Goal: Task Accomplishment & Management: Manage account settings

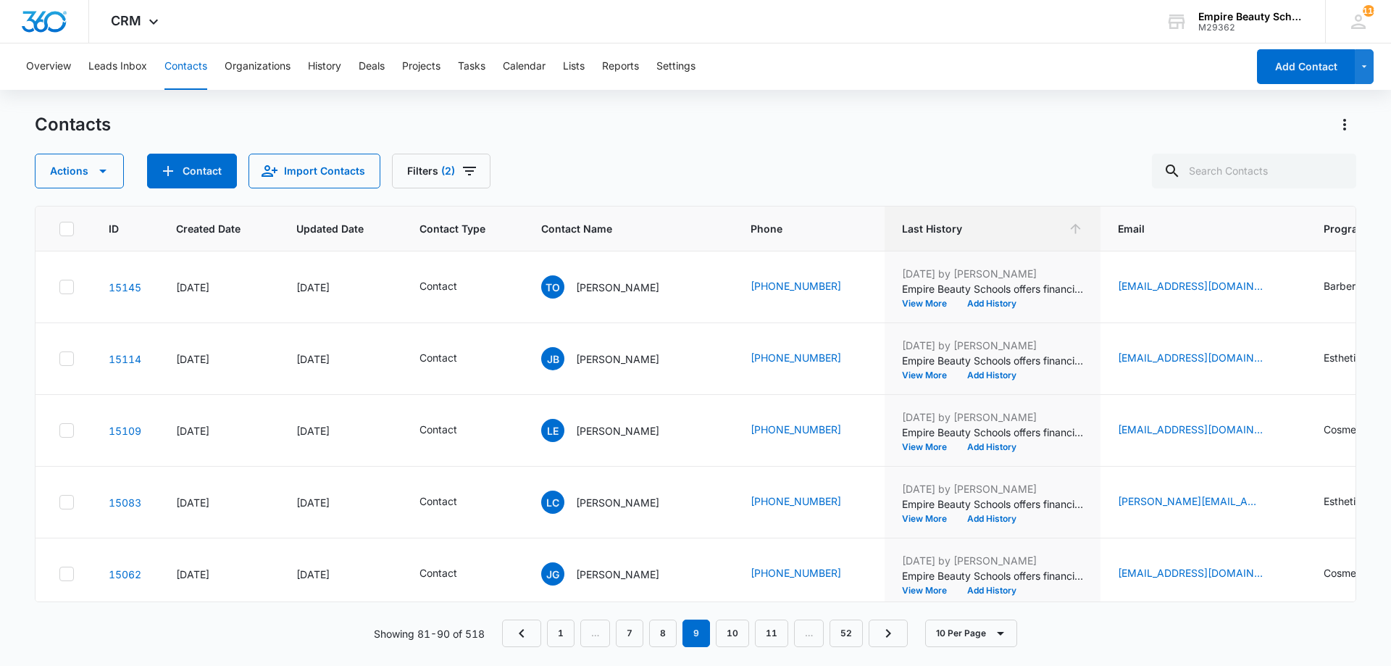
scroll to position [377, 113]
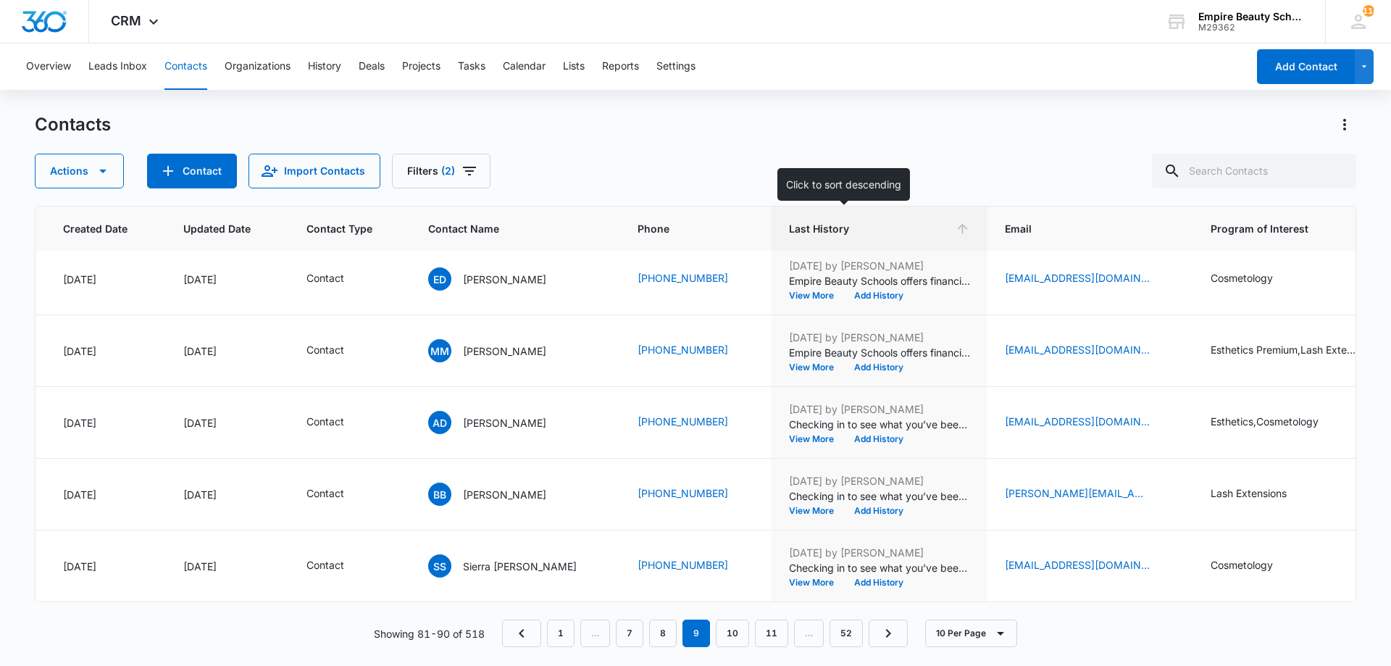
click at [955, 232] on icon at bounding box center [962, 228] width 15 height 15
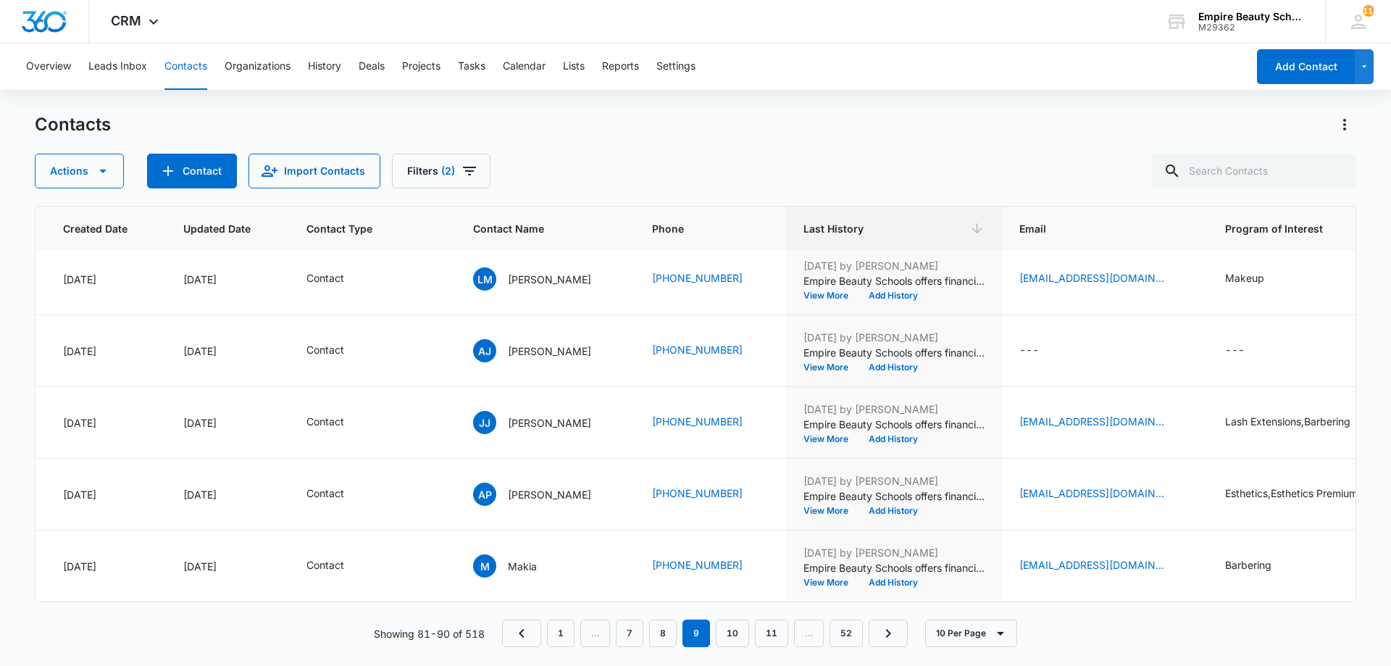
scroll to position [0, 113]
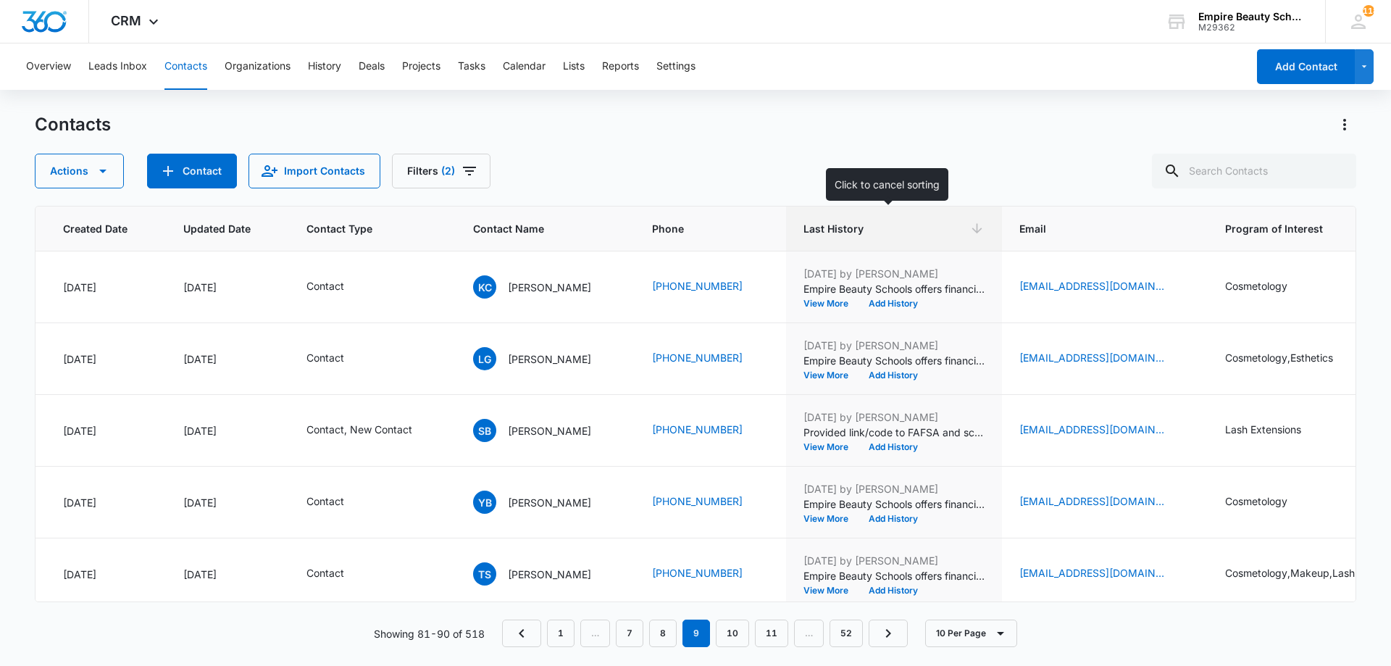
click at [955, 240] on th "Last History" at bounding box center [894, 228] width 216 height 45
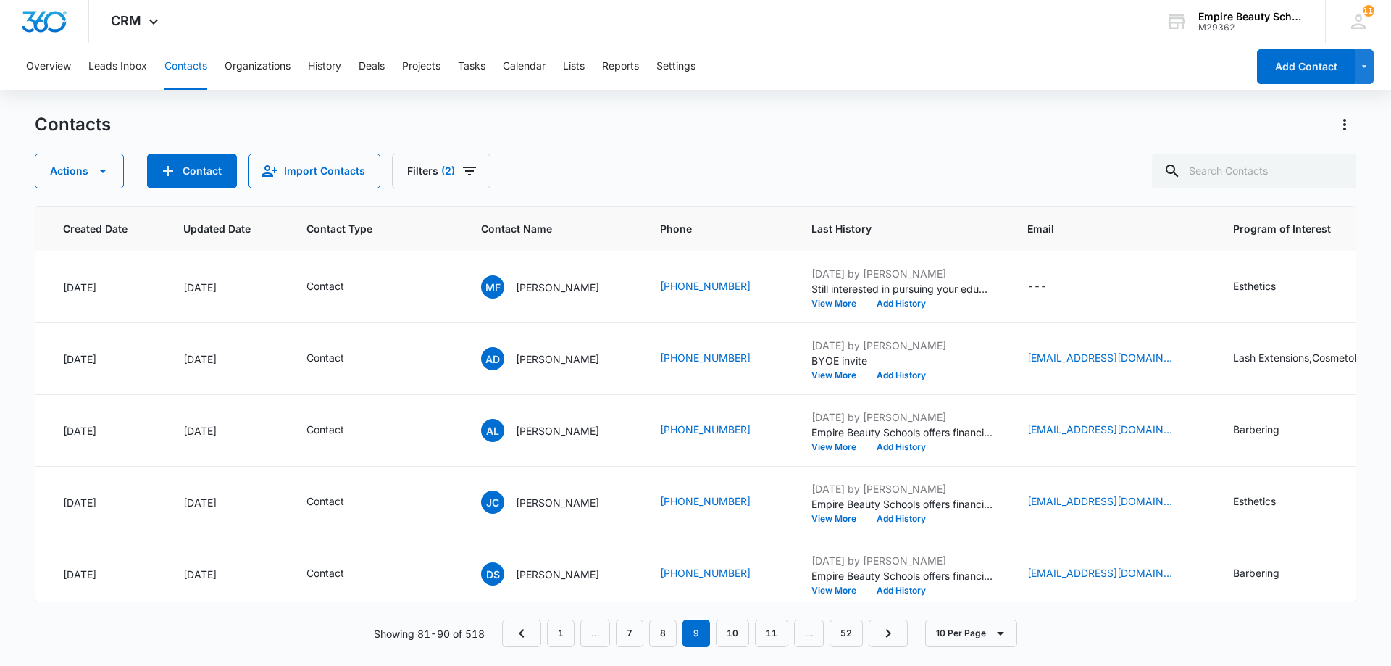
click at [490, 180] on div "Actions Contact Import Contacts Filters (2)" at bounding box center [695, 171] width 1321 height 35
click at [467, 182] on button "Filters (2)" at bounding box center [441, 171] width 99 height 35
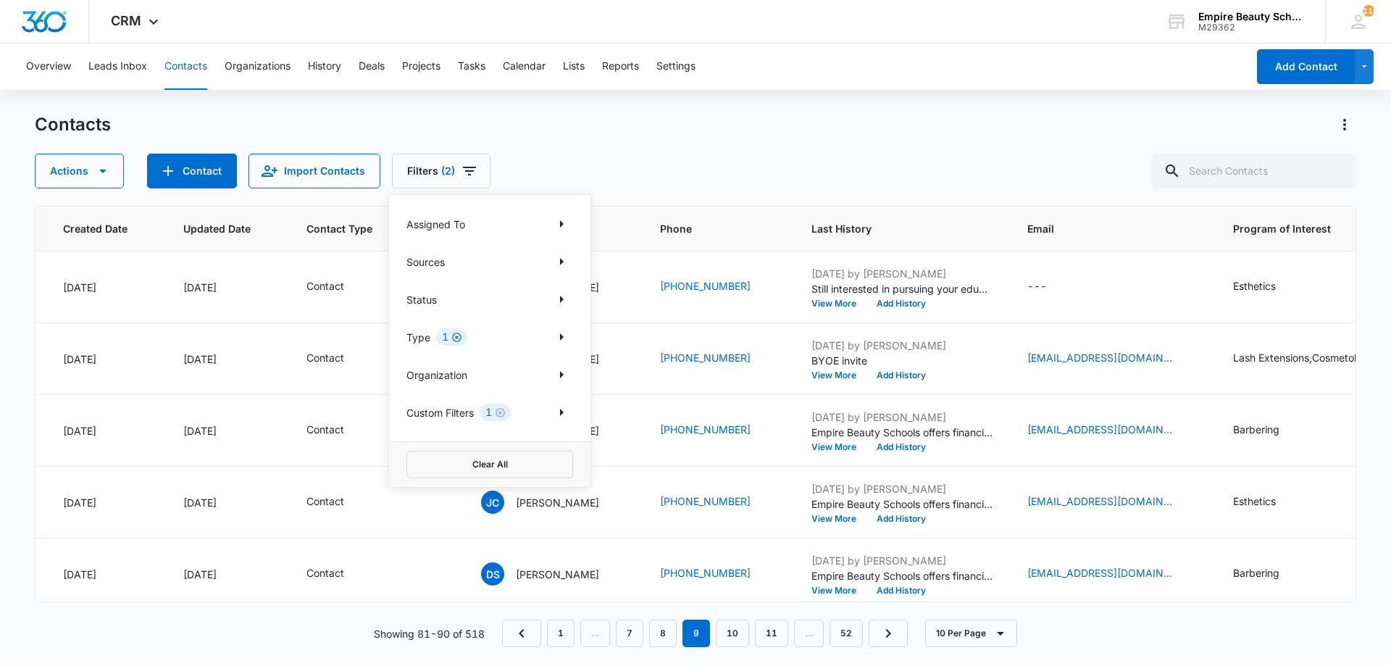
click at [456, 334] on icon "Clear" at bounding box center [456, 337] width 11 height 11
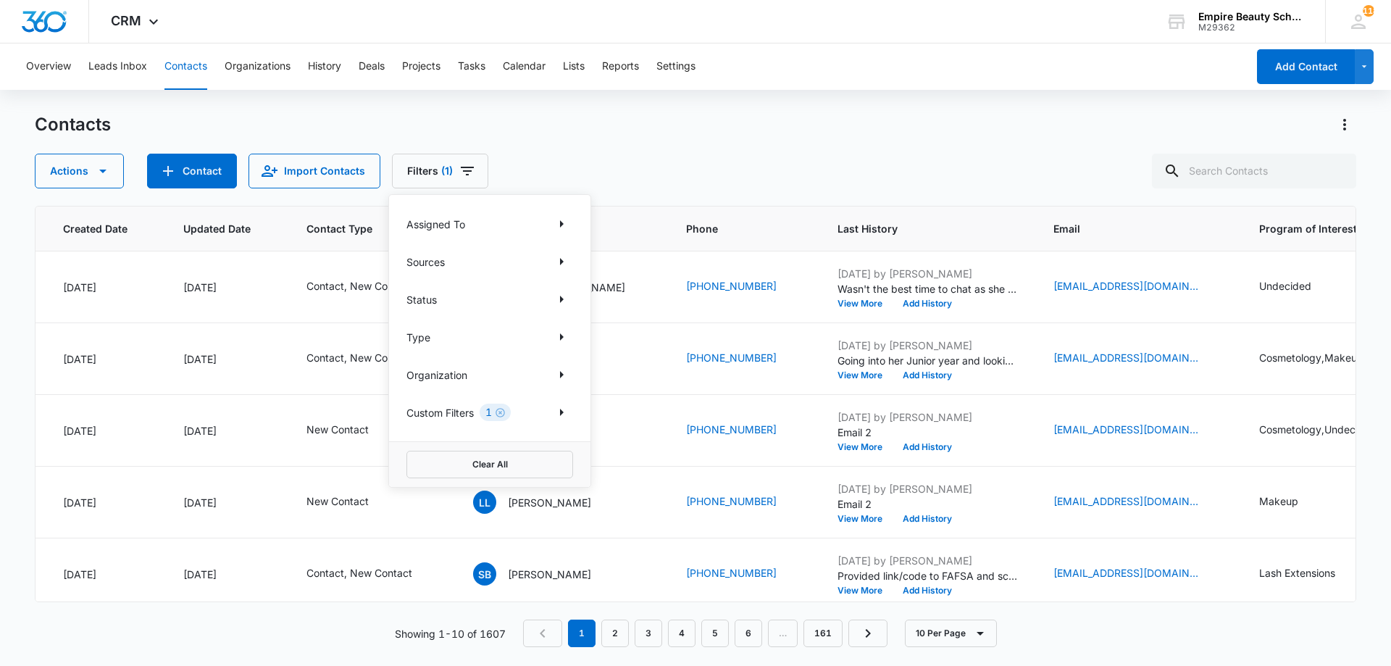
click at [700, 136] on div "Contacts Actions Contact Import Contacts Filters (1) Assigned To Sources Status…" at bounding box center [695, 150] width 1321 height 75
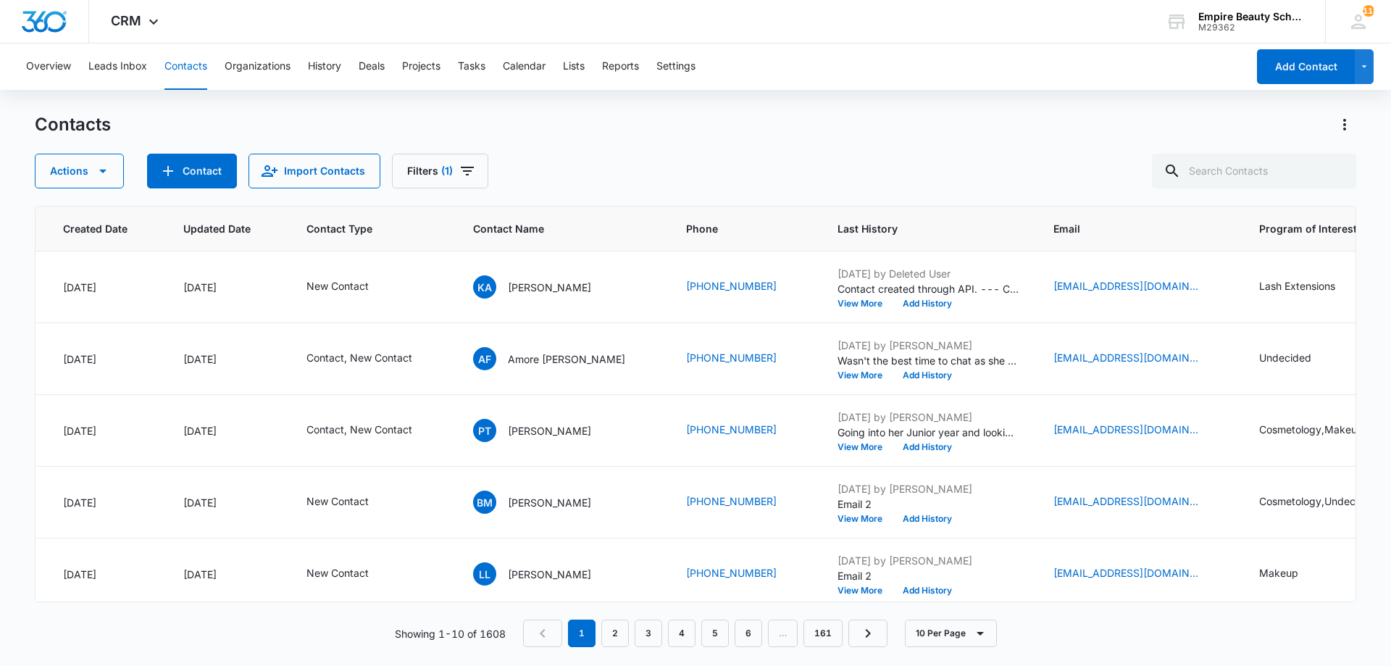
click at [847, 179] on div "Actions Contact Import Contacts Filters (1)" at bounding box center [695, 171] width 1321 height 35
click at [1241, 176] on input "text" at bounding box center [1254, 171] width 204 height 35
type input "[PERSON_NAME]"
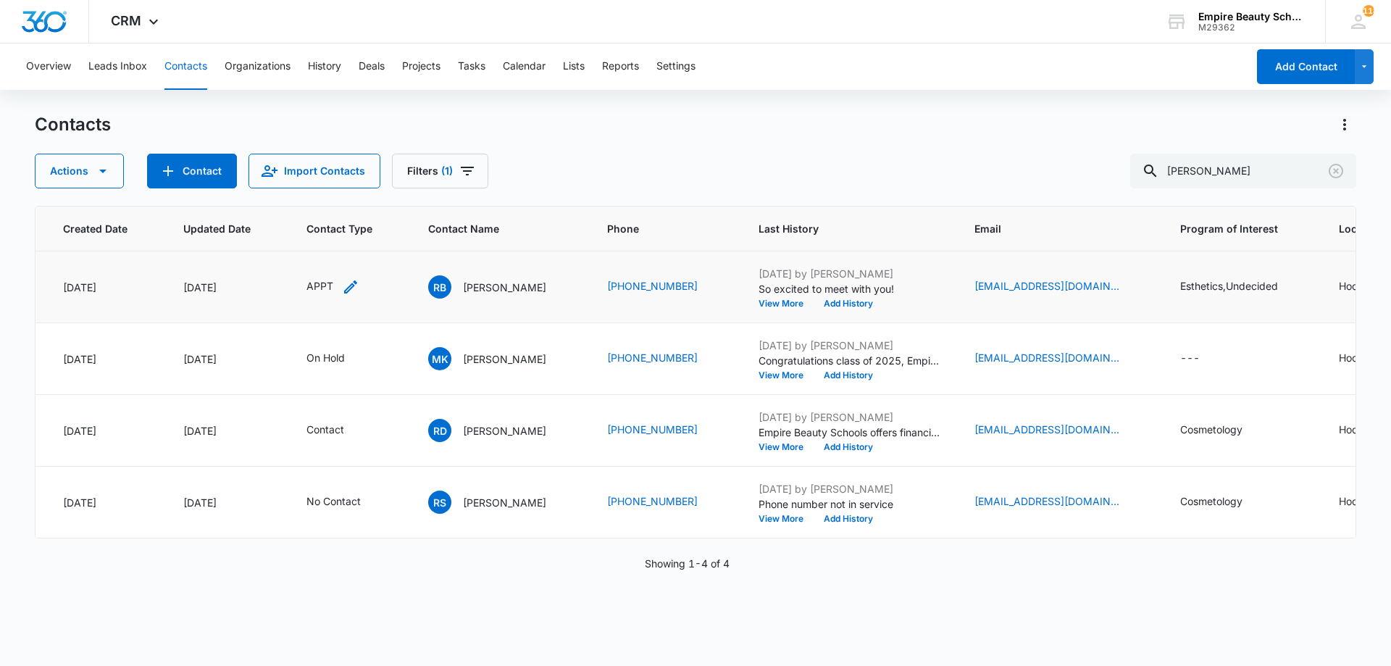
click at [355, 283] on icon "Contact Type - APPT - Select to Edit Field" at bounding box center [350, 286] width 13 height 13
click at [356, 191] on div "APPT" at bounding box center [318, 193] width 82 height 35
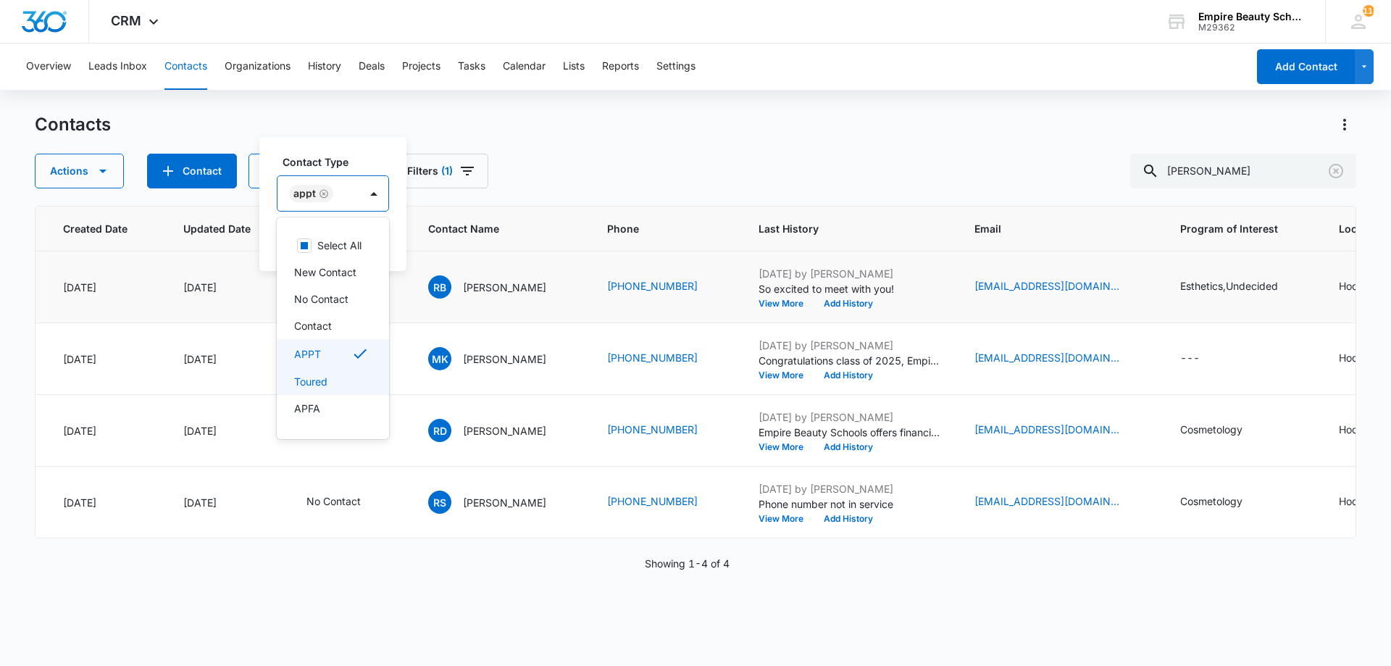
click at [305, 389] on p "Toured" at bounding box center [310, 381] width 33 height 15
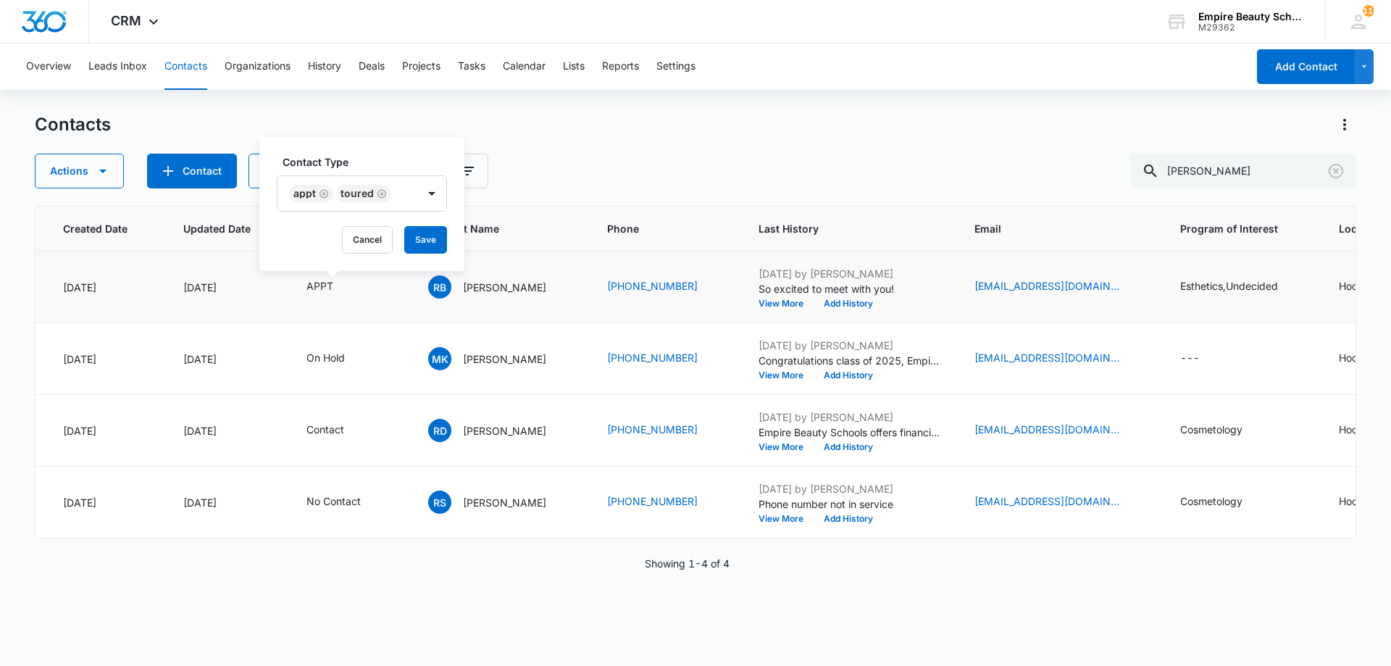
click at [400, 174] on div "Contact Type APPT Toured" at bounding box center [362, 182] width 170 height 57
click at [416, 235] on button "Save" at bounding box center [425, 240] width 43 height 28
click at [1310, 298] on td "Esthetics,Undecided" at bounding box center [1242, 287] width 159 height 72
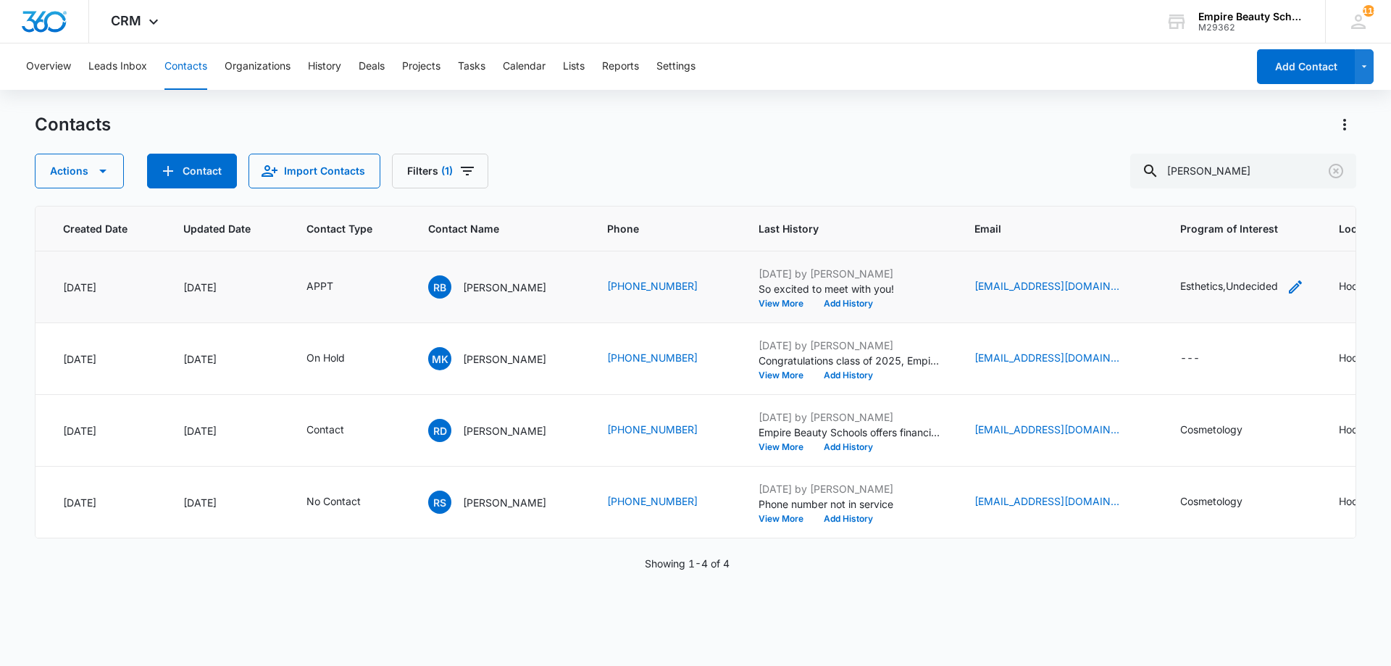
click at [1304, 285] on div "Esthetics,Undecided" at bounding box center [1242, 286] width 124 height 17
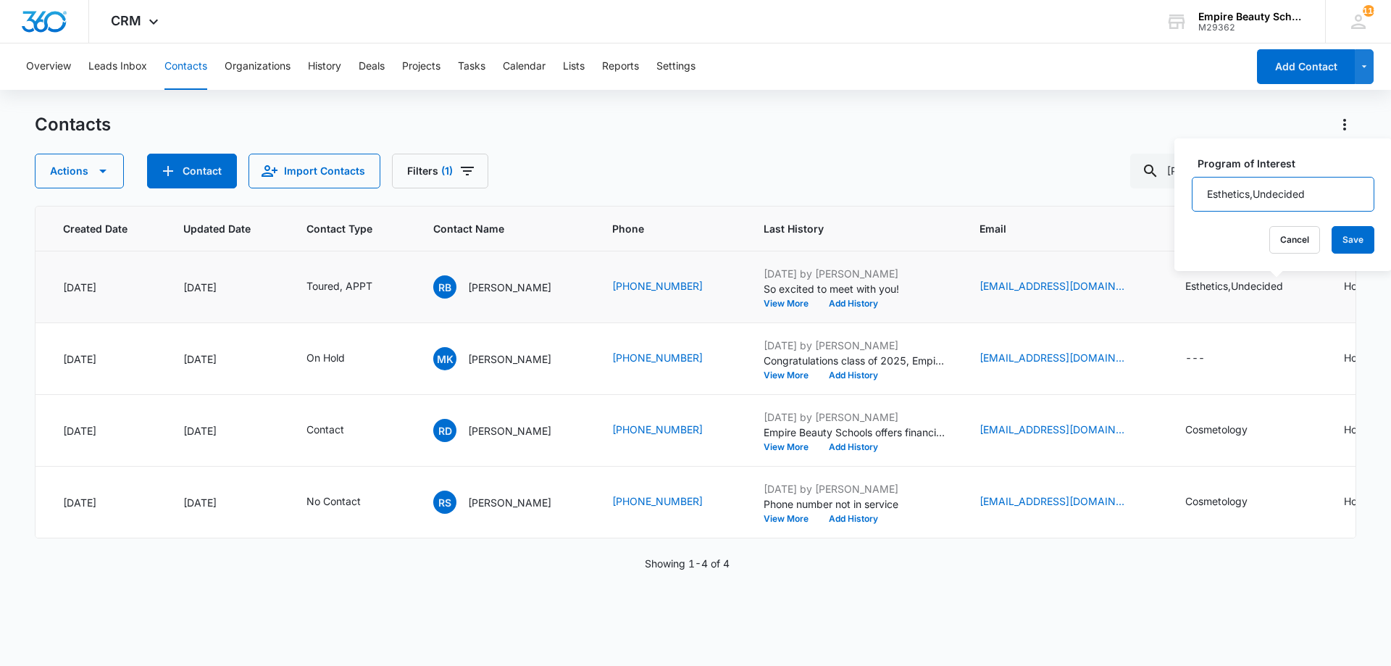
drag, startPoint x: 1309, startPoint y: 197, endPoint x: 1255, endPoint y: 198, distance: 53.6
click at [1255, 198] on input "Esthetics,Undecided" at bounding box center [1283, 194] width 183 height 35
type input "Esthetics, Barbering"
click at [1334, 165] on label "Program of Interest" at bounding box center [1288, 163] width 183 height 15
click at [1334, 177] on input "Esthetics, Barbering" at bounding box center [1283, 194] width 183 height 35
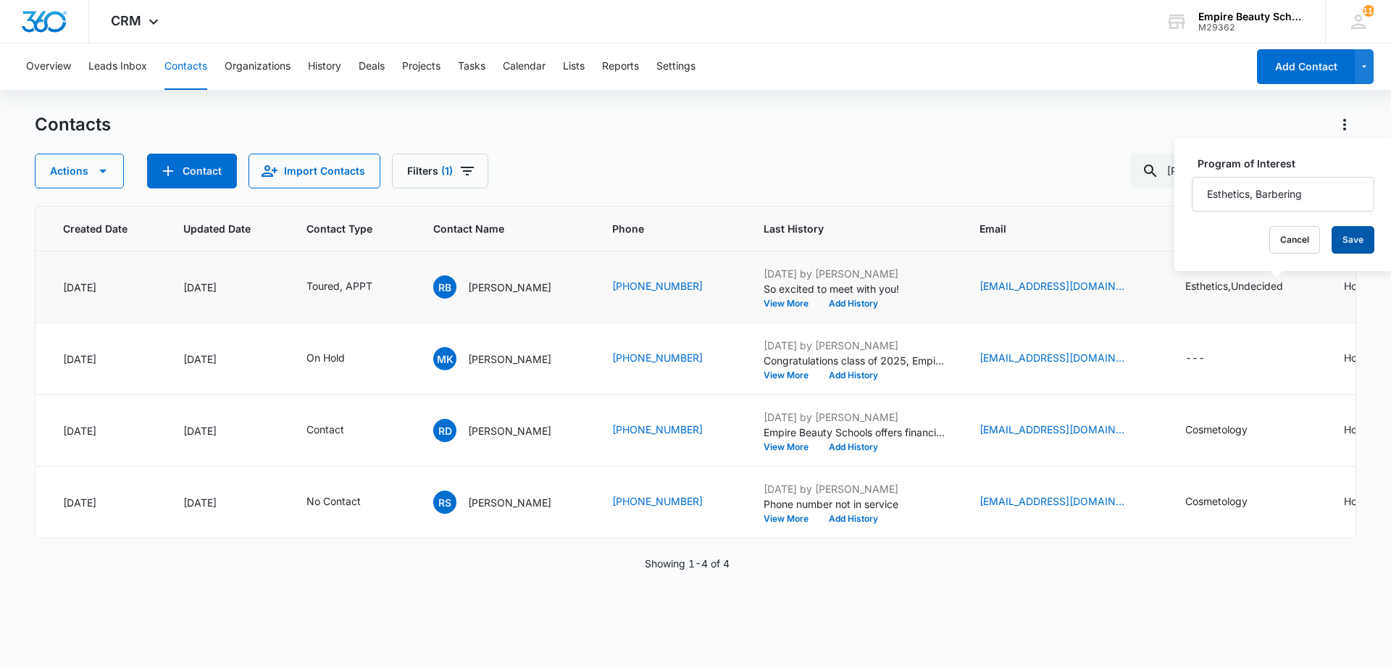
click at [1335, 237] on button "Save" at bounding box center [1352, 240] width 43 height 28
click at [888, 301] on button "Add History" at bounding box center [853, 303] width 70 height 9
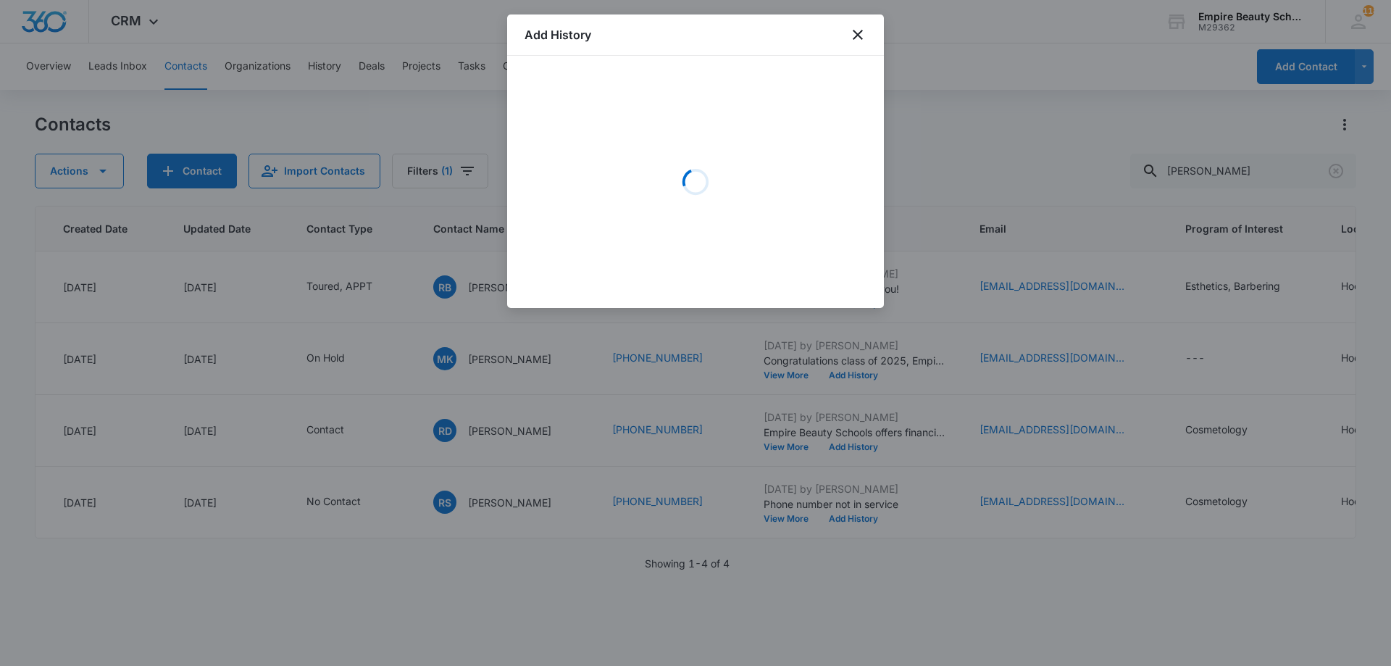
click at [601, 138] on div "Loading" at bounding box center [695, 181] width 342 height 217
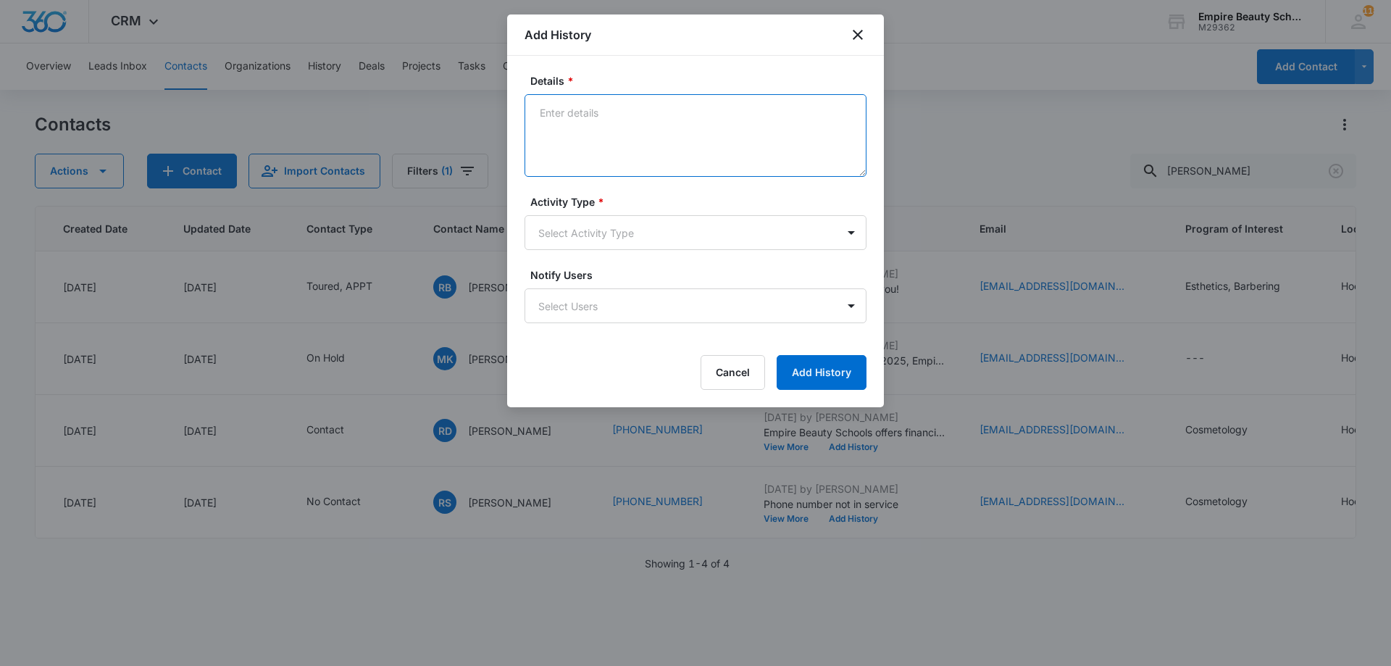
click at [596, 136] on textarea "Details *" at bounding box center [695, 135] width 342 height 83
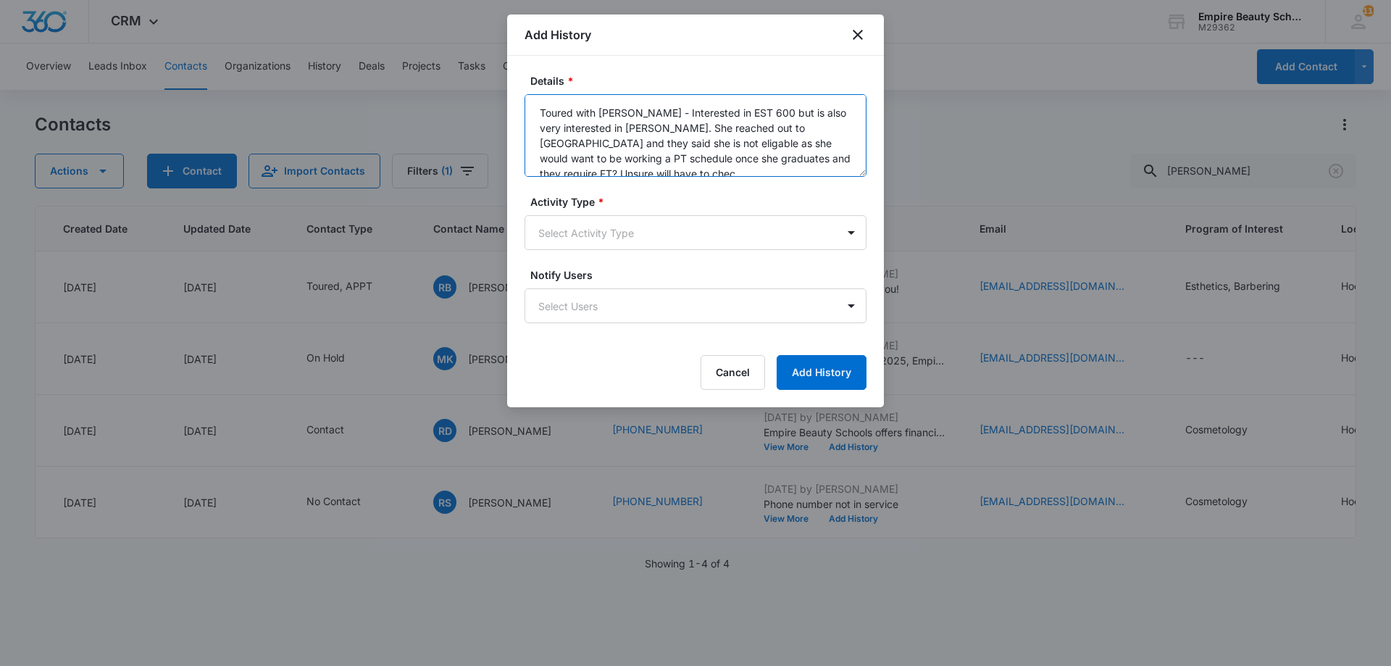
scroll to position [4, 0]
click at [782, 153] on textarea "Toured with [PERSON_NAME] - Interested in EST 600 but is also very interested i…" at bounding box center [695, 135] width 342 height 83
click at [788, 152] on textarea "Toured with [PERSON_NAME] - Interested in EST 600 but is also very interested i…" at bounding box center [695, 135] width 342 height 83
click at [729, 164] on textarea "Toured with [PERSON_NAME] - Interested in EST 600 but is also very interested i…" at bounding box center [695, 135] width 342 height 83
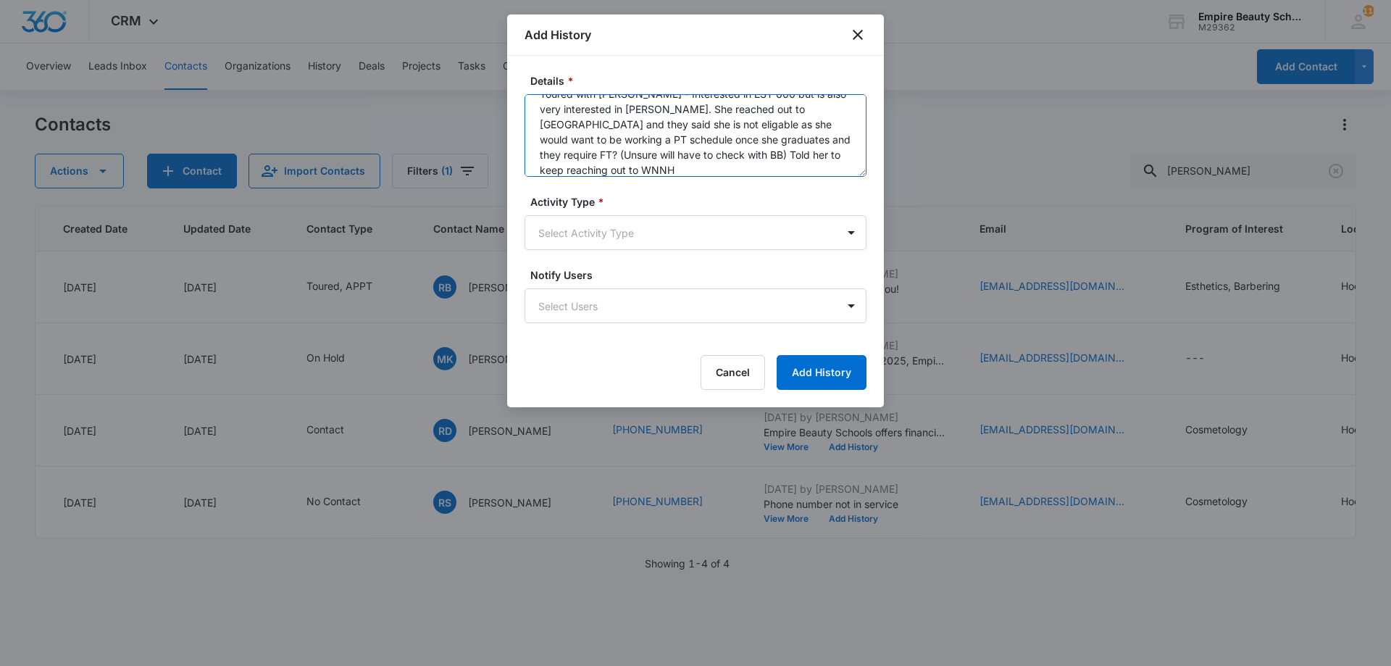
drag, startPoint x: 592, startPoint y: 133, endPoint x: 600, endPoint y: 122, distance: 13.9
click at [633, 175] on textarea "Toured with [PERSON_NAME] - Interested in EST 600 but is also very interested i…" at bounding box center [695, 135] width 342 height 83
type textarea "Toured with [PERSON_NAME] - Interested in EST 600 but is also very interested i…"
drag, startPoint x: 633, startPoint y: 180, endPoint x: 587, endPoint y: 167, distance: 47.7
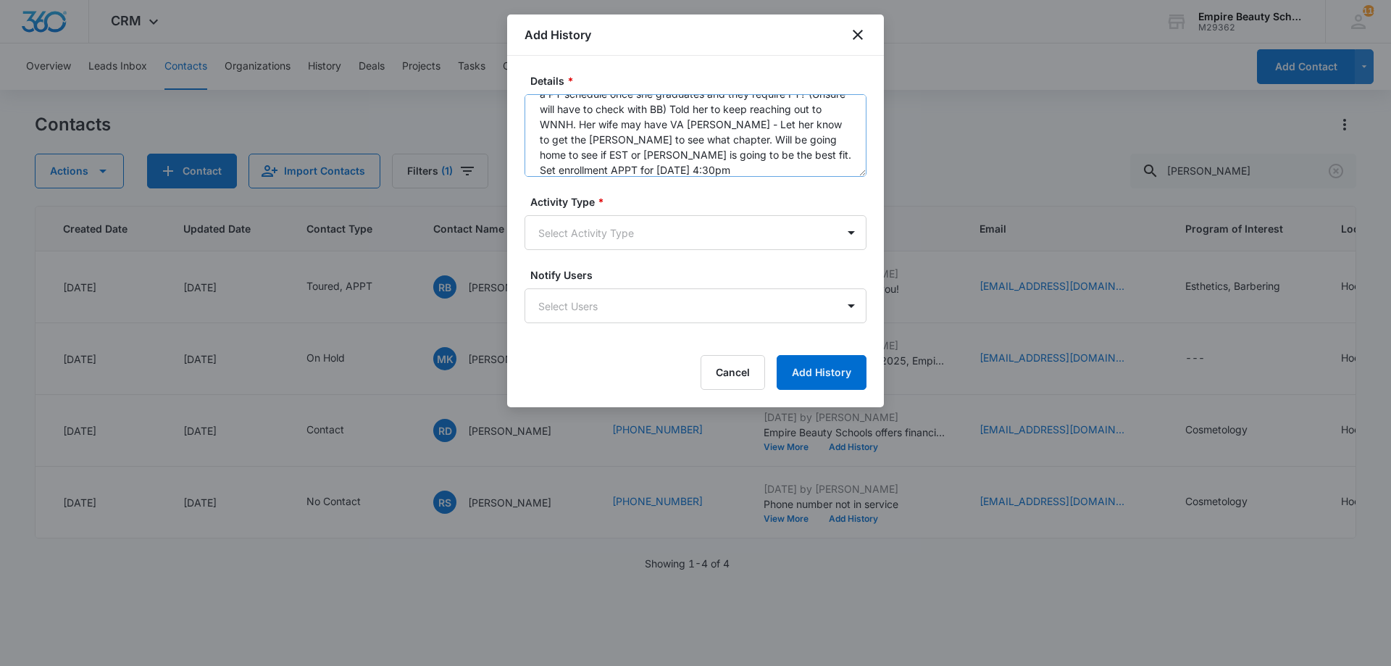
click at [528, 109] on form "Details * Toured with [PERSON_NAME] - Interested in EST 600 but is also very in…" at bounding box center [695, 231] width 342 height 317
click at [594, 165] on textarea "Toured with [PERSON_NAME] - Interested in EST 600 but is also very interested i…" at bounding box center [695, 135] width 342 height 83
drag, startPoint x: 600, startPoint y: 175, endPoint x: 635, endPoint y: 151, distance: 41.2
click at [517, 58] on div "Details * Toured with [PERSON_NAME] - Interested in EST 600 but is also very in…" at bounding box center [695, 231] width 377 height 351
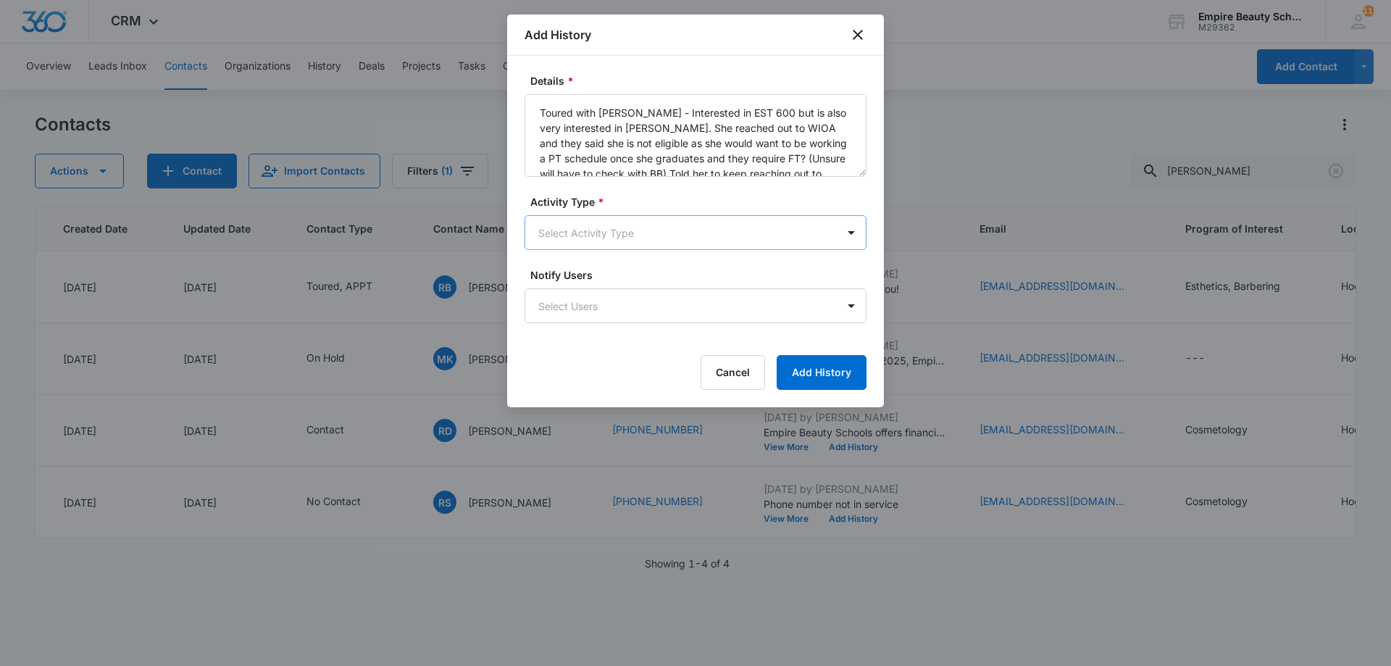
click at [638, 232] on body "CRM Apps Forms CRM Email Shop Payments POS Files Brand Settings Empire Beauty S…" at bounding box center [695, 333] width 1391 height 666
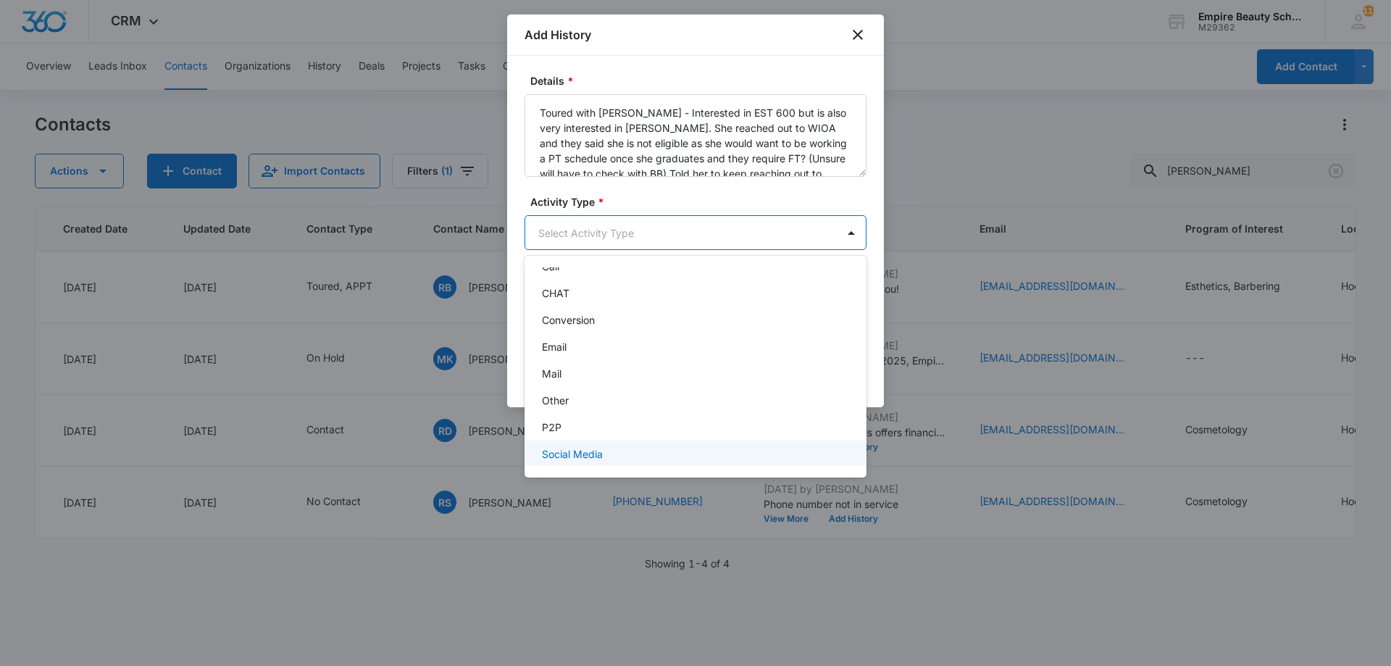
scroll to position [75, 0]
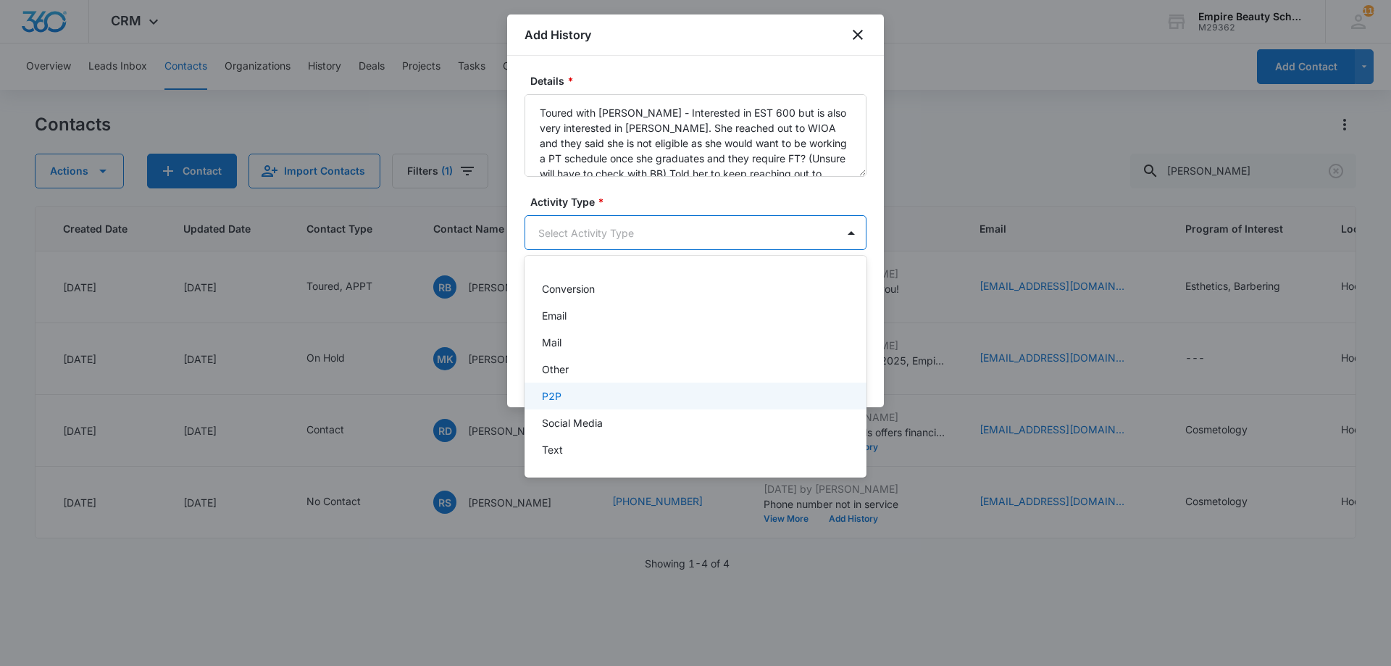
click at [566, 402] on div "P2P" at bounding box center [694, 395] width 304 height 15
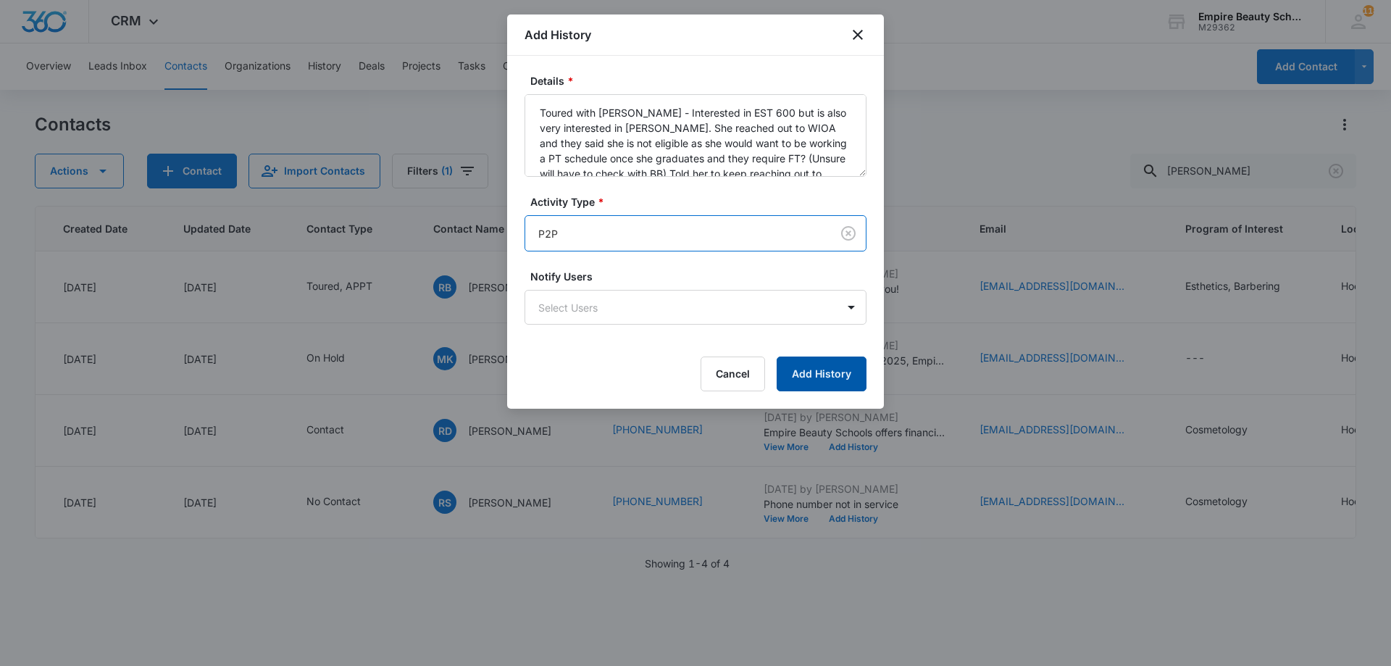
click at [799, 369] on button "Add History" at bounding box center [821, 373] width 90 height 35
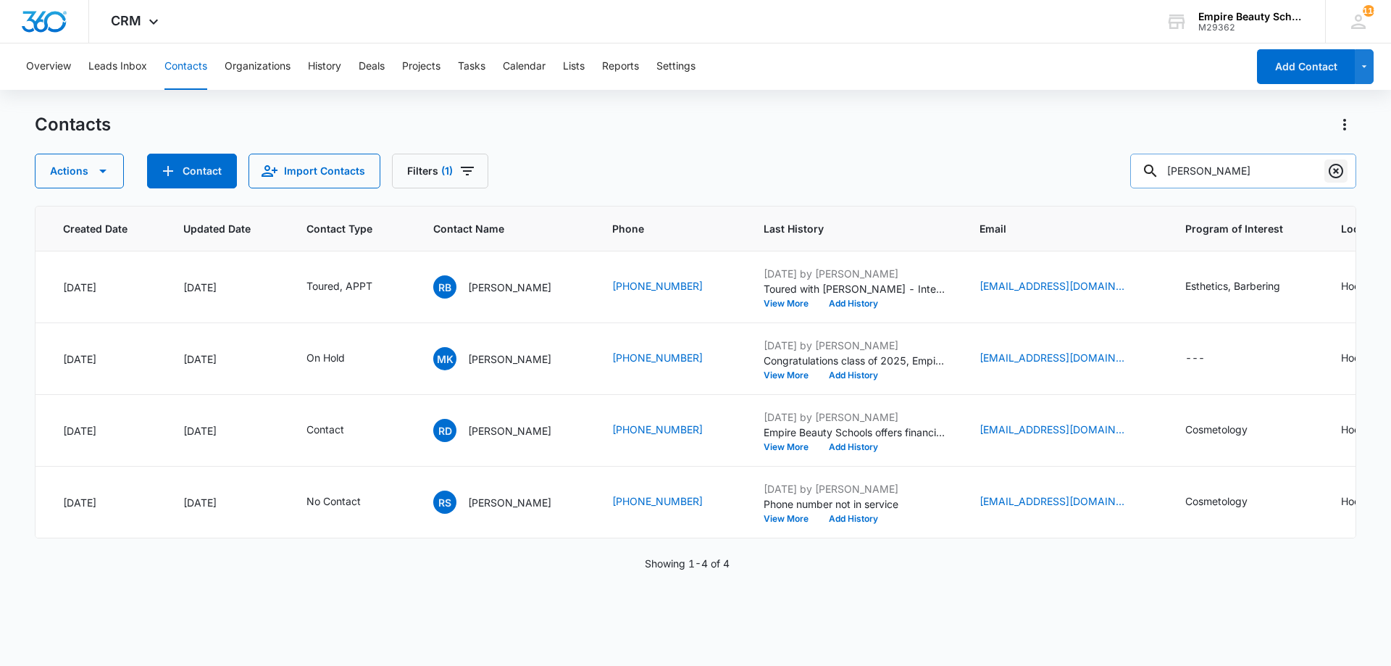
click at [1328, 174] on icon "Clear" at bounding box center [1335, 170] width 17 height 17
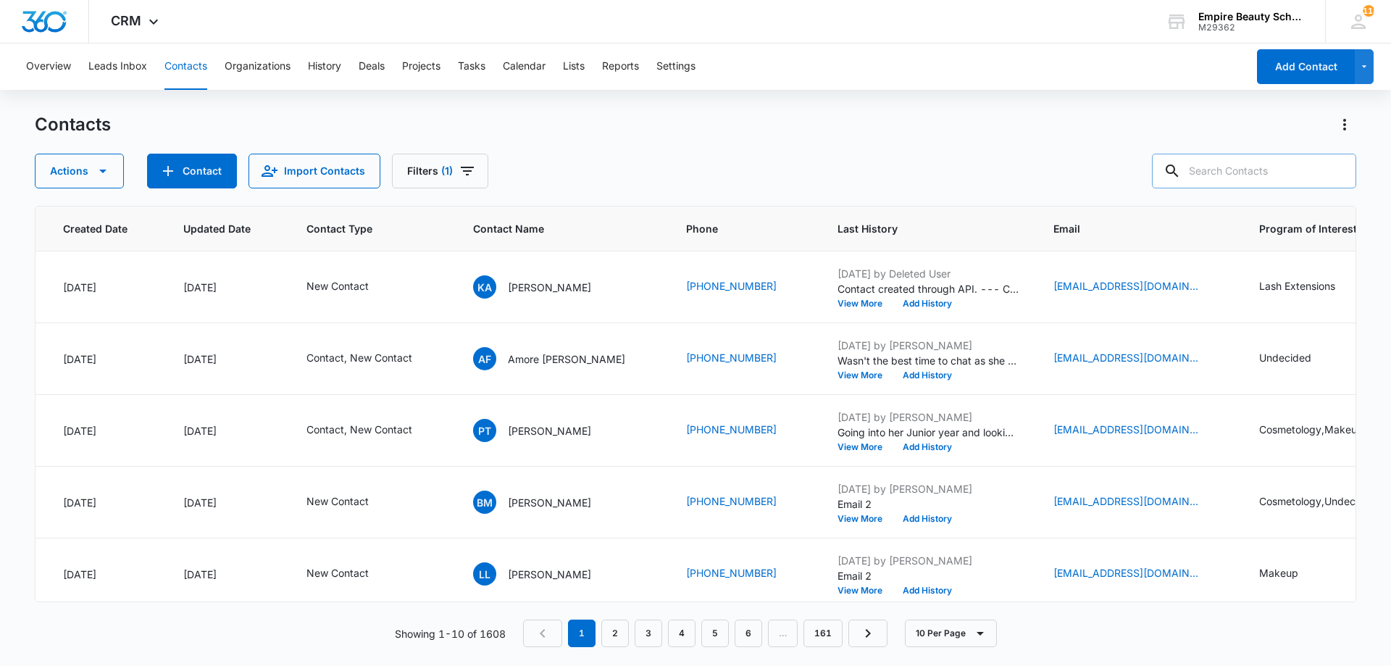
click at [808, 155] on div "Actions Contact Import Contacts Filters (1)" at bounding box center [695, 171] width 1321 height 35
click at [892, 303] on button "Add History" at bounding box center [927, 303] width 70 height 9
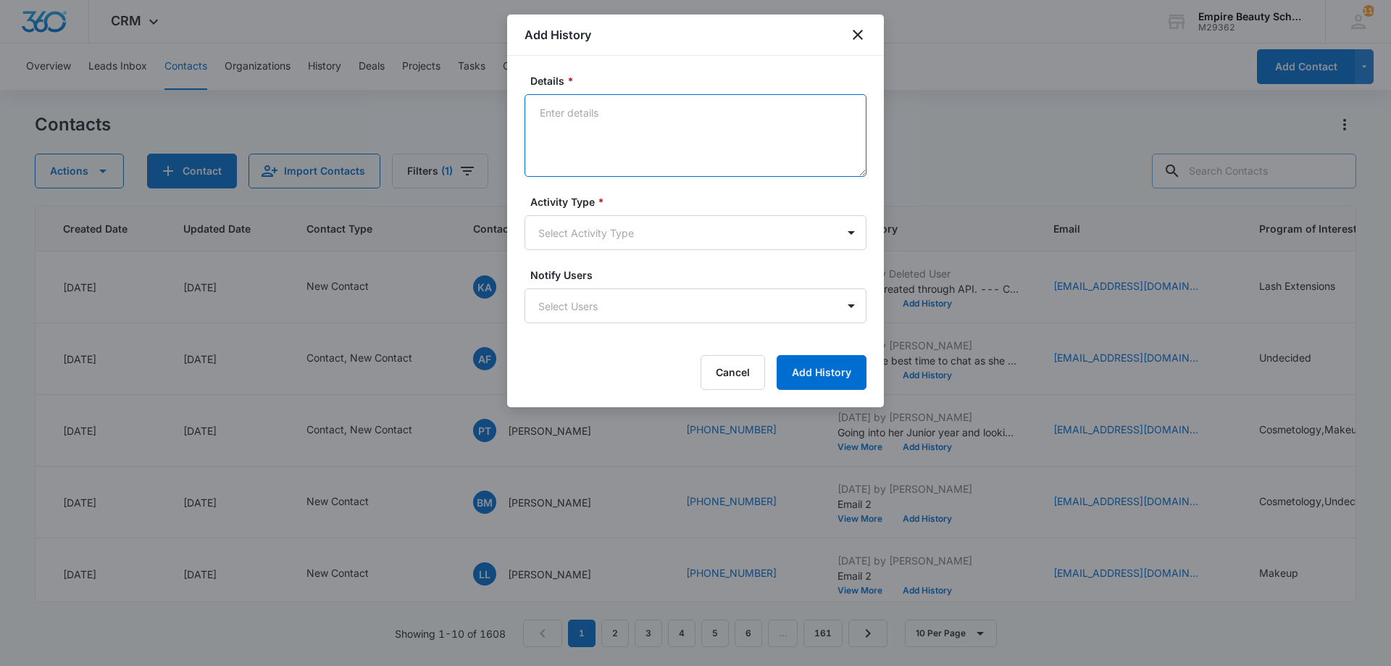
click at [721, 146] on textarea "Details *" at bounding box center [695, 135] width 342 height 83
type textarea "VM 1"
click at [663, 227] on body "CRM Apps Forms CRM Email Shop Payments POS Files Brand Settings Empire Beauty S…" at bounding box center [695, 333] width 1391 height 666
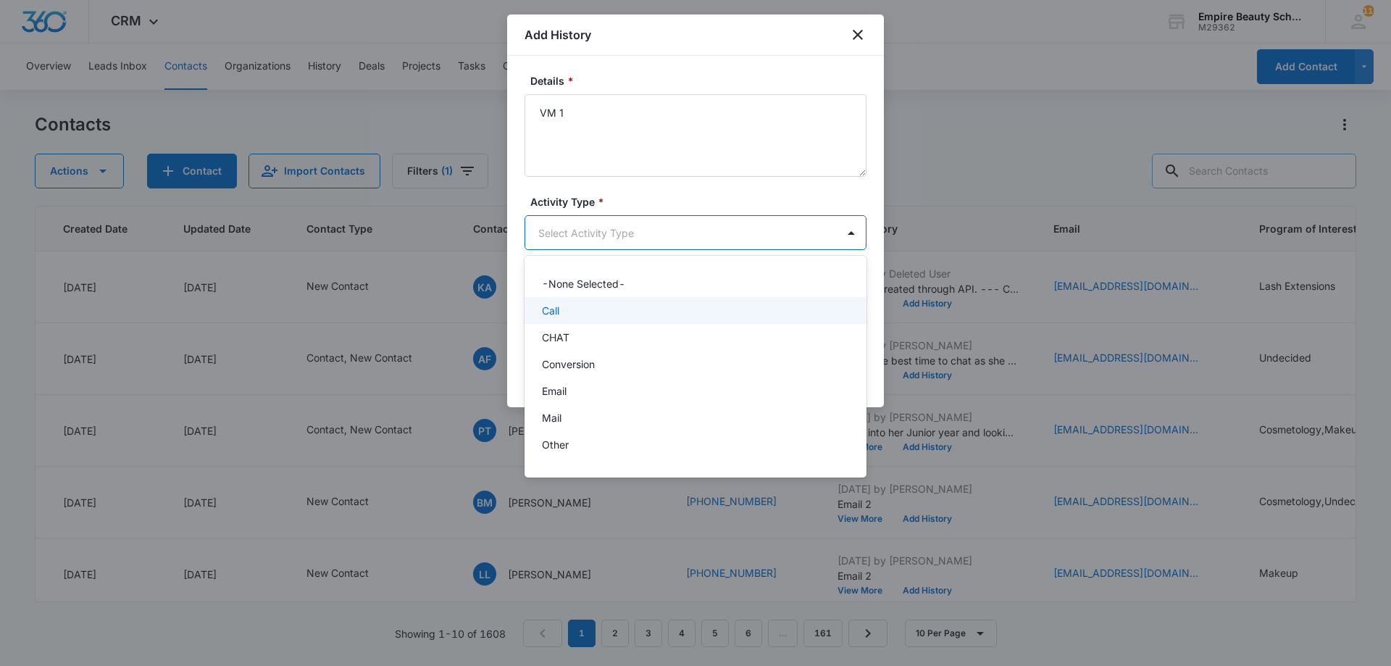
click at [601, 306] on div "Call" at bounding box center [694, 310] width 304 height 15
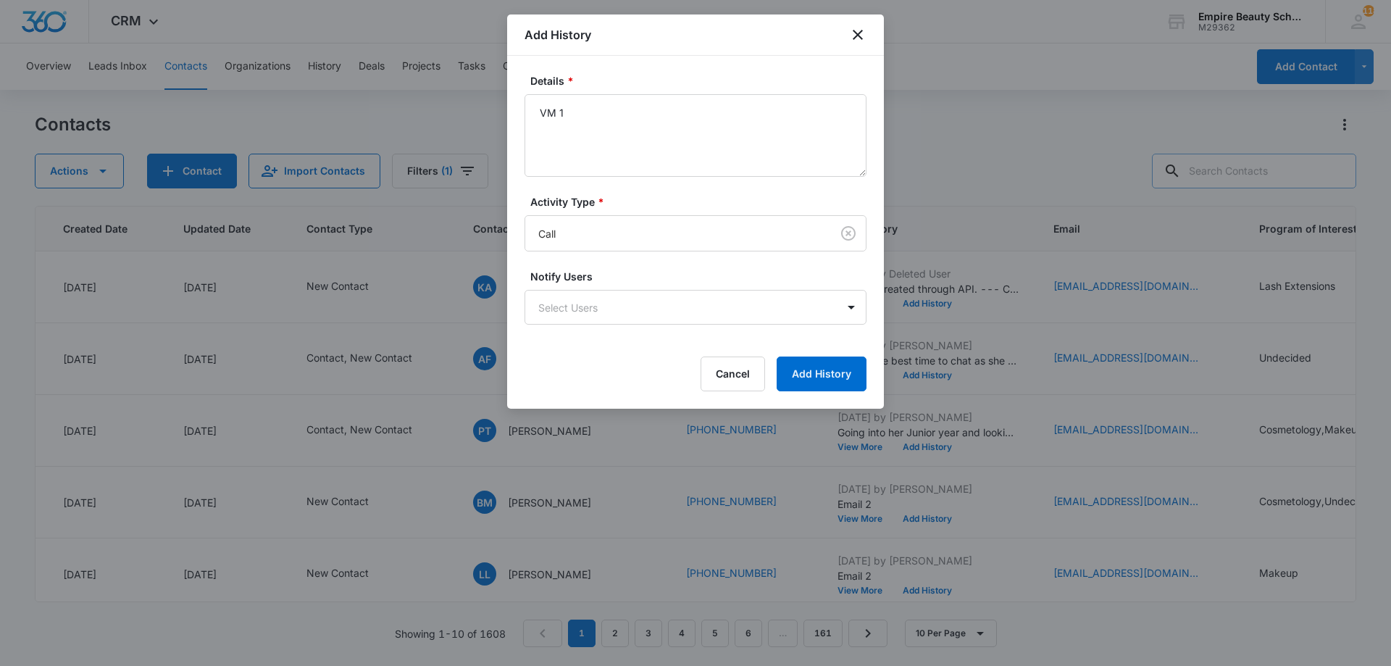
click at [779, 356] on form "Details * VM 1 Activity Type * Call Notify Users Select Users Cancel Add History" at bounding box center [695, 232] width 342 height 318
click at [799, 358] on button "Add History" at bounding box center [821, 373] width 90 height 35
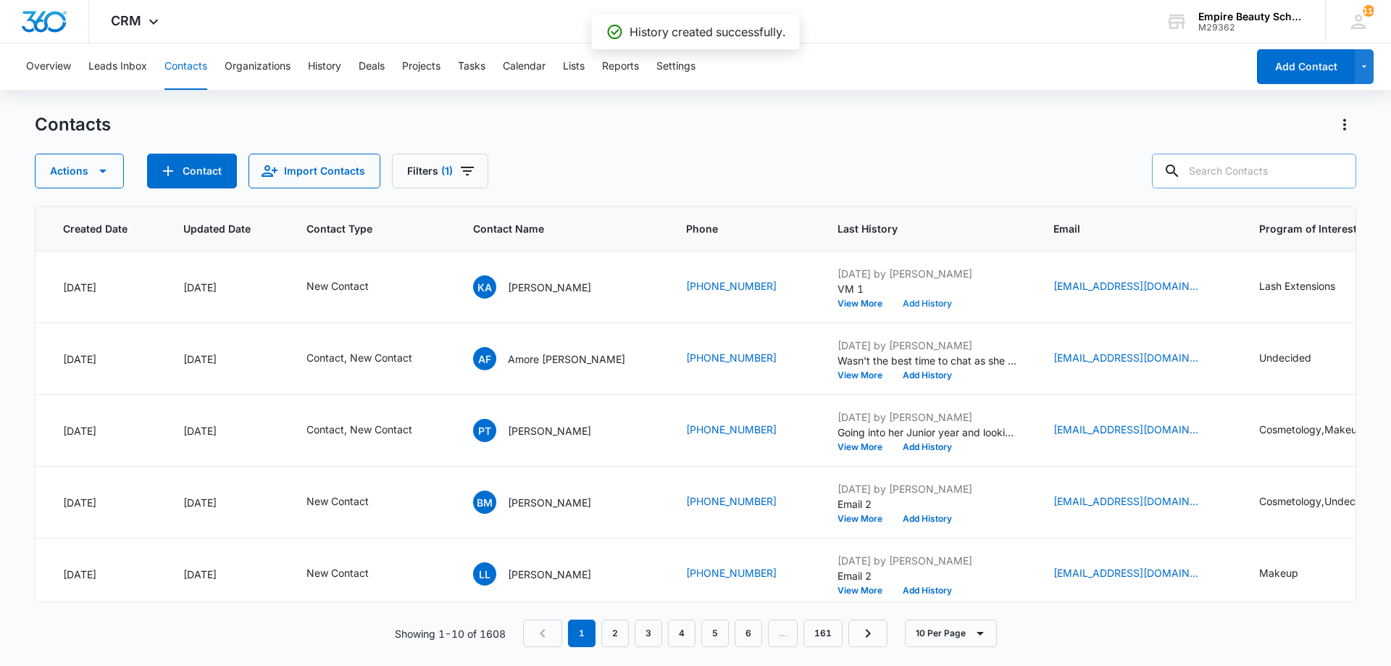
click at [897, 305] on button "Add History" at bounding box center [927, 303] width 70 height 9
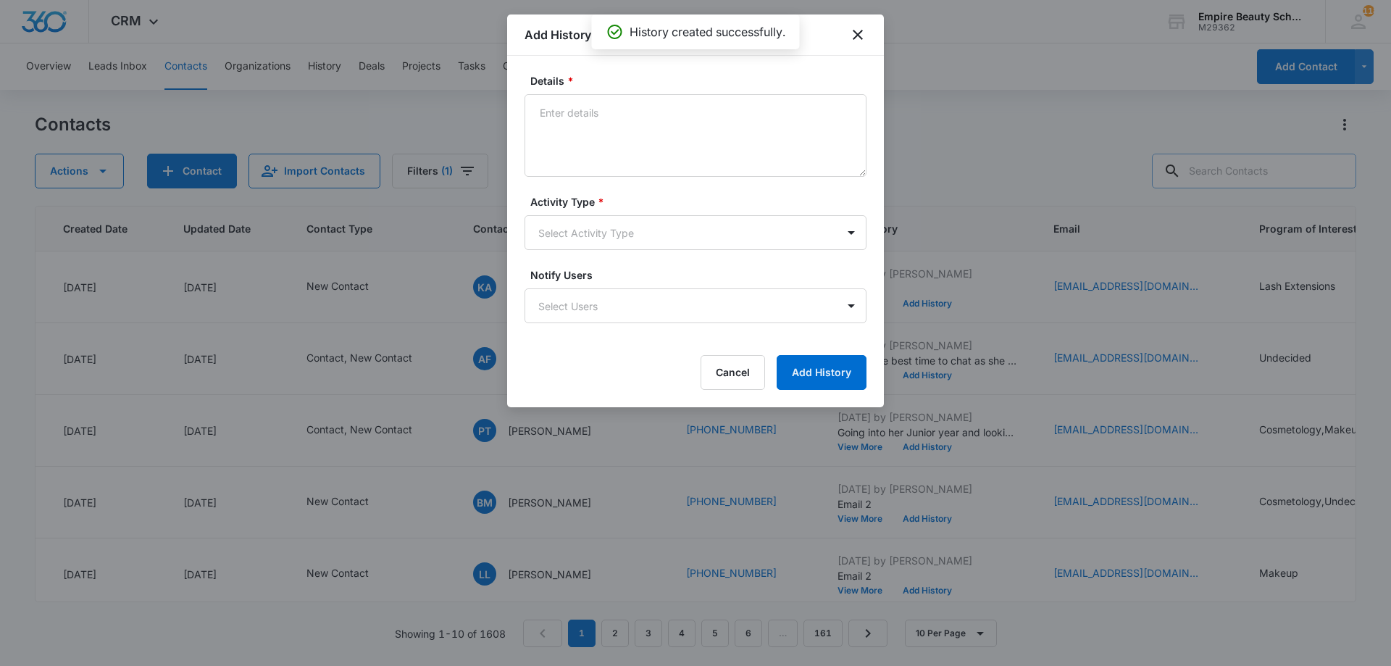
click at [636, 122] on textarea "Details *" at bounding box center [695, 135] width 342 height 83
type textarea "Text 1"
click at [635, 239] on body "CRM Apps Forms CRM Email Shop Payments POS Files Brand Settings Empire Beauty S…" at bounding box center [695, 333] width 1391 height 666
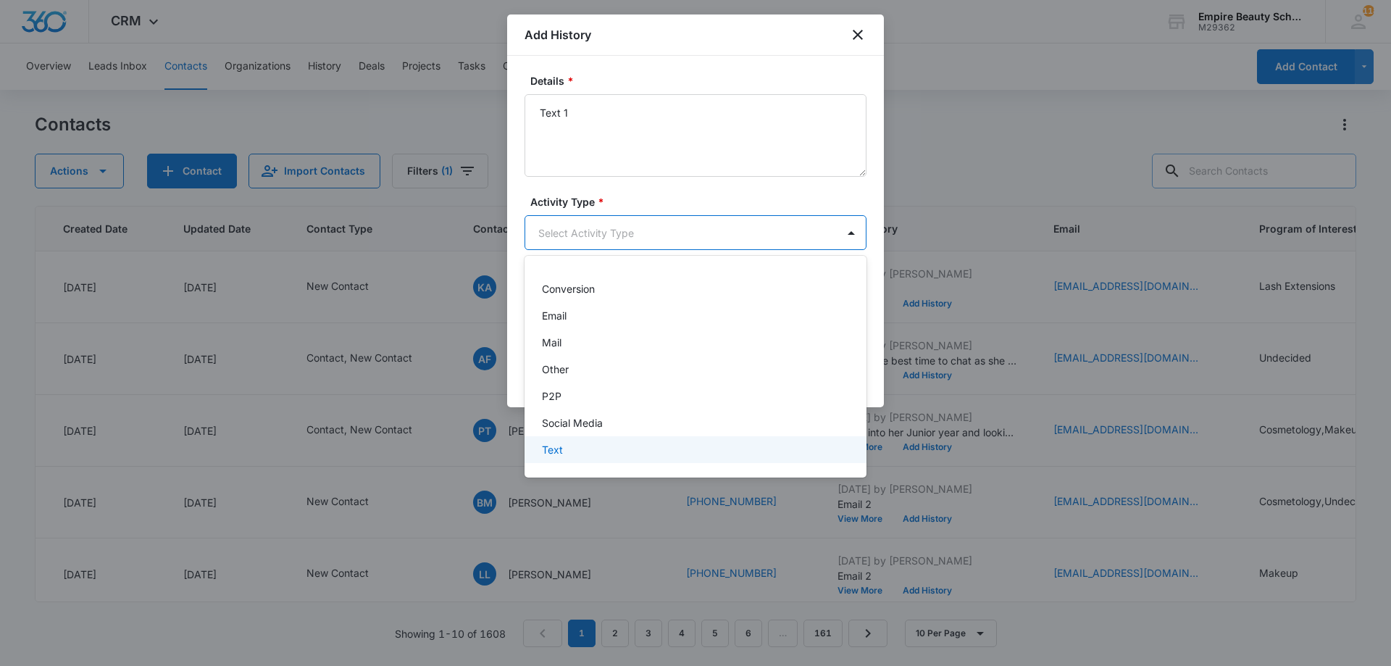
click at [581, 449] on div "Text" at bounding box center [694, 449] width 304 height 15
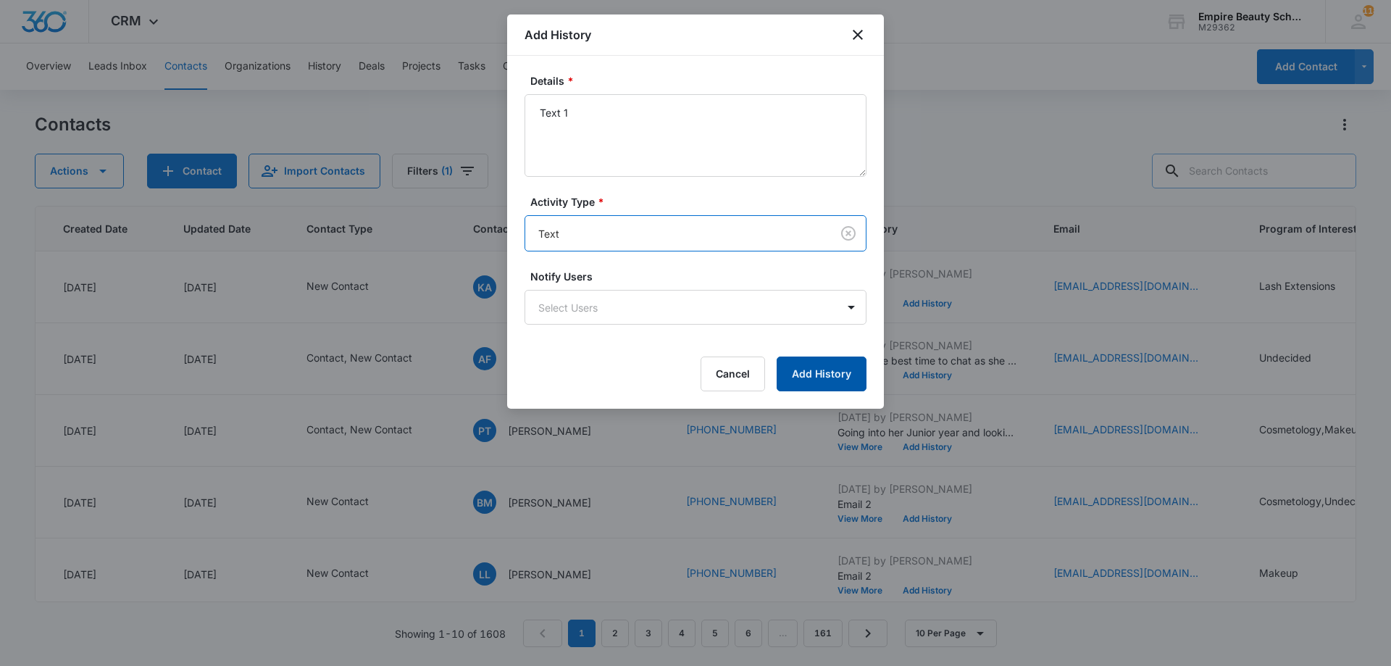
drag, startPoint x: 802, startPoint y: 377, endPoint x: 762, endPoint y: 412, distance: 52.9
click at [784, 406] on div "Details * Text 1 Activity Type * option Text , selected. Text Notify Users Sele…" at bounding box center [695, 232] width 377 height 353
click at [802, 376] on button "Add History" at bounding box center [821, 373] width 90 height 35
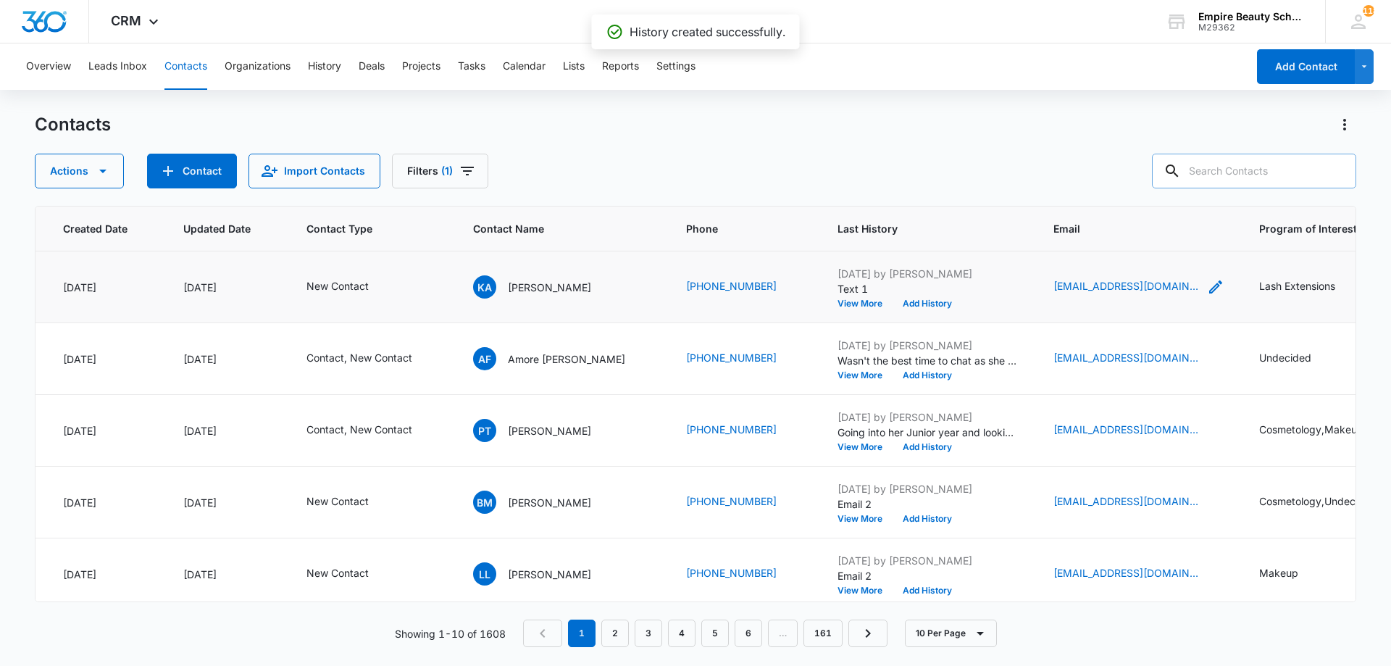
click at [1207, 282] on icon "Email - kabely55@gmail.com - Select to Edit Field" at bounding box center [1215, 286] width 17 height 17
click at [1065, 193] on input "[EMAIL_ADDRESS][DOMAIN_NAME]" at bounding box center [1082, 194] width 183 height 35
click at [897, 302] on button "Add History" at bounding box center [927, 303] width 70 height 9
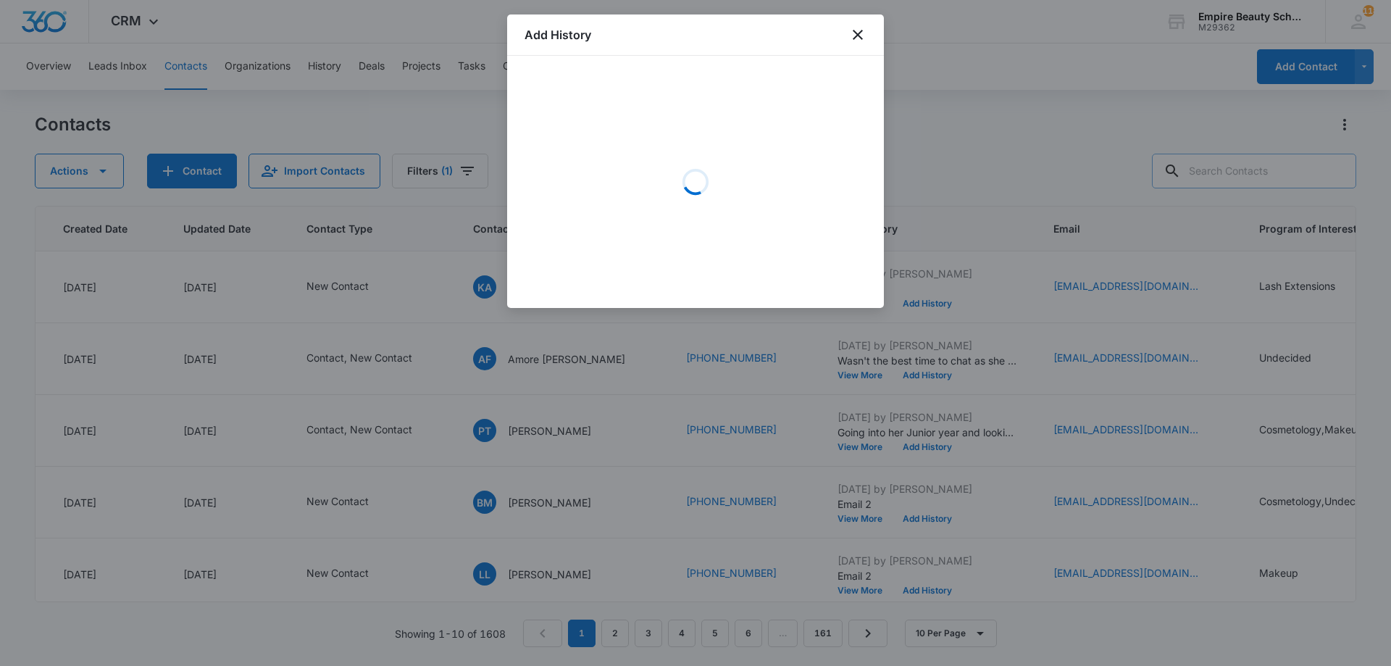
click at [618, 125] on div "Loading" at bounding box center [695, 181] width 342 height 217
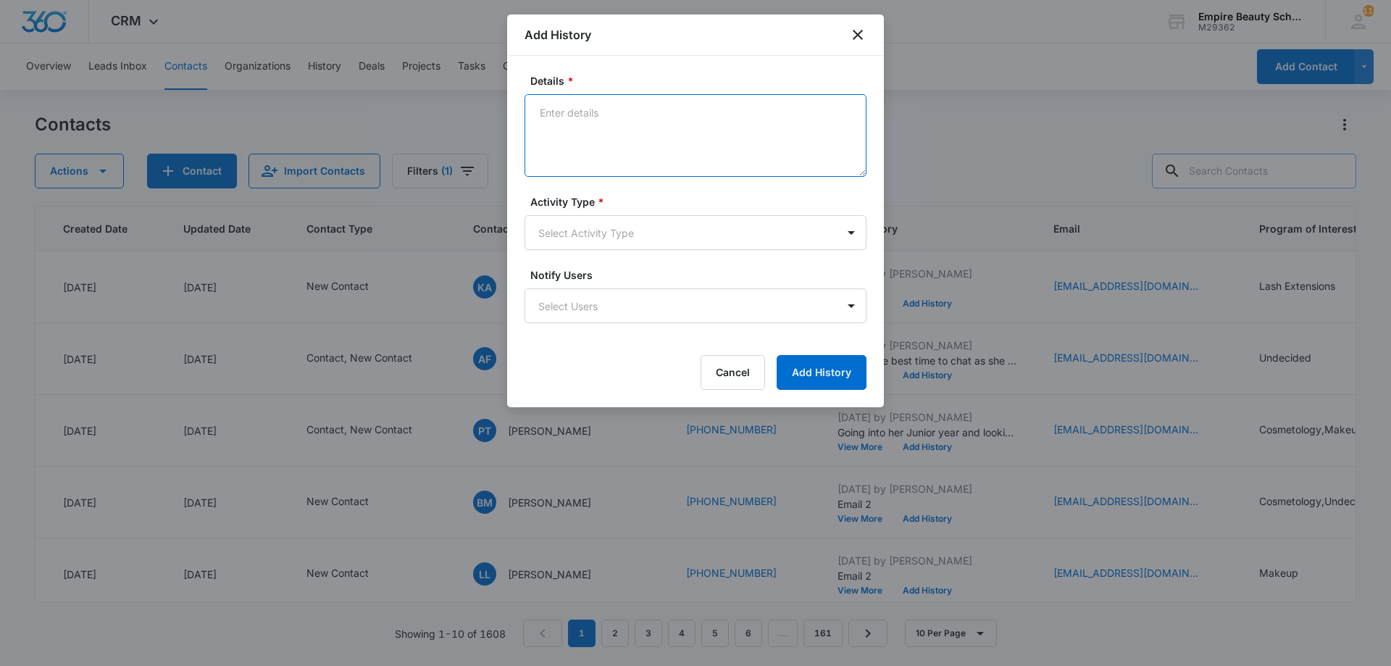
click at [595, 136] on textarea "Details *" at bounding box center [695, 135] width 342 height 83
type textarea "Email 1"
click at [617, 237] on body "CRM Apps Forms CRM Email Shop Payments POS Files Brand Settings Empire Beauty S…" at bounding box center [695, 333] width 1391 height 666
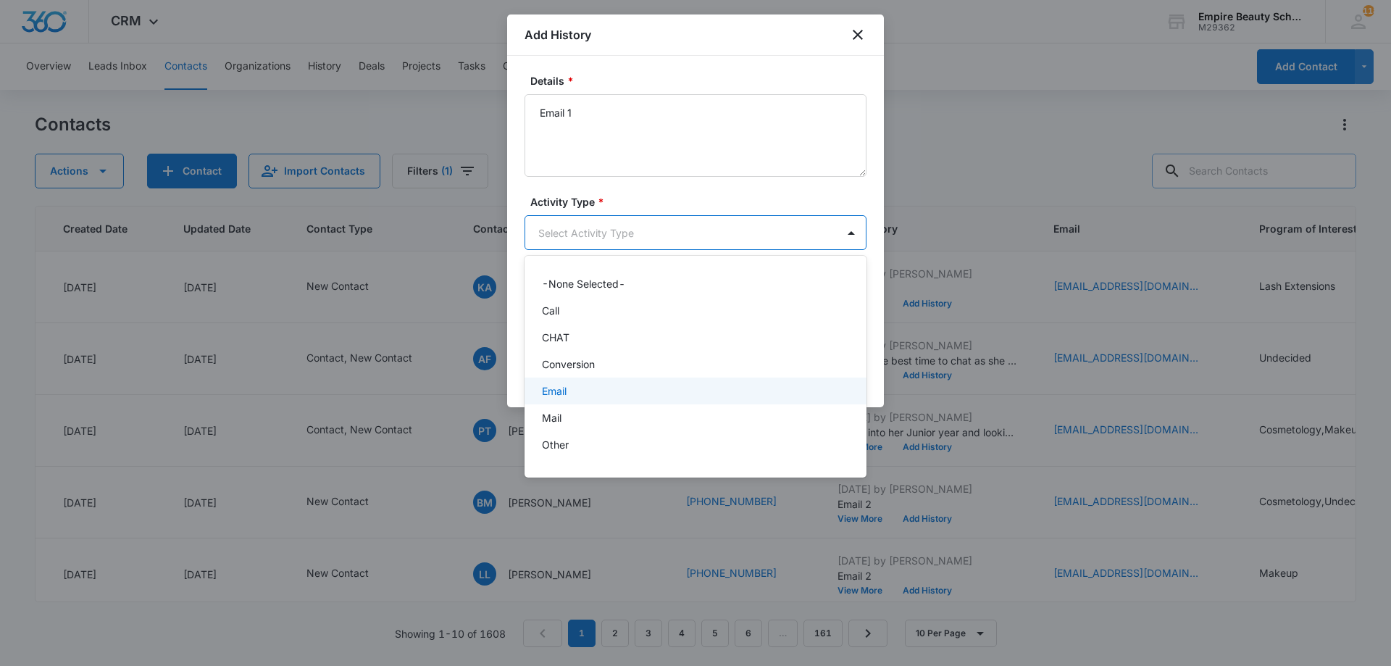
click at [582, 383] on div "Email" at bounding box center [694, 390] width 304 height 15
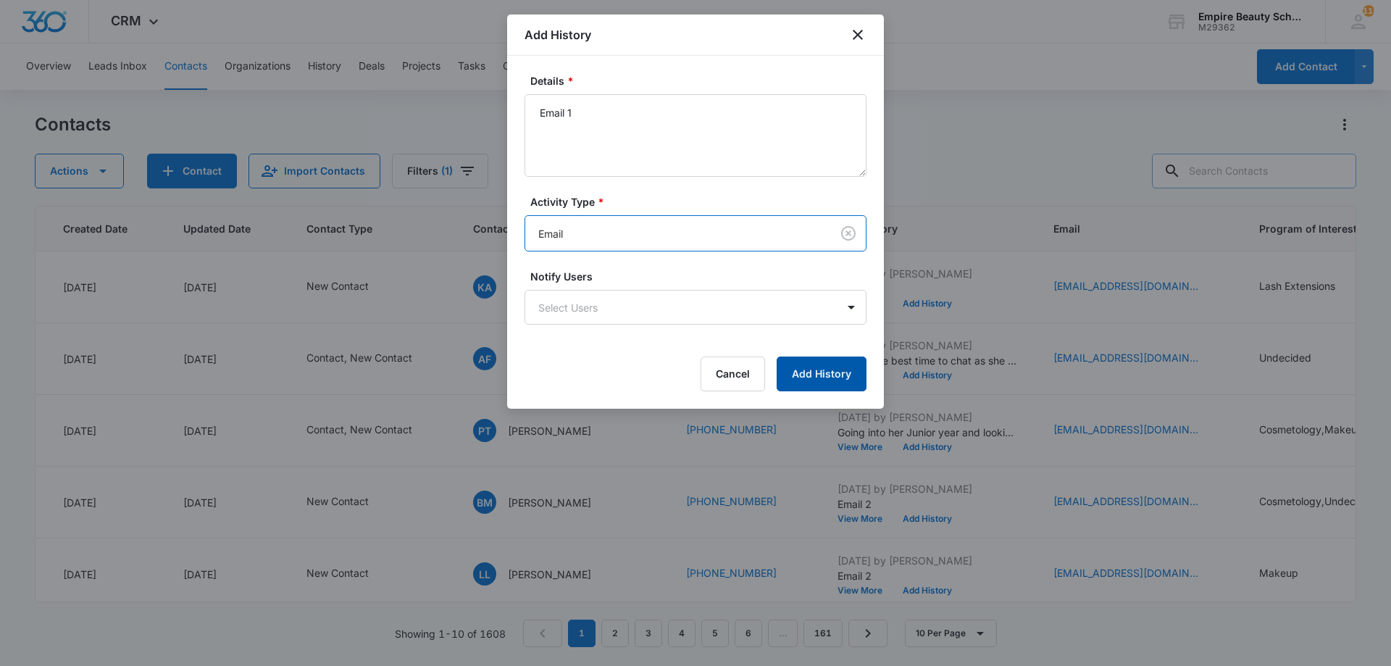
click at [842, 362] on button "Add History" at bounding box center [821, 373] width 90 height 35
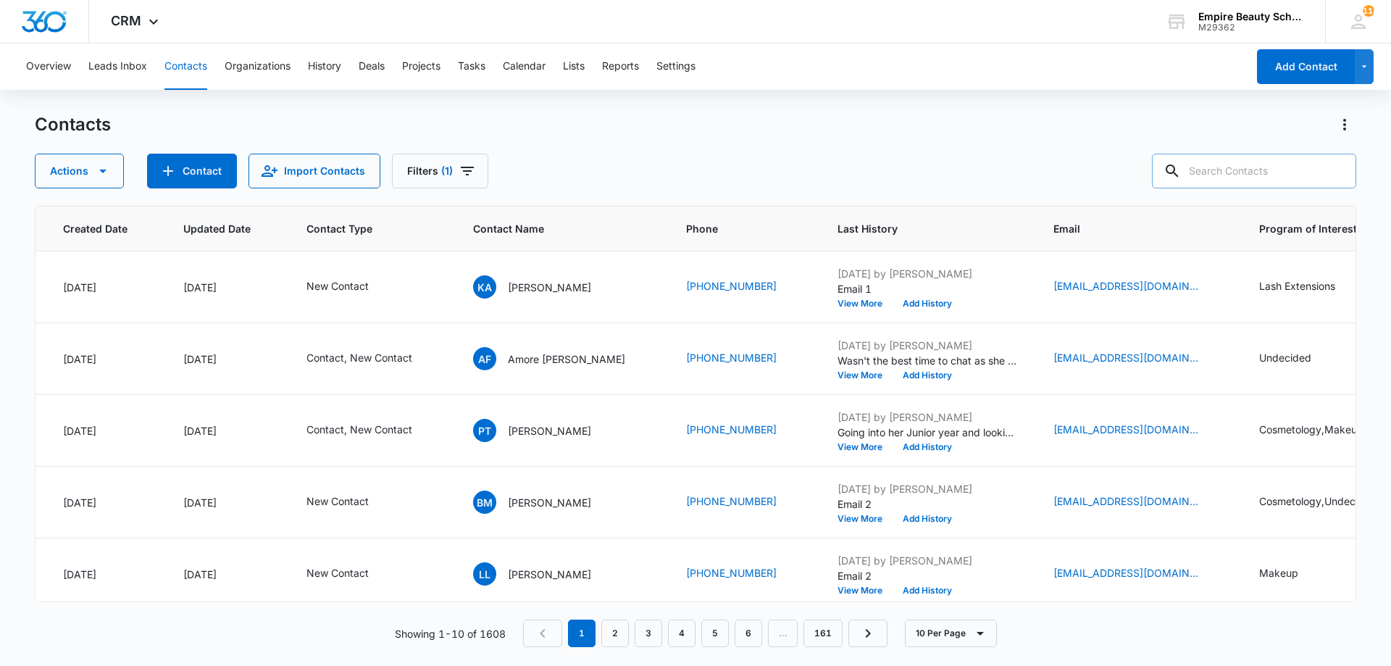
click at [1237, 178] on input "text" at bounding box center [1254, 171] width 204 height 35
type input "[PERSON_NAME]"
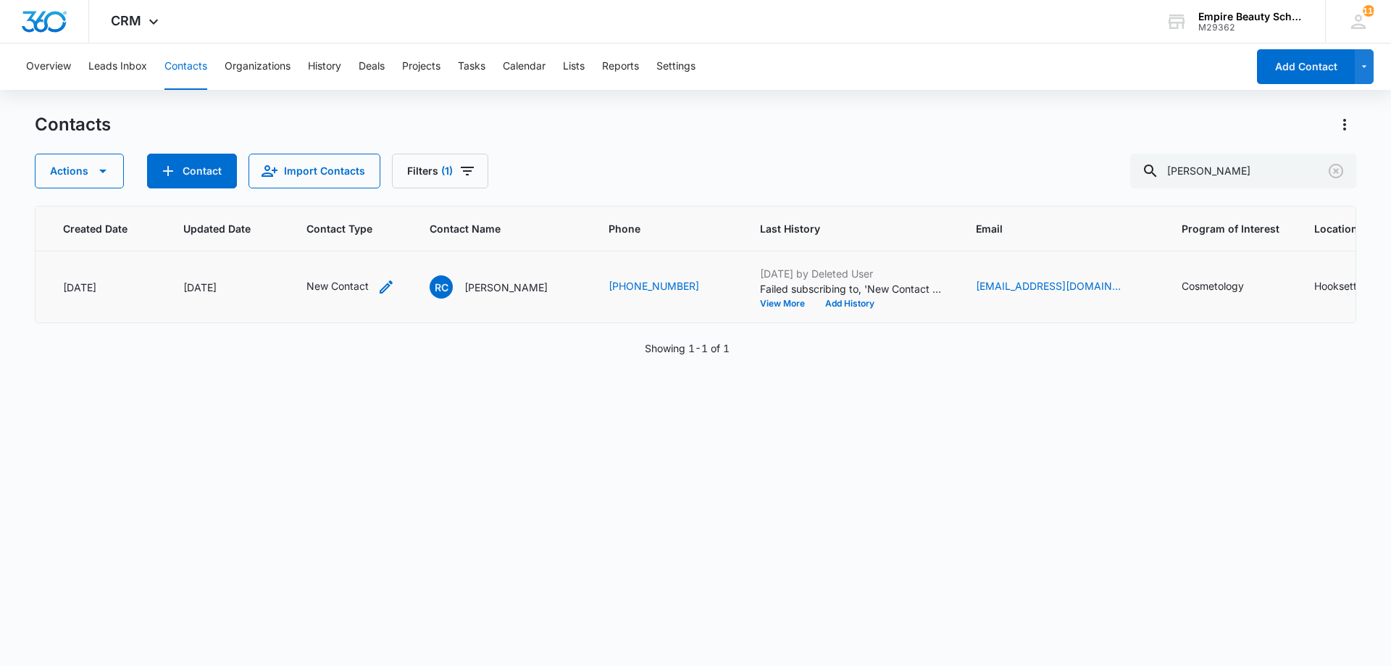
click at [383, 283] on icon "Contact Type - New Contact - Select to Edit Field" at bounding box center [385, 286] width 17 height 17
click at [353, 187] on div "New Contact" at bounding box center [329, 193] width 83 height 17
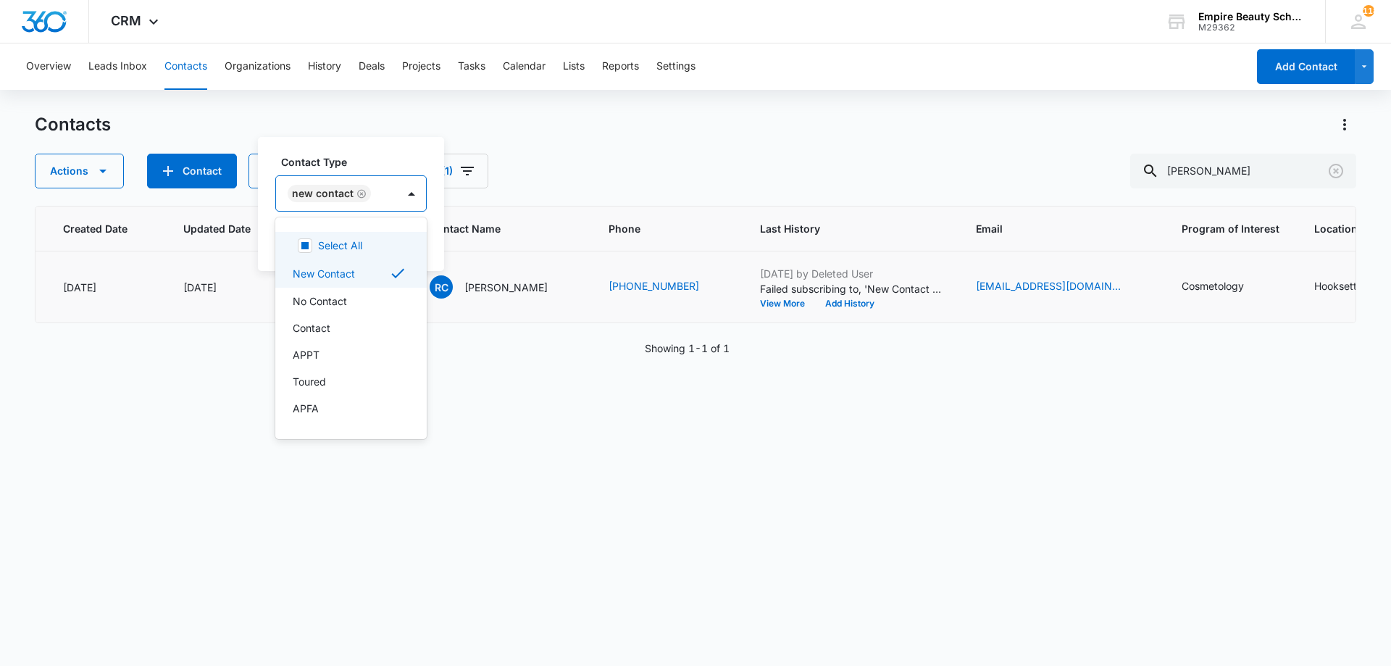
click at [356, 191] on icon "Remove New Contact" at bounding box center [361, 193] width 10 height 11
click at [360, 192] on div "Contact Type" at bounding box center [324, 194] width 96 height 33
click at [332, 198] on div at bounding box center [321, 194] width 64 height 18
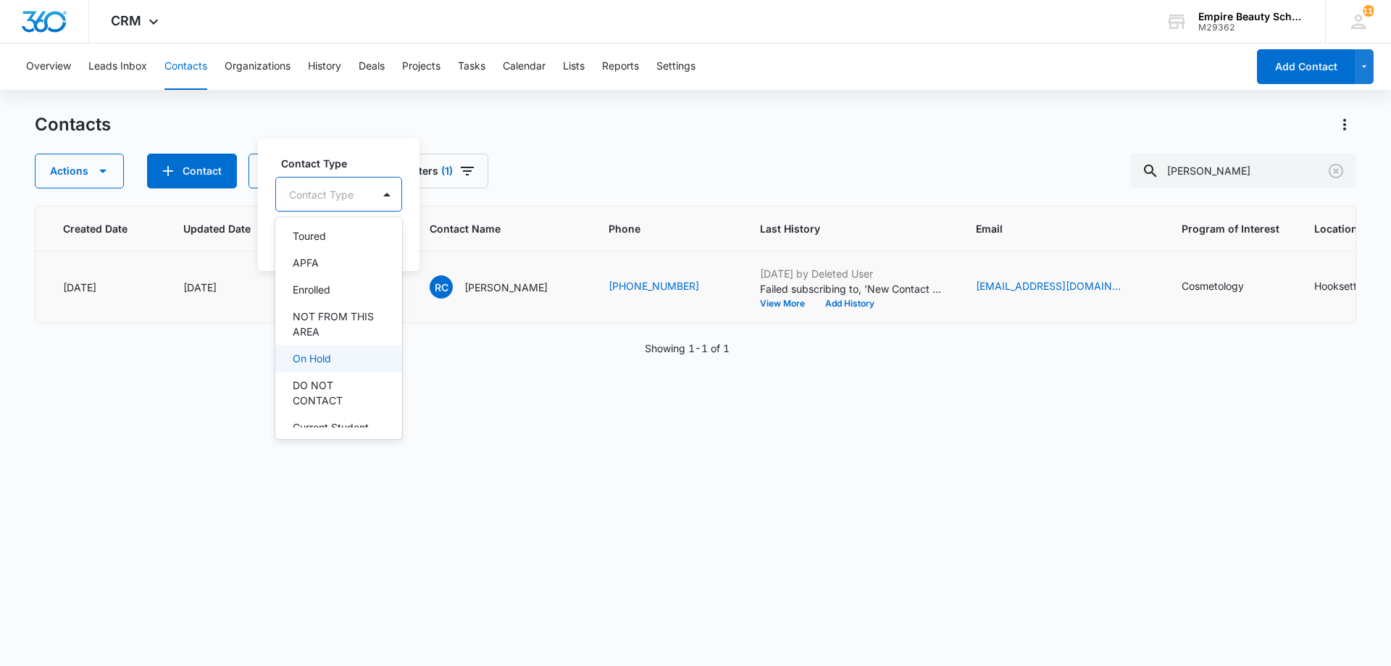
scroll to position [144, 0]
click at [324, 288] on p "Enrolled" at bounding box center [312, 288] width 38 height 15
click at [355, 178] on div "Enrolled" at bounding box center [326, 193] width 101 height 35
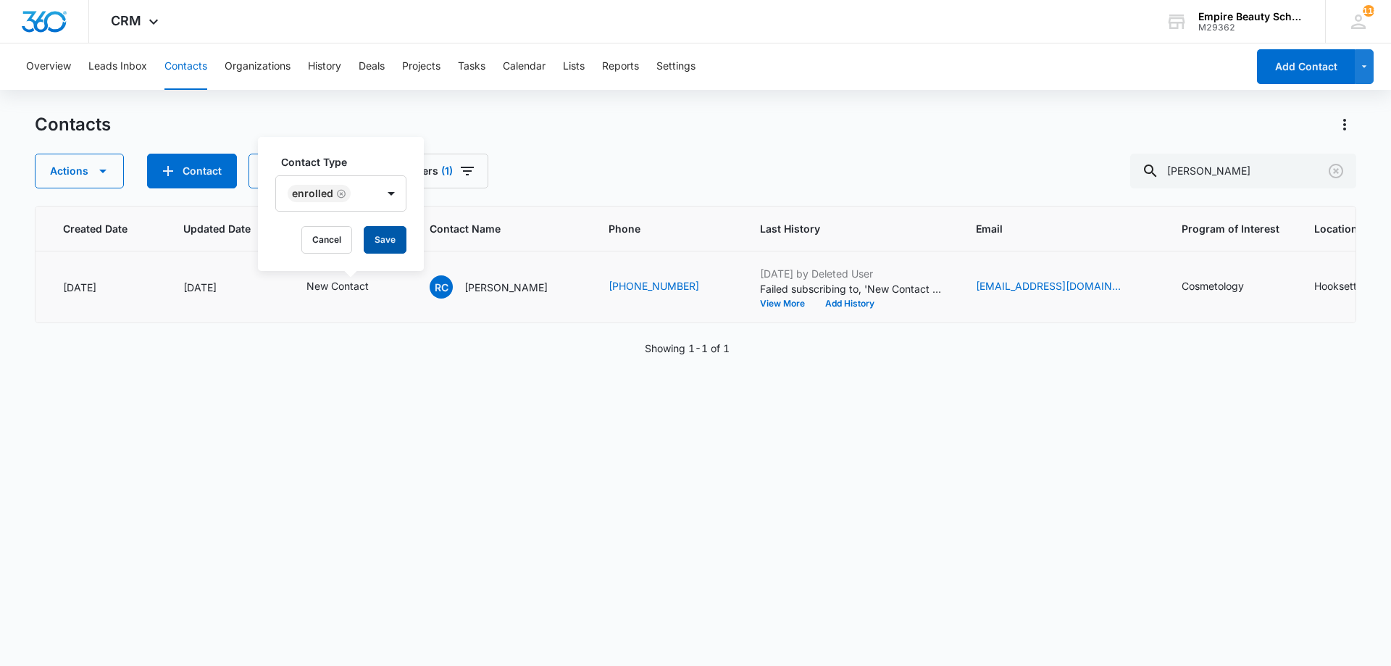
click at [373, 229] on button "Save" at bounding box center [385, 240] width 43 height 28
click at [839, 303] on button "Add History" at bounding box center [848, 303] width 70 height 9
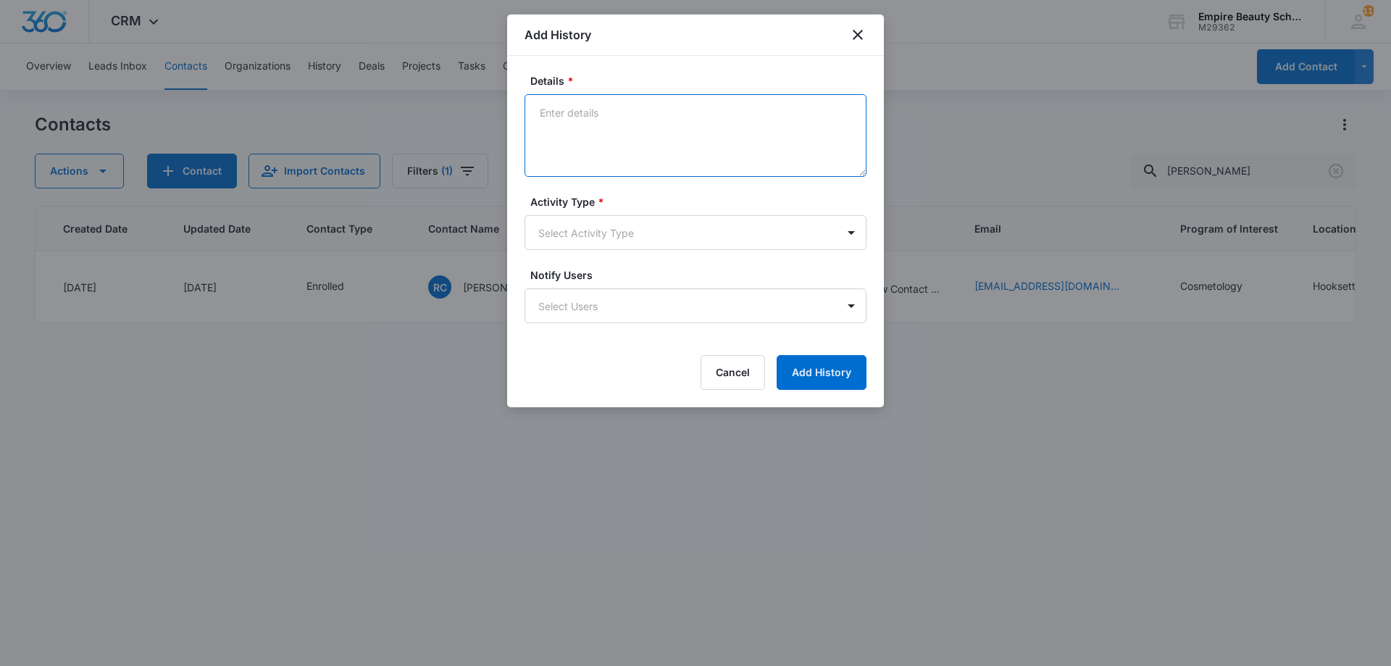
drag, startPoint x: 753, startPoint y: 159, endPoint x: 691, endPoint y: 176, distance: 64.5
click at [691, 176] on textarea "Details *" at bounding box center [695, 135] width 342 height 83
click at [637, 127] on textarea "Details *" at bounding box center [695, 135] width 342 height 83
type textarea "Received your NAL entry! Great job! Adding $500 scholarship to your file"
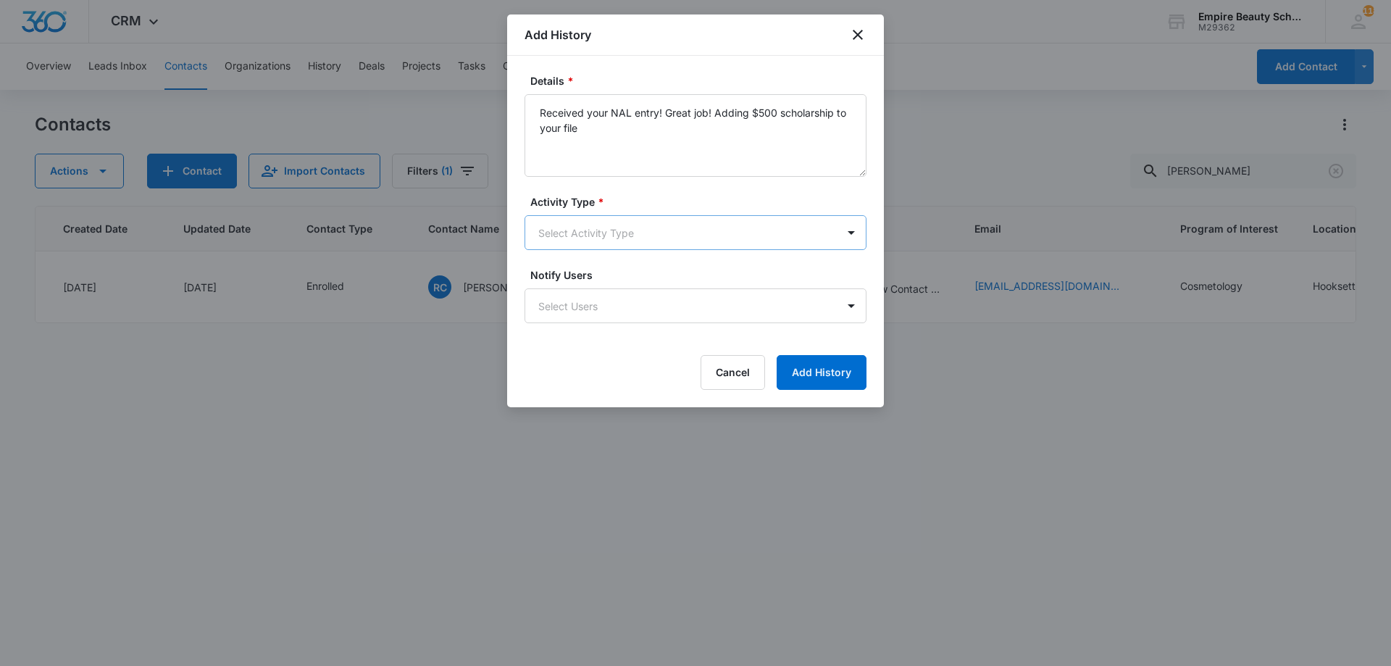
click at [565, 228] on body "CRM Apps Forms CRM Email Shop Payments POS Files Brand Settings Empire Beauty S…" at bounding box center [695, 333] width 1391 height 666
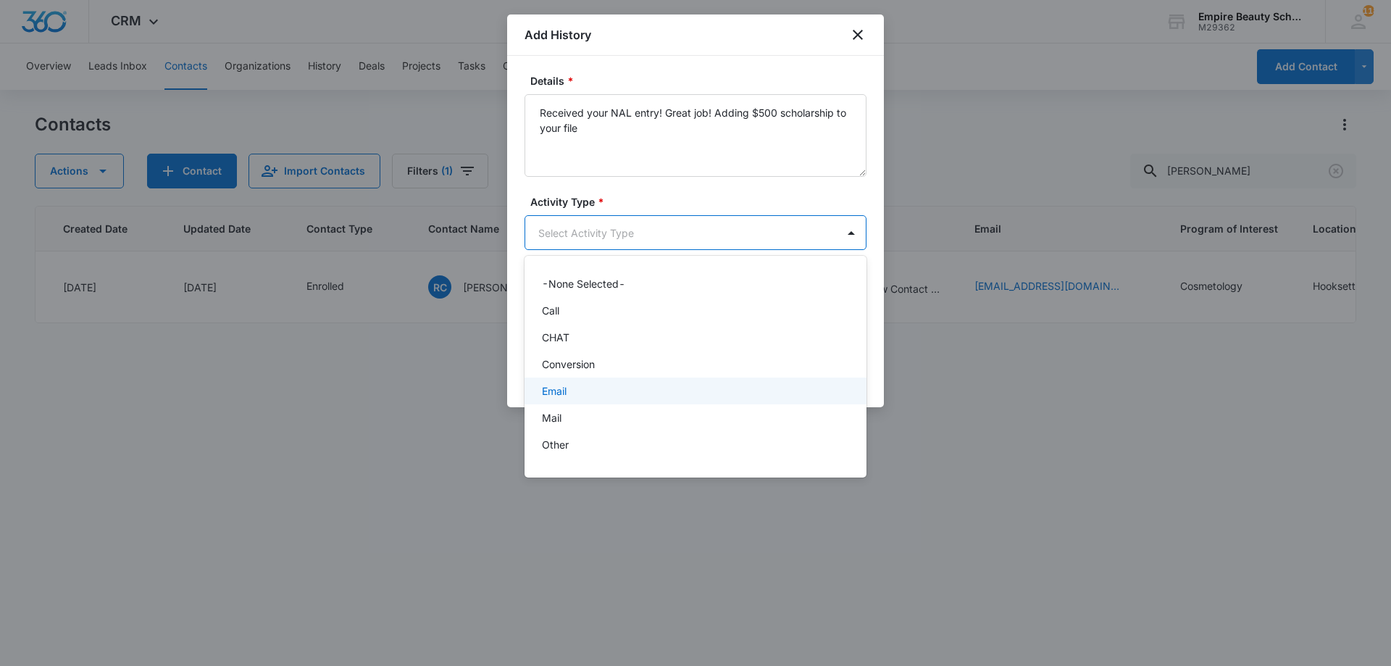
scroll to position [75, 0]
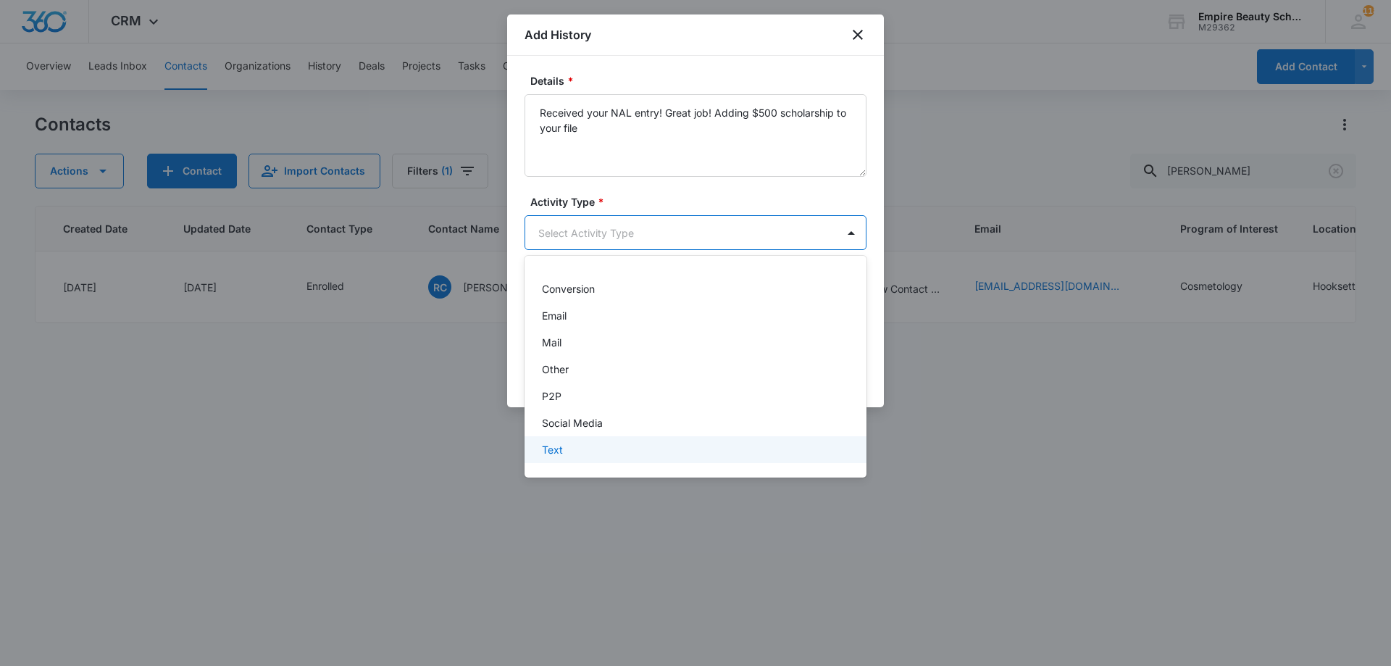
click at [556, 453] on p "Text" at bounding box center [552, 449] width 21 height 15
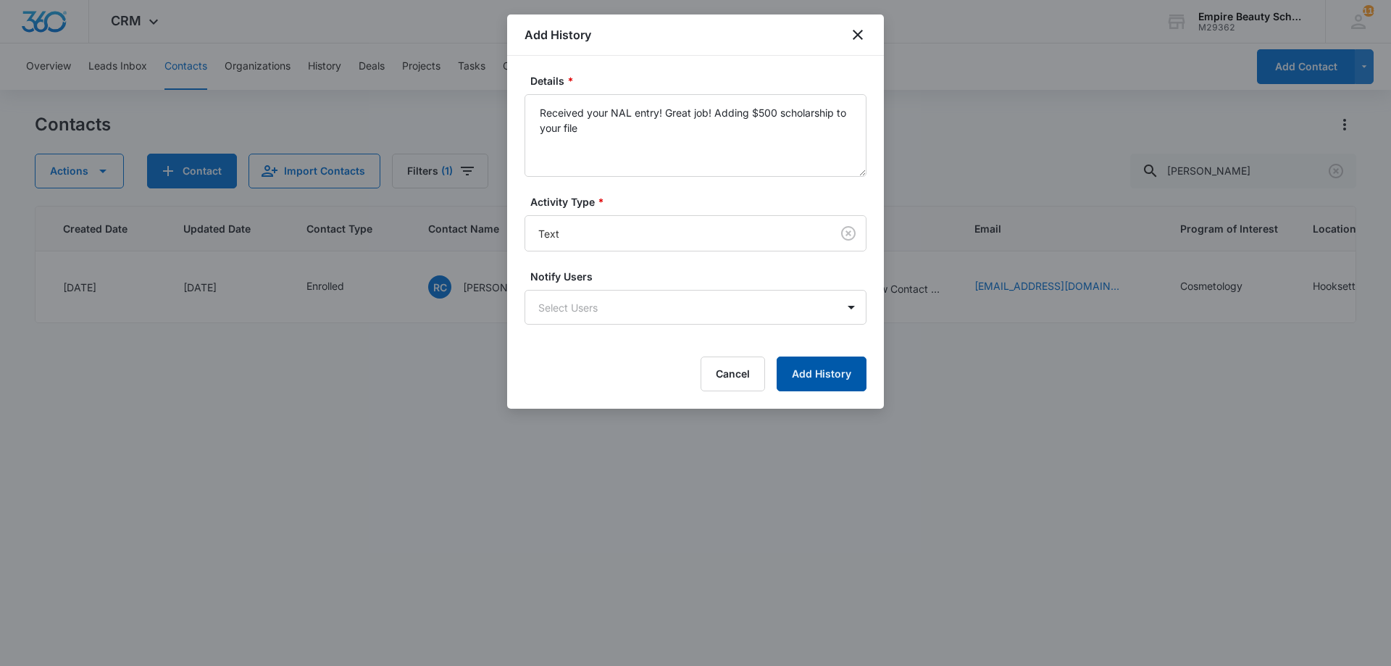
click at [784, 382] on button "Add History" at bounding box center [821, 373] width 90 height 35
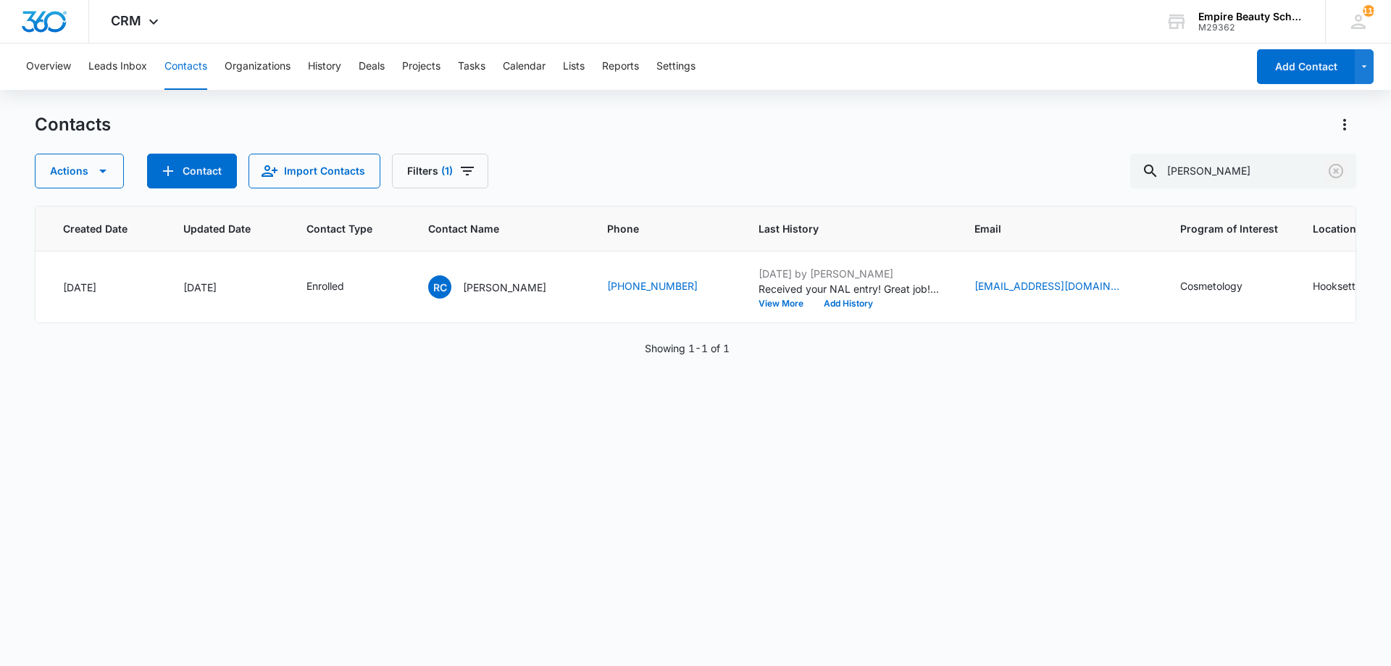
click at [1339, 162] on button "Clear" at bounding box center [1335, 170] width 23 height 23
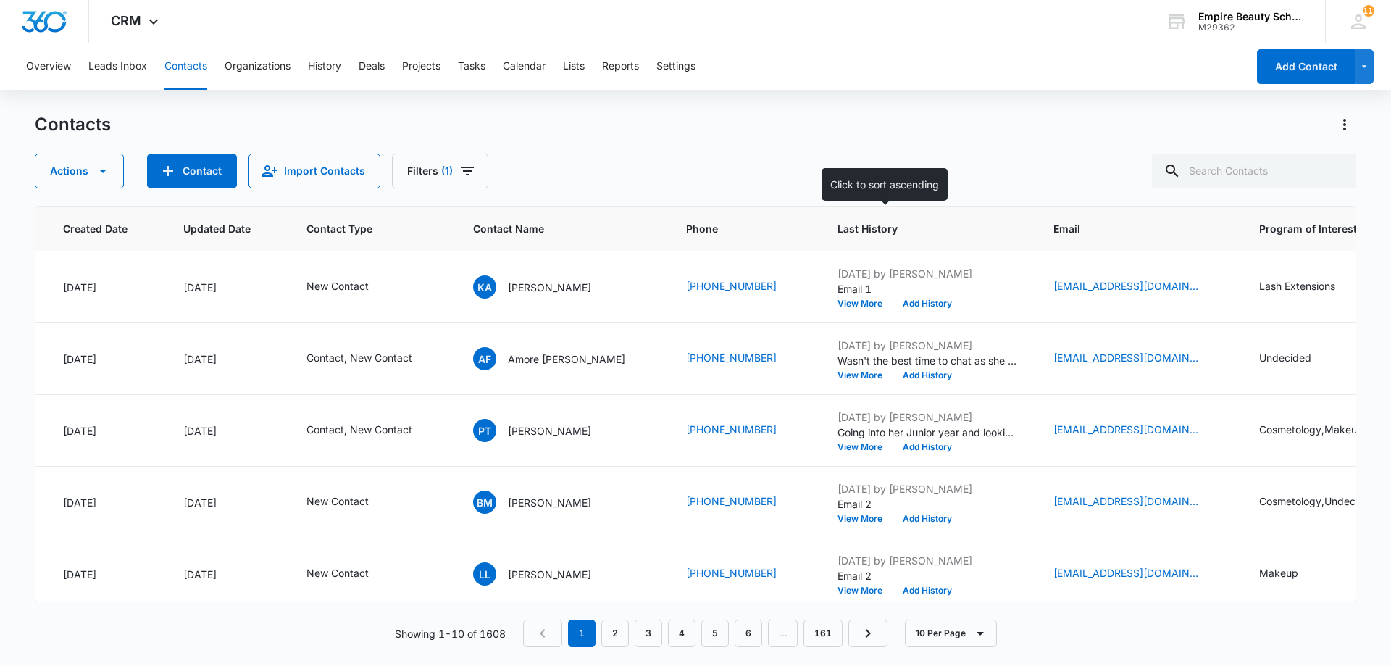
click at [886, 183] on div "Actions Contact Import Contacts Filters (1)" at bounding box center [695, 171] width 1321 height 35
click at [1226, 169] on input "text" at bounding box center [1254, 171] width 204 height 35
type input "carrier"
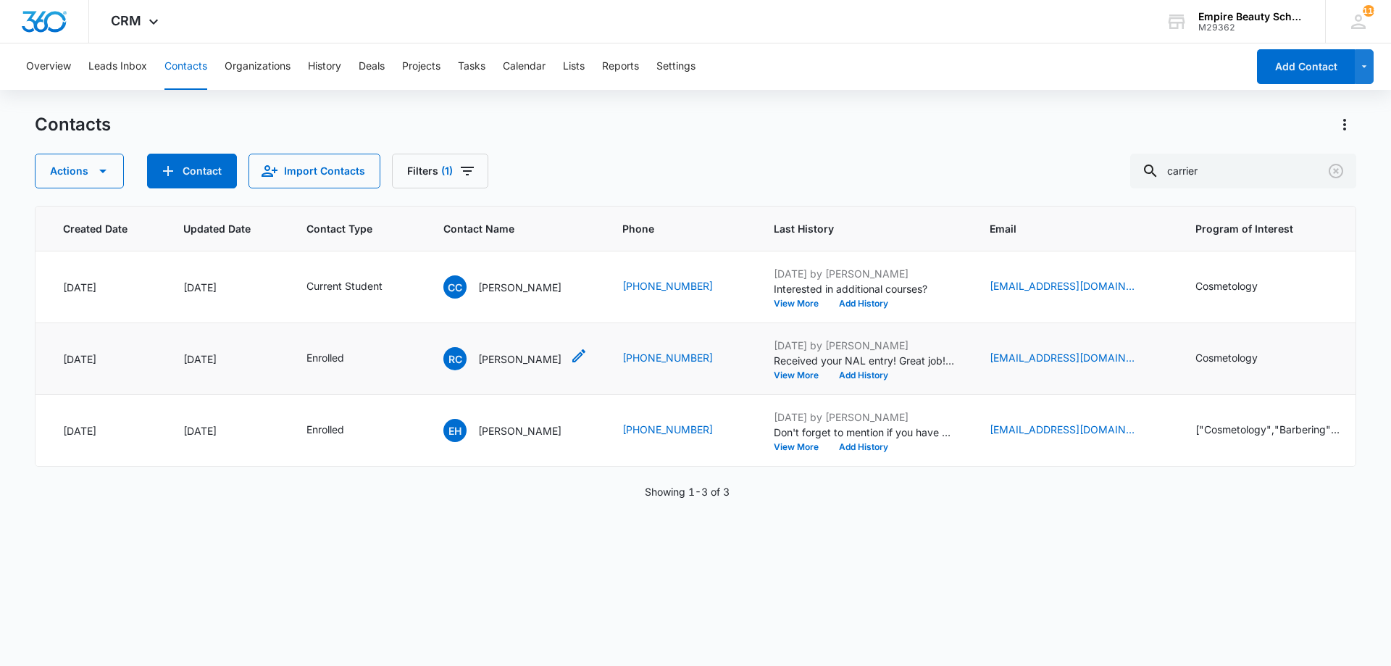
click at [495, 358] on p "[PERSON_NAME]" at bounding box center [519, 358] width 83 height 15
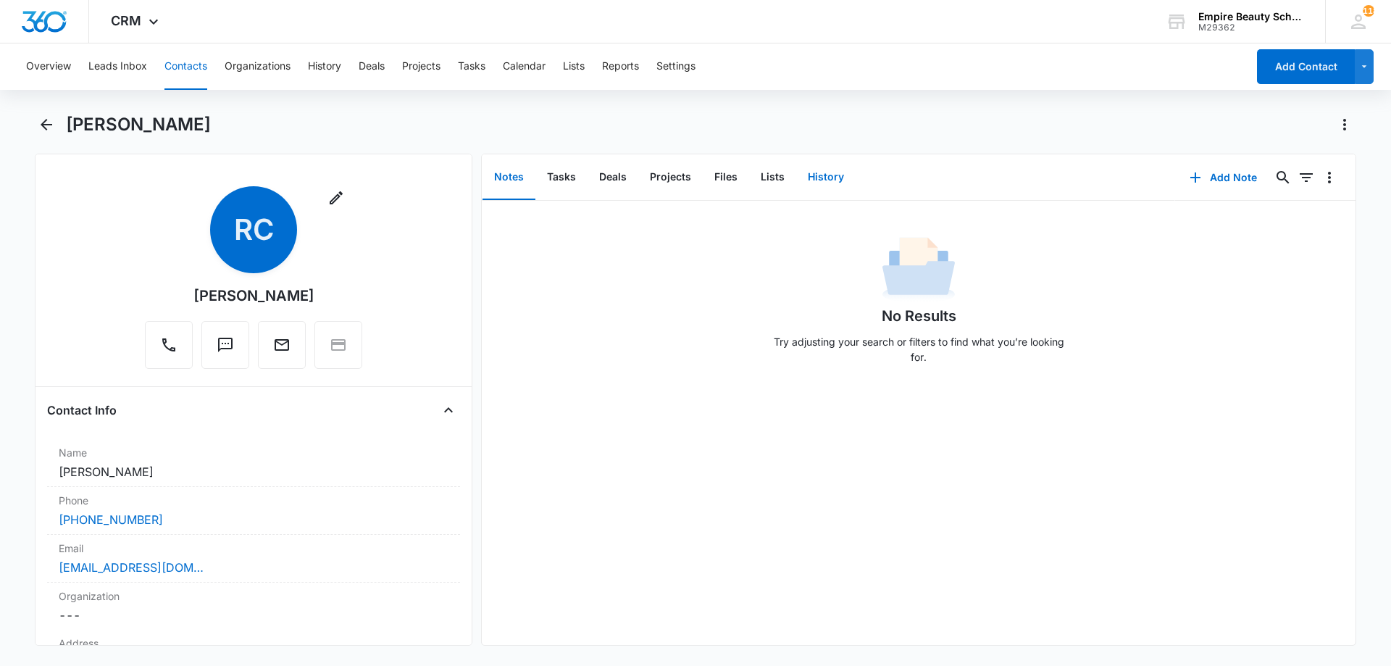
click at [810, 172] on button "History" at bounding box center [825, 177] width 59 height 45
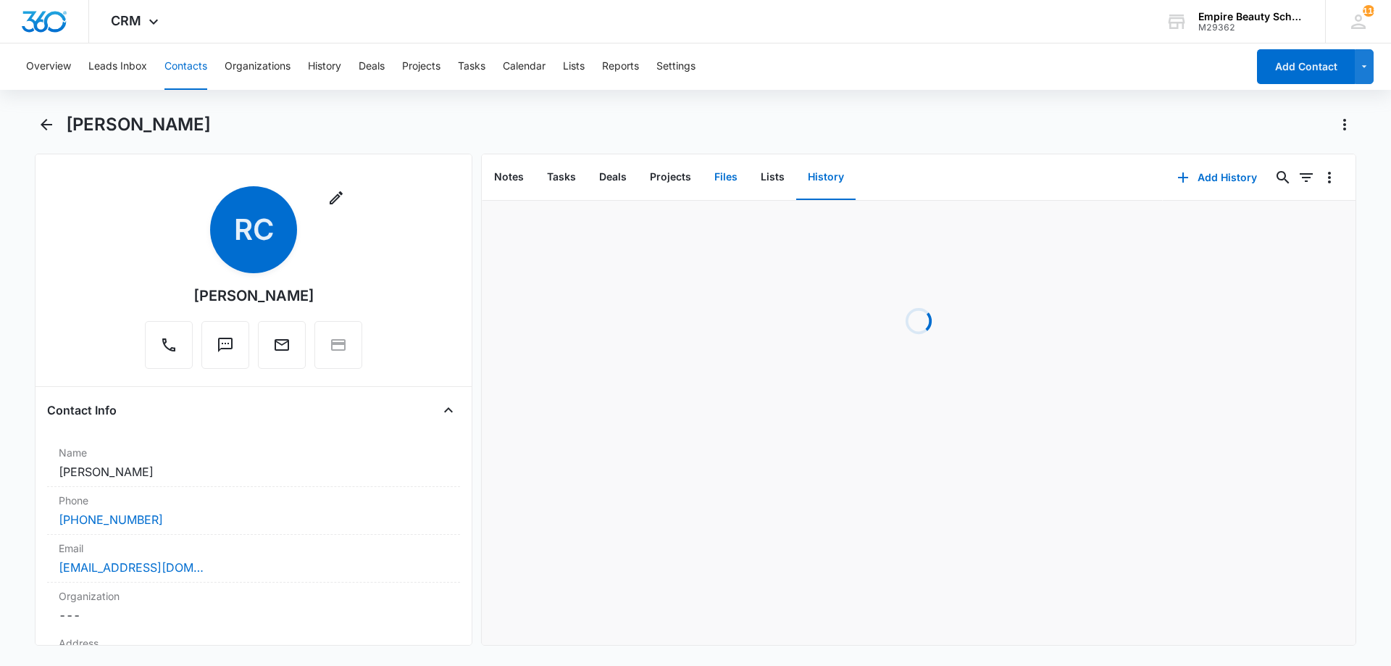
click at [729, 169] on button "Files" at bounding box center [726, 177] width 46 height 45
click at [524, 110] on div "Overview Leads Inbox Contacts Organizations History Deals Projects Tasks Calend…" at bounding box center [695, 352] width 1391 height 619
click at [72, 121] on h1 "[PERSON_NAME]" at bounding box center [138, 125] width 145 height 22
click at [62, 119] on div "[PERSON_NAME]" at bounding box center [695, 133] width 1321 height 41
click at [59, 119] on div "[PERSON_NAME]" at bounding box center [695, 133] width 1321 height 41
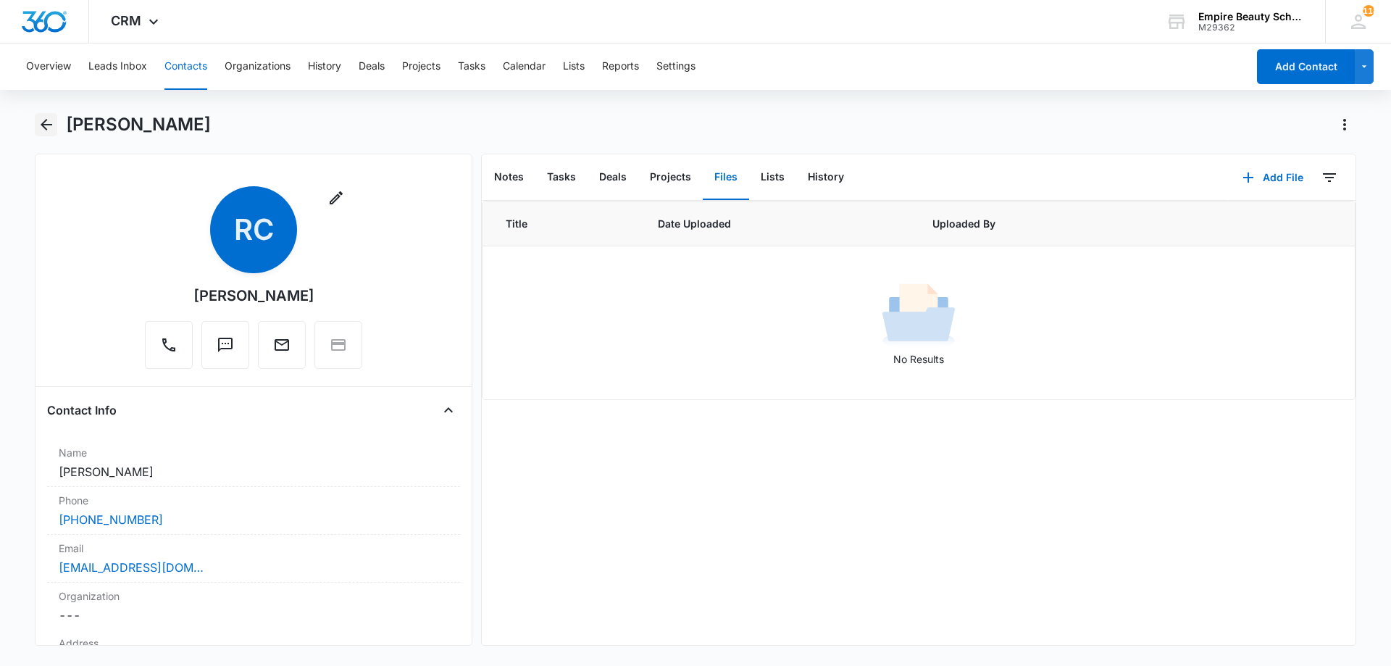
click at [57, 116] on button "Back" at bounding box center [46, 124] width 22 height 23
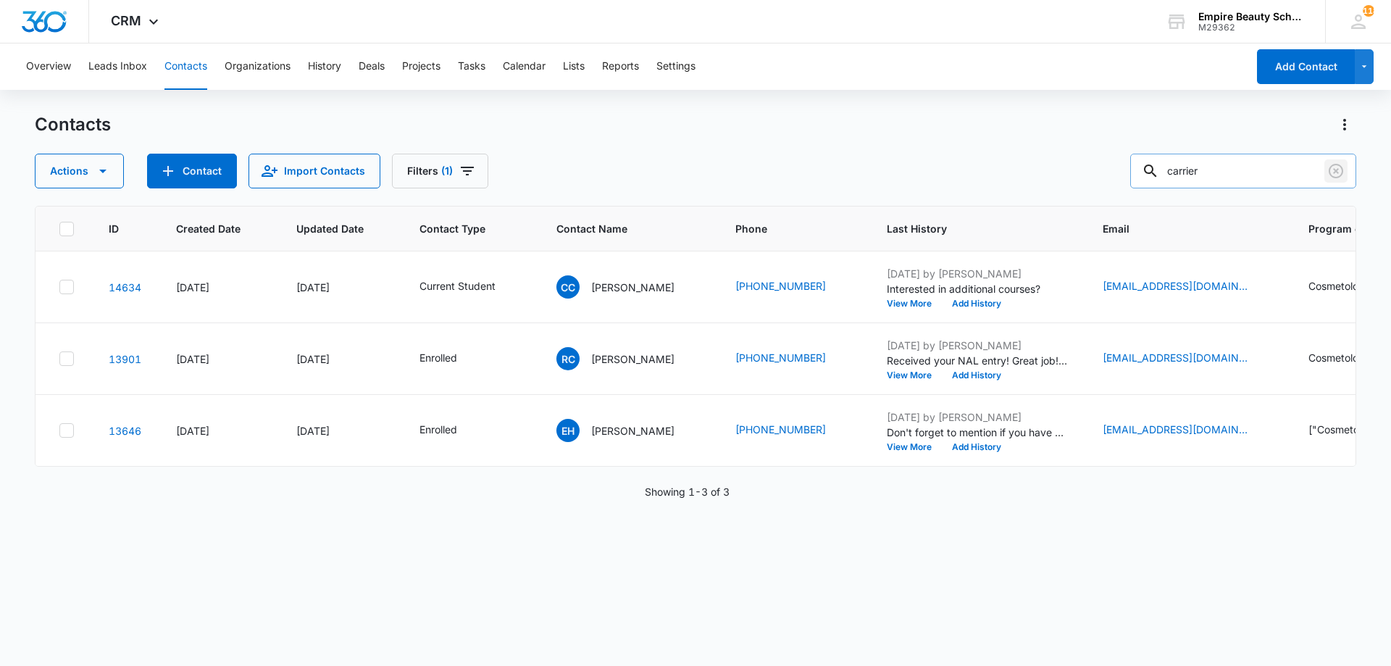
click at [1329, 169] on icon "Clear" at bounding box center [1335, 170] width 17 height 17
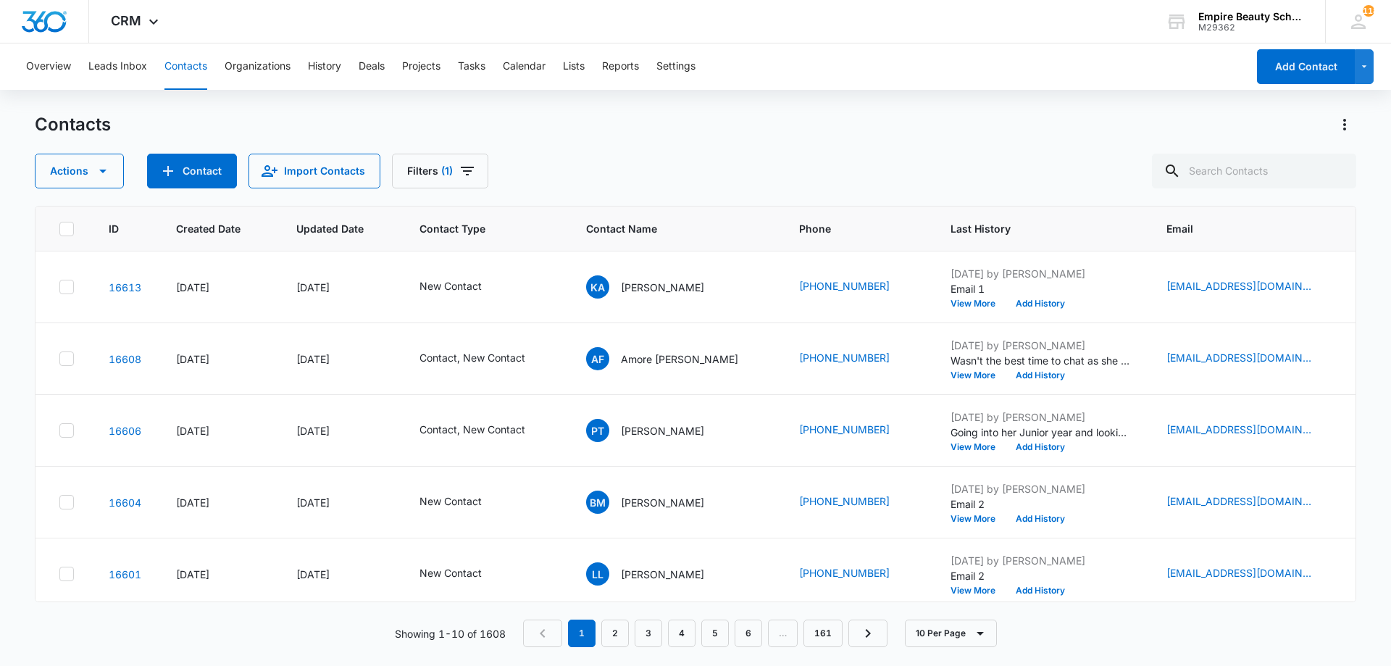
click at [463, 123] on div "Contacts" at bounding box center [695, 124] width 1321 height 23
drag, startPoint x: 477, startPoint y: 175, endPoint x: 472, endPoint y: 186, distance: 12.6
click at [476, 175] on button "Filters (1)" at bounding box center [440, 171] width 96 height 35
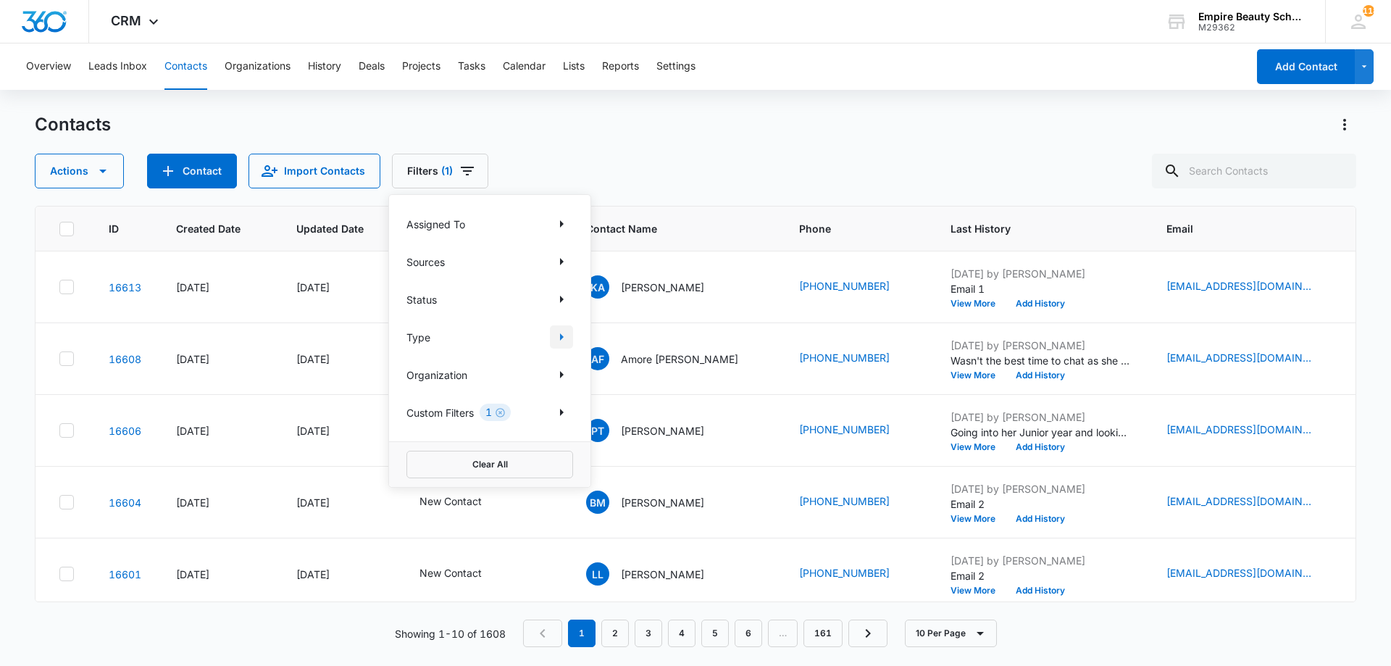
click at [558, 342] on icon "Show Type filters" at bounding box center [561, 336] width 17 height 17
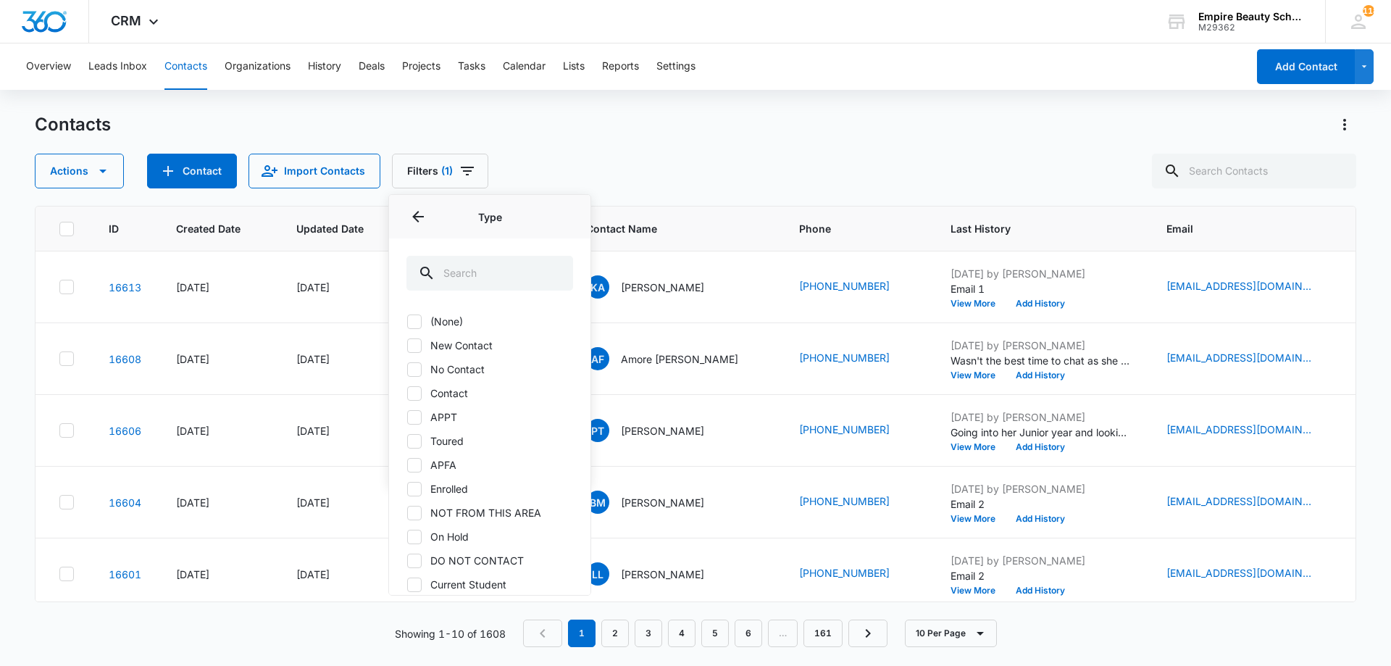
click at [429, 391] on label "Contact" at bounding box center [489, 392] width 167 height 15
click at [407, 393] on input "Contact" at bounding box center [406, 393] width 1 height 1
checkbox input "true"
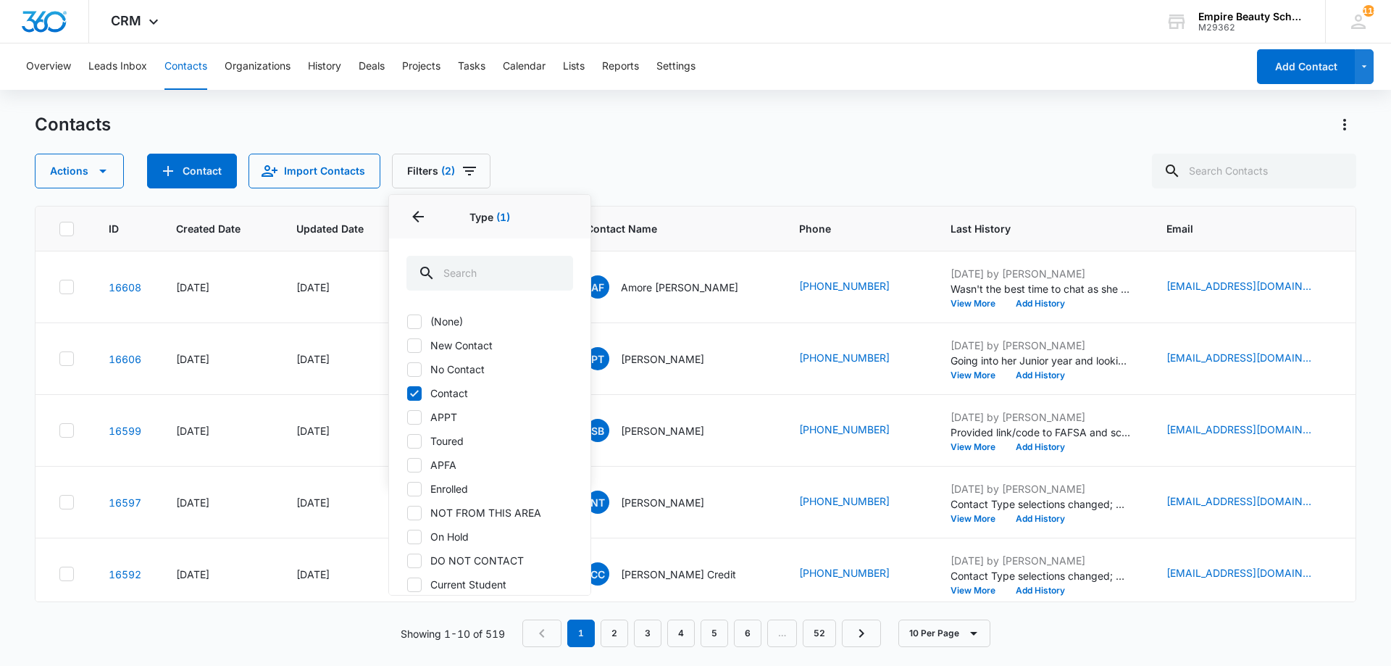
click at [645, 147] on div "Contacts Actions Contact Import Contacts Filters (2) Assigned To Sources Status…" at bounding box center [695, 150] width 1321 height 75
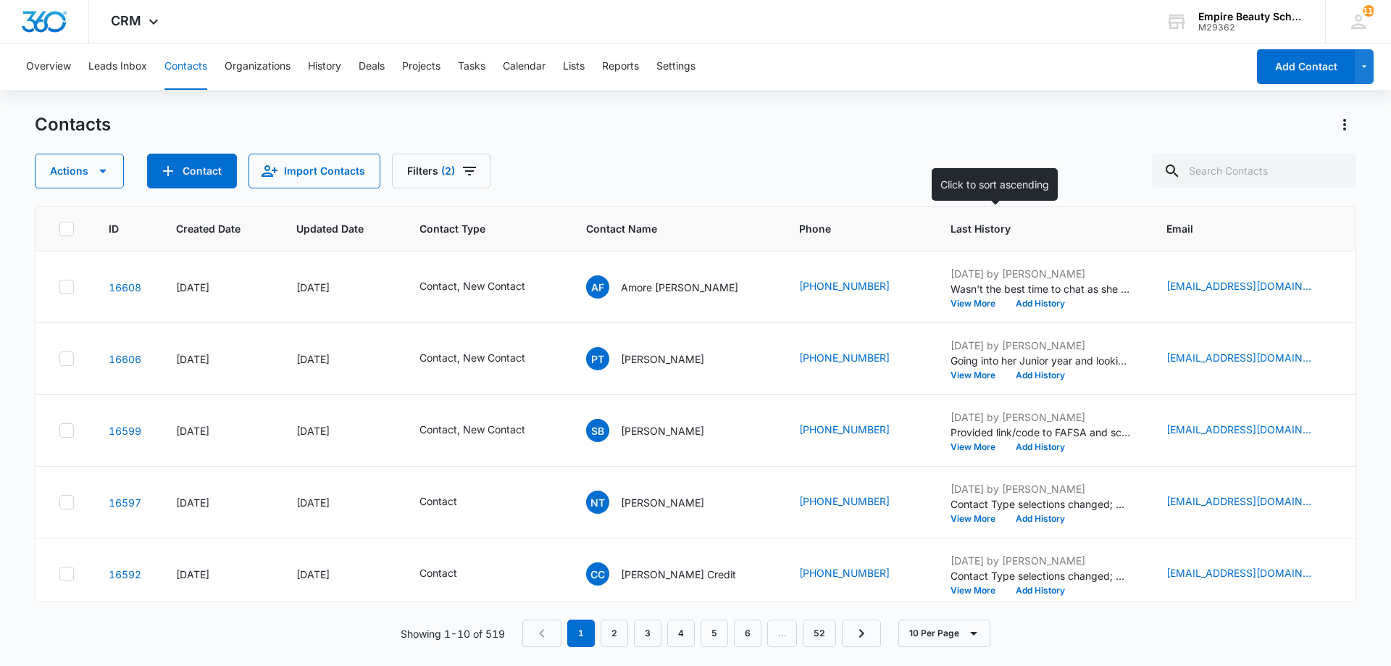
click at [933, 236] on th "Last History" at bounding box center [1041, 228] width 216 height 45
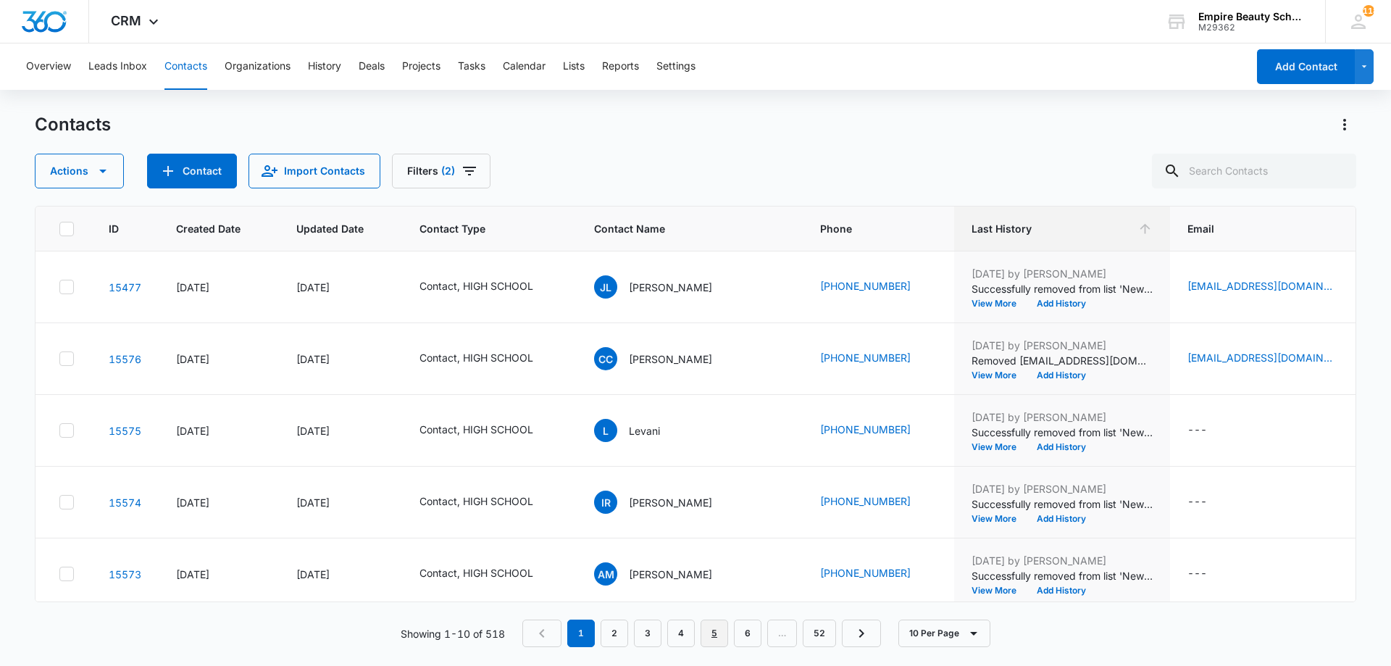
click at [705, 632] on link "5" at bounding box center [714, 633] width 28 height 28
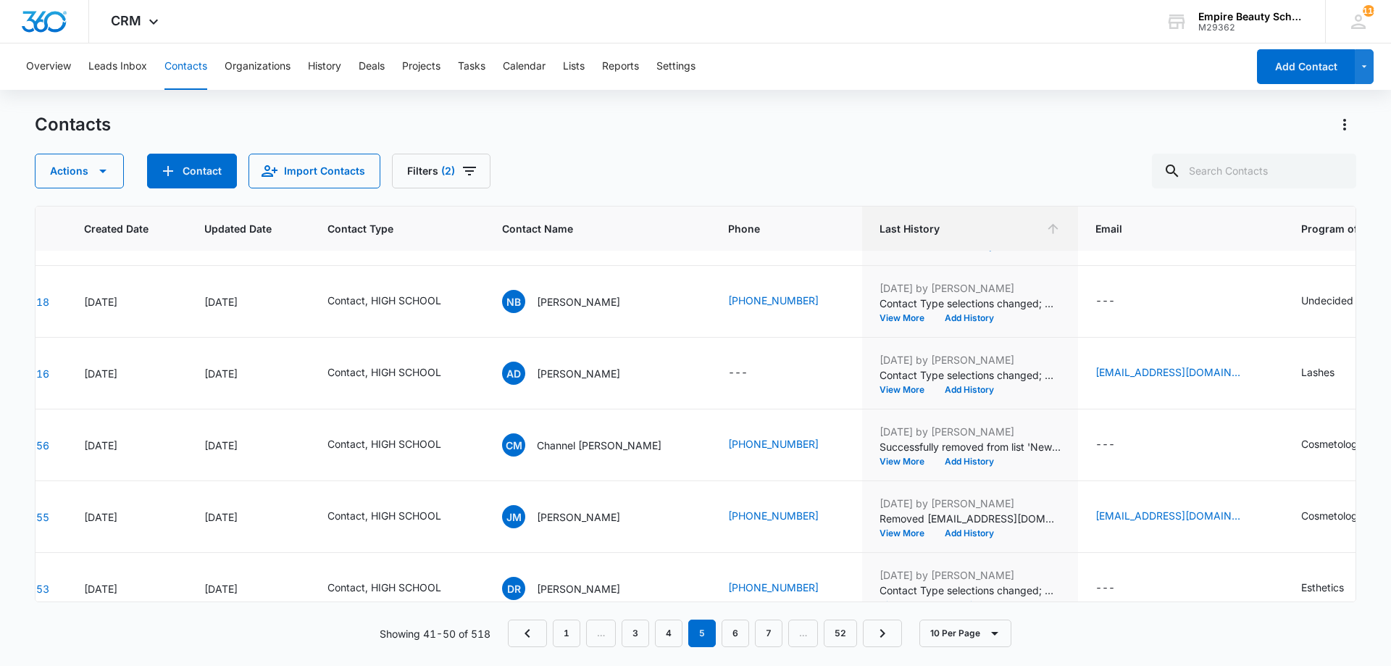
scroll to position [377, 92]
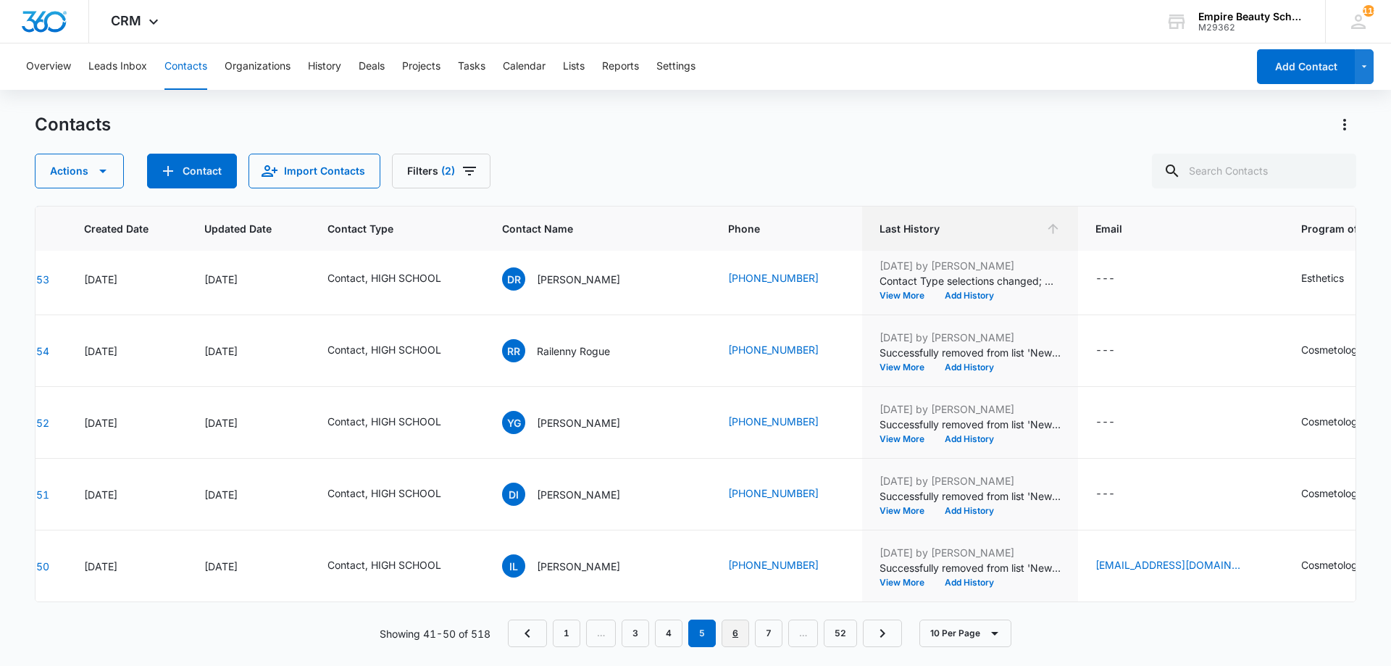
click at [735, 640] on link "6" at bounding box center [735, 633] width 28 height 28
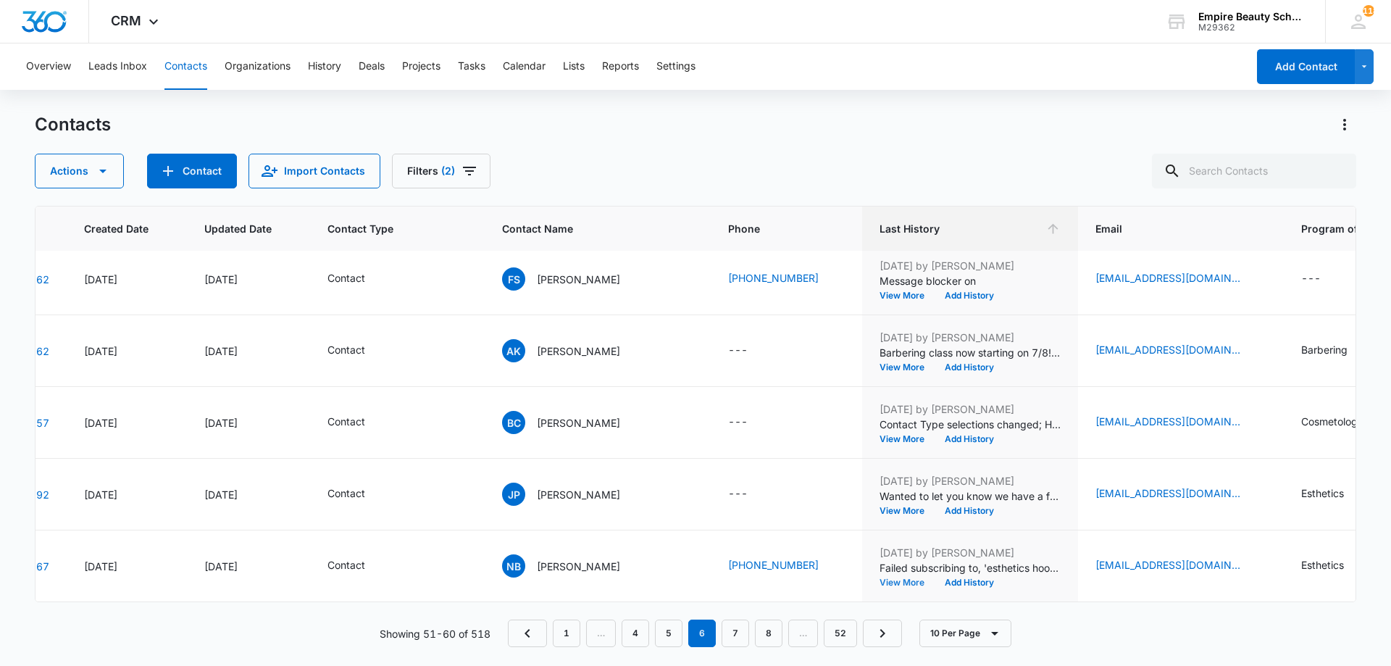
drag, startPoint x: 892, startPoint y: 569, endPoint x: 867, endPoint y: 691, distance: 124.9
click at [867, 665] on html "CRM Apps Forms CRM Email Shop Payments POS Files Brand Settings Empire Beauty S…" at bounding box center [695, 333] width 1391 height 666
click at [948, 578] on button "Add History" at bounding box center [969, 582] width 70 height 9
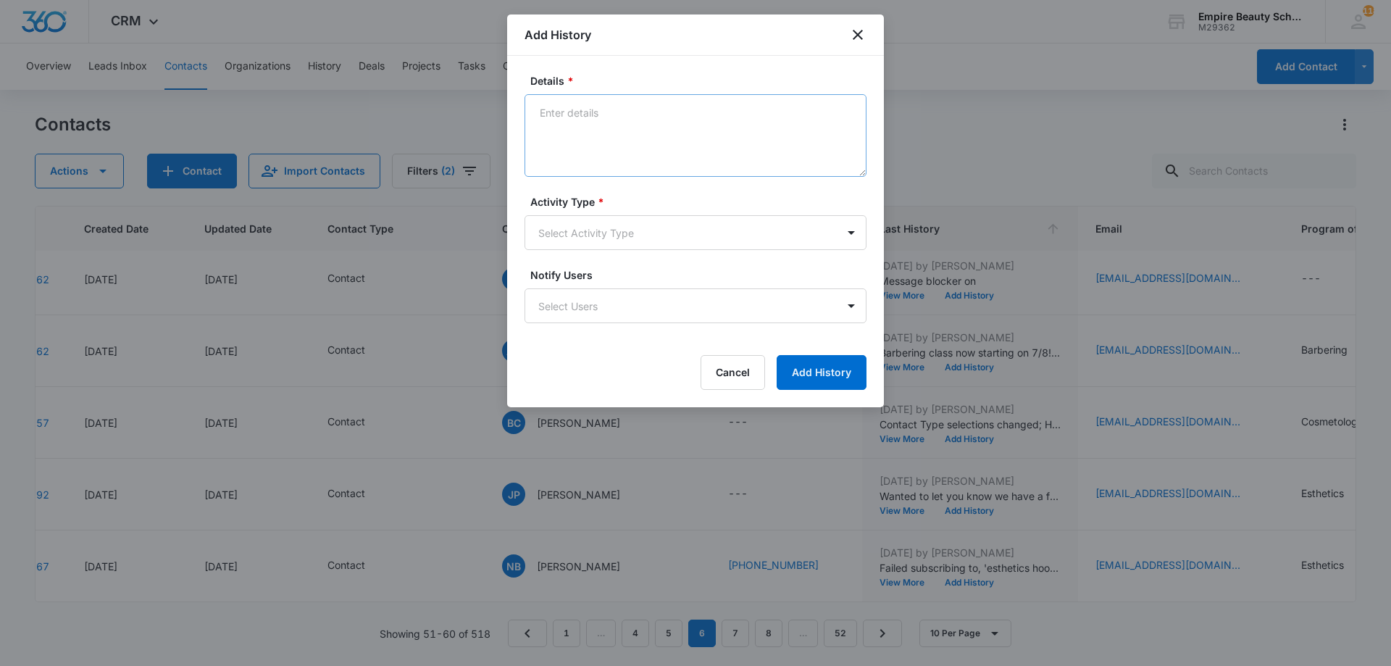
click at [573, 114] on textarea "Details *" at bounding box center [695, 135] width 342 height 83
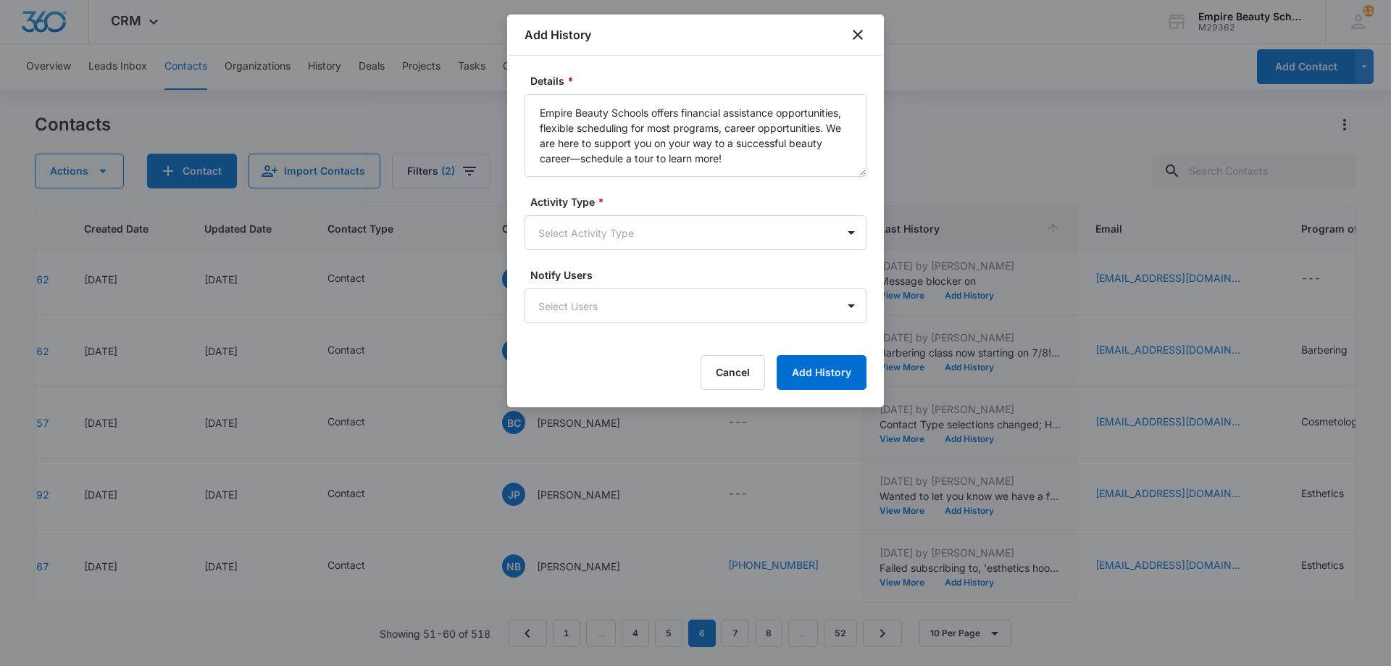
type textarea "Empire Beauty Schools offers financial assistance opportunities, flexible sched…"
drag, startPoint x: 590, startPoint y: 206, endPoint x: 585, endPoint y: 213, distance: 9.3
click at [590, 206] on label "Activity Type *" at bounding box center [701, 201] width 342 height 15
click at [582, 217] on body "CRM Apps Forms CRM Email Shop Payments POS Files Brand Settings Empire Beauty S…" at bounding box center [695, 333] width 1391 height 666
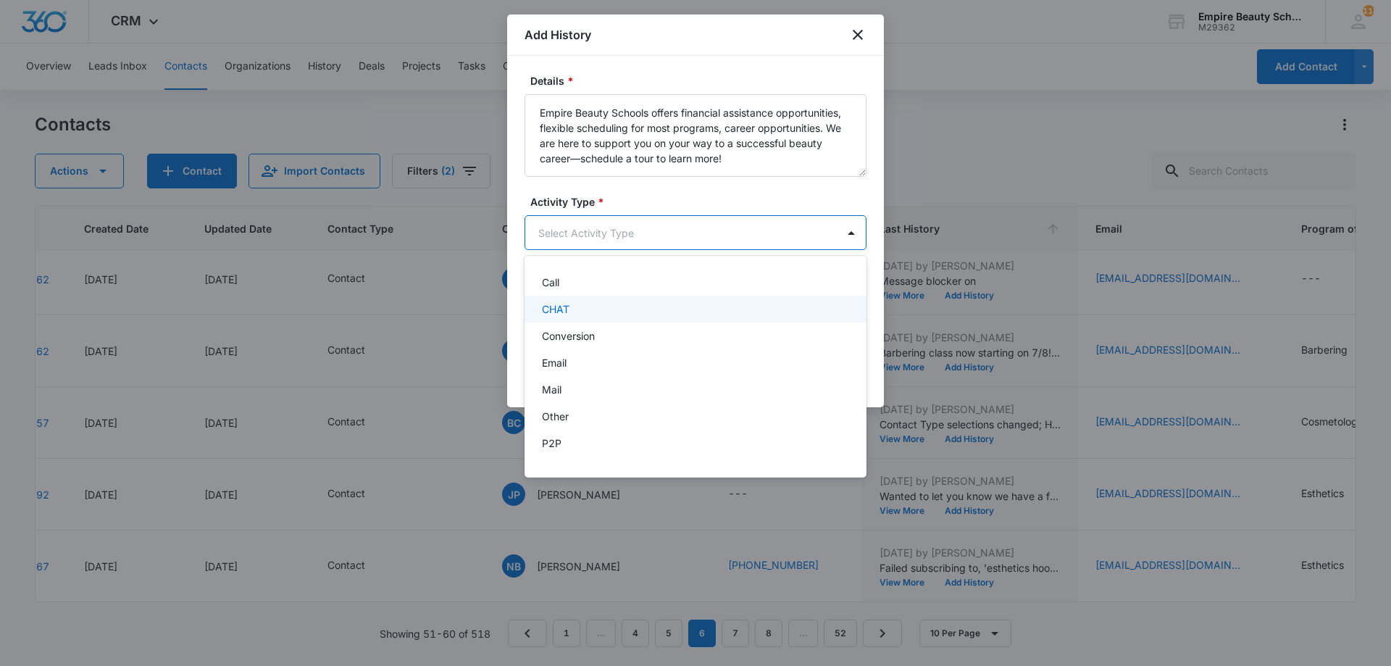
scroll to position [75, 0]
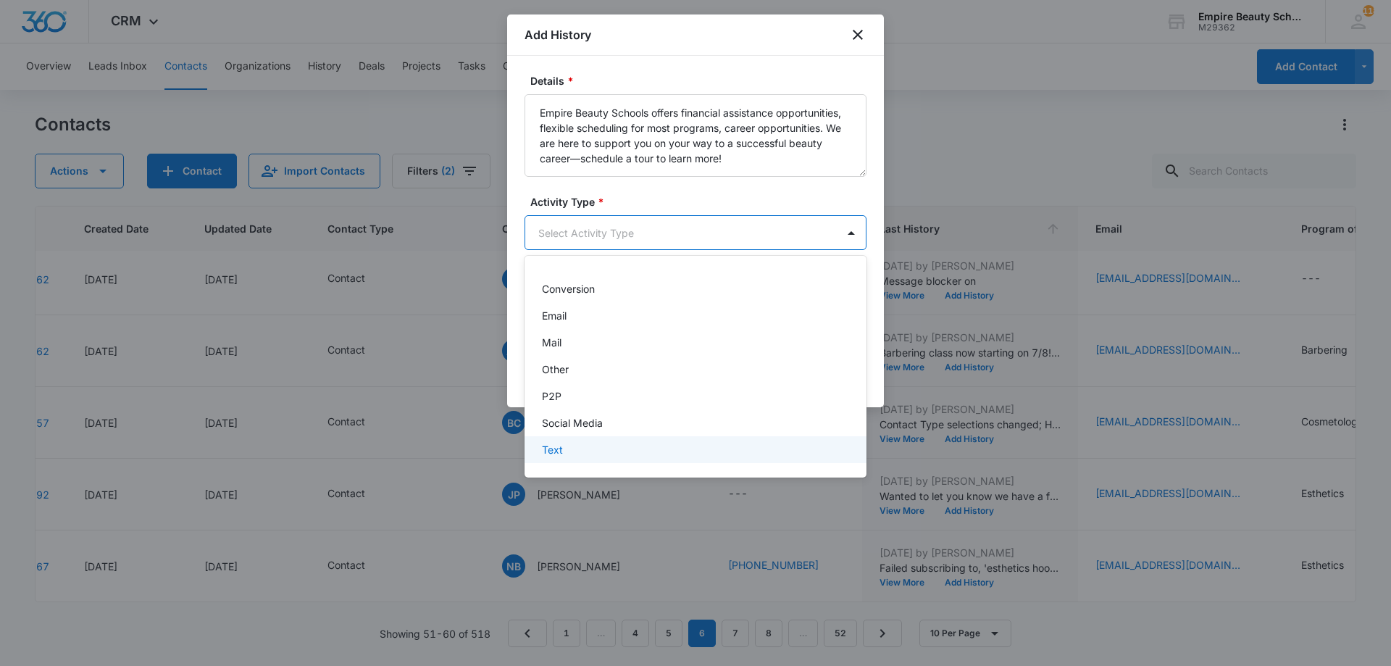
drag, startPoint x: 591, startPoint y: 449, endPoint x: 674, endPoint y: 414, distance: 90.5
click at [594, 449] on div "Text" at bounding box center [694, 449] width 304 height 15
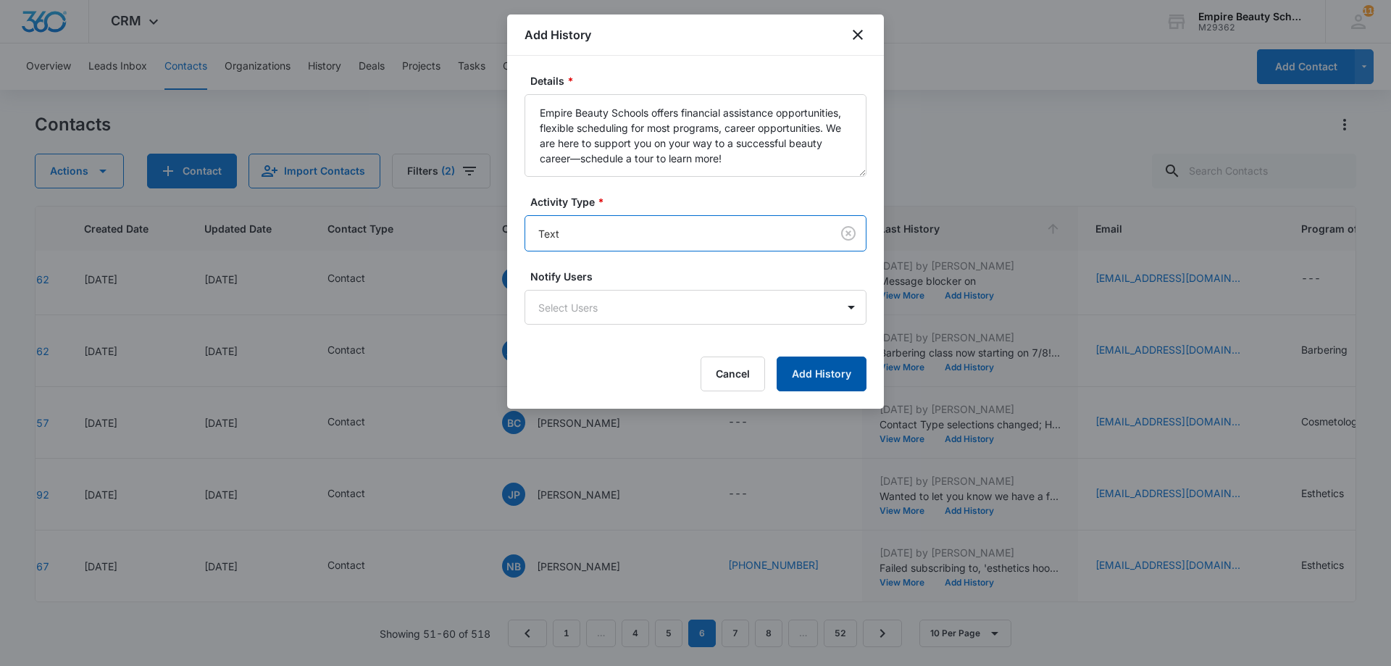
click at [818, 378] on button "Add History" at bounding box center [821, 373] width 90 height 35
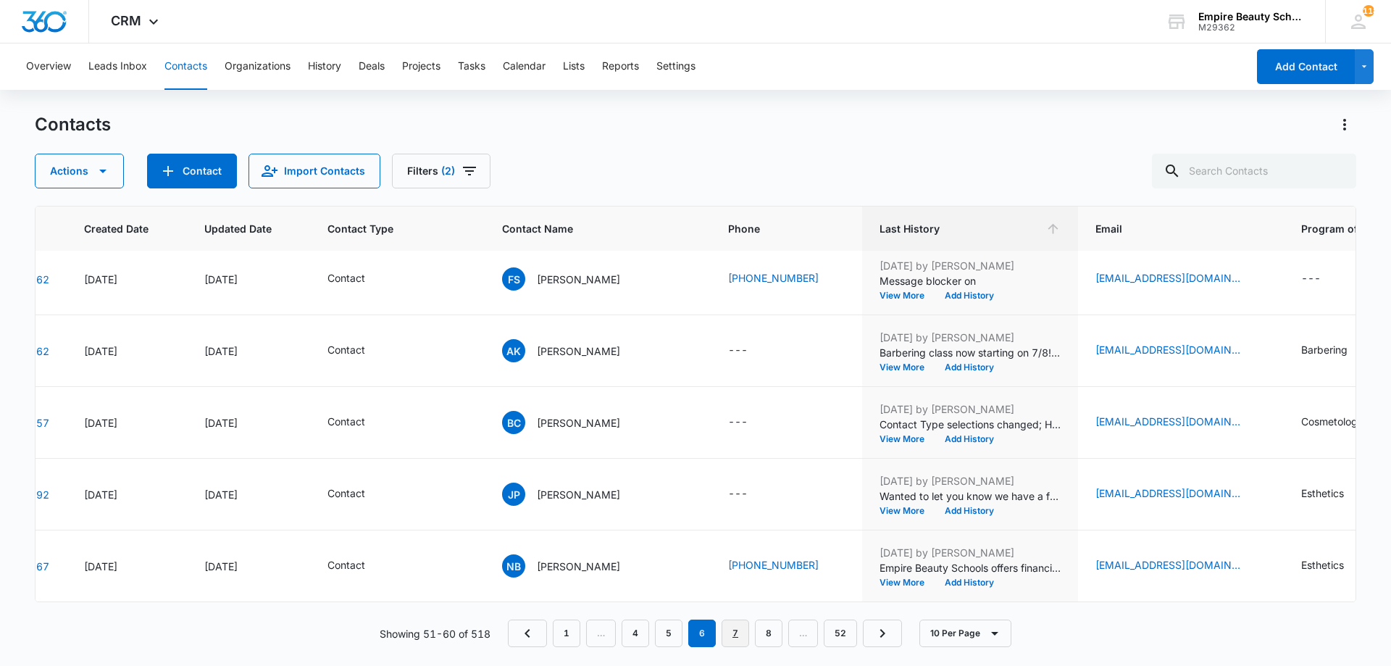
click at [739, 635] on link "7" at bounding box center [735, 633] width 28 height 28
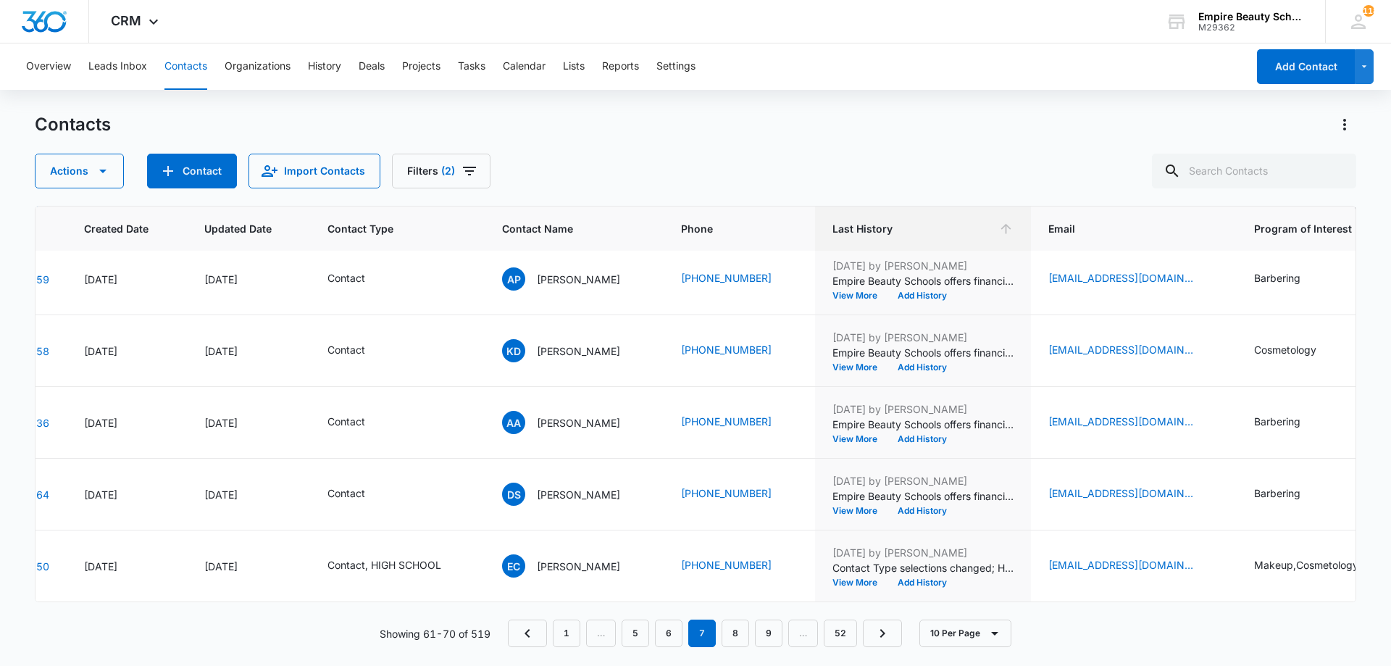
scroll to position [0, 92]
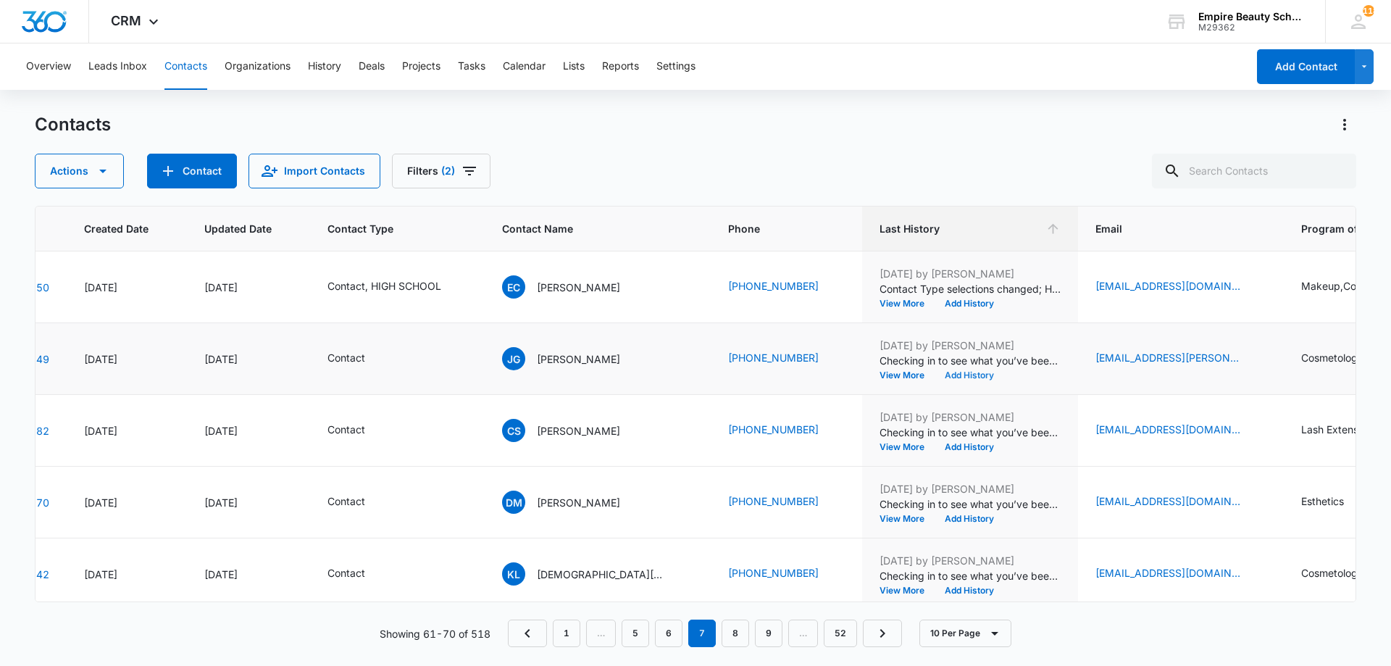
click at [945, 371] on button "Add History" at bounding box center [969, 375] width 70 height 9
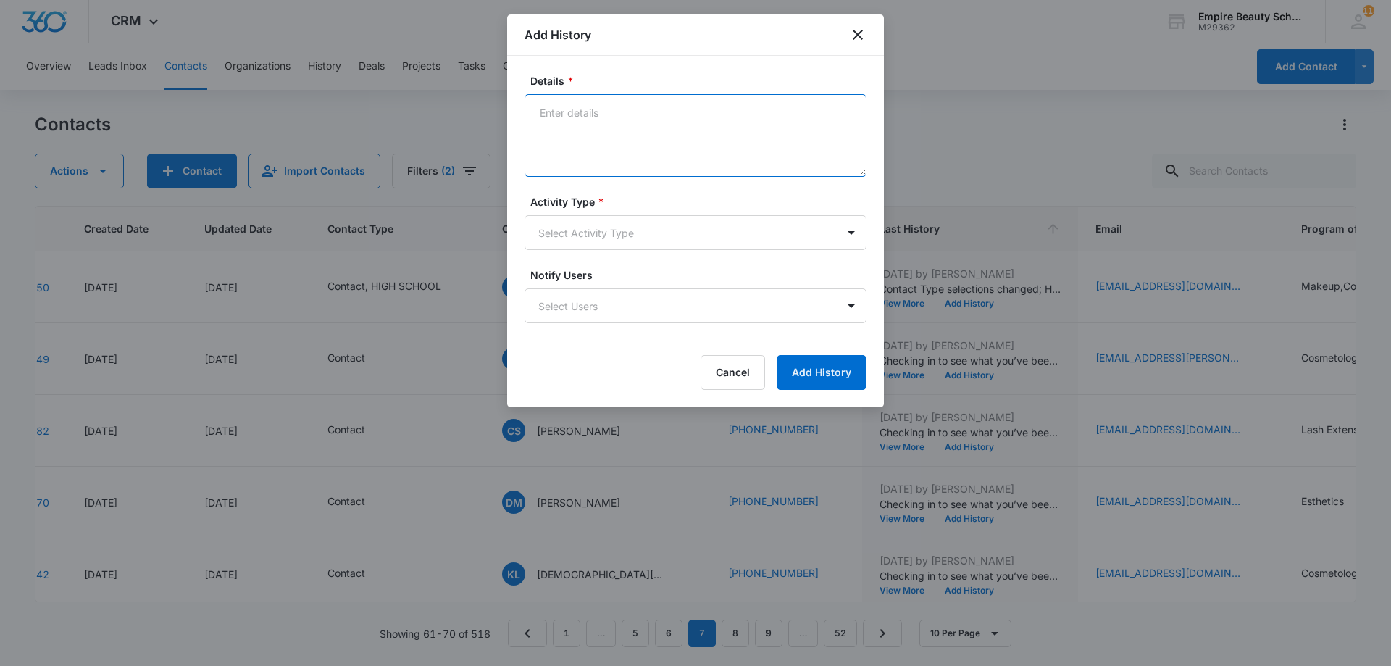
paste textarea "Empire Beauty Schools offers financial assistance opportunities, flexible sched…"
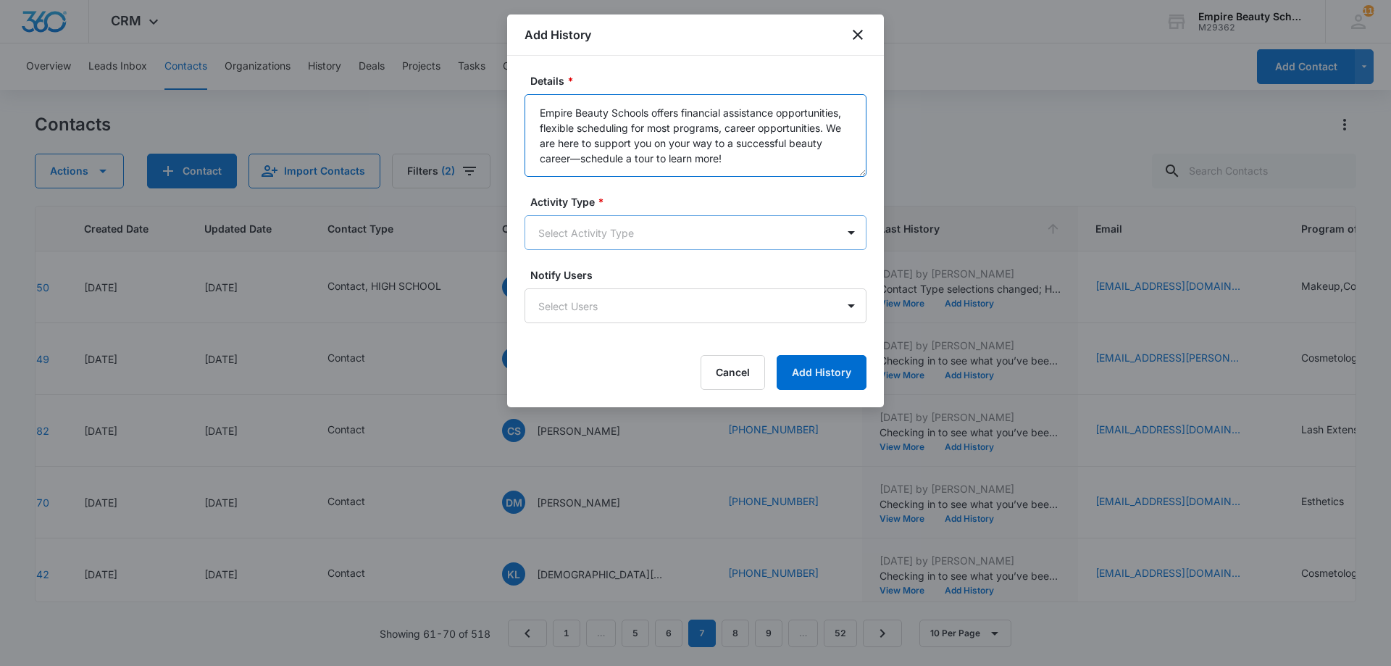
type textarea "Empire Beauty Schools offers financial assistance opportunities, flexible sched…"
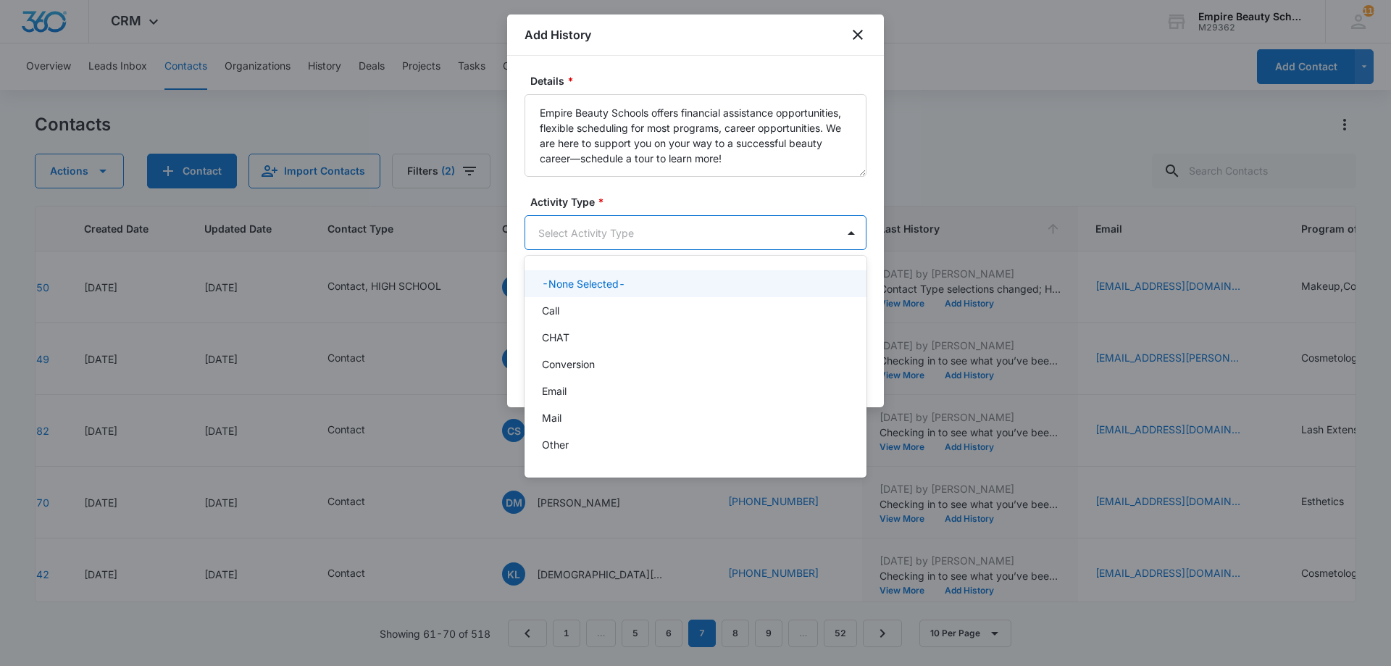
click at [600, 236] on body "CRM Apps Forms CRM Email Shop Payments POS Files Brand Settings Empire Beauty S…" at bounding box center [695, 333] width 1391 height 666
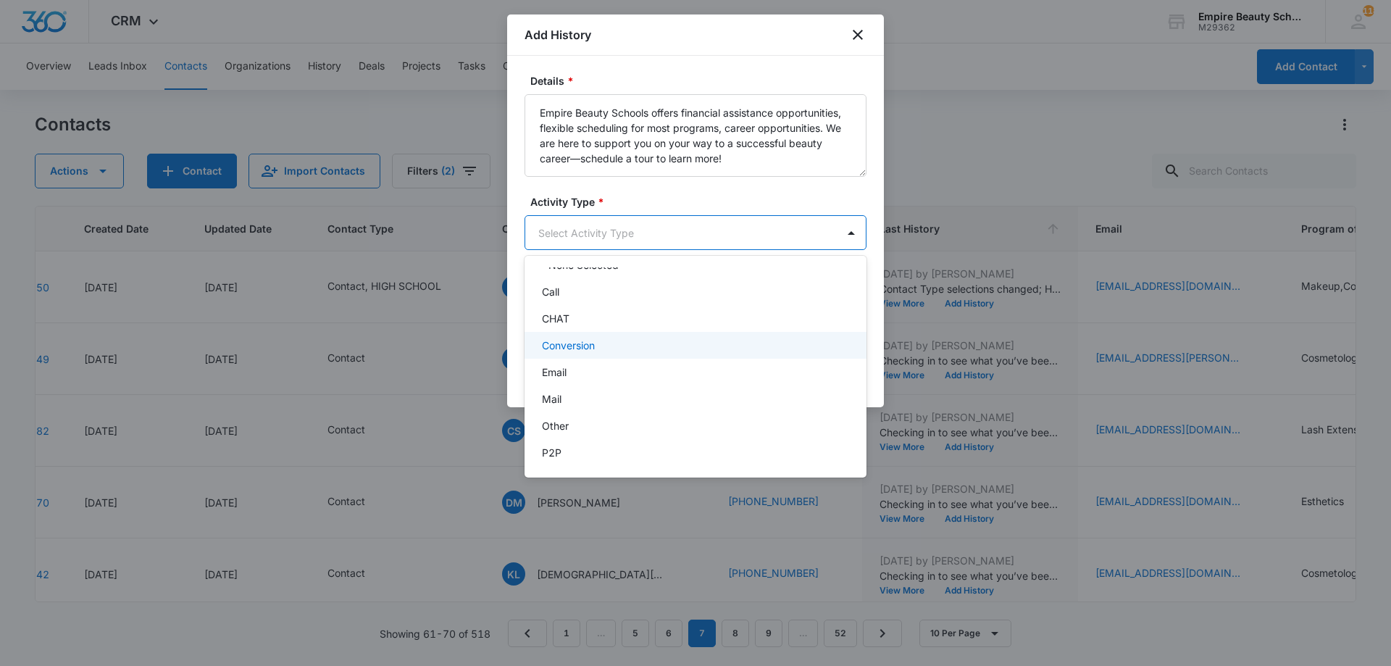
scroll to position [75, 0]
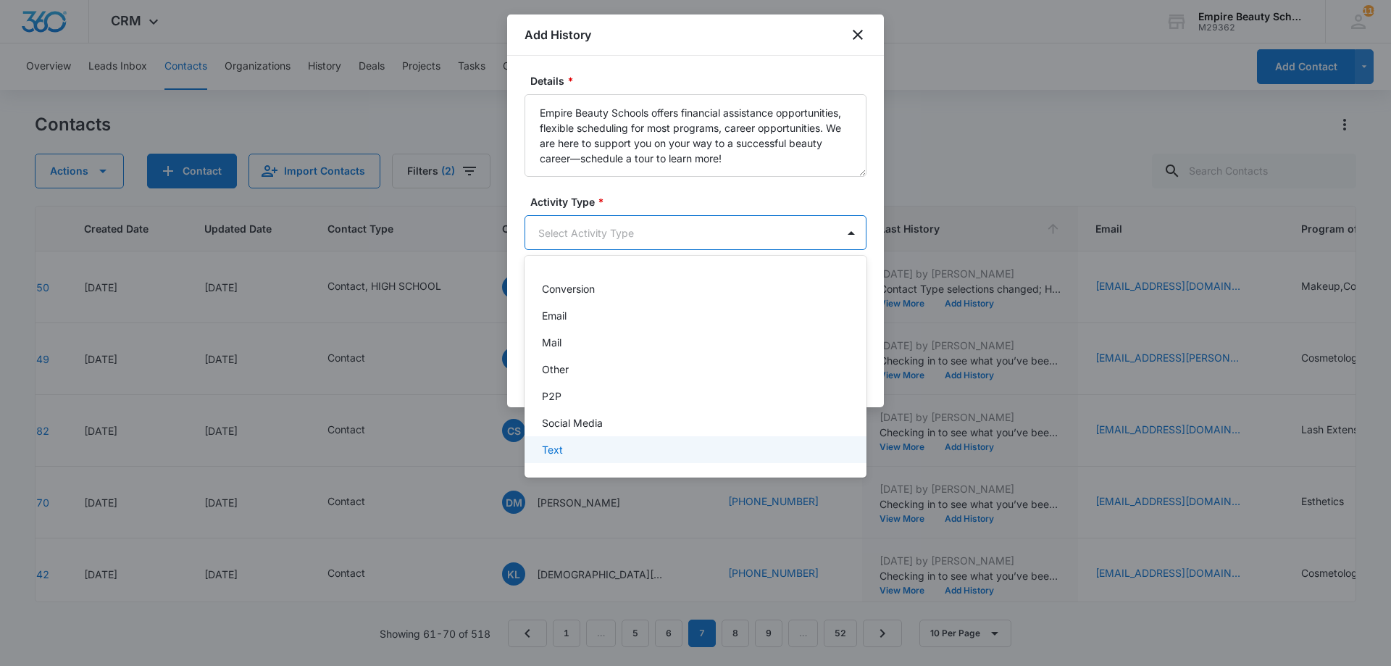
click at [604, 442] on div "Text" at bounding box center [694, 449] width 304 height 15
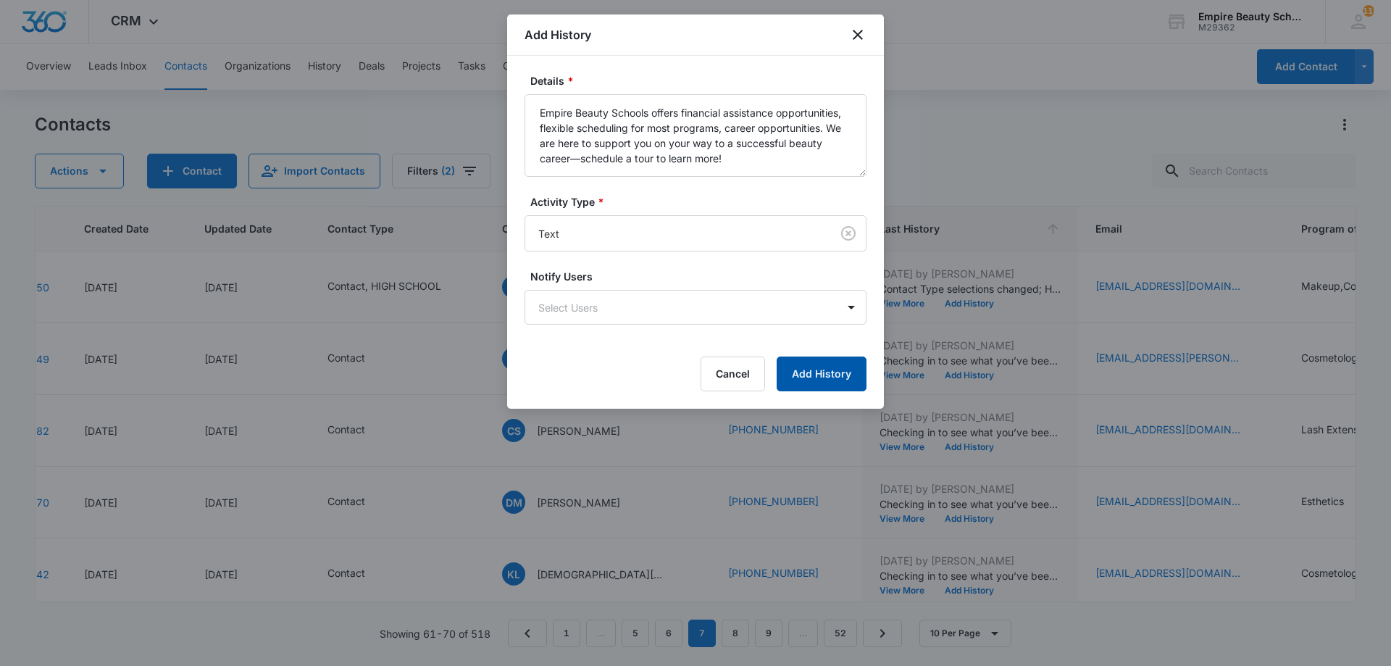
click at [801, 383] on button "Add History" at bounding box center [821, 373] width 90 height 35
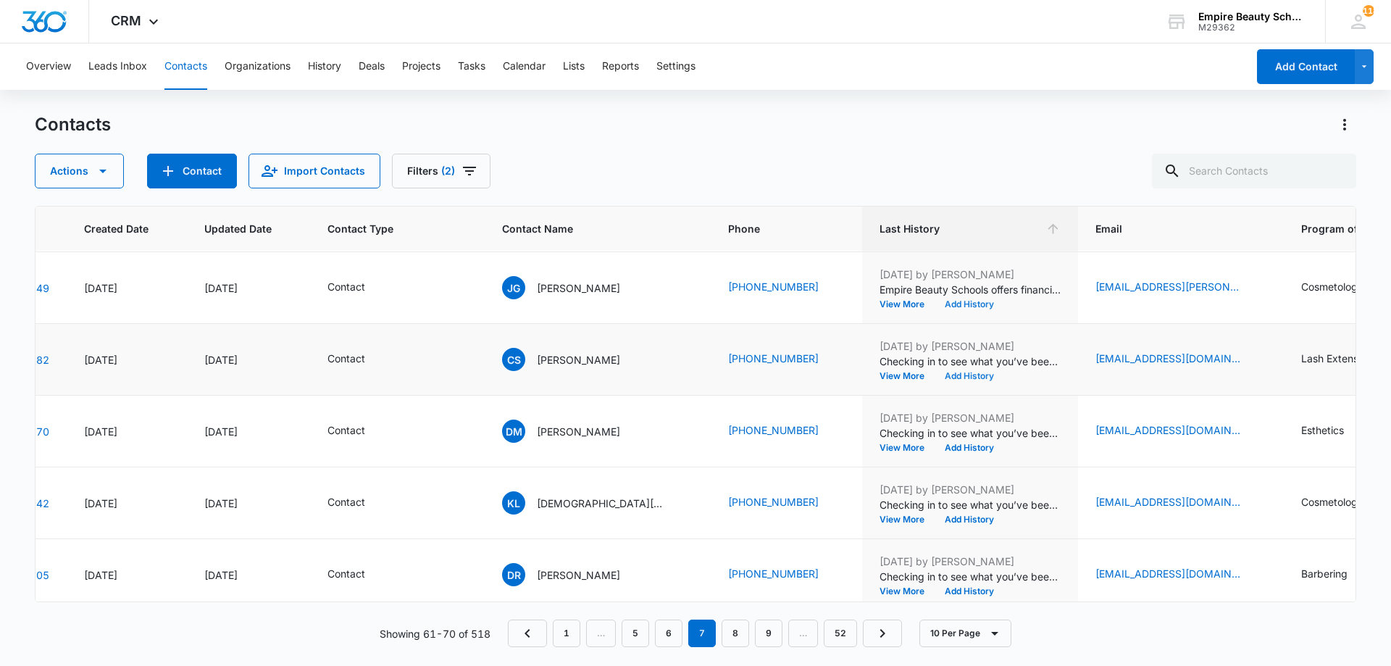
scroll to position [72, 92]
click at [952, 377] on button "Add History" at bounding box center [969, 375] width 70 height 9
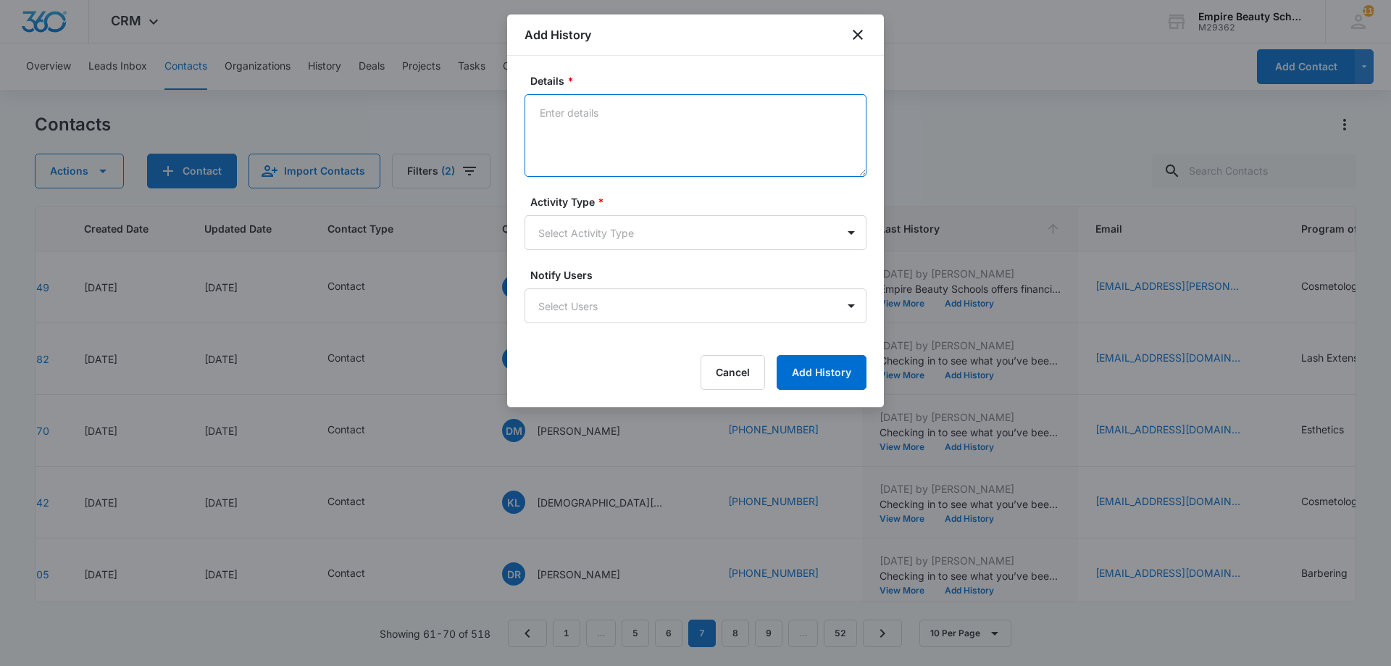
paste textarea "Empire Beauty Schools offers financial assistance opportunities, flexible sched…"
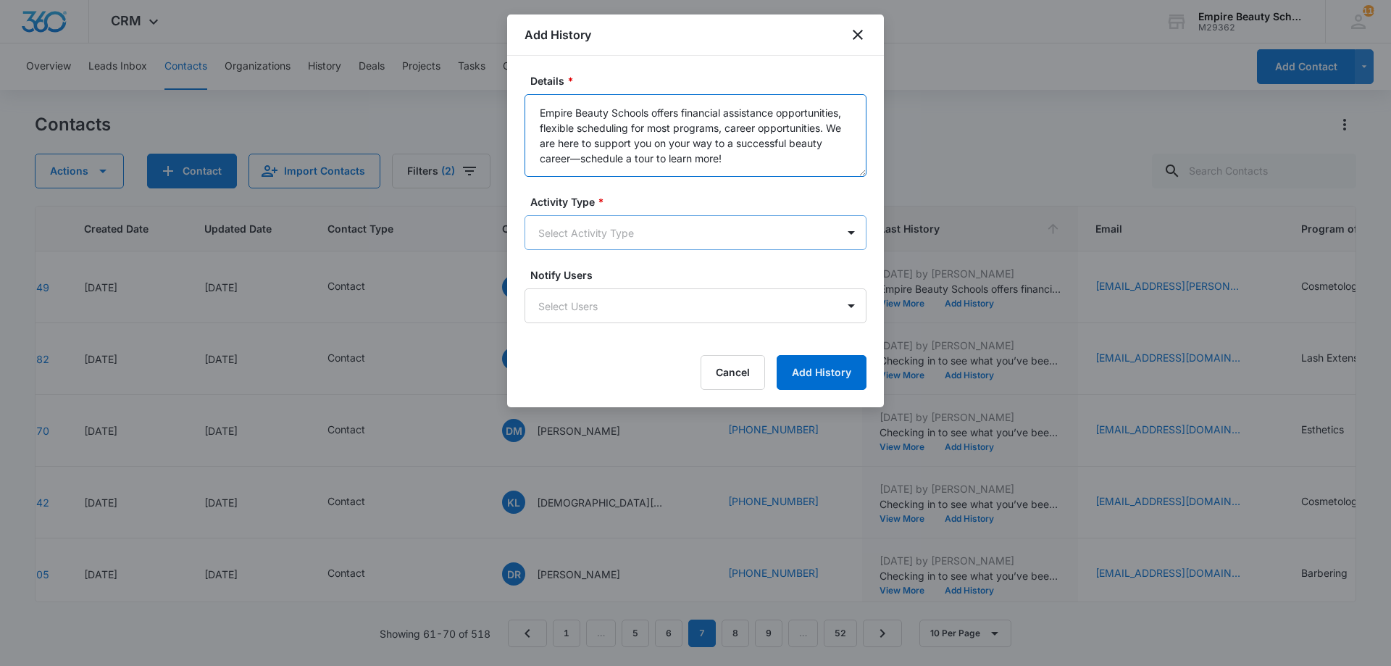
type textarea "Empire Beauty Schools offers financial assistance opportunities, flexible sched…"
click at [628, 246] on body "CRM Apps Forms CRM Email Shop Payments POS Files Brand Settings Empire Beauty S…" at bounding box center [695, 333] width 1391 height 666
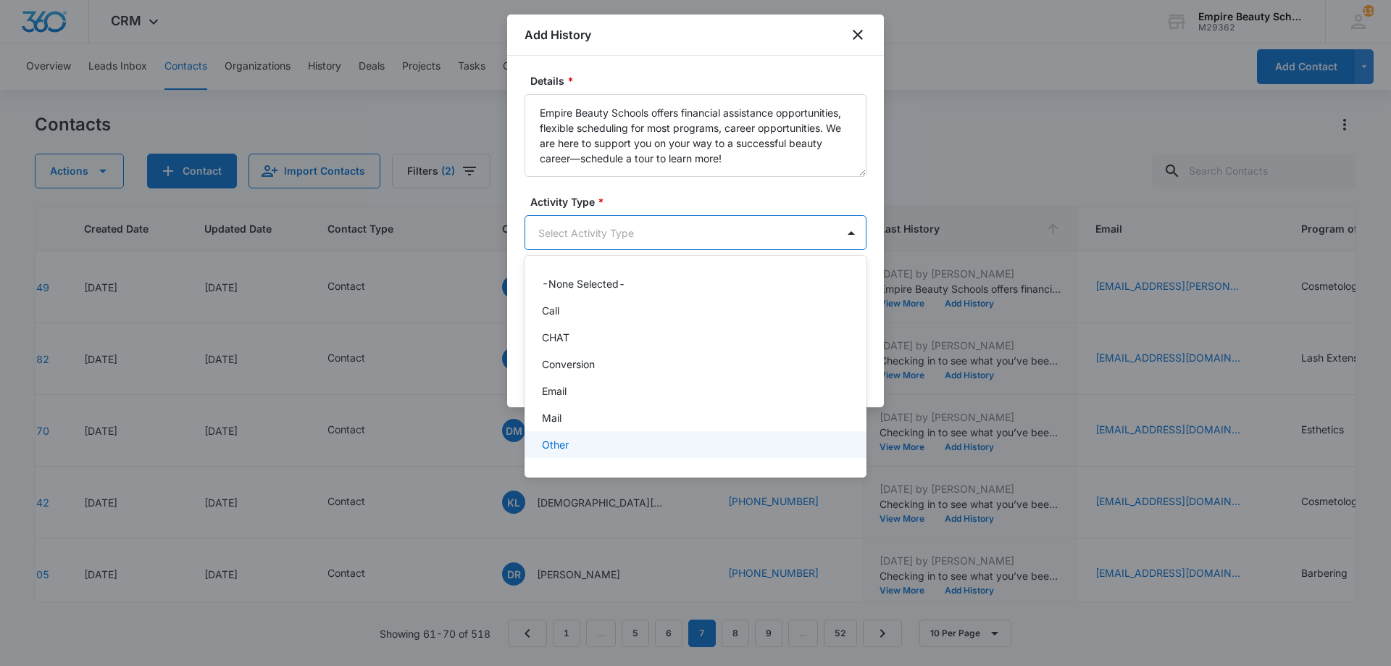
scroll to position [75, 0]
click at [615, 444] on div "Text" at bounding box center [694, 449] width 304 height 15
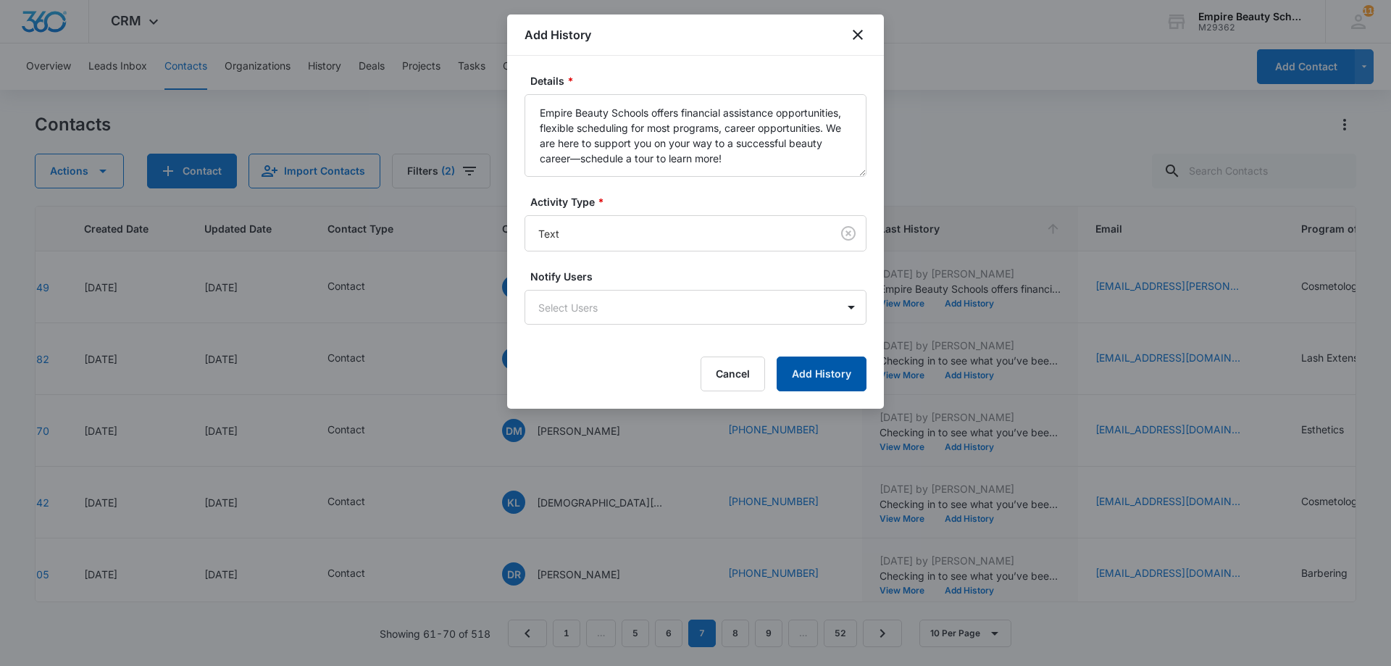
click at [795, 385] on button "Add History" at bounding box center [821, 373] width 90 height 35
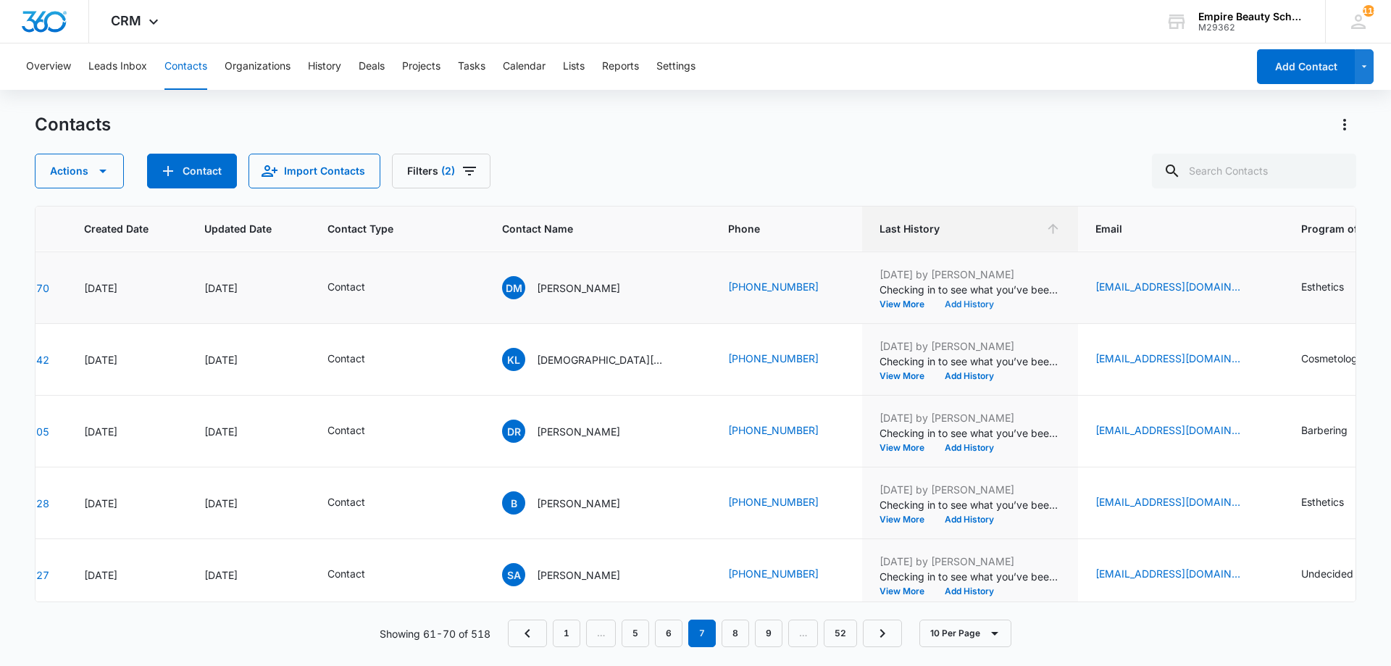
scroll to position [216, 92]
click at [955, 301] on button "Add History" at bounding box center [969, 302] width 70 height 9
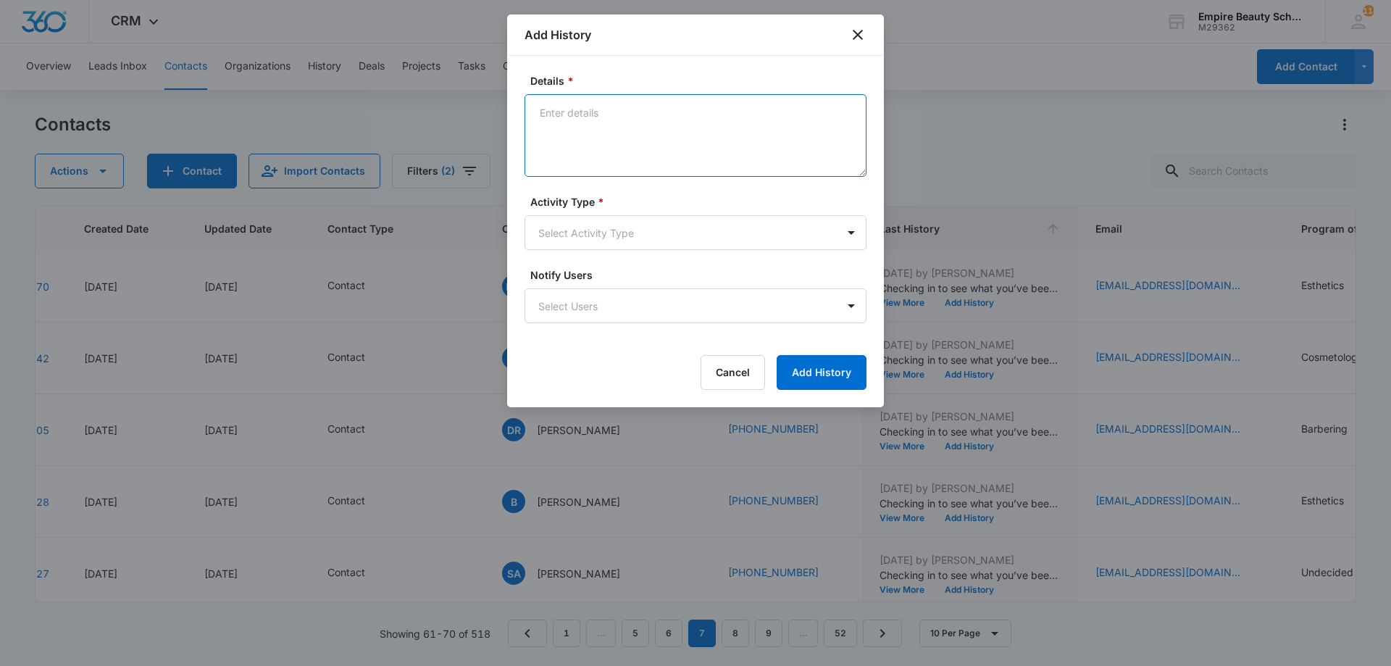
paste textarea "Empire Beauty Schools offers financial assistance opportunities, flexible sched…"
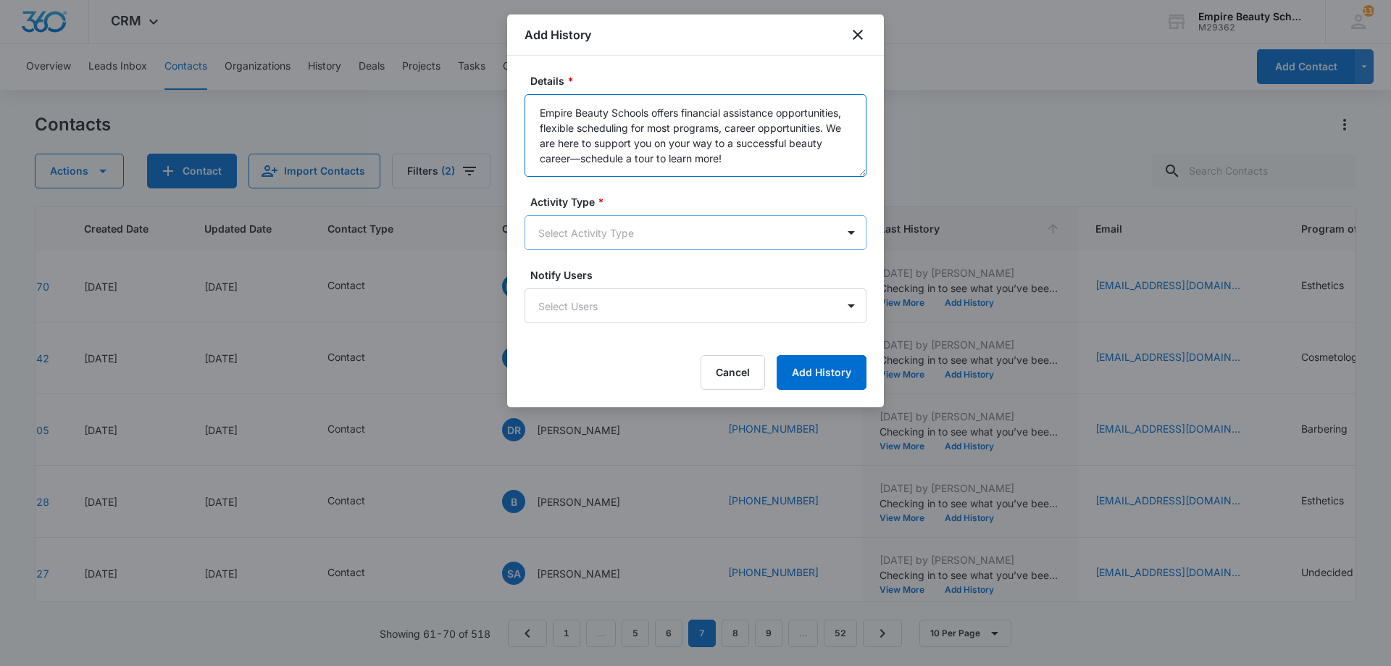
type textarea "Empire Beauty Schools offers financial assistance opportunities, flexible sched…"
click at [667, 243] on body "CRM Apps Forms CRM Email Shop Payments POS Files Brand Settings Empire Beauty S…" at bounding box center [695, 333] width 1391 height 666
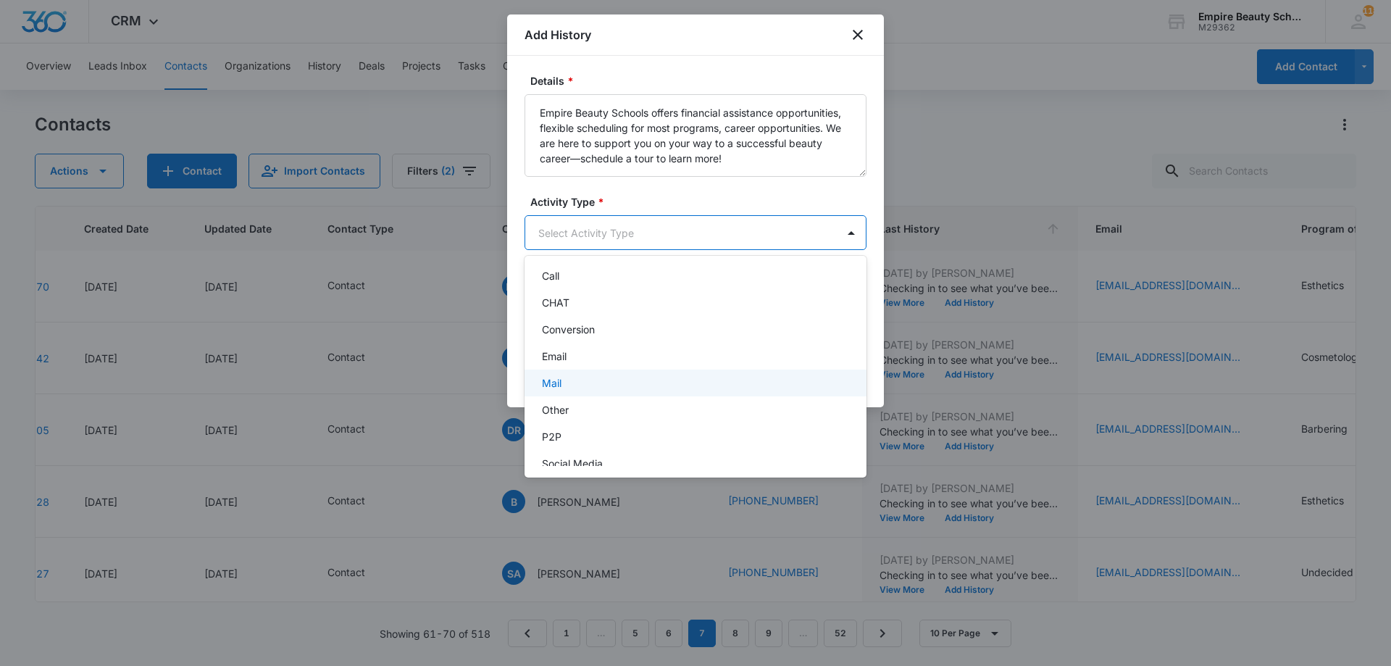
scroll to position [75, 0]
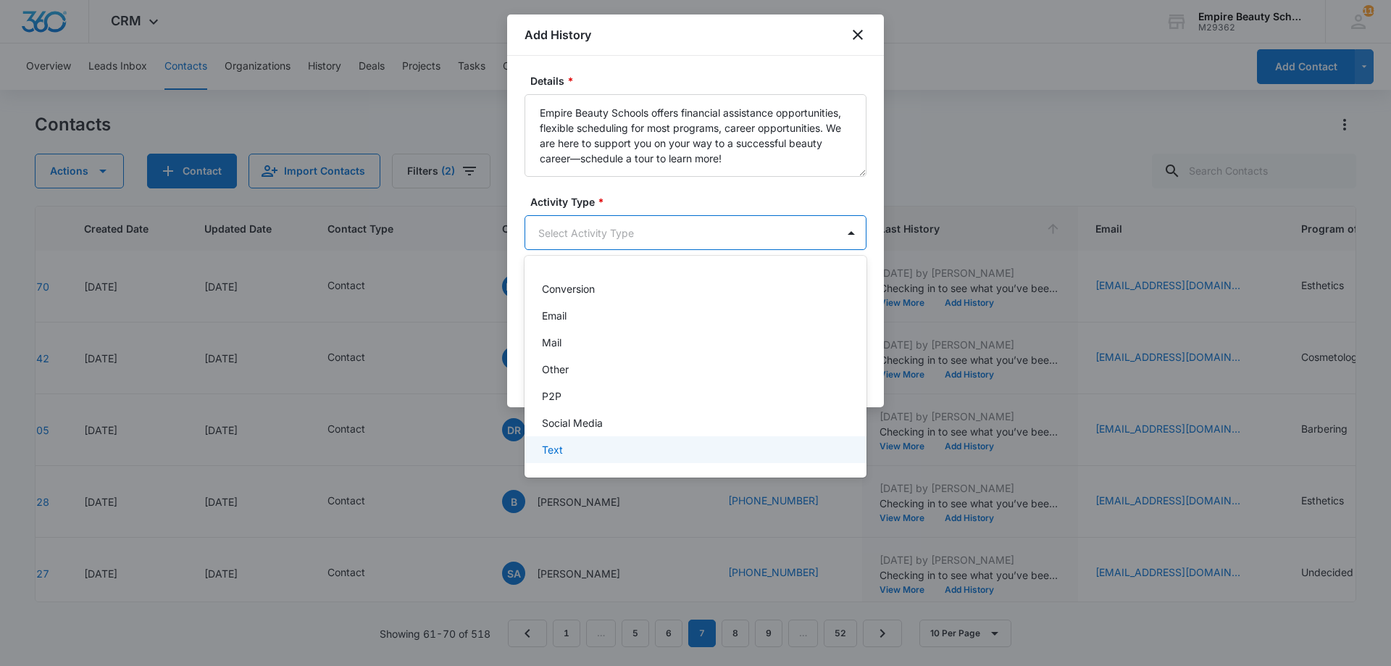
click at [576, 453] on div "Text" at bounding box center [694, 449] width 304 height 15
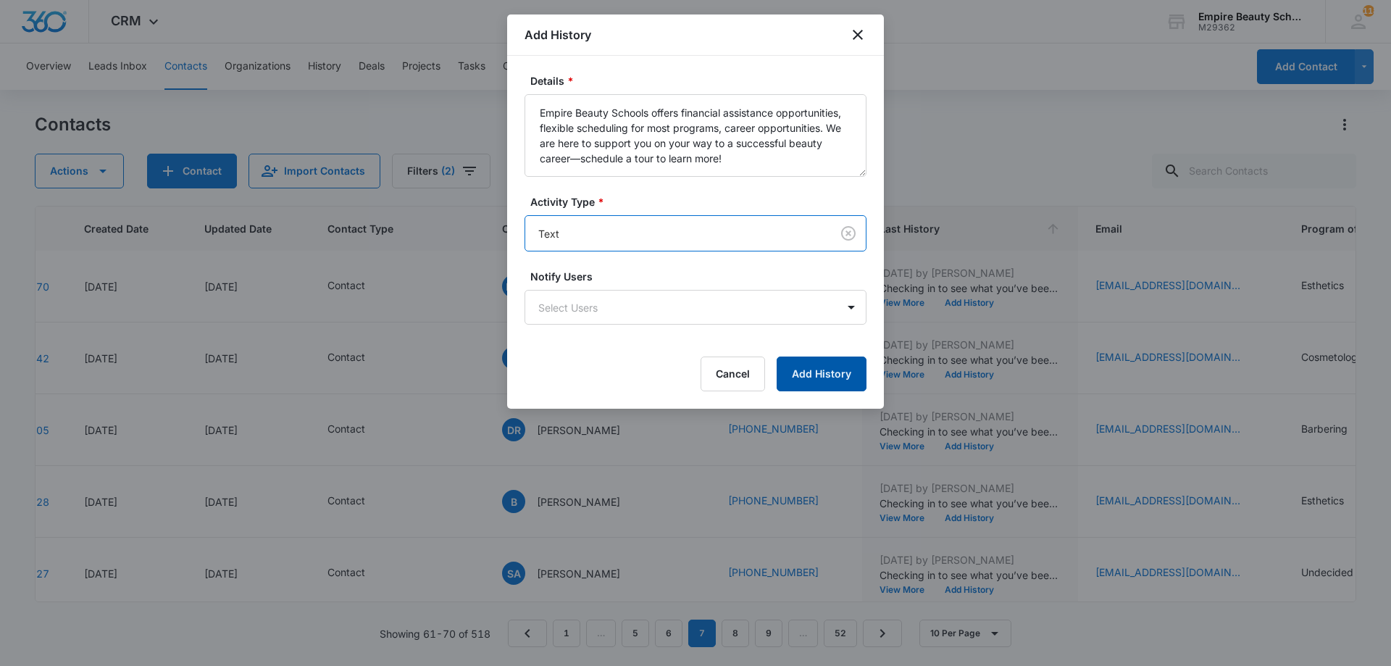
click at [805, 383] on button "Add History" at bounding box center [821, 373] width 90 height 35
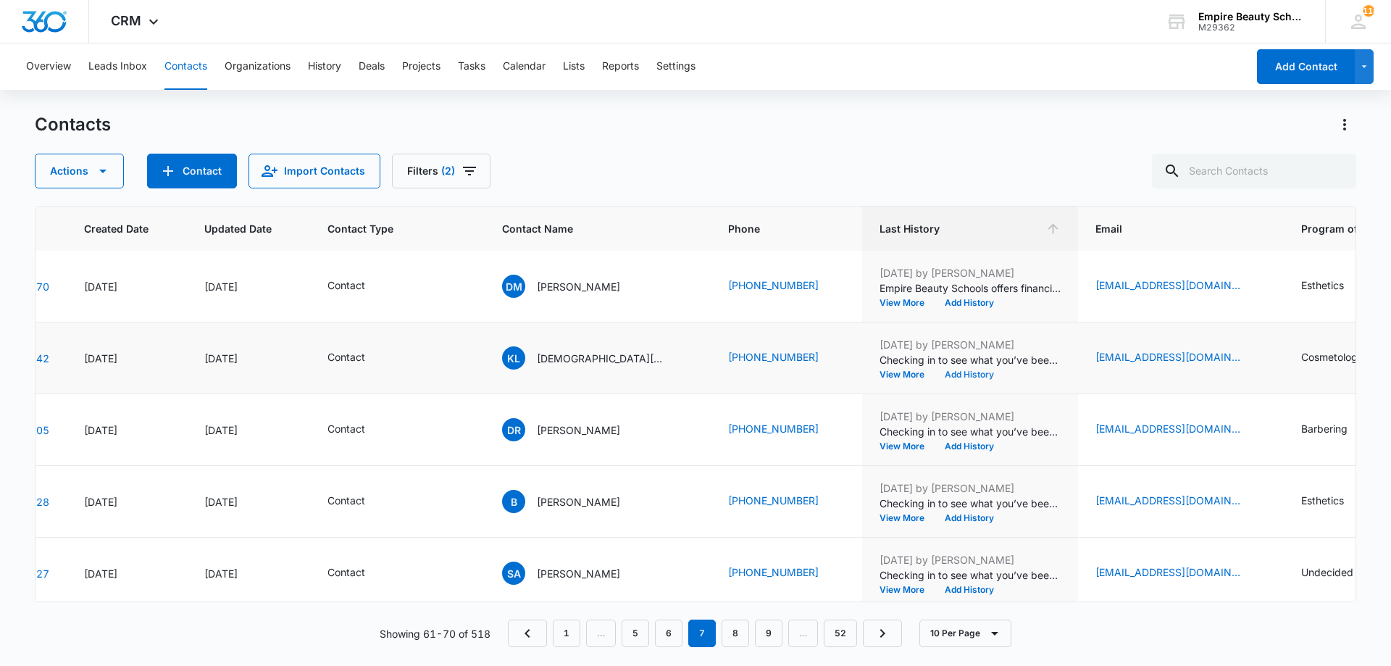
click at [954, 374] on button "Add History" at bounding box center [969, 374] width 70 height 9
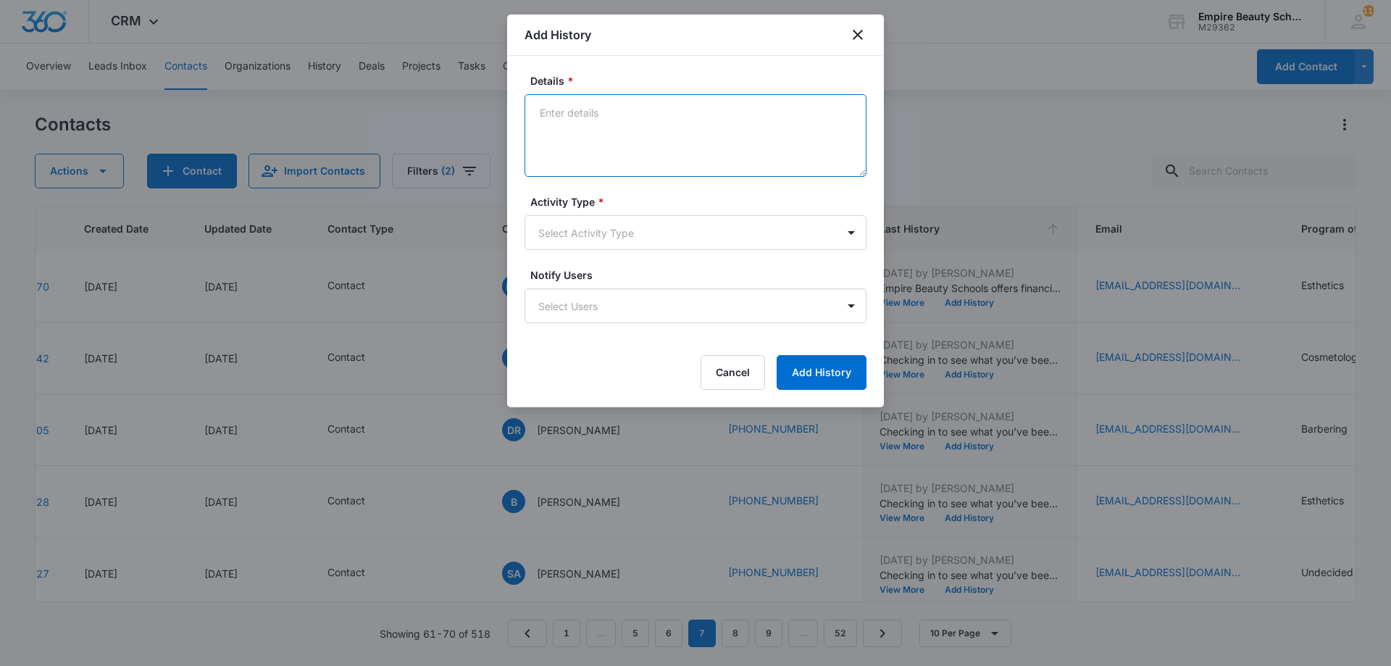
paste textarea "Empire Beauty Schools offers financial assistance opportunities, flexible sched…"
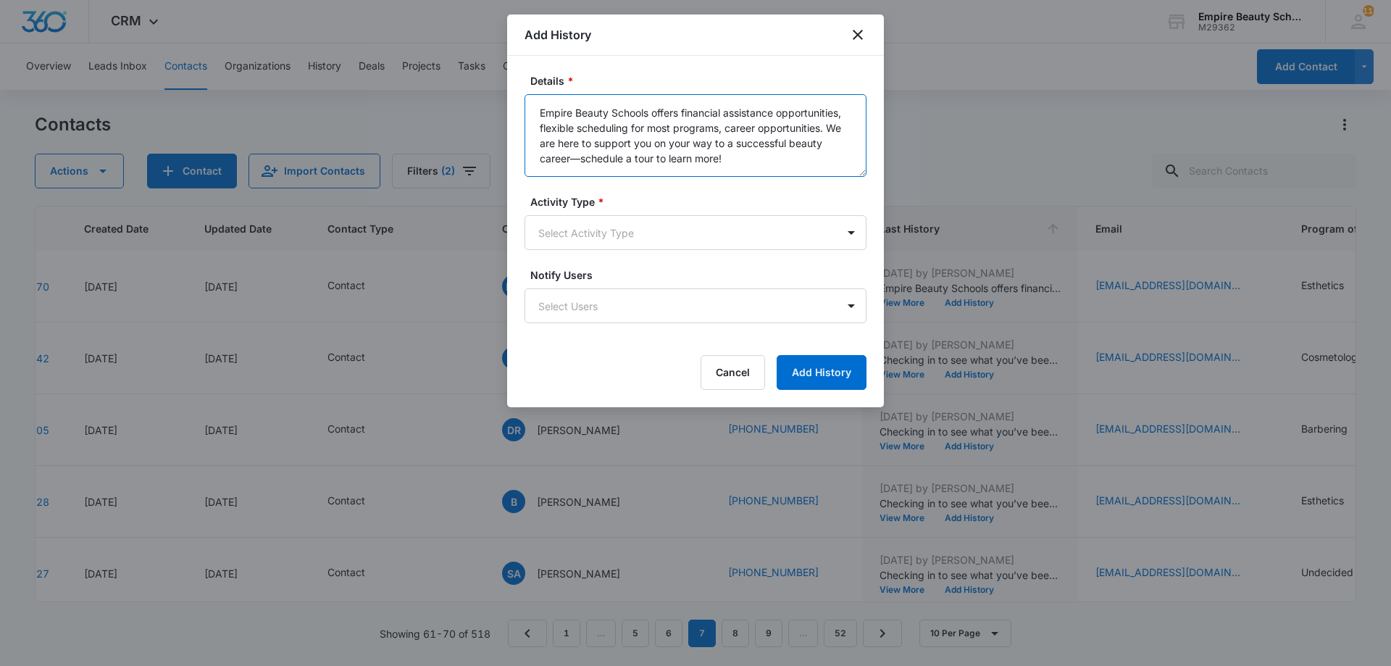
type textarea "Empire Beauty Schools offers financial assistance opportunities, flexible sched…"
click at [658, 210] on div "Activity Type * Select Activity Type" at bounding box center [695, 222] width 342 height 56
click at [643, 229] on body "CRM Apps Forms CRM Email Shop Payments POS Files Brand Settings Empire Beauty S…" at bounding box center [695, 333] width 1391 height 666
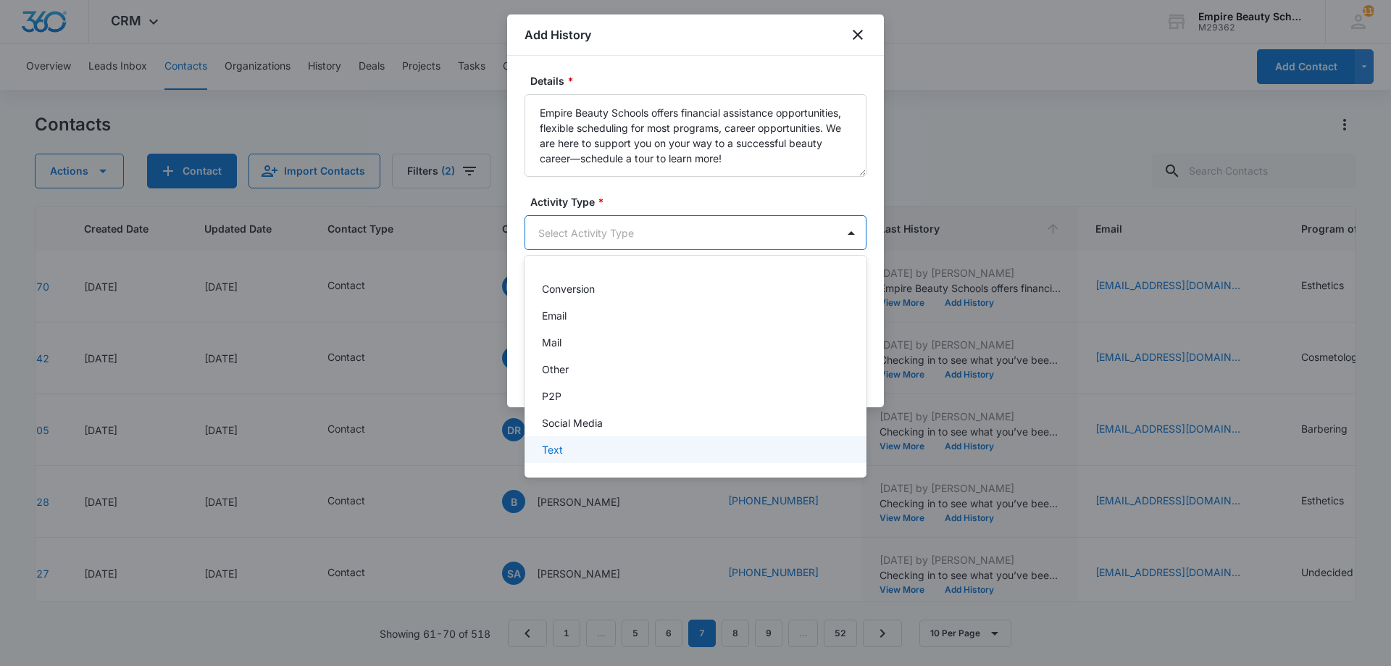
click at [592, 437] on div "Text" at bounding box center [695, 449] width 342 height 27
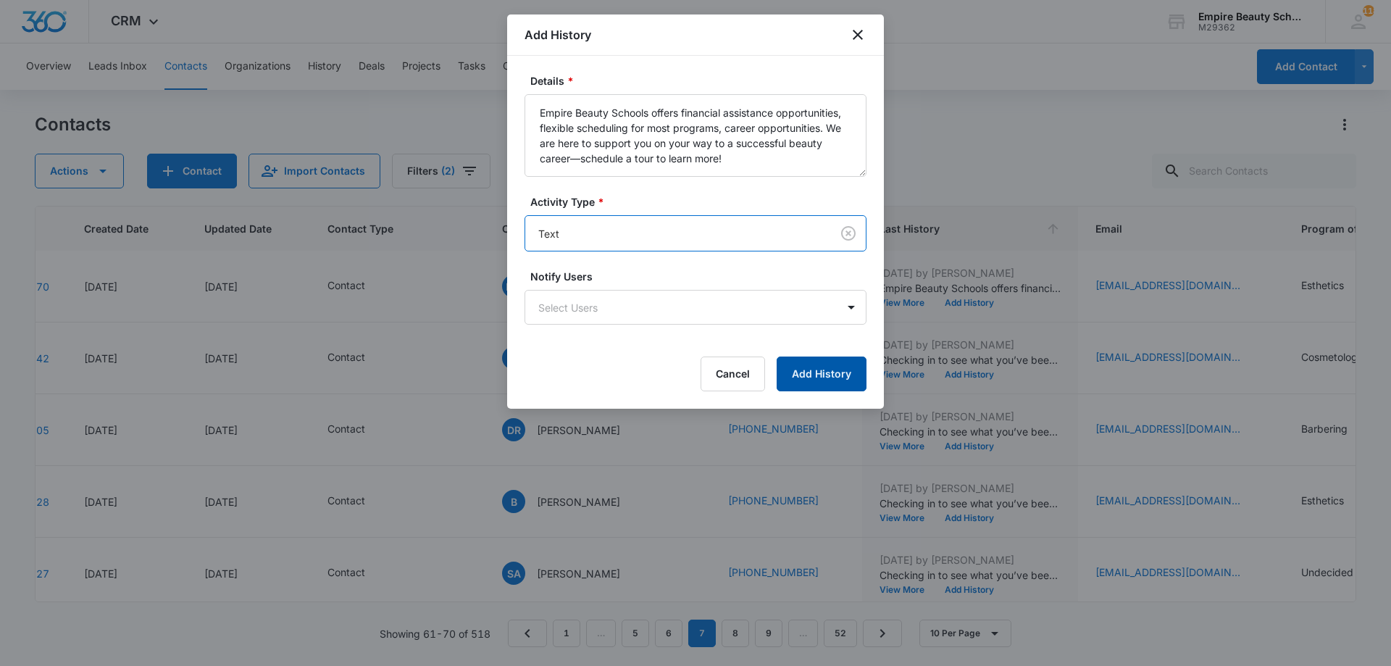
click at [824, 372] on button "Add History" at bounding box center [821, 373] width 90 height 35
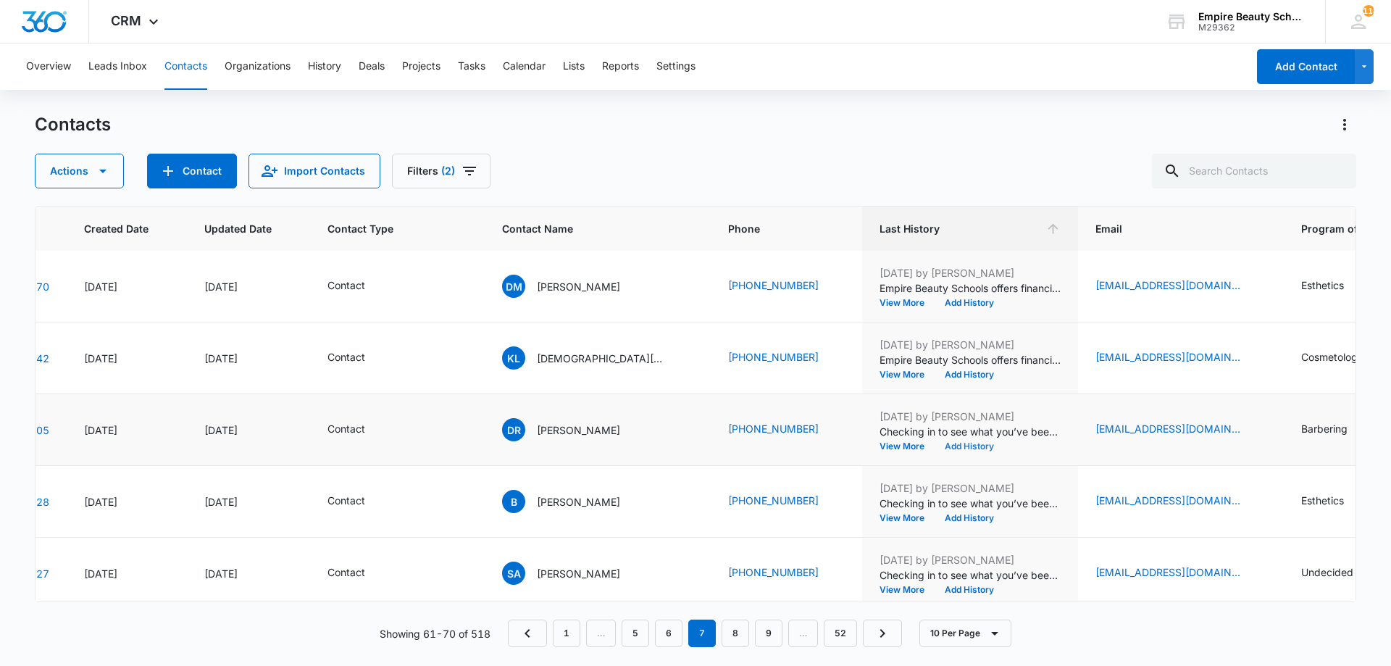
click at [934, 448] on button "Add History" at bounding box center [969, 446] width 70 height 9
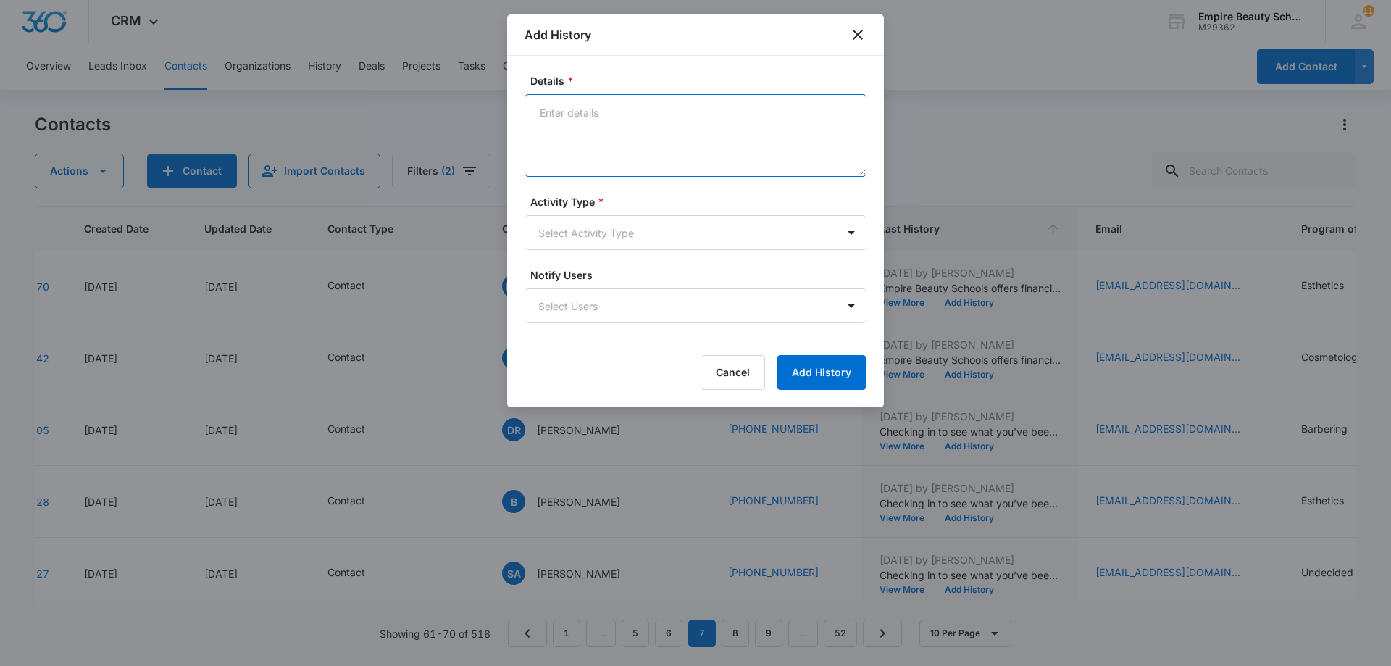
click at [600, 124] on textarea "Details *" at bounding box center [695, 135] width 342 height 83
paste textarea "Empire Beauty Schools offers financial assistance opportunities, flexible sched…"
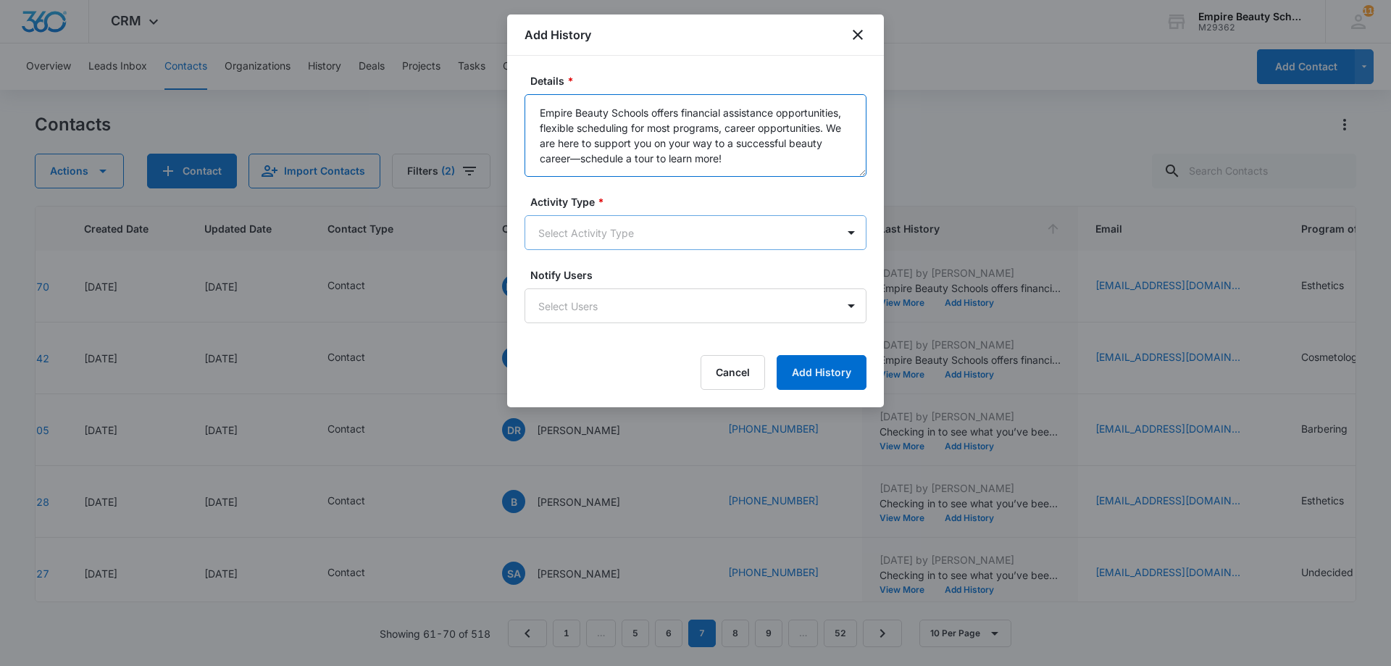
type textarea "Empire Beauty Schools offers financial assistance opportunities, flexible sched…"
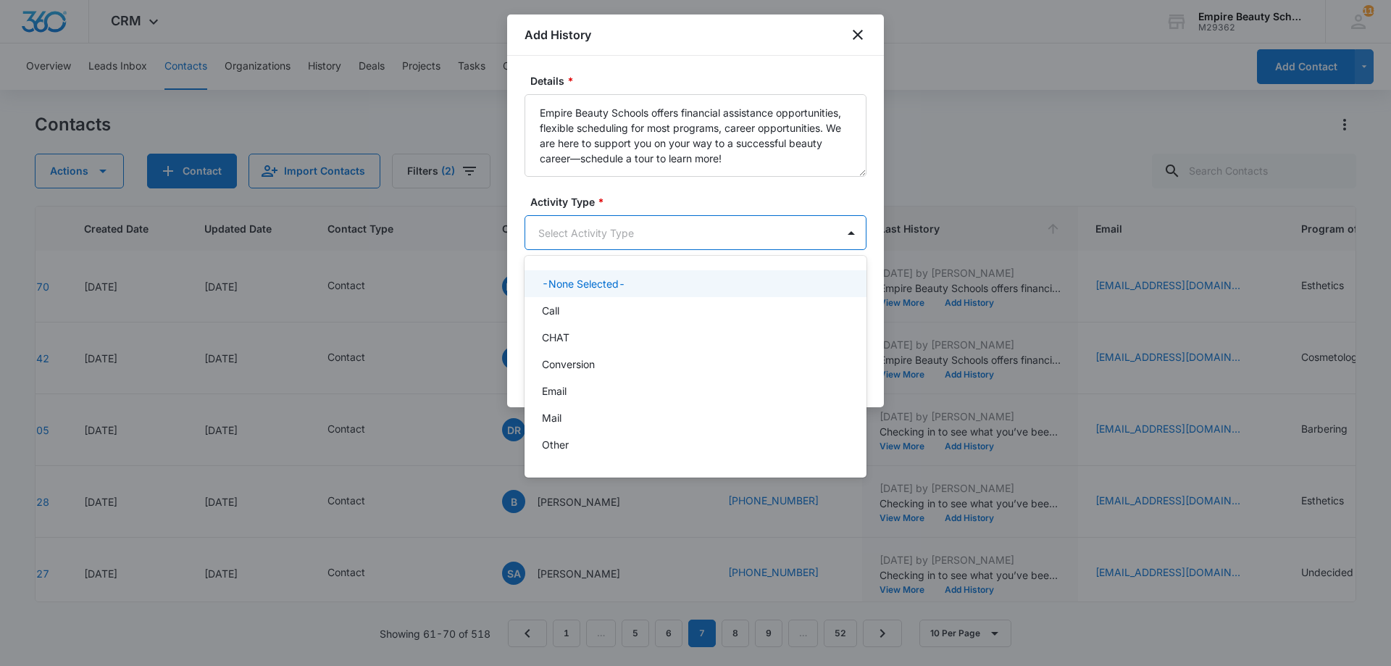
click at [642, 230] on body "CRM Apps Forms CRM Email Shop Payments POS Files Brand Settings Empire Beauty S…" at bounding box center [695, 333] width 1391 height 666
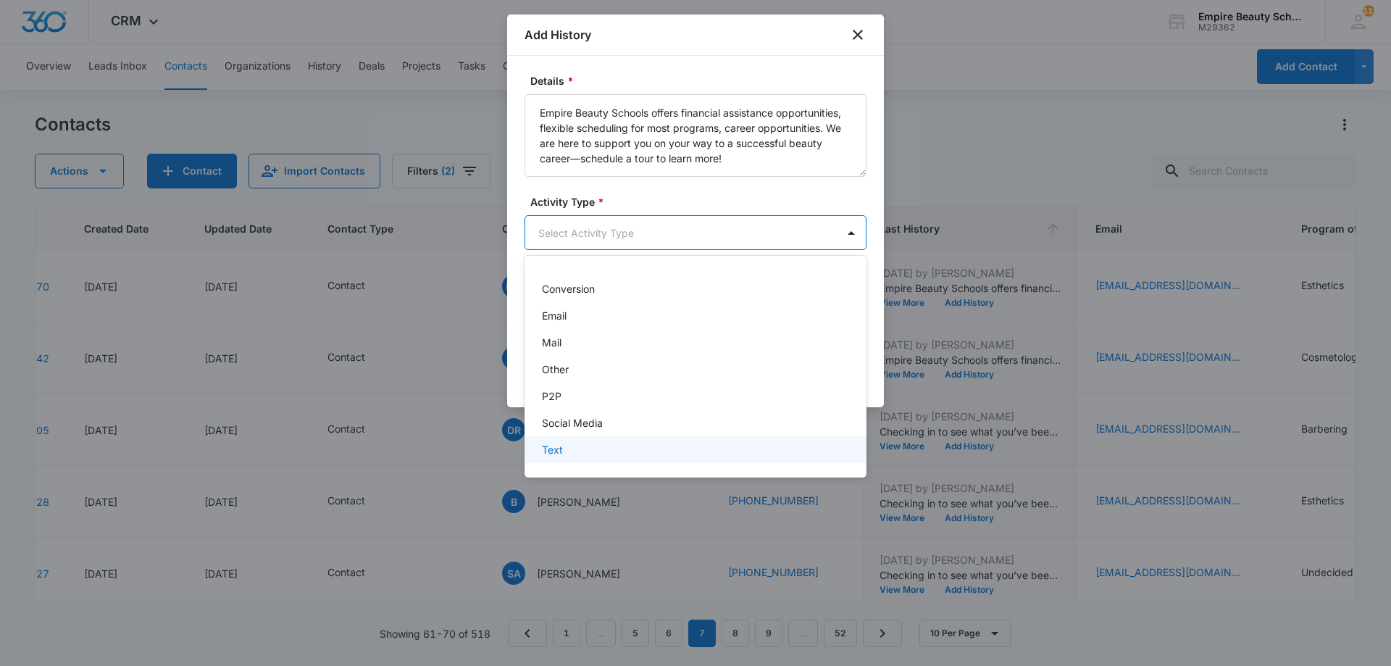
click at [604, 439] on div "Text" at bounding box center [695, 449] width 342 height 27
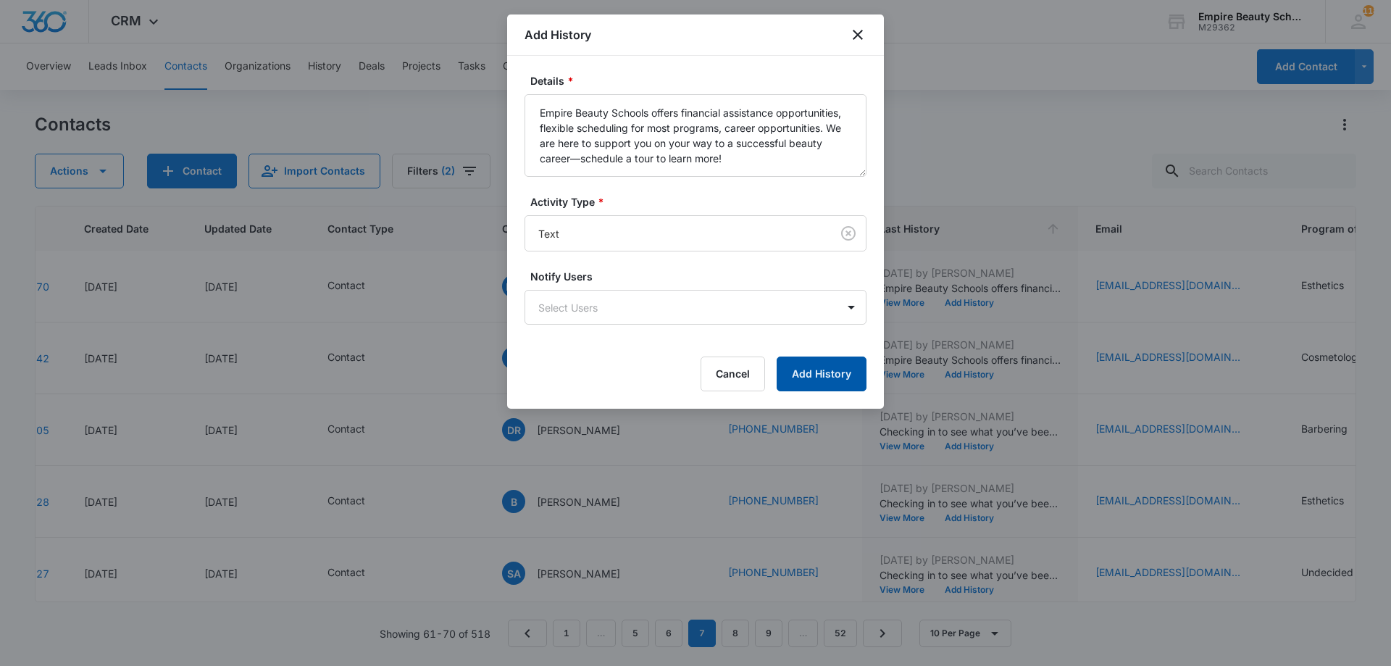
click at [822, 371] on button "Add History" at bounding box center [821, 373] width 90 height 35
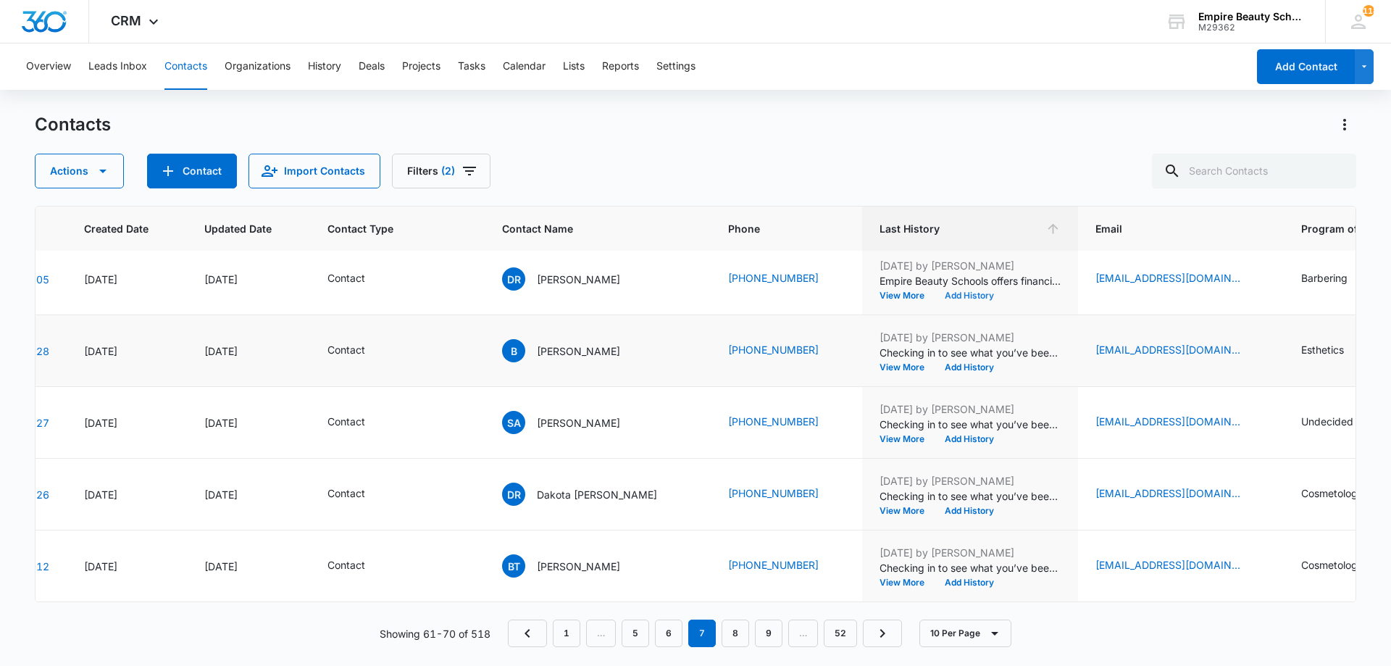
scroll to position [377, 92]
click at [960, 369] on td "[DATE] by [PERSON_NAME] Checking in to see what you’ve been up to career/job wi…" at bounding box center [970, 351] width 216 height 72
click at [956, 363] on button "Add History" at bounding box center [969, 367] width 70 height 9
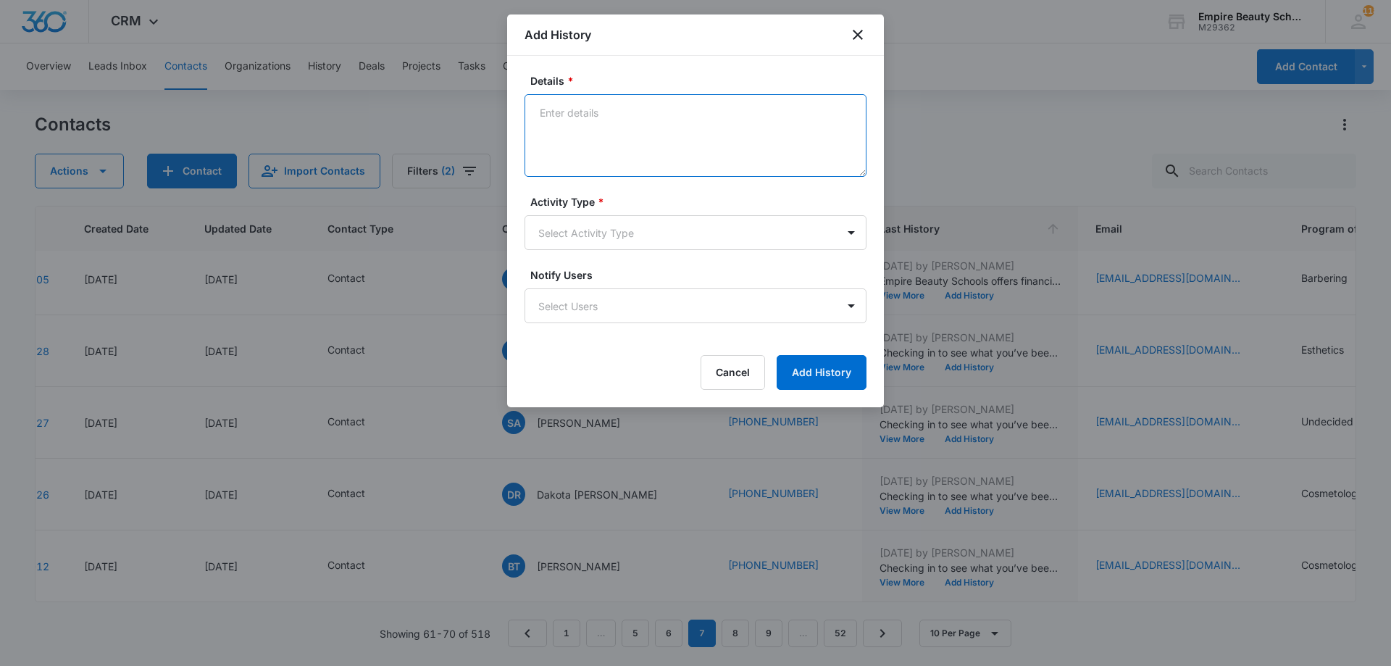
paste textarea "Empire Beauty Schools offers financial assistance opportunities, flexible sched…"
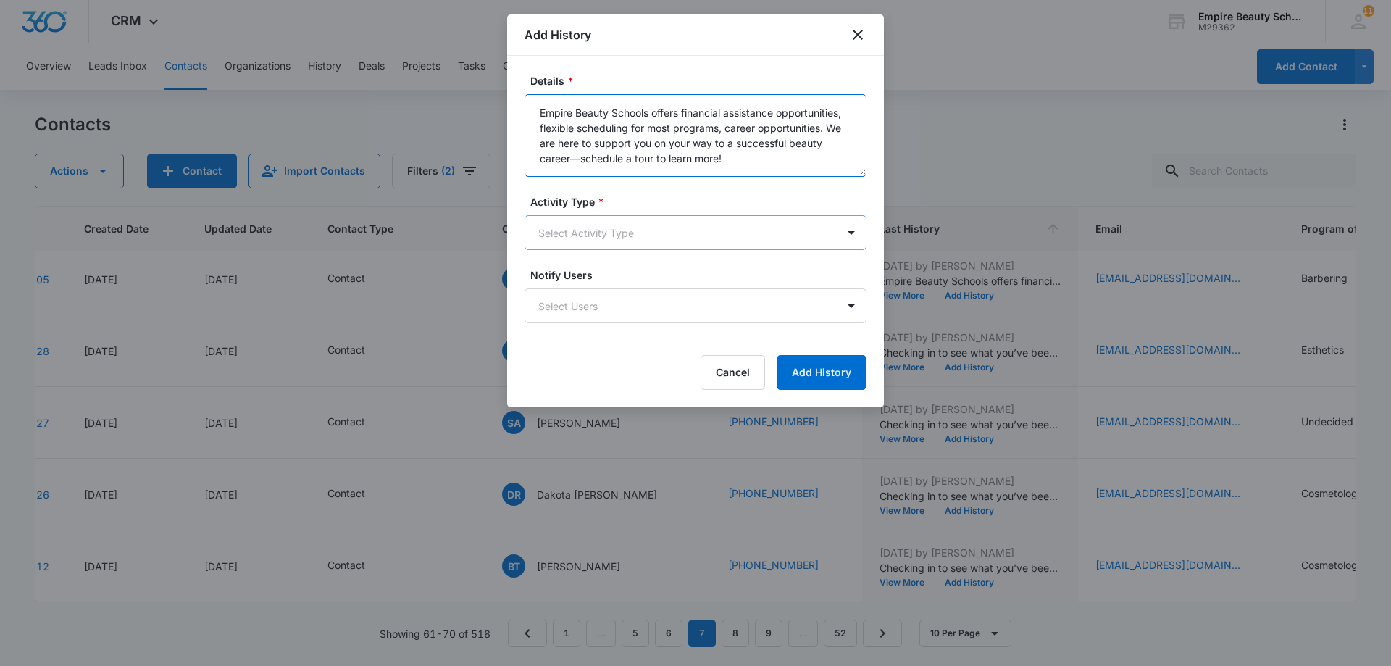
type textarea "Empire Beauty Schools offers financial assistance opportunities, flexible sched…"
click at [748, 232] on body "CRM Apps Forms CRM Email Shop Payments POS Files Brand Settings Empire Beauty S…" at bounding box center [695, 333] width 1391 height 666
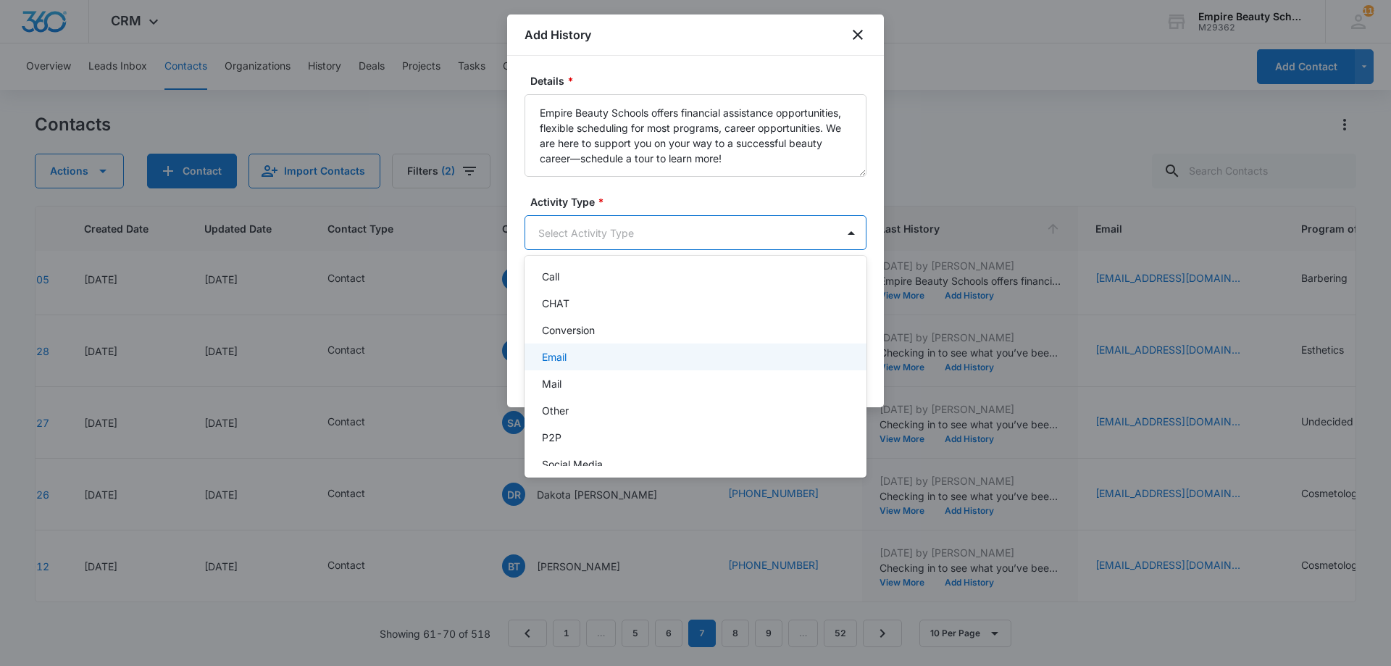
scroll to position [75, 0]
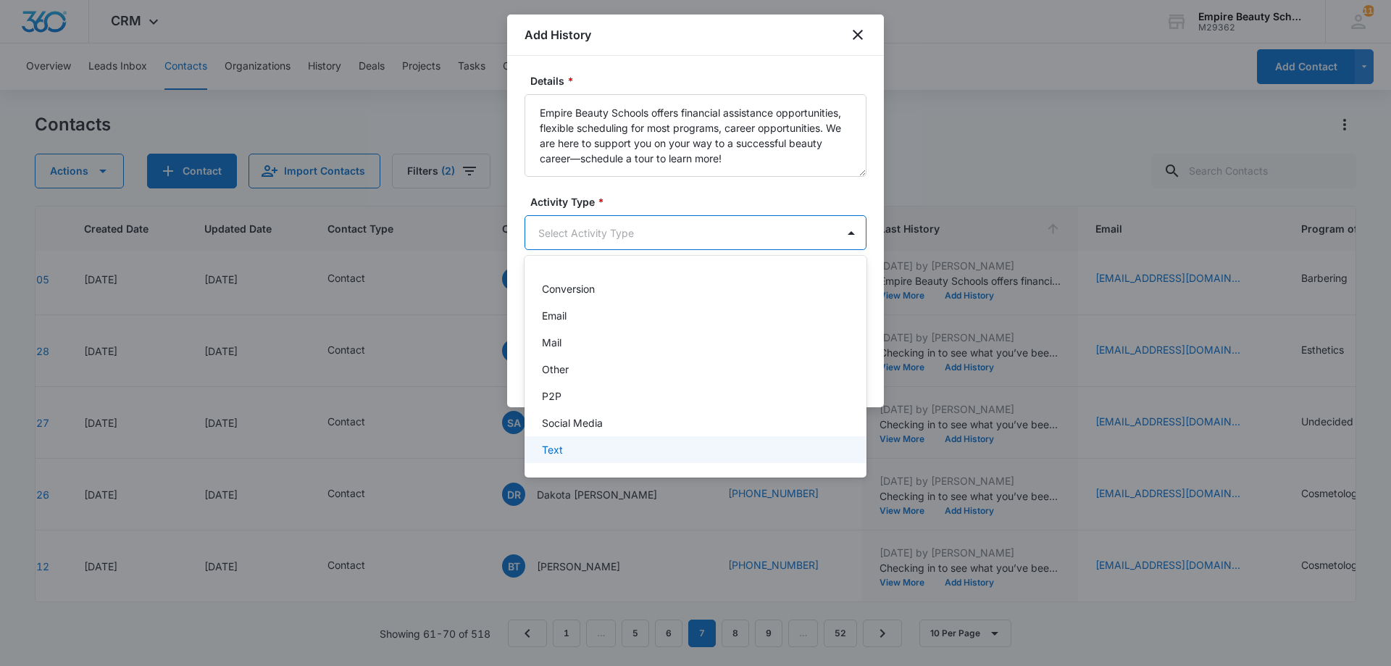
click at [662, 441] on div "Text" at bounding box center [695, 449] width 342 height 27
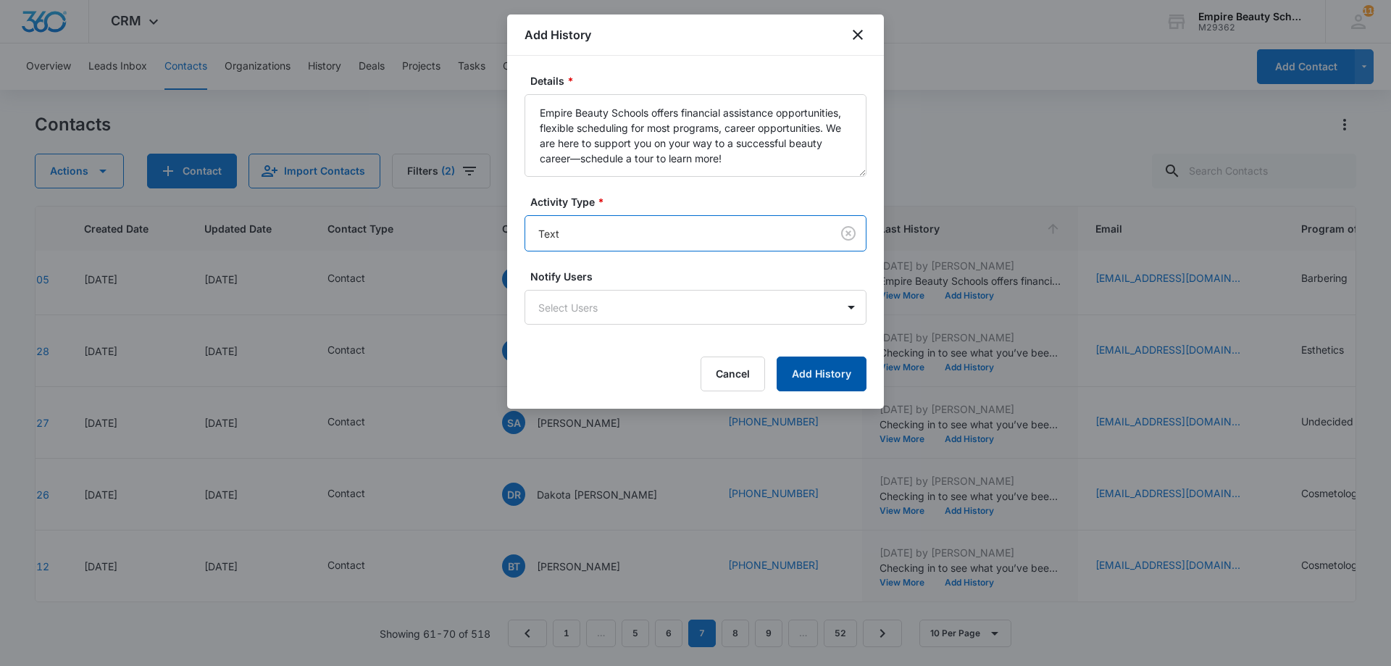
click at [814, 376] on button "Add History" at bounding box center [821, 373] width 90 height 35
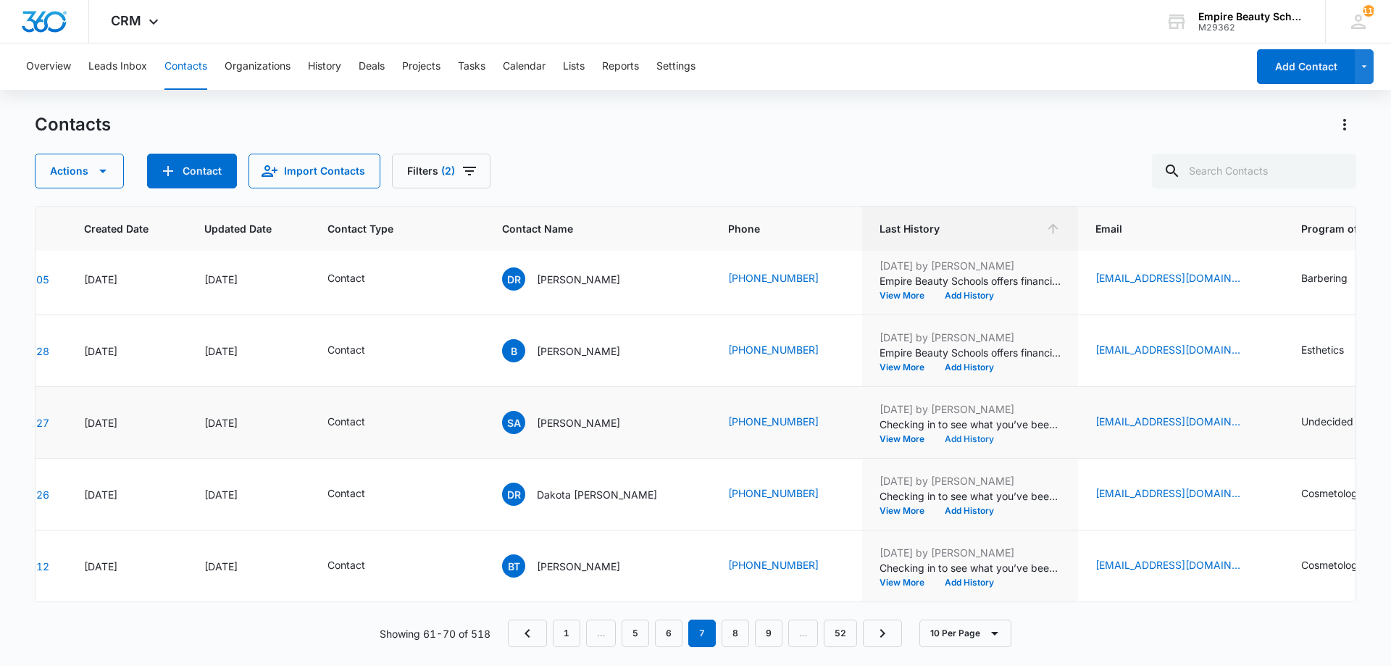
click at [937, 435] on button "Add History" at bounding box center [969, 439] width 70 height 9
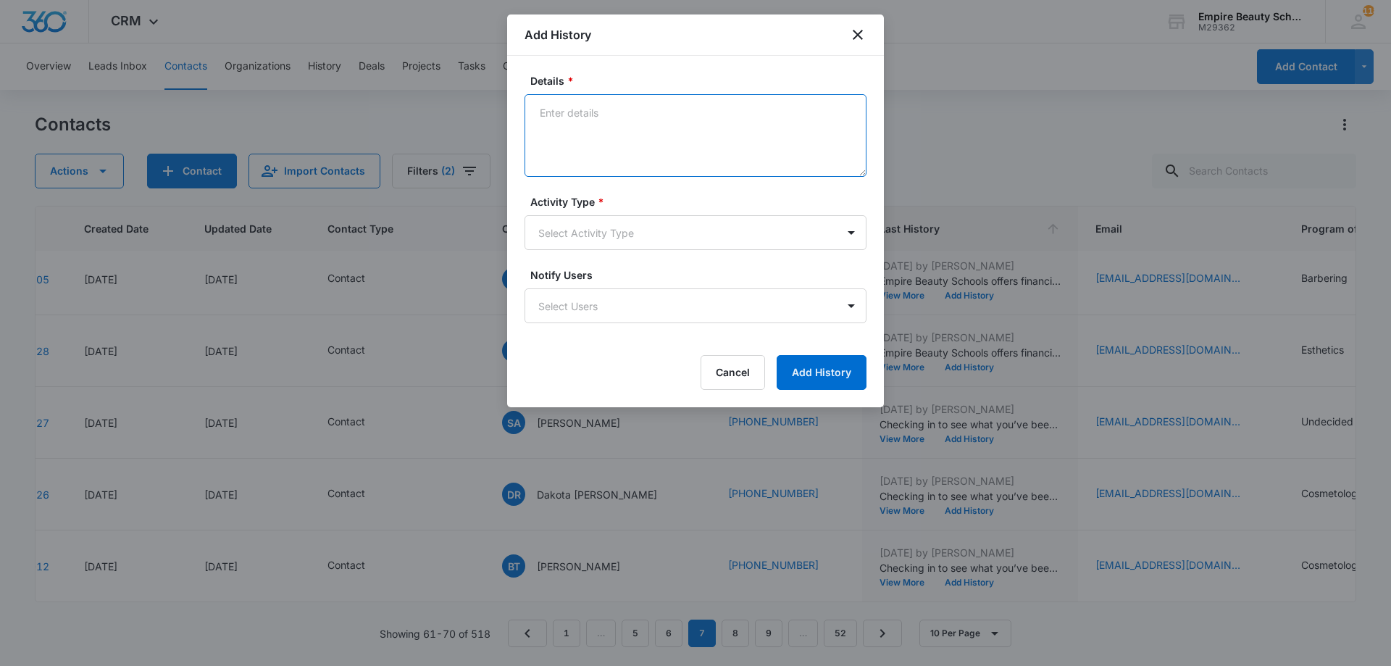
paste textarea "Empire Beauty Schools offers financial assistance opportunities, flexible sched…"
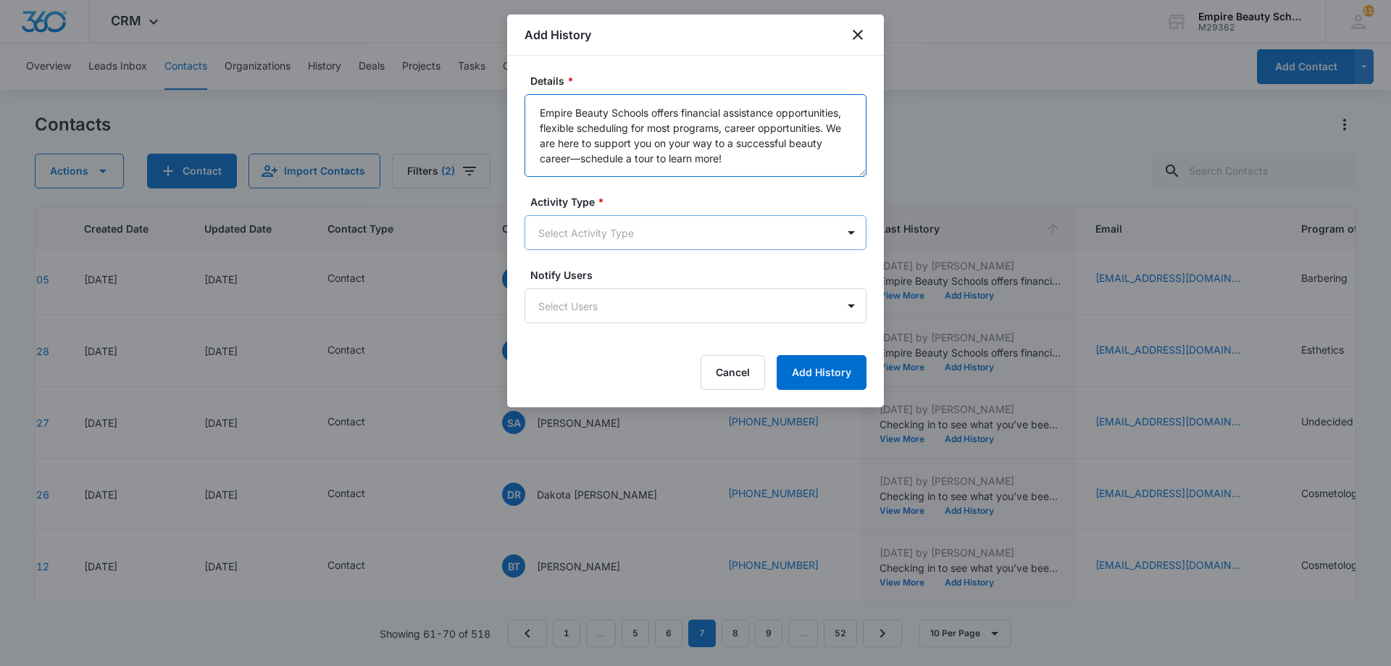
type textarea "Empire Beauty Schools offers financial assistance opportunities, flexible sched…"
click at [684, 227] on body "CRM Apps Forms CRM Email Shop Payments POS Files Brand Settings Empire Beauty S…" at bounding box center [695, 333] width 1391 height 666
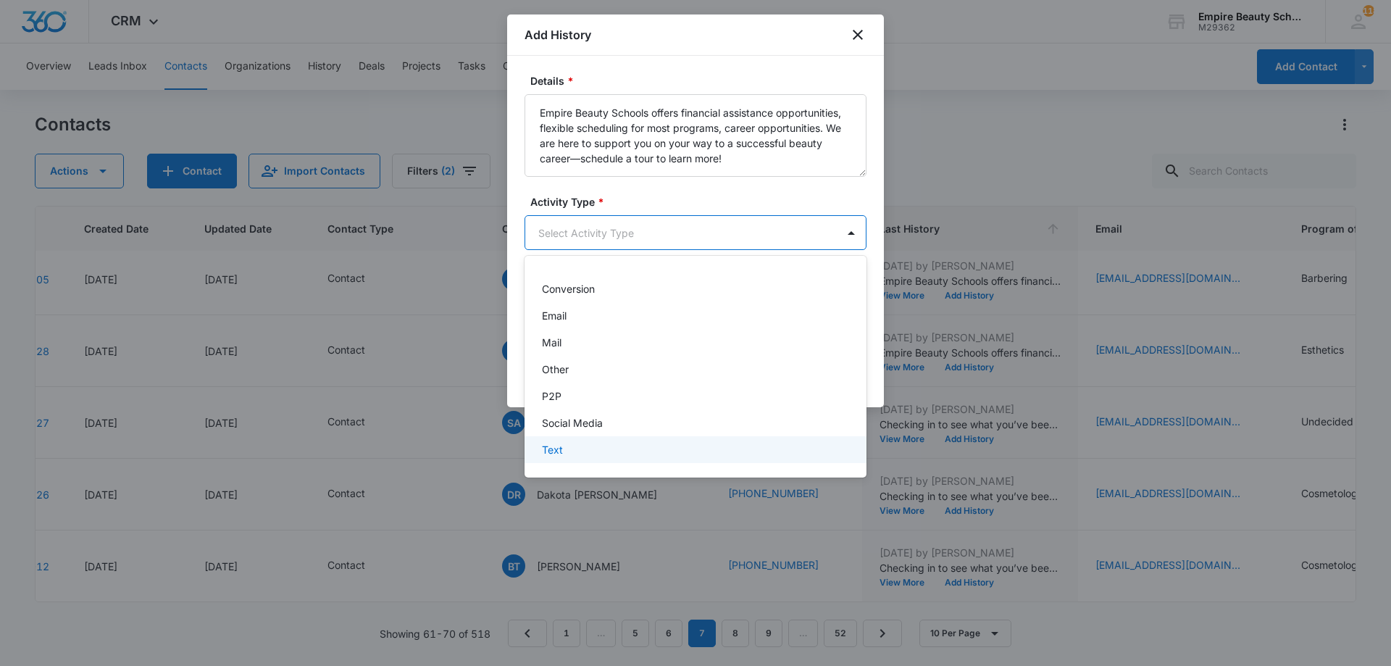
click at [643, 440] on div "Text" at bounding box center [695, 449] width 342 height 27
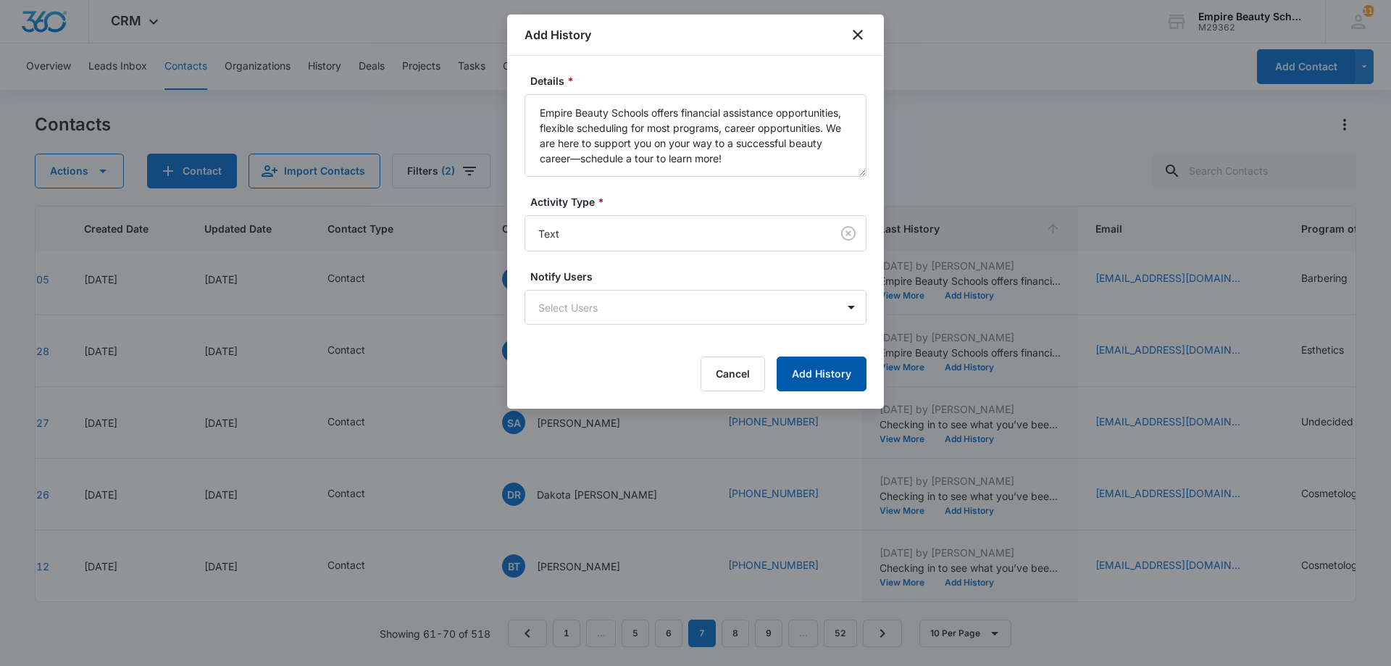
click at [839, 374] on button "Add History" at bounding box center [821, 373] width 90 height 35
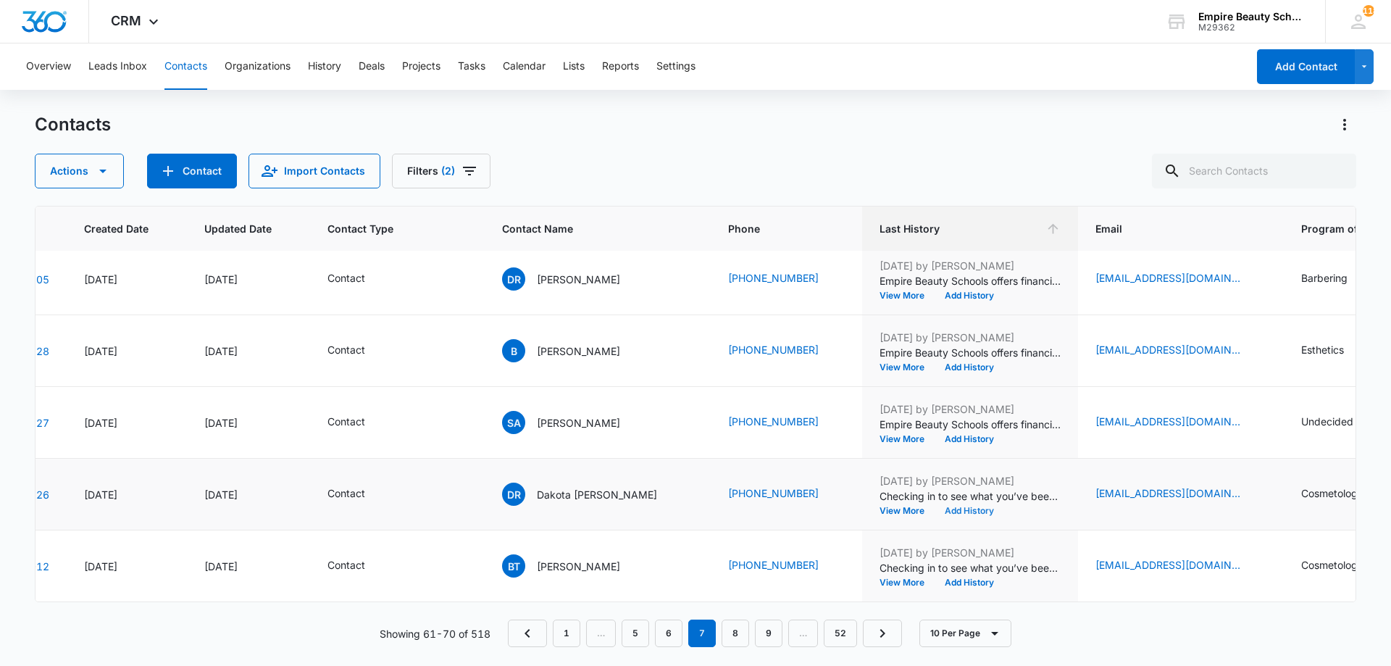
click at [934, 506] on button "Add History" at bounding box center [969, 510] width 70 height 9
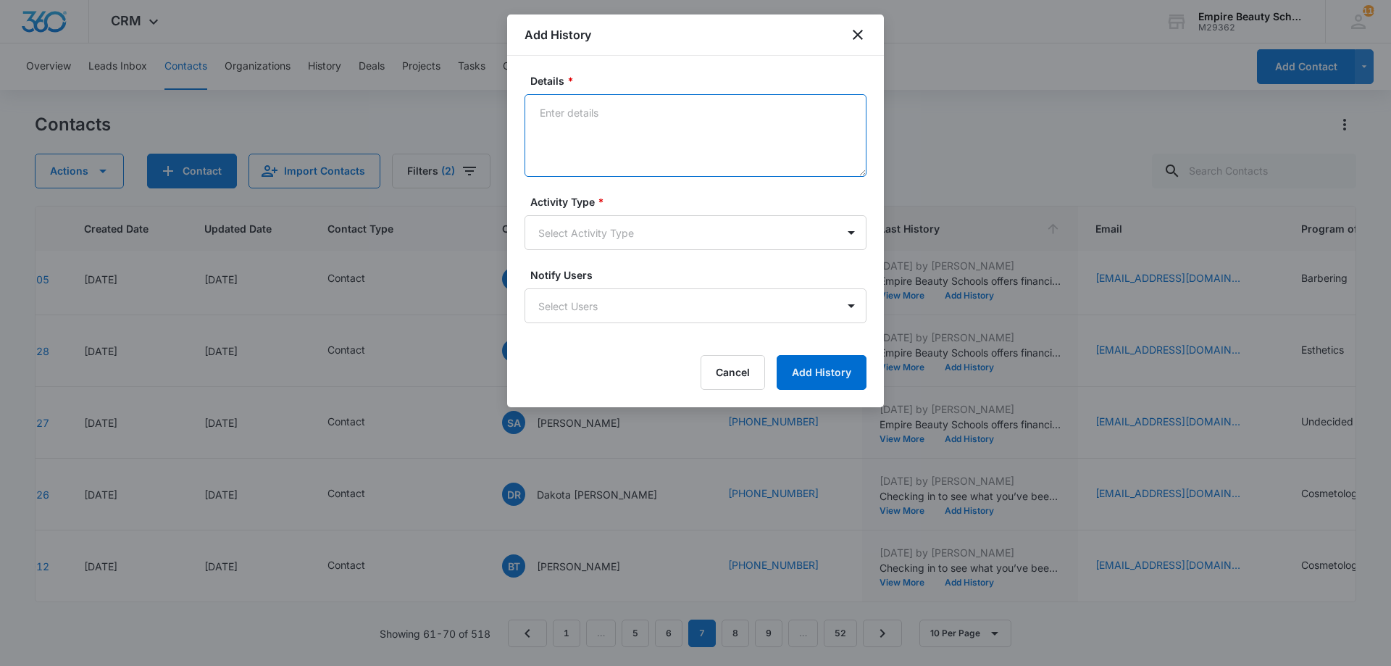
paste textarea "Empire Beauty Schools offers financial assistance opportunities, flexible sched…"
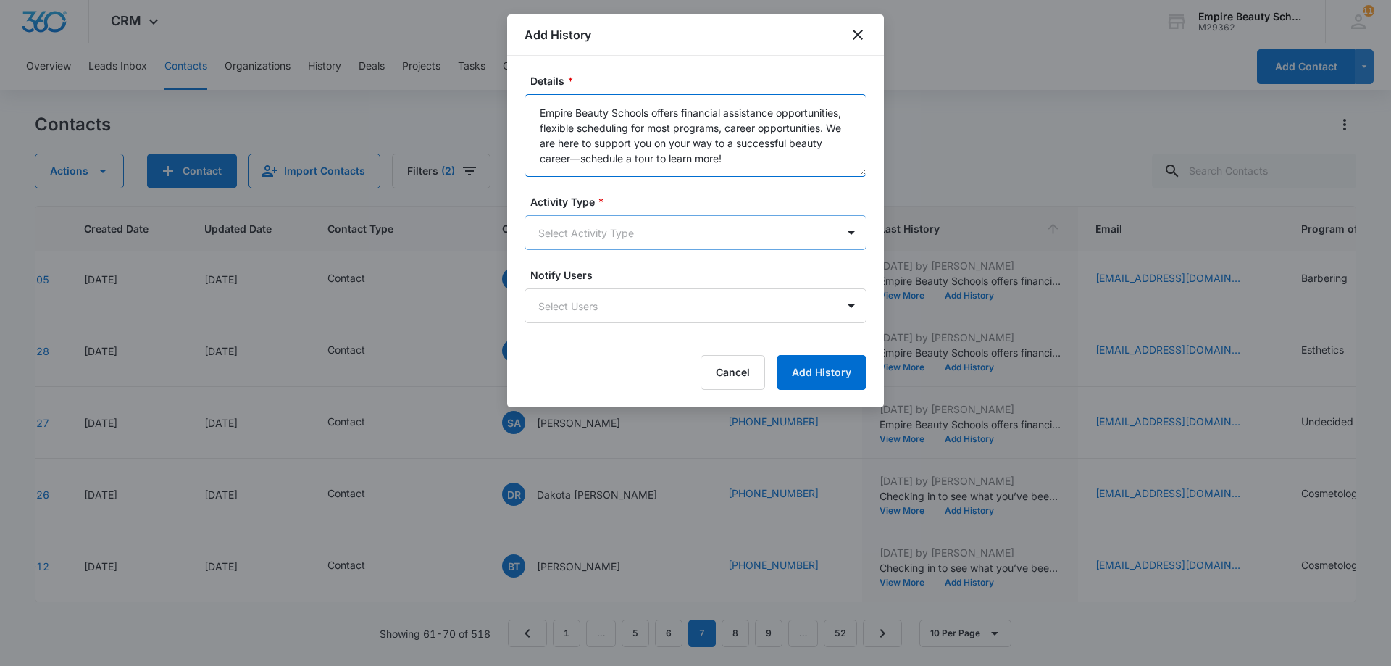
type textarea "Empire Beauty Schools offers financial assistance opportunities, flexible sched…"
click at [661, 241] on body "CRM Apps Forms CRM Email Shop Payments POS Files Brand Settings Empire Beauty S…" at bounding box center [695, 333] width 1391 height 666
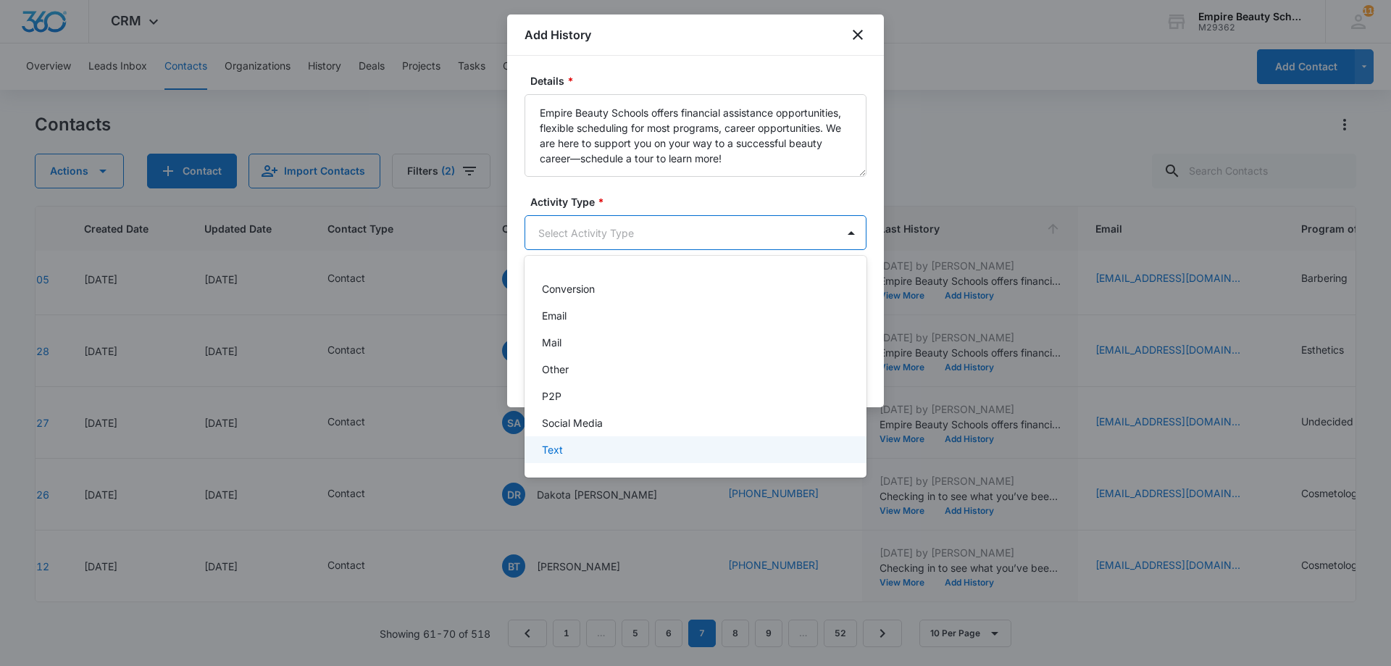
click at [593, 448] on div "Text" at bounding box center [694, 449] width 304 height 15
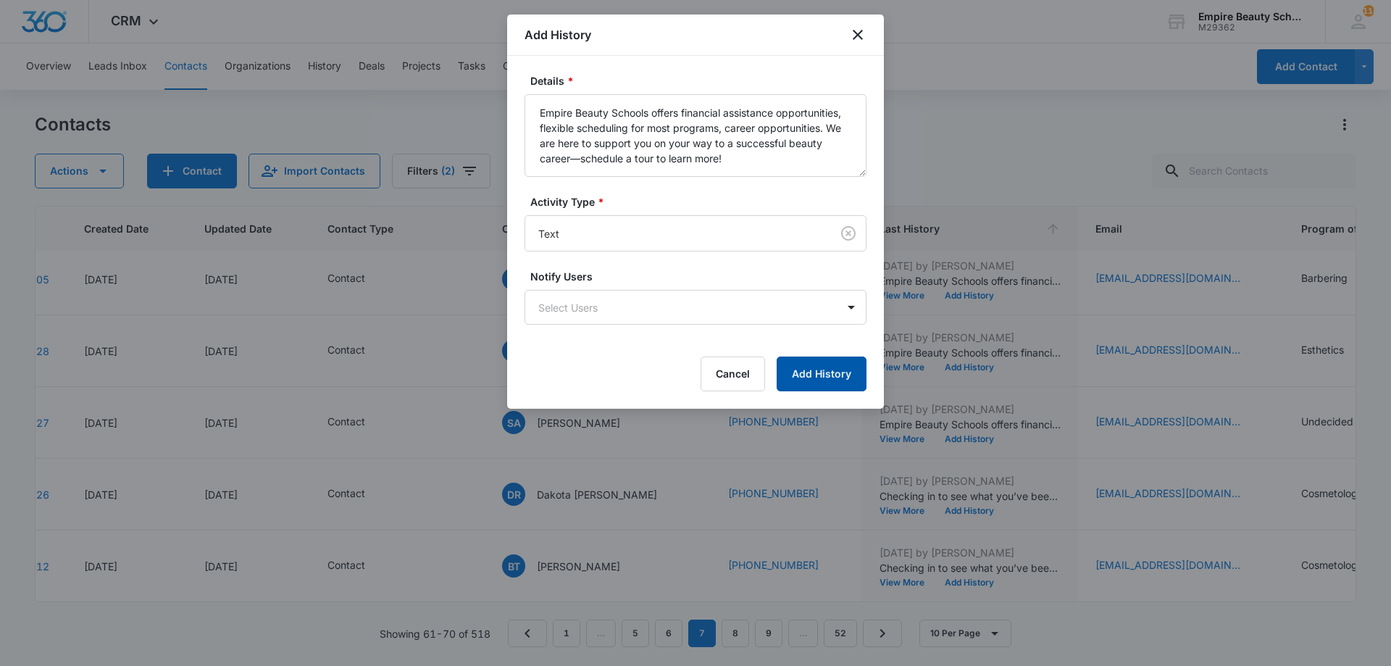
click at [806, 374] on button "Add History" at bounding box center [821, 373] width 90 height 35
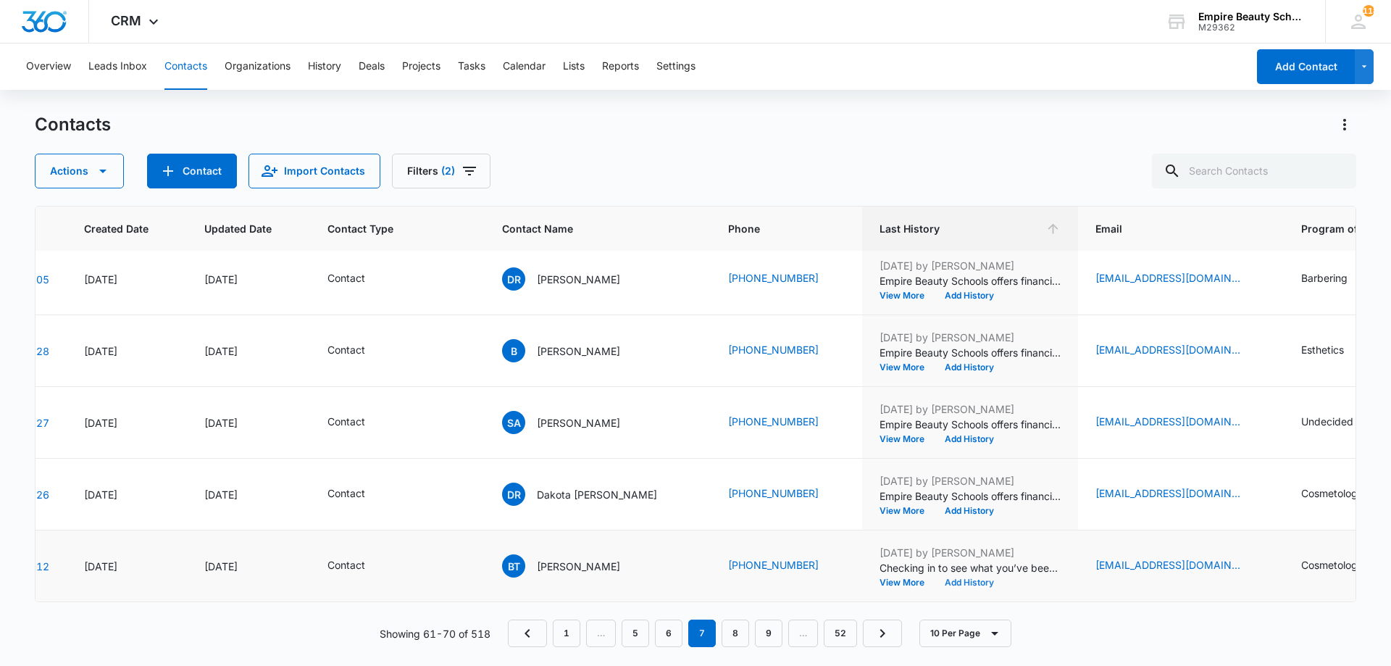
click at [934, 578] on button "Add History" at bounding box center [969, 582] width 70 height 9
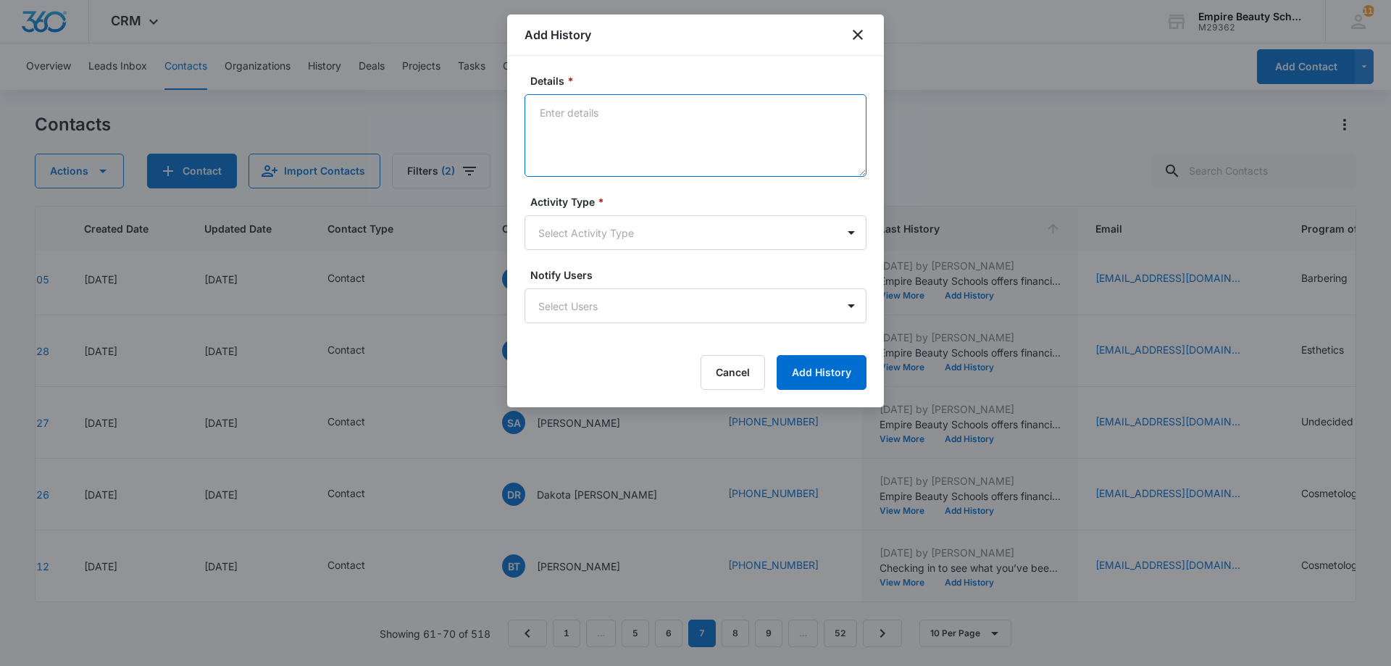
drag, startPoint x: 633, startPoint y: 132, endPoint x: 629, endPoint y: 138, distance: 7.8
click at [632, 132] on textarea "Details *" at bounding box center [695, 135] width 342 height 83
paste textarea "Empire Beauty Schools offers financial assistance opportunities, flexible sched…"
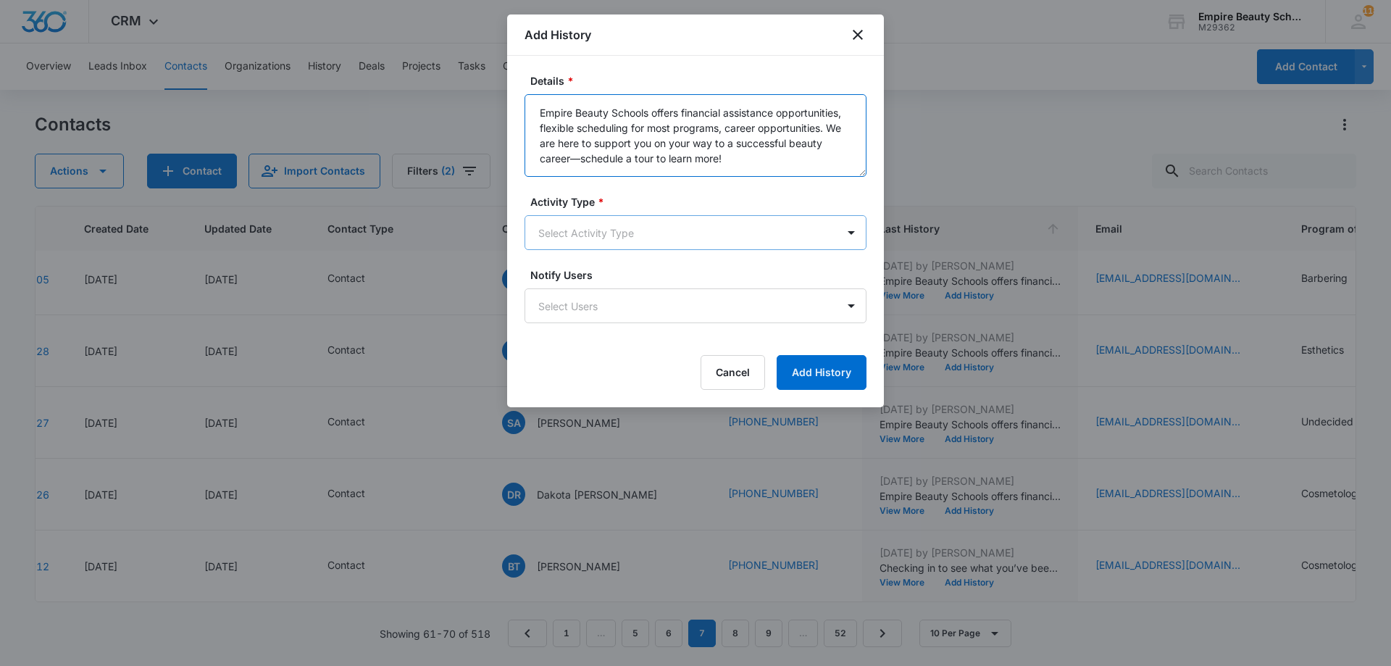
type textarea "Empire Beauty Schools offers financial assistance opportunities, flexible sched…"
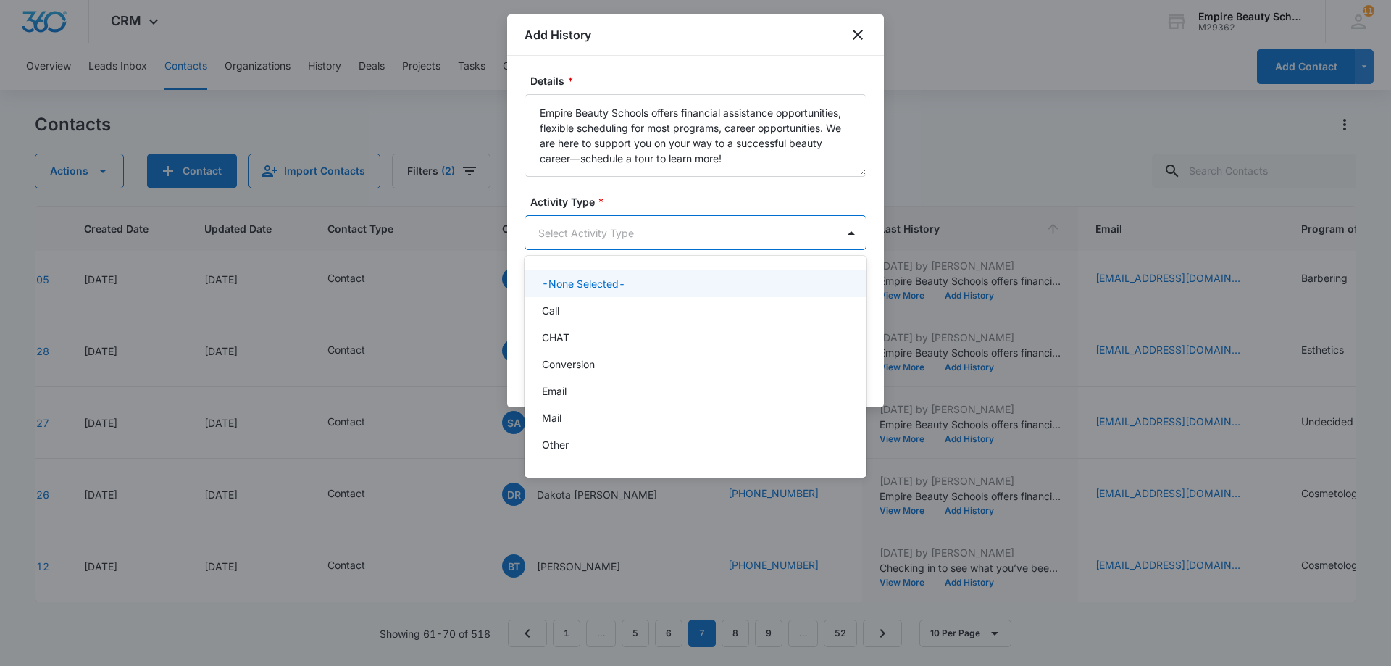
click at [673, 222] on body "CRM Apps Forms CRM Email Shop Payments POS Files Brand Settings Empire Beauty S…" at bounding box center [695, 333] width 1391 height 666
click at [675, 232] on div at bounding box center [695, 333] width 1391 height 666
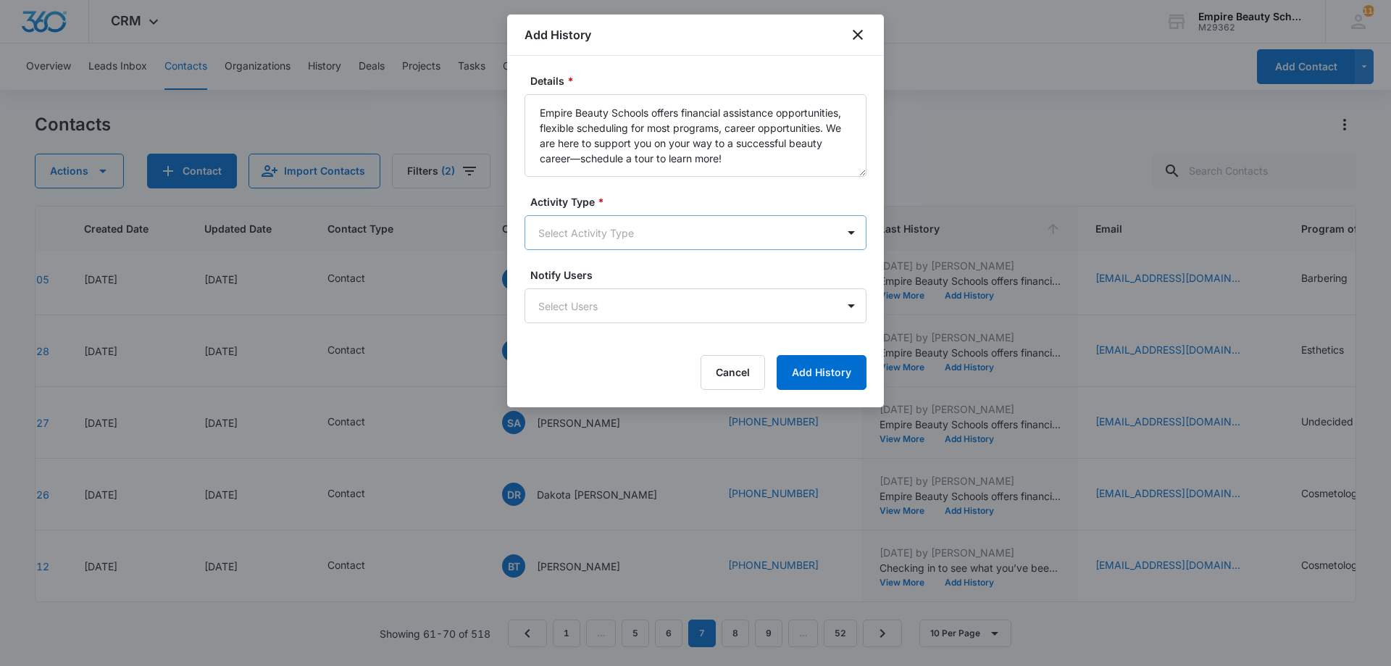
click at [643, 239] on body "CRM Apps Forms CRM Email Shop Payments POS Files Brand Settings Empire Beauty S…" at bounding box center [695, 333] width 1391 height 666
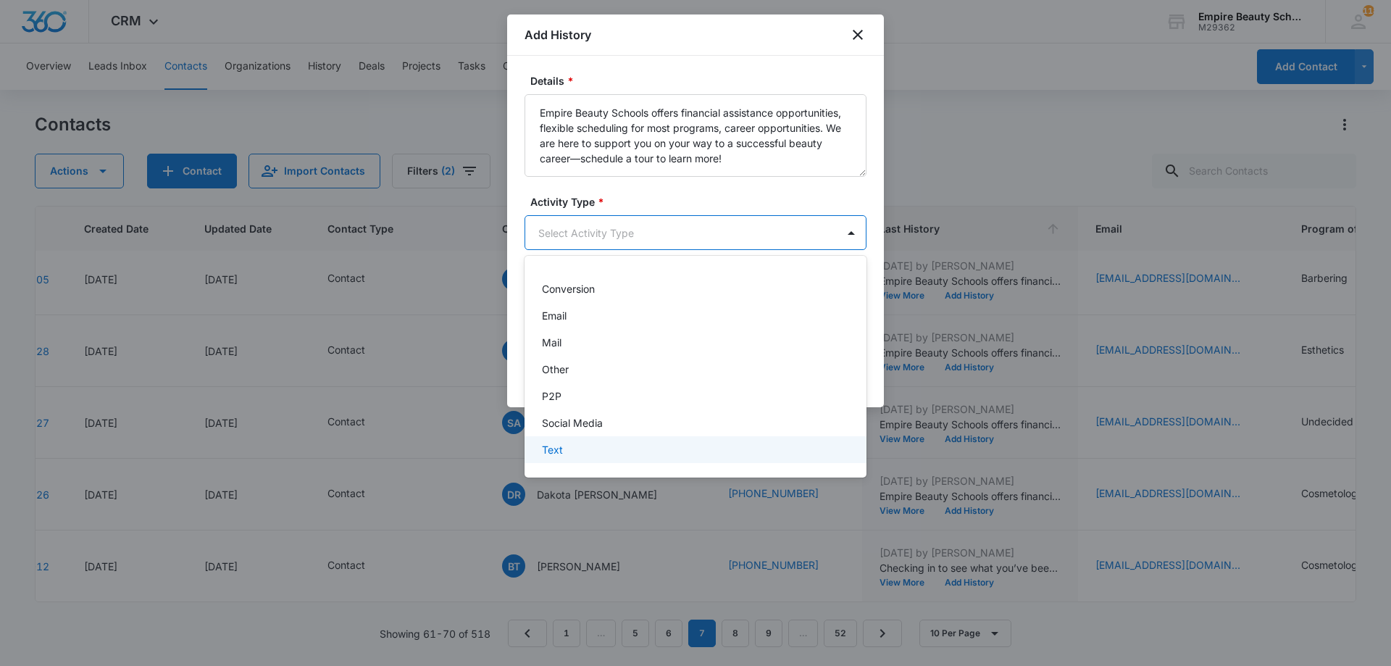
click at [598, 442] on div "Text" at bounding box center [694, 449] width 304 height 15
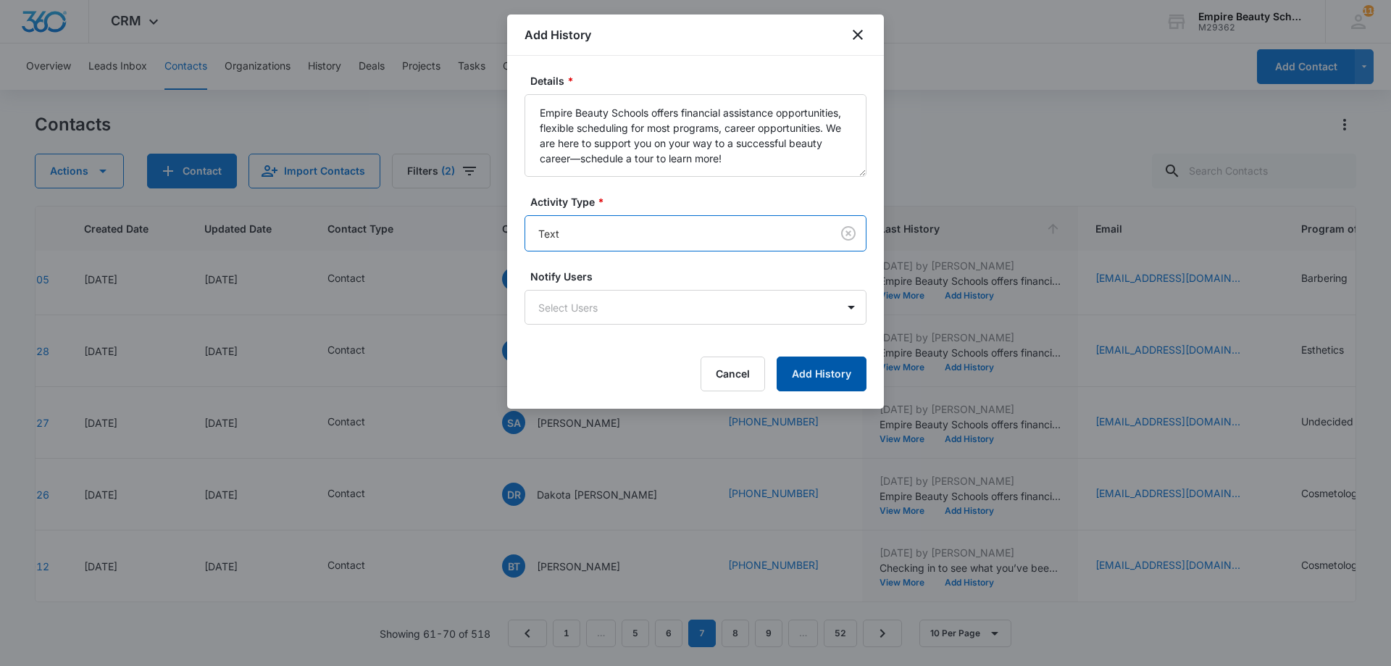
click at [802, 388] on button "Add History" at bounding box center [821, 373] width 90 height 35
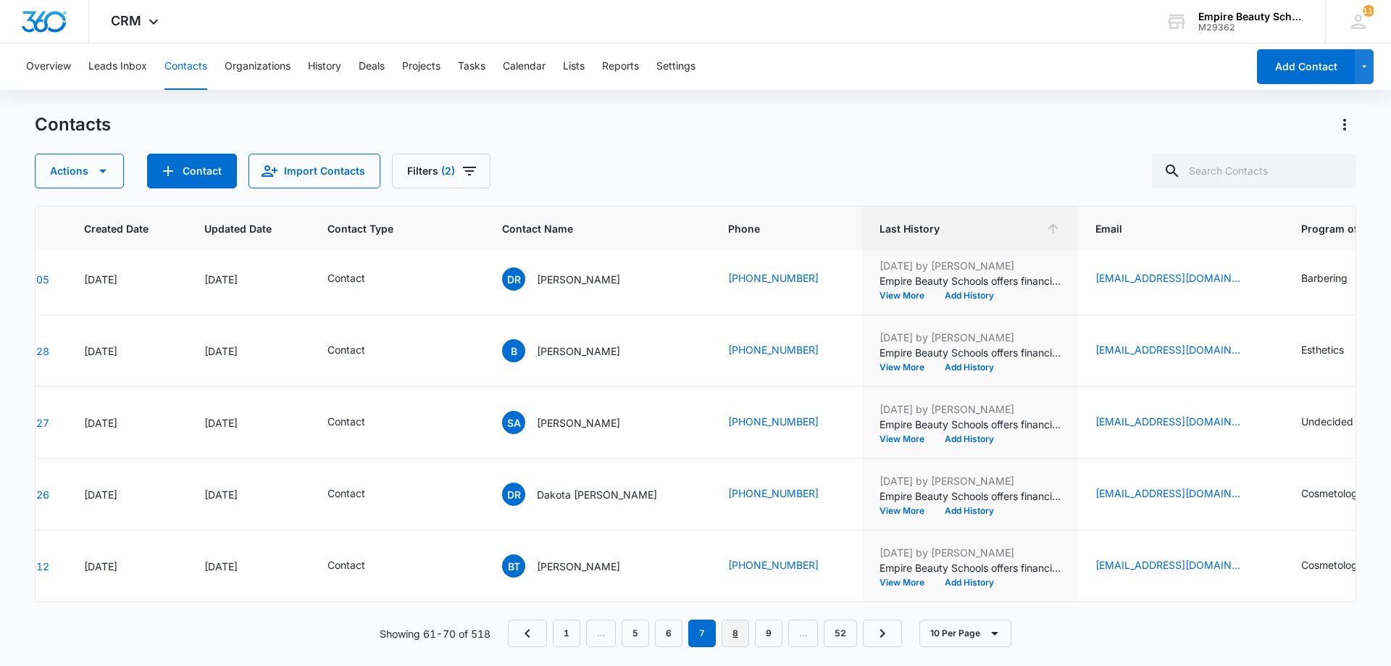
click at [748, 632] on link "8" at bounding box center [735, 633] width 28 height 28
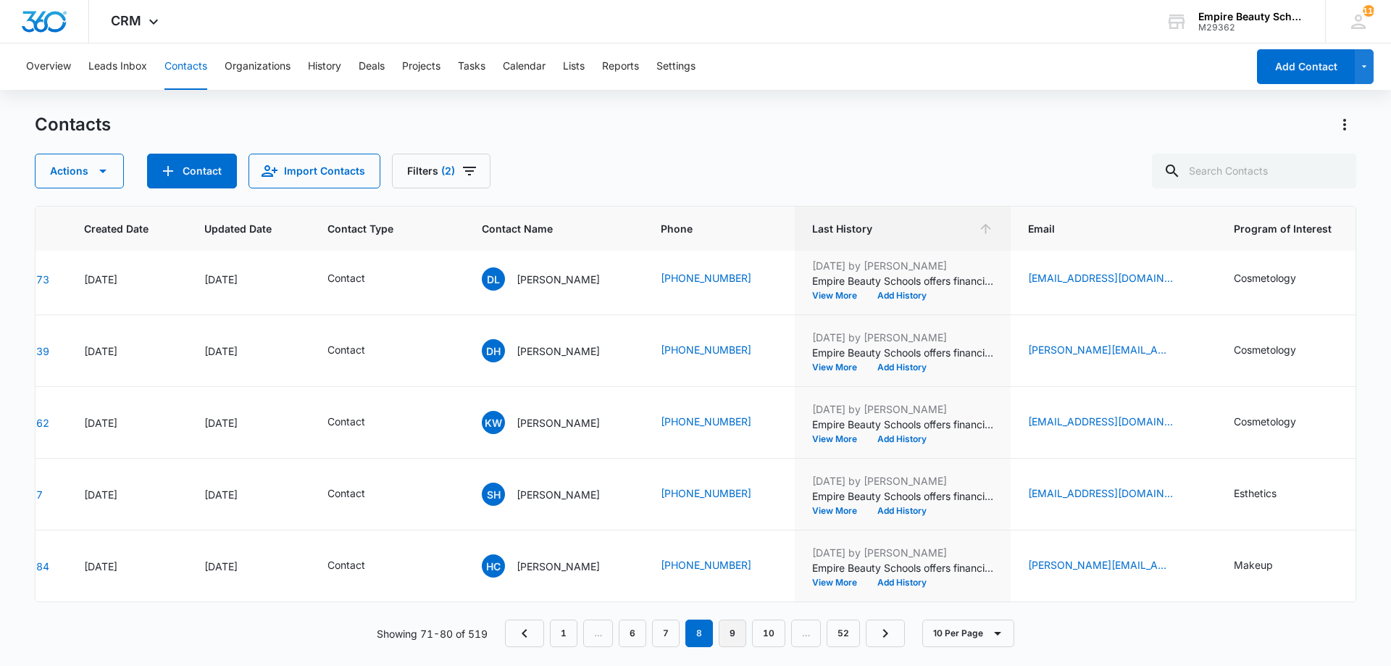
scroll to position [0, 92]
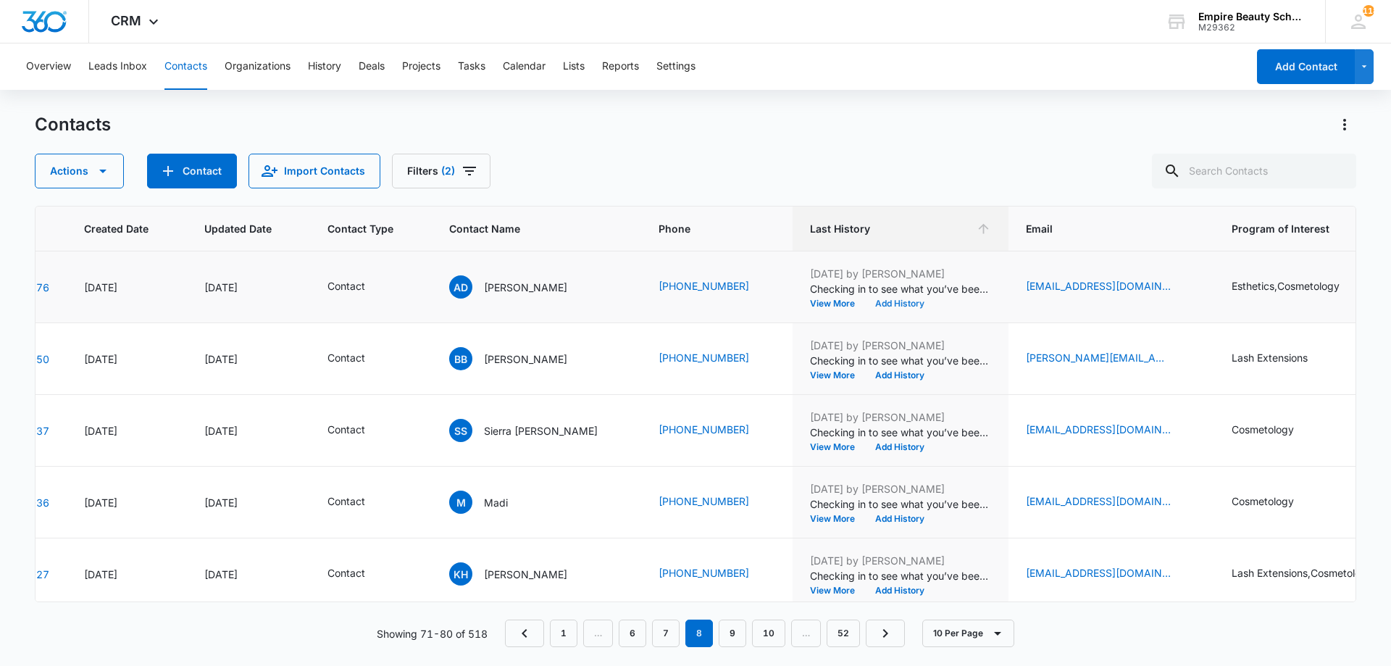
click at [865, 304] on button "Add History" at bounding box center [900, 303] width 70 height 9
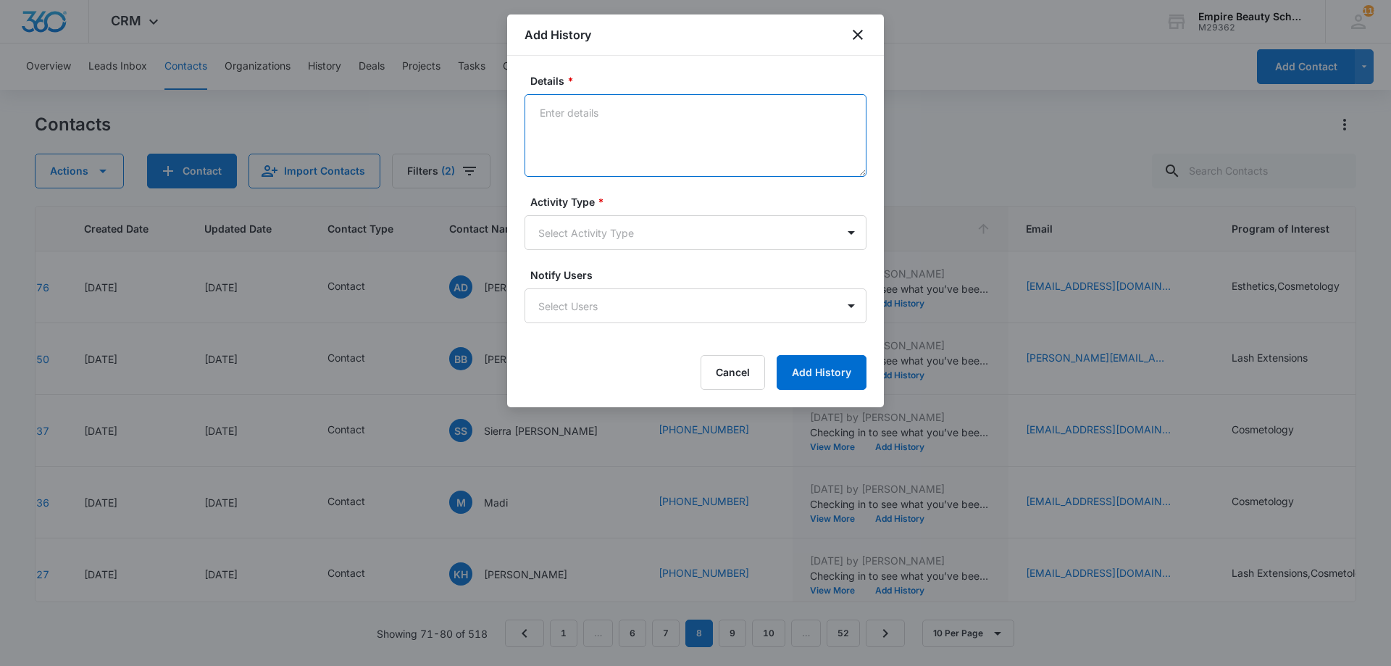
paste textarea "Empire Beauty Schools offers financial assistance opportunities, flexible sched…"
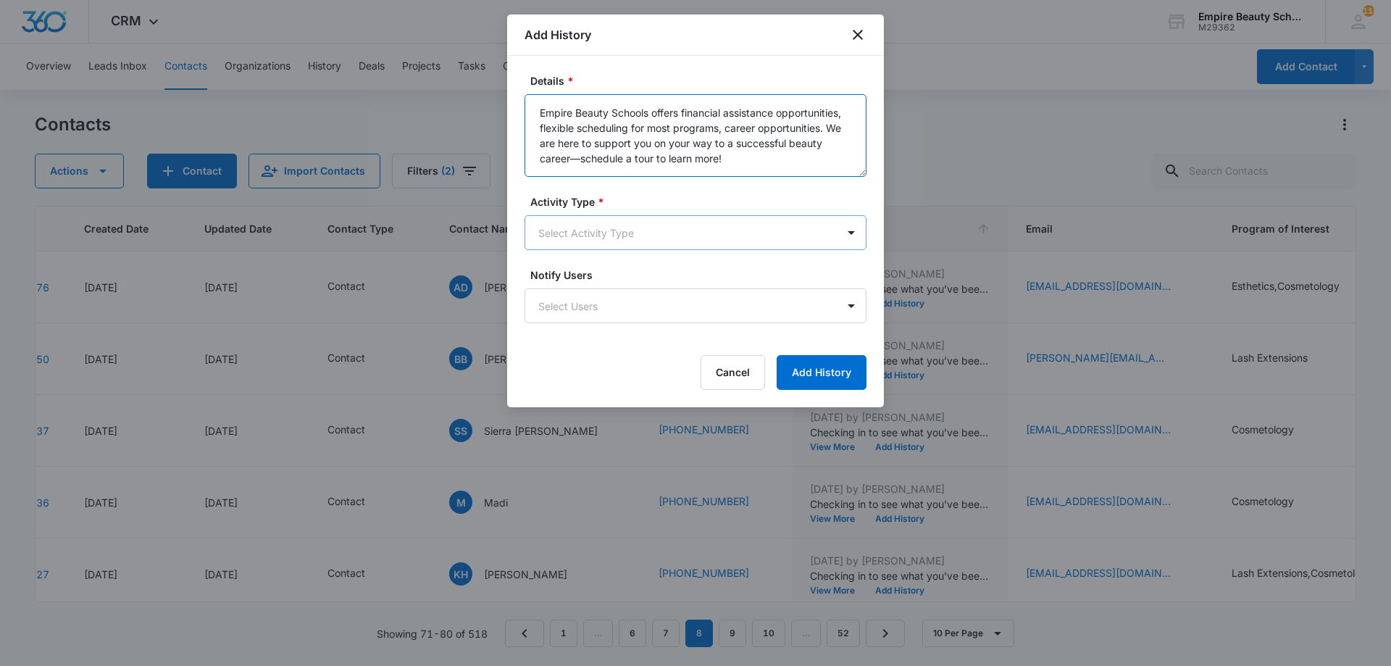
type textarea "Empire Beauty Schools offers financial assistance opportunities, flexible sched…"
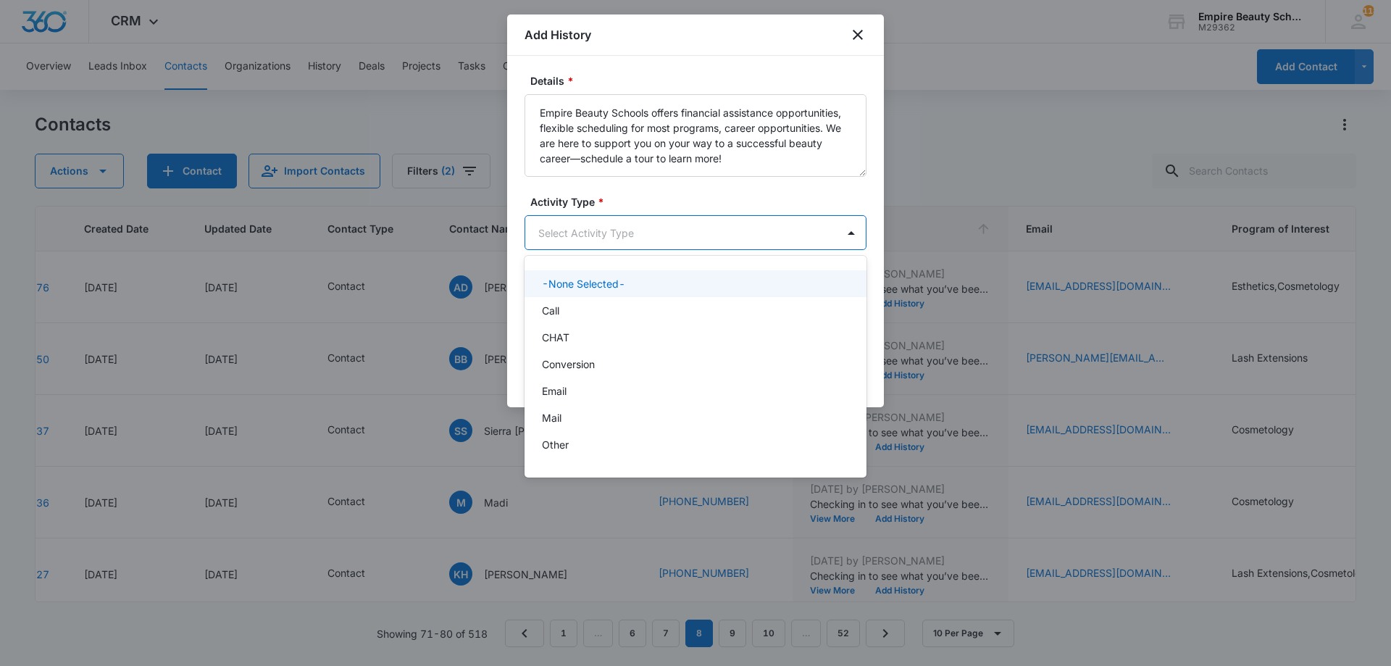
click at [685, 225] on body "CRM Apps Forms CRM Email Shop Payments POS Files Brand Settings Empire Beauty S…" at bounding box center [695, 333] width 1391 height 666
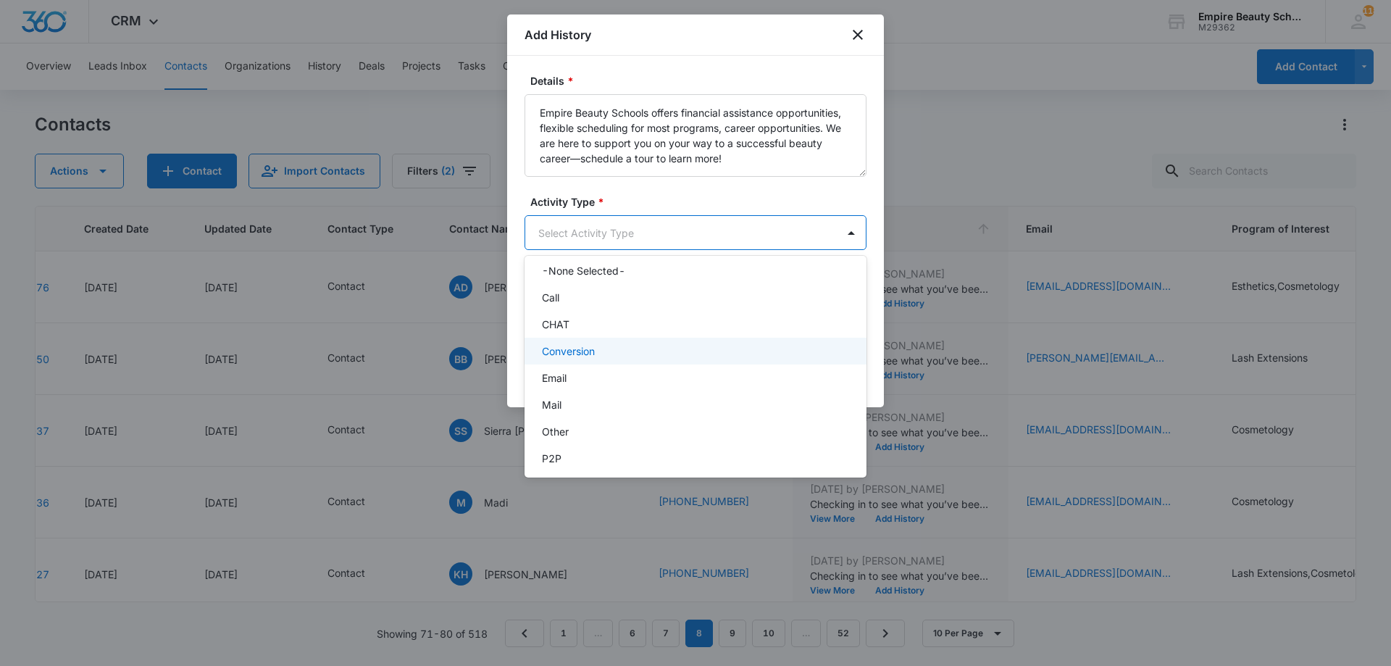
scroll to position [75, 0]
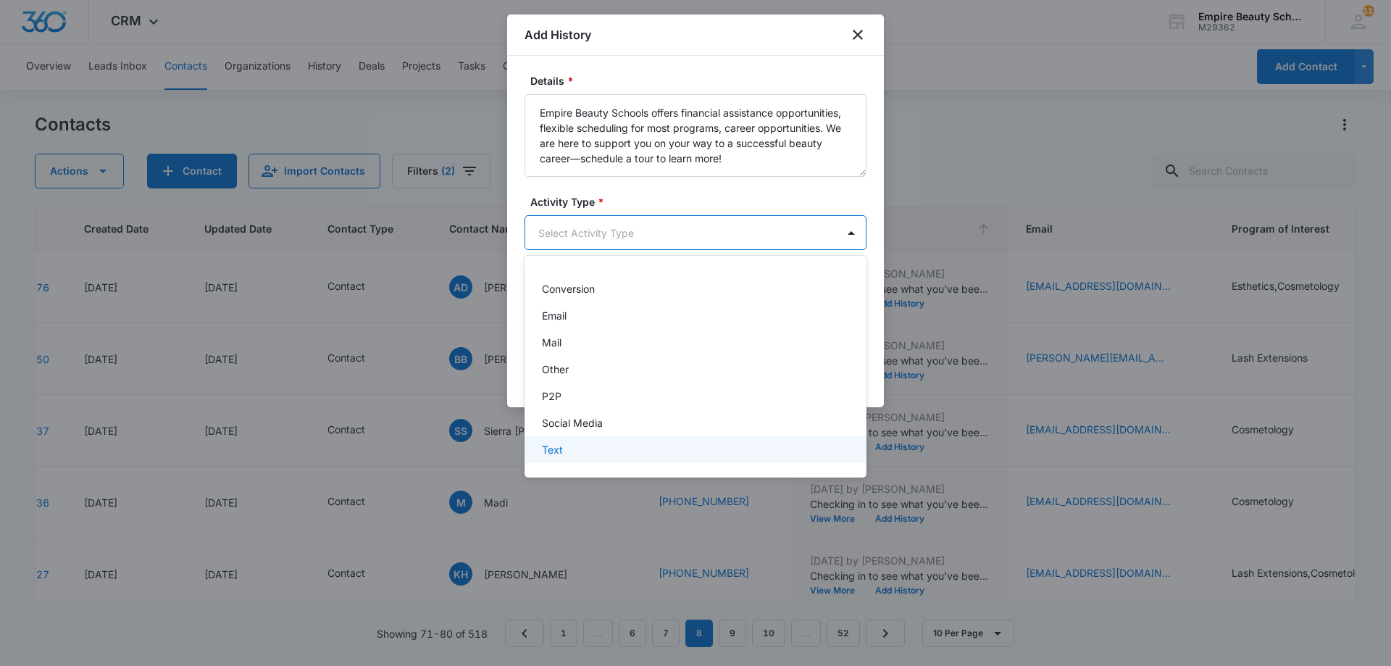
click at [628, 453] on div "Text" at bounding box center [694, 449] width 304 height 15
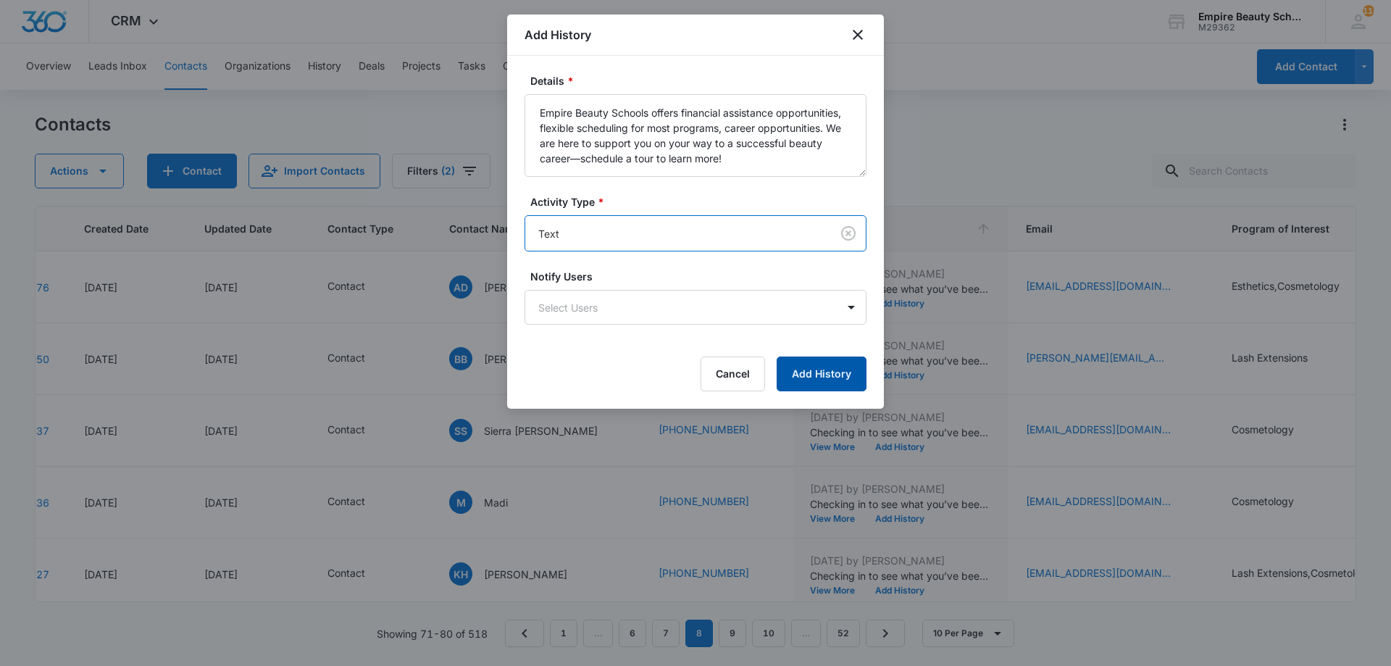
click at [816, 379] on button "Add History" at bounding box center [821, 373] width 90 height 35
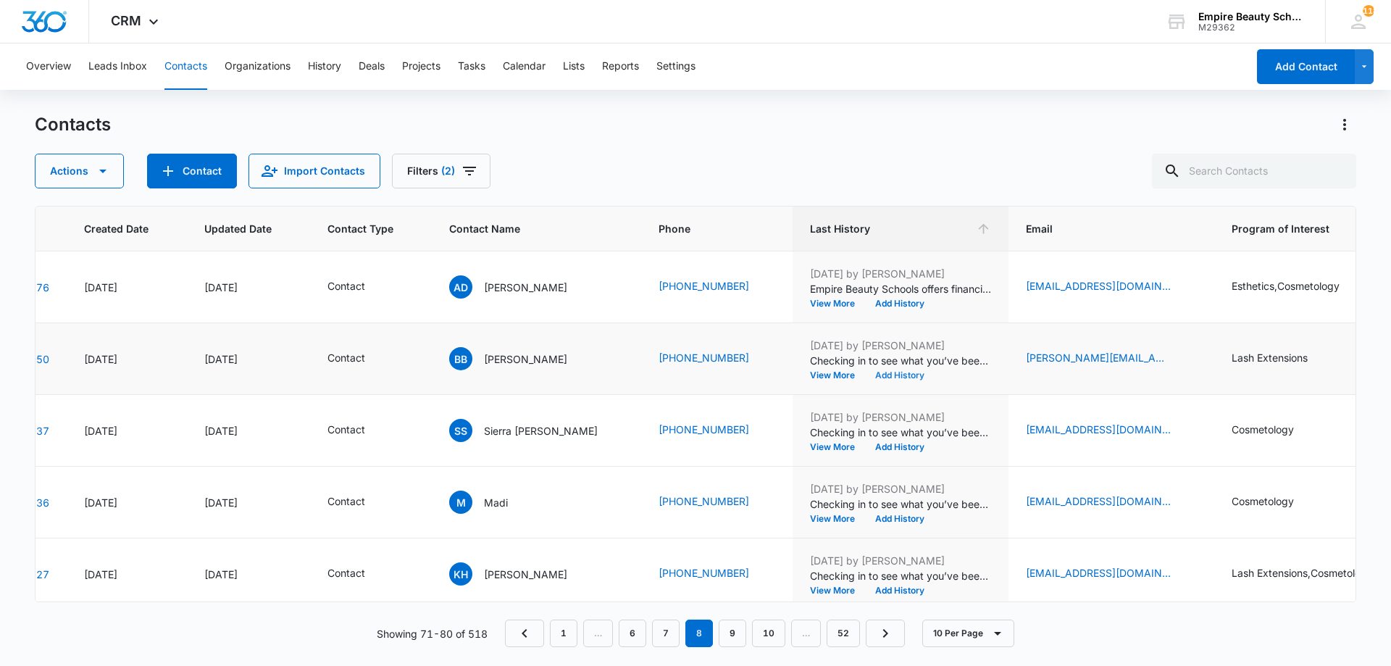
click at [865, 377] on button "Add History" at bounding box center [900, 375] width 70 height 9
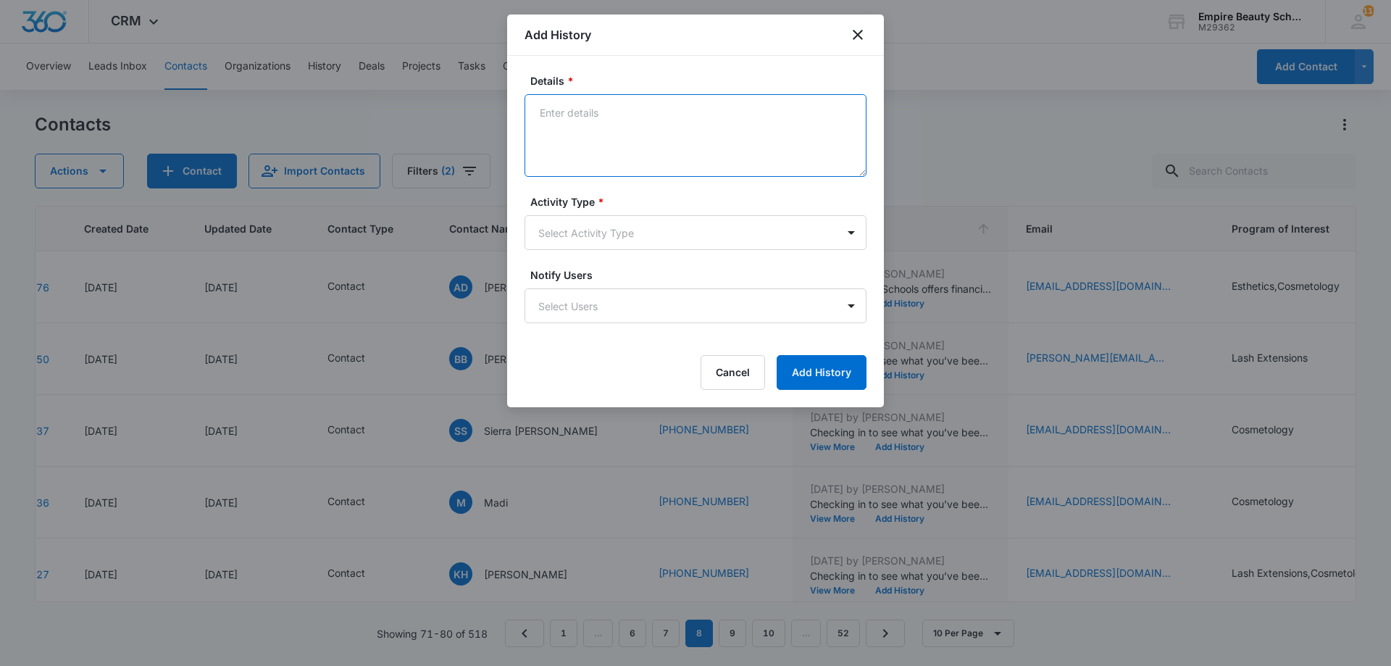
paste textarea "Empire Beauty Schools offers financial assistance opportunities, flexible sched…"
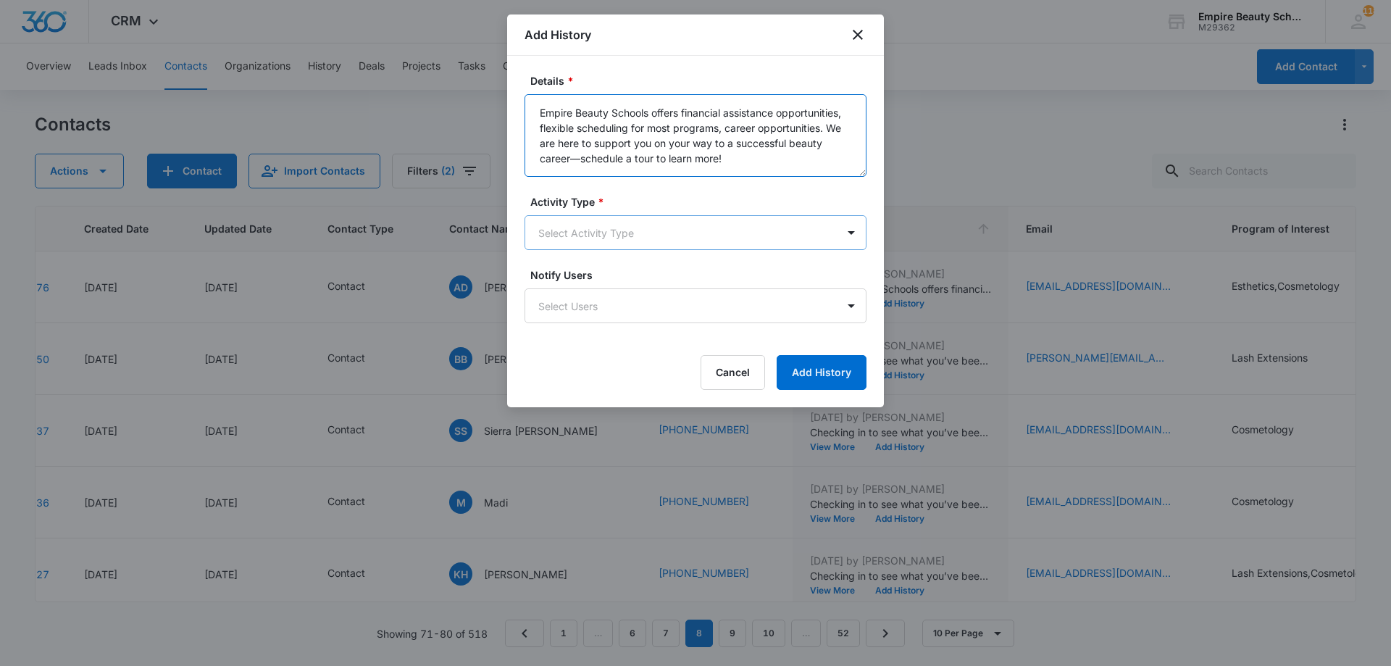
type textarea "Empire Beauty Schools offers financial assistance opportunities, flexible sched…"
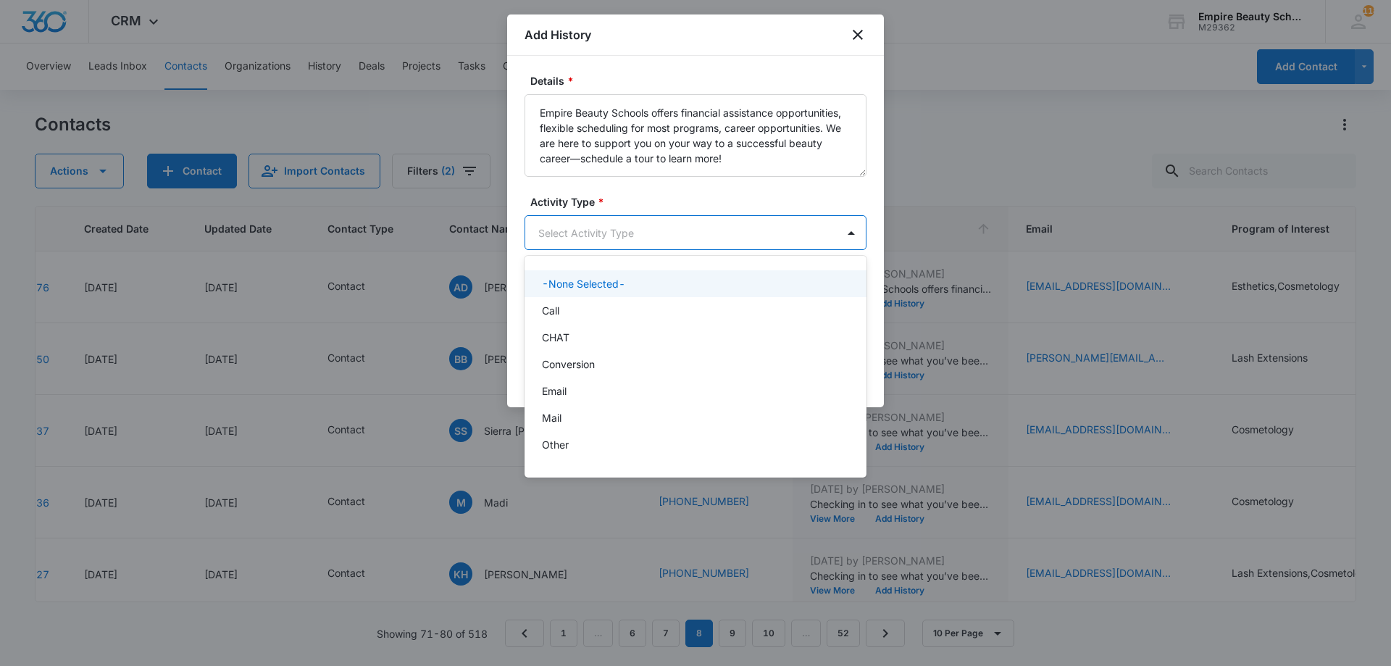
click at [681, 235] on body "CRM Apps Forms CRM Email Shop Payments POS Files Brand Settings Empire Beauty S…" at bounding box center [695, 333] width 1391 height 666
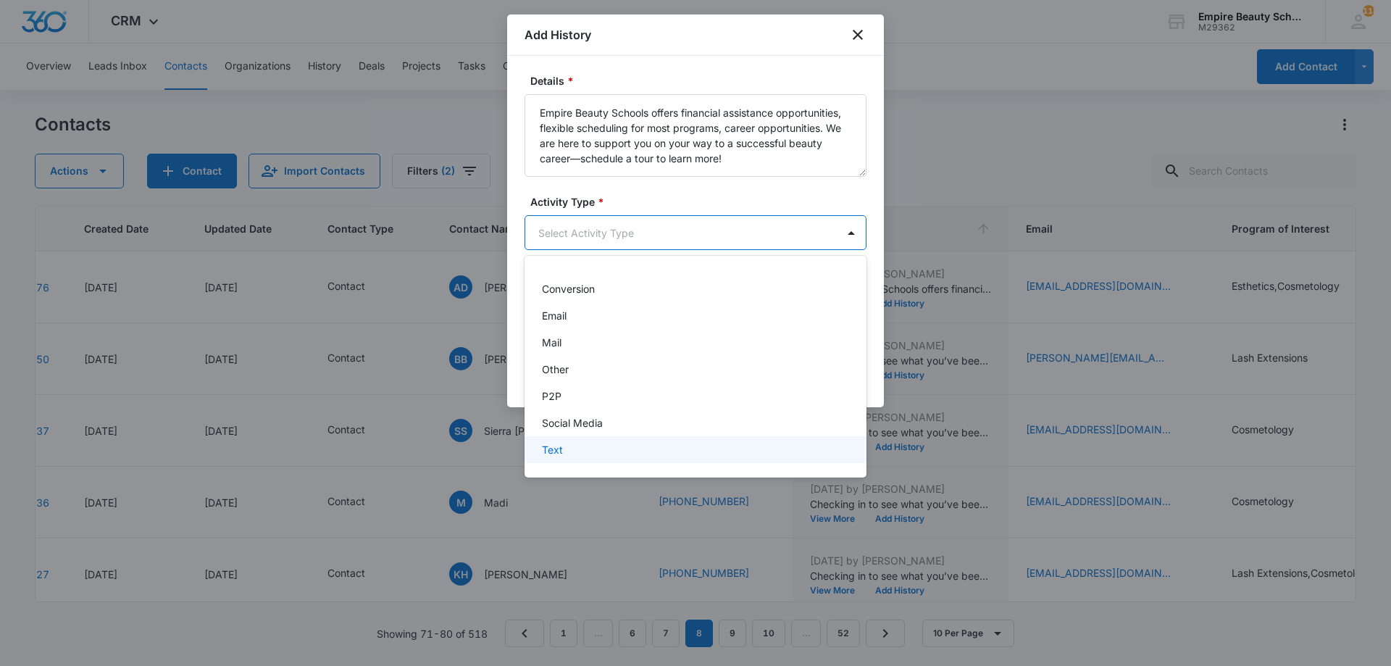
click at [605, 451] on div "Text" at bounding box center [694, 449] width 304 height 15
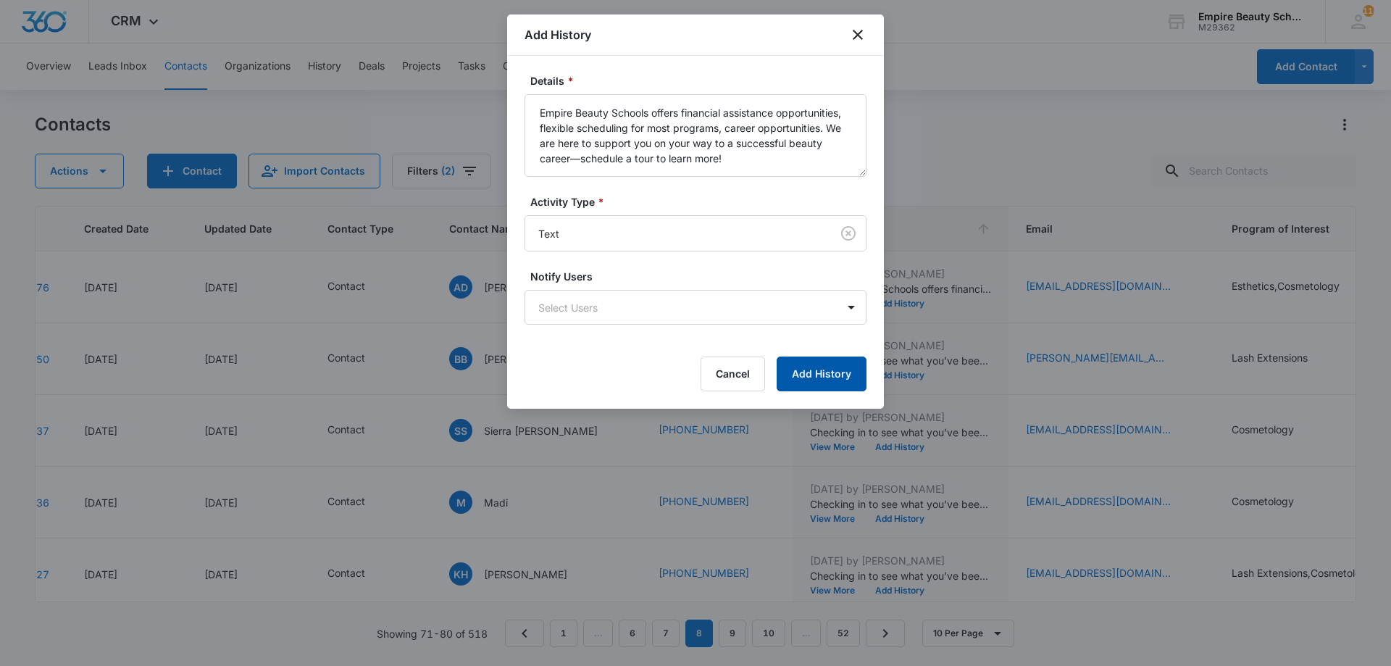
click at [809, 371] on button "Add History" at bounding box center [821, 373] width 90 height 35
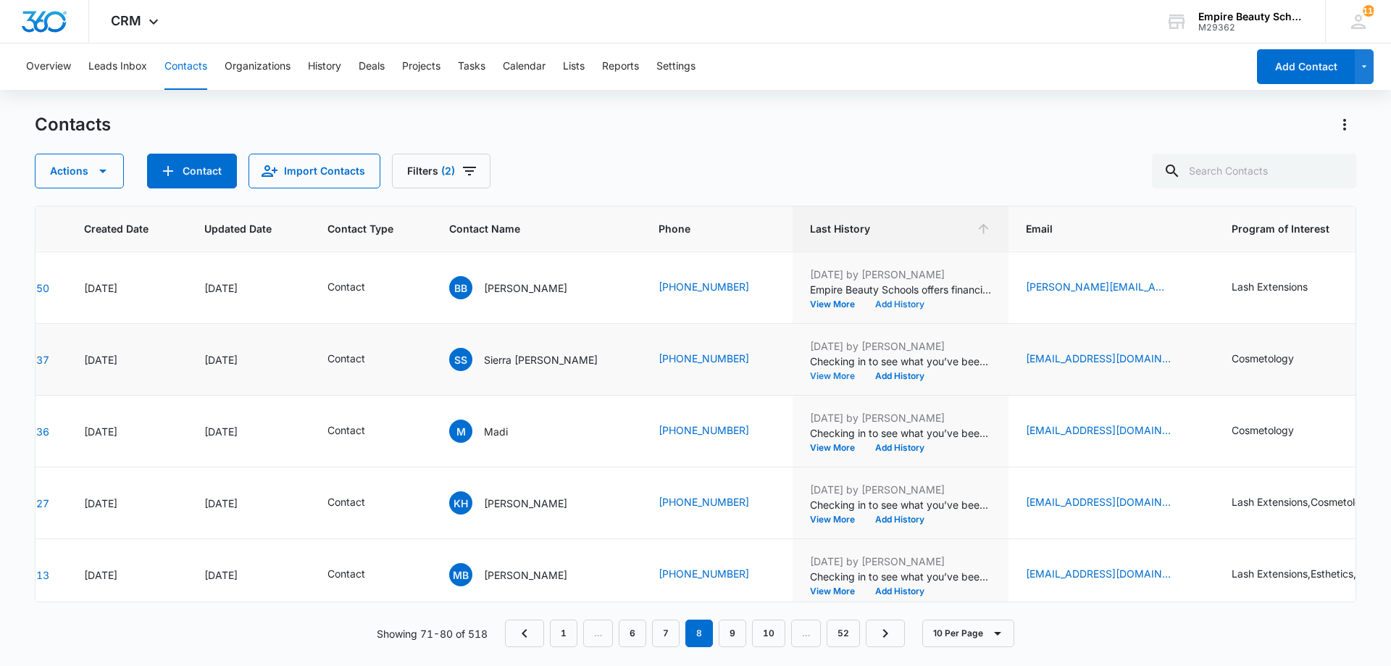
scroll to position [72, 92]
click at [865, 379] on button "Add History" at bounding box center [900, 375] width 70 height 9
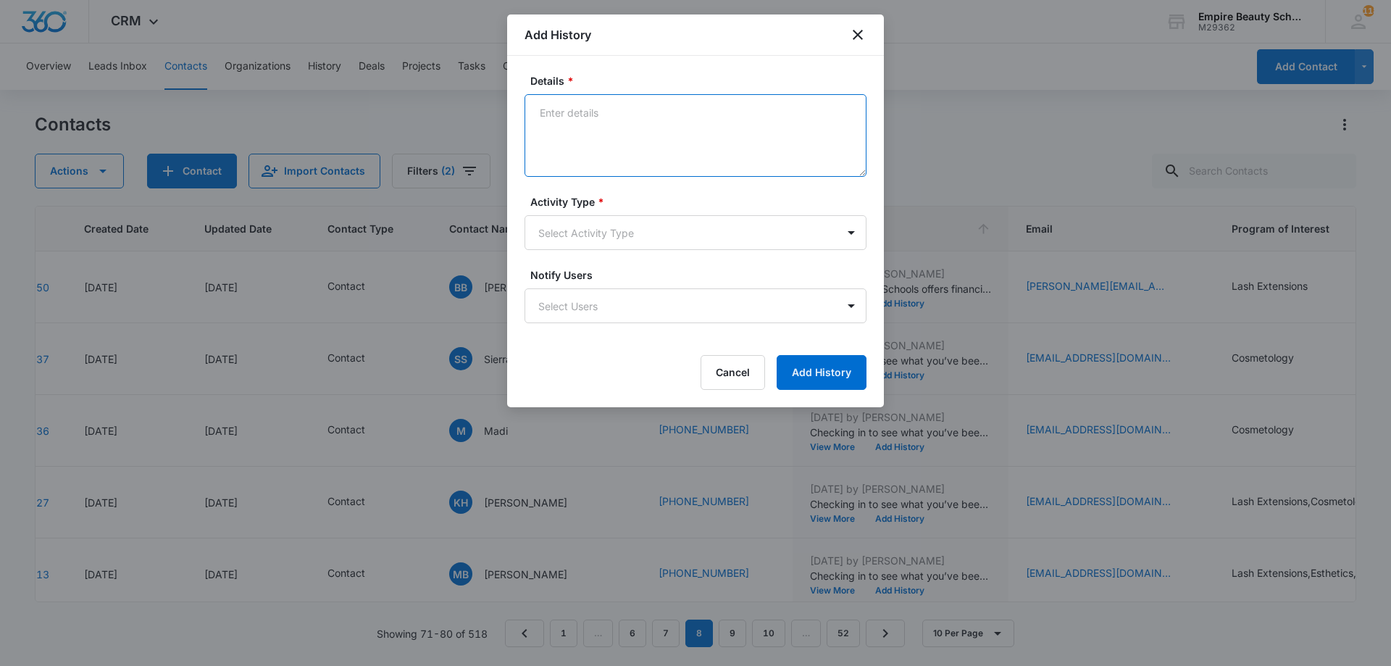
paste textarea "Empire Beauty Schools offers financial assistance opportunities, flexible sched…"
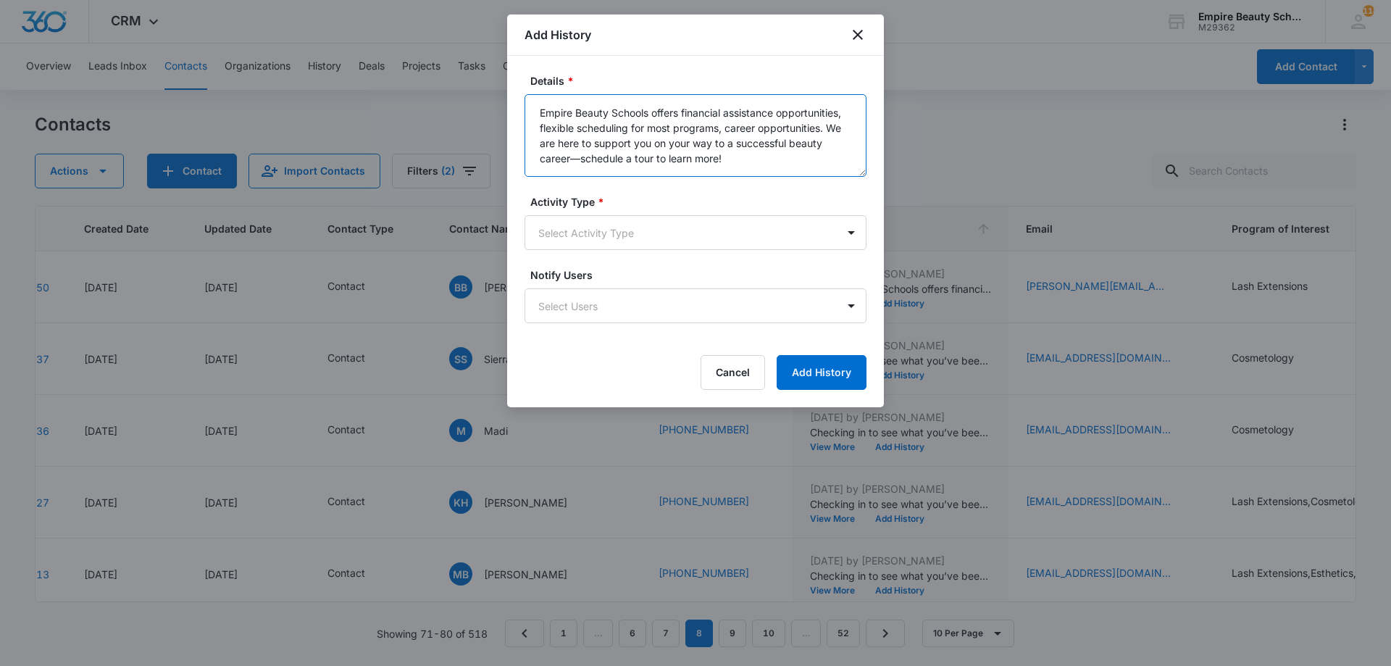
type textarea "Empire Beauty Schools offers financial assistance opportunities, flexible sched…"
click at [686, 251] on form "Details * Empire Beauty Schools offers financial assistance opportunities, flex…" at bounding box center [695, 231] width 342 height 317
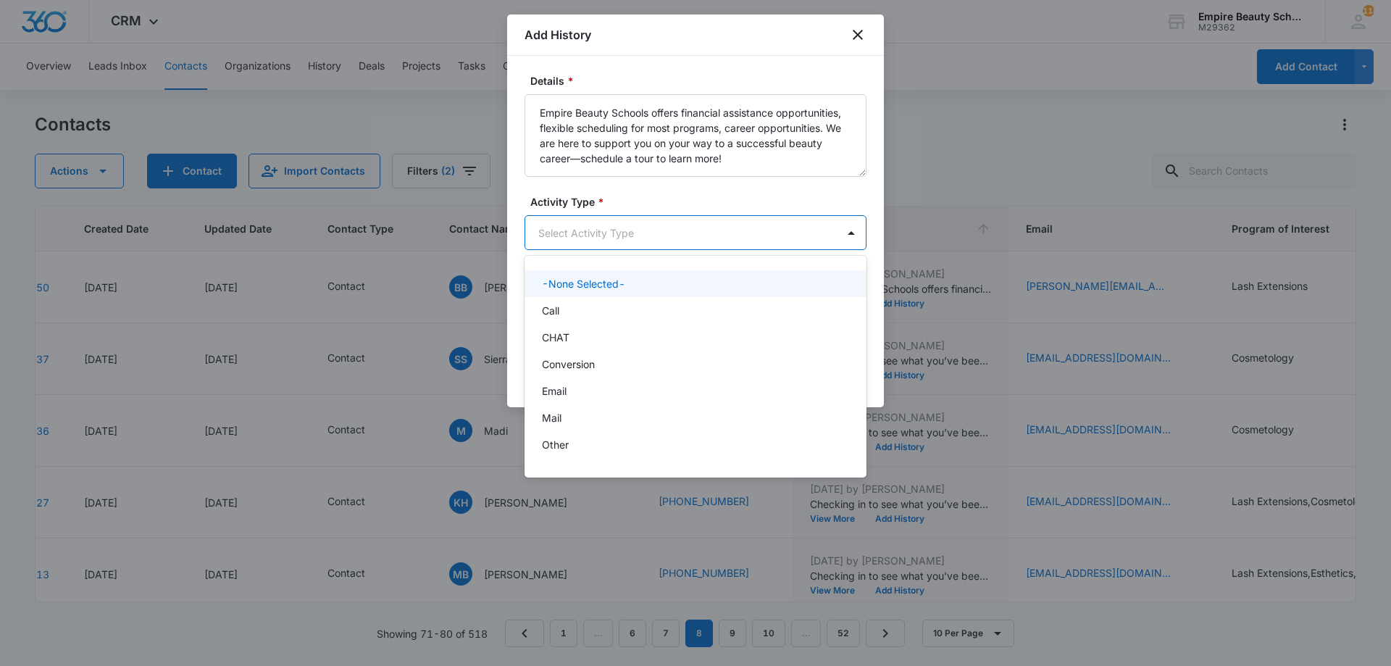
click at [682, 235] on body "CRM Apps Forms CRM Email Shop Payments POS Files Brand Settings Empire Beauty S…" at bounding box center [695, 333] width 1391 height 666
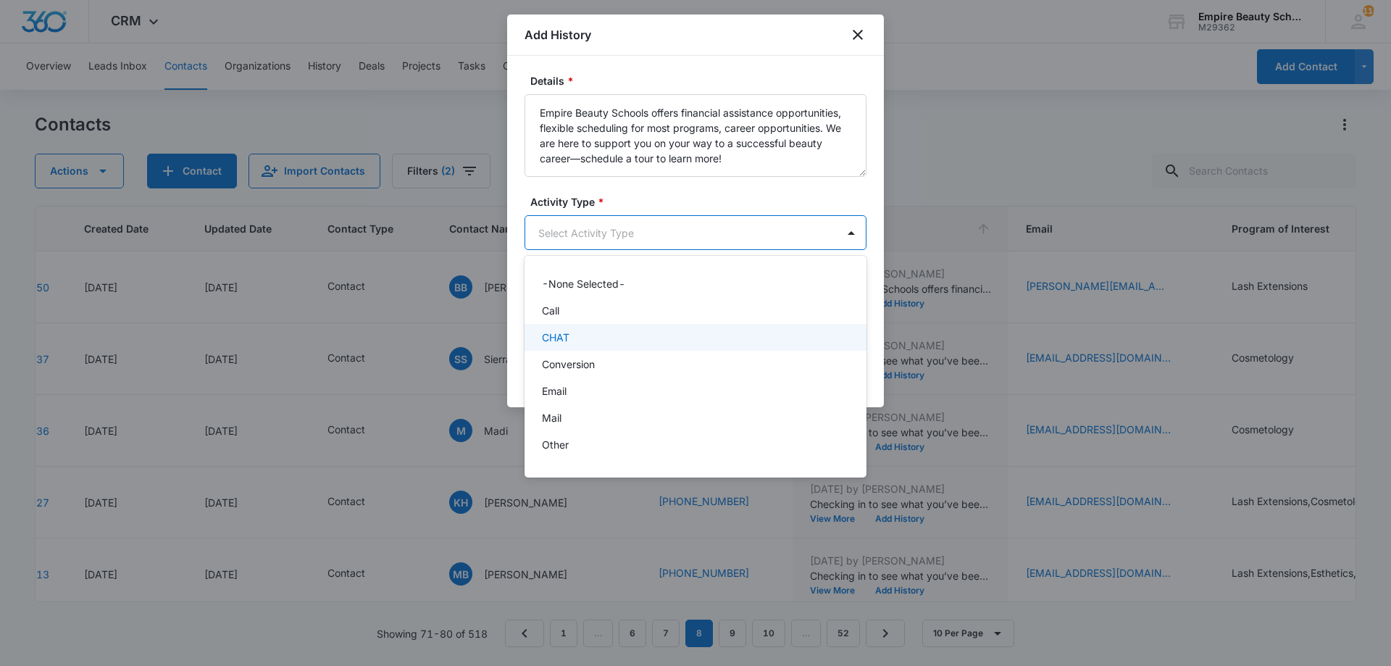
scroll to position [75, 0]
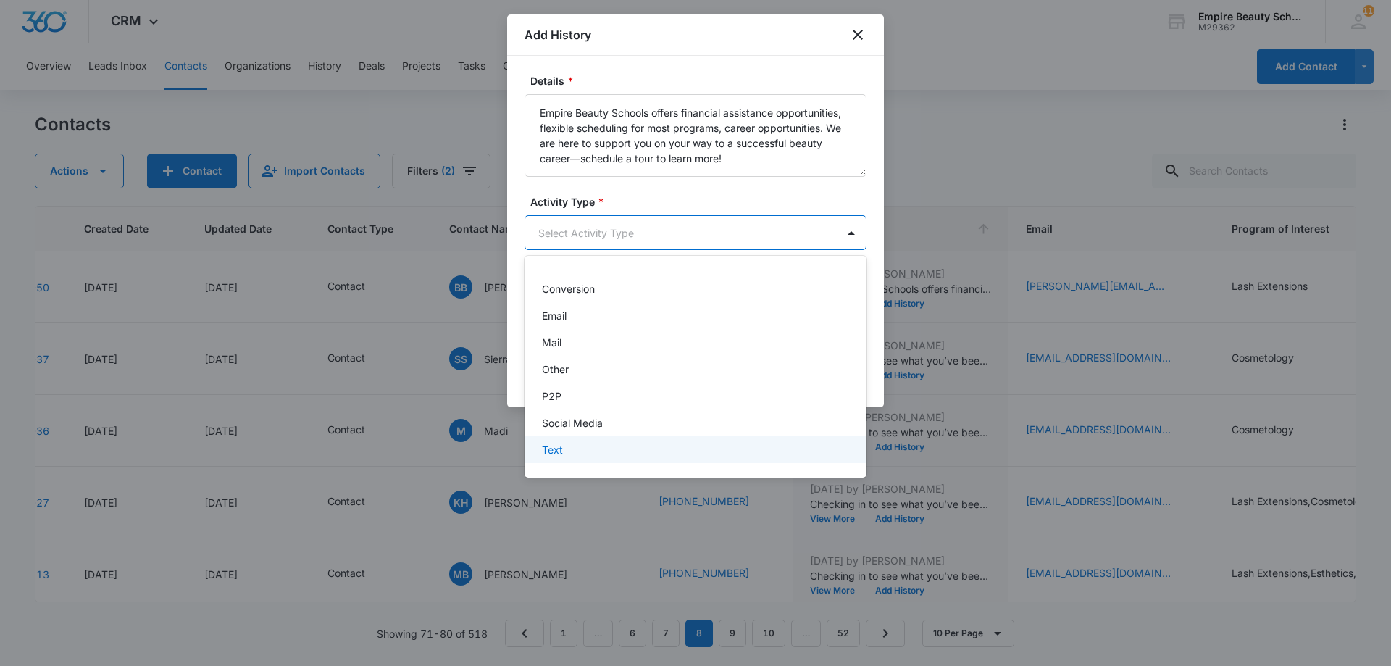
click at [613, 451] on div "Text" at bounding box center [694, 449] width 304 height 15
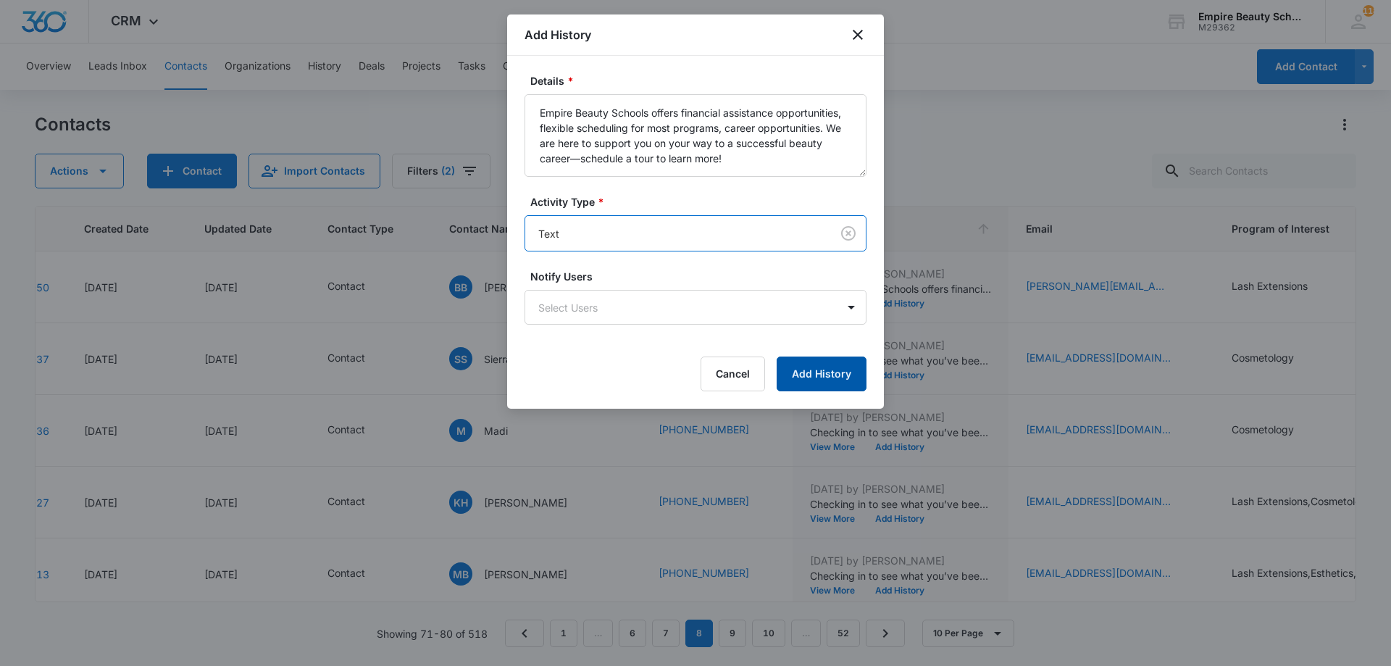
click at [820, 377] on button "Add History" at bounding box center [821, 373] width 90 height 35
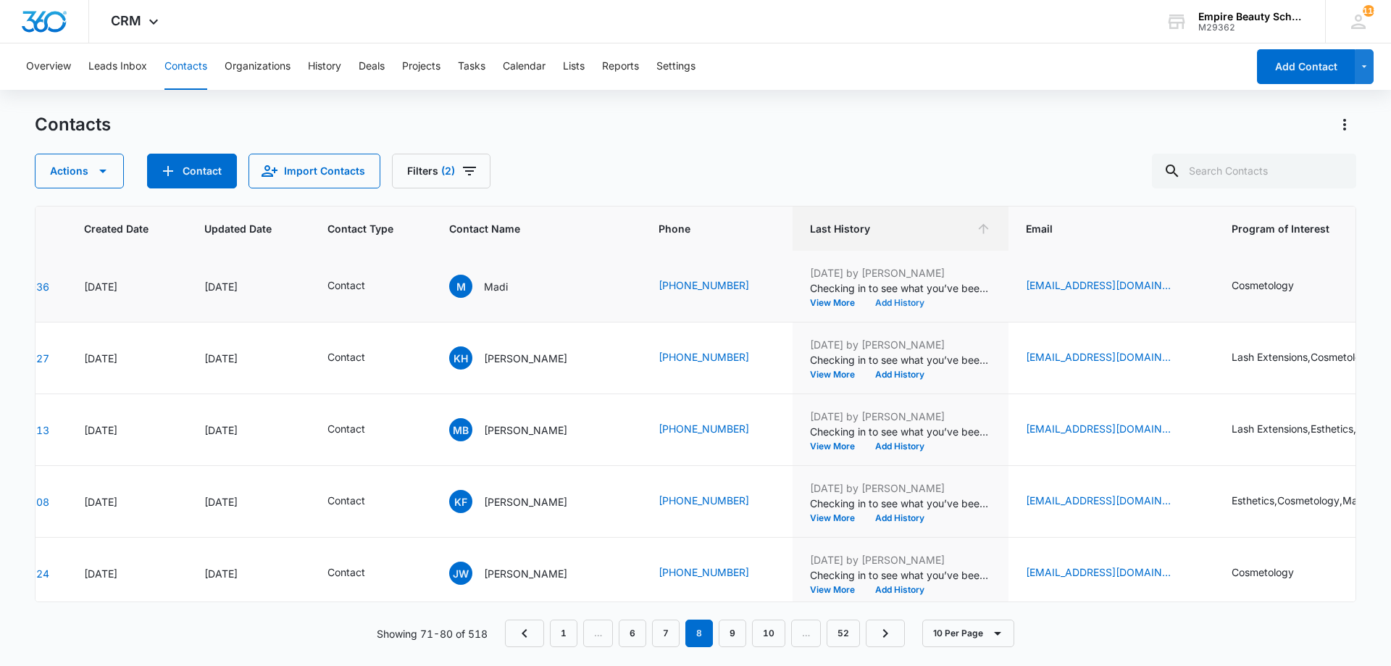
scroll to position [217, 92]
click at [866, 303] on button "Add History" at bounding box center [900, 302] width 70 height 9
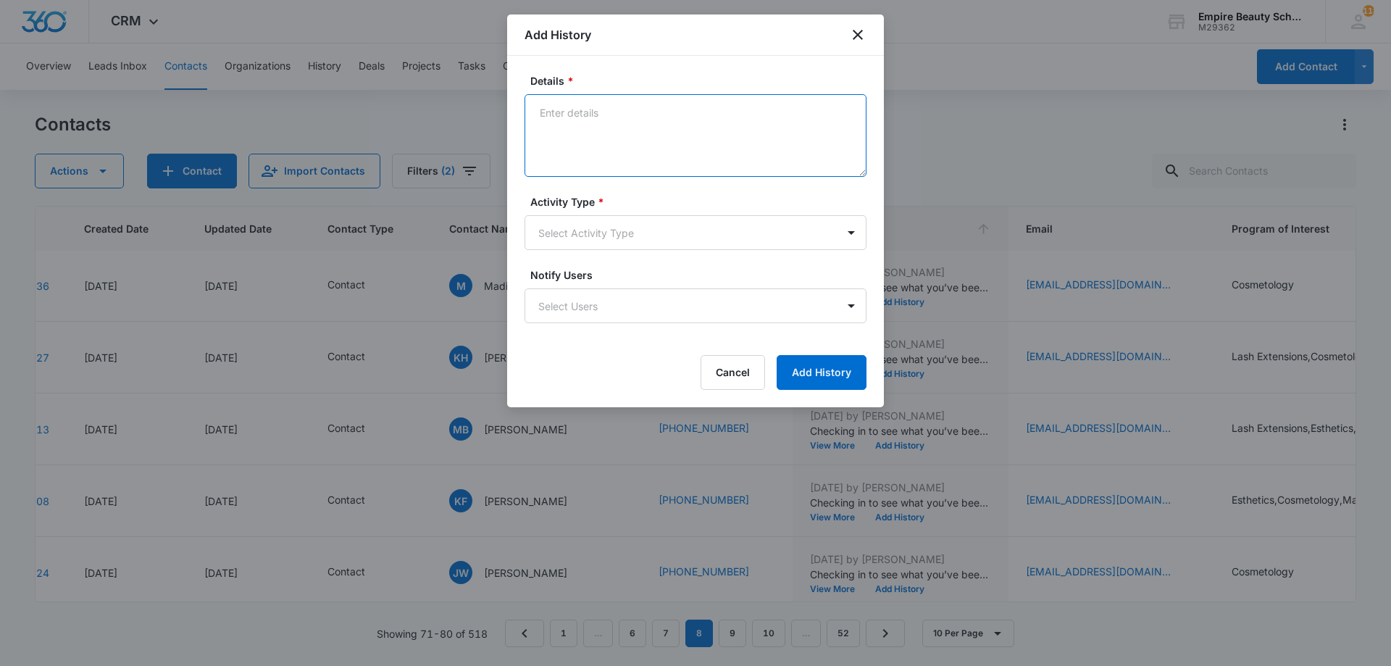
paste textarea "Empire Beauty Schools offers financial assistance opportunities, flexible sched…"
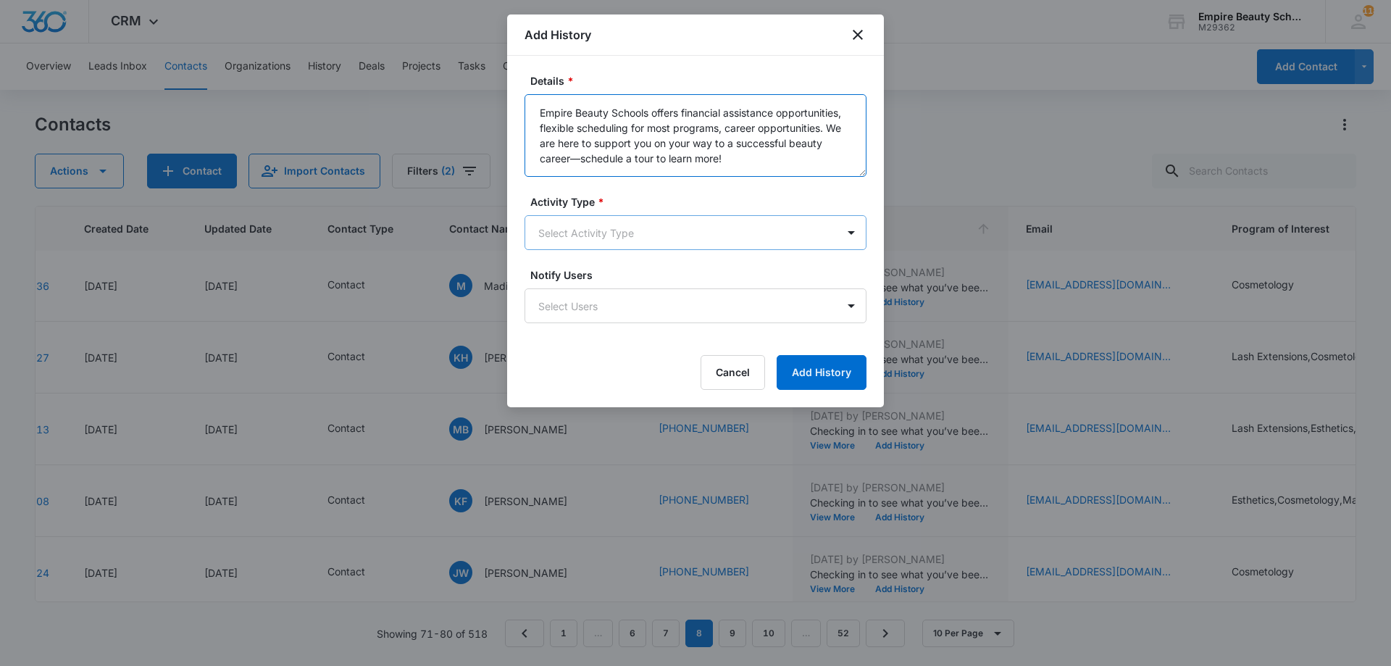
type textarea "Empire Beauty Schools offers financial assistance opportunities, flexible sched…"
click at [711, 232] on body "CRM Apps Forms CRM Email Shop Payments POS Files Brand Settings Empire Beauty S…" at bounding box center [695, 333] width 1391 height 666
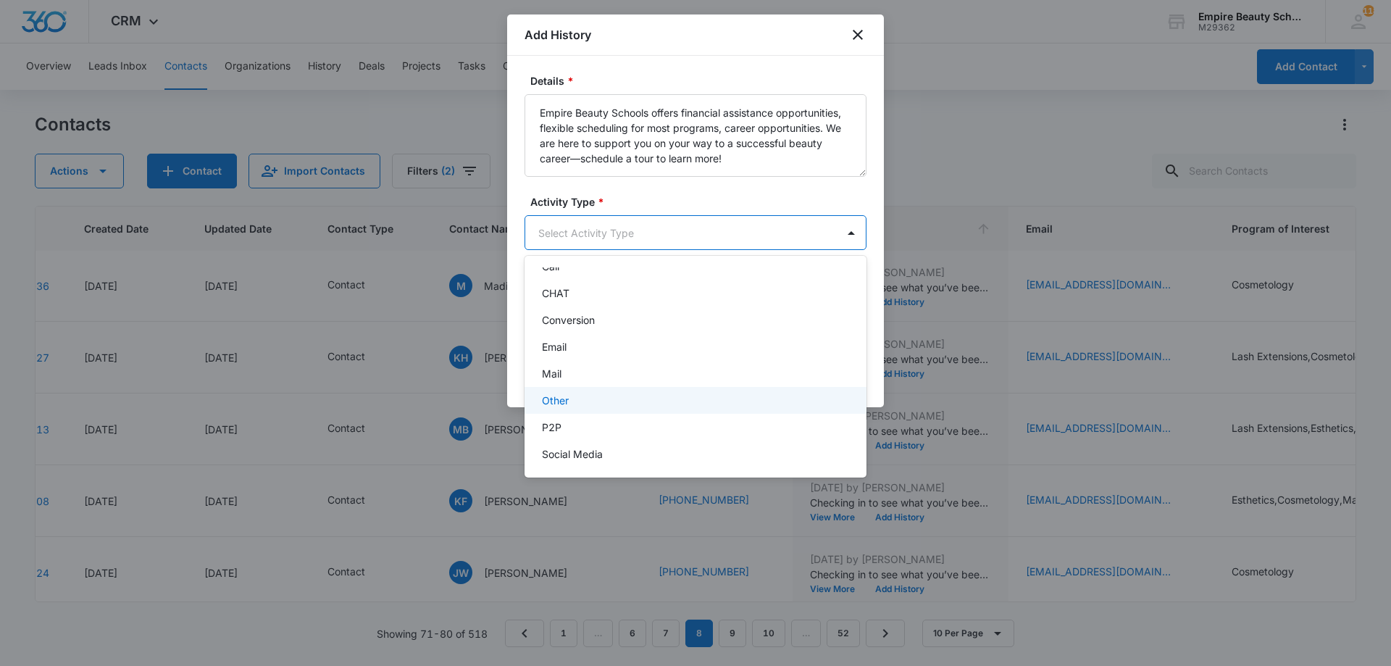
scroll to position [75, 0]
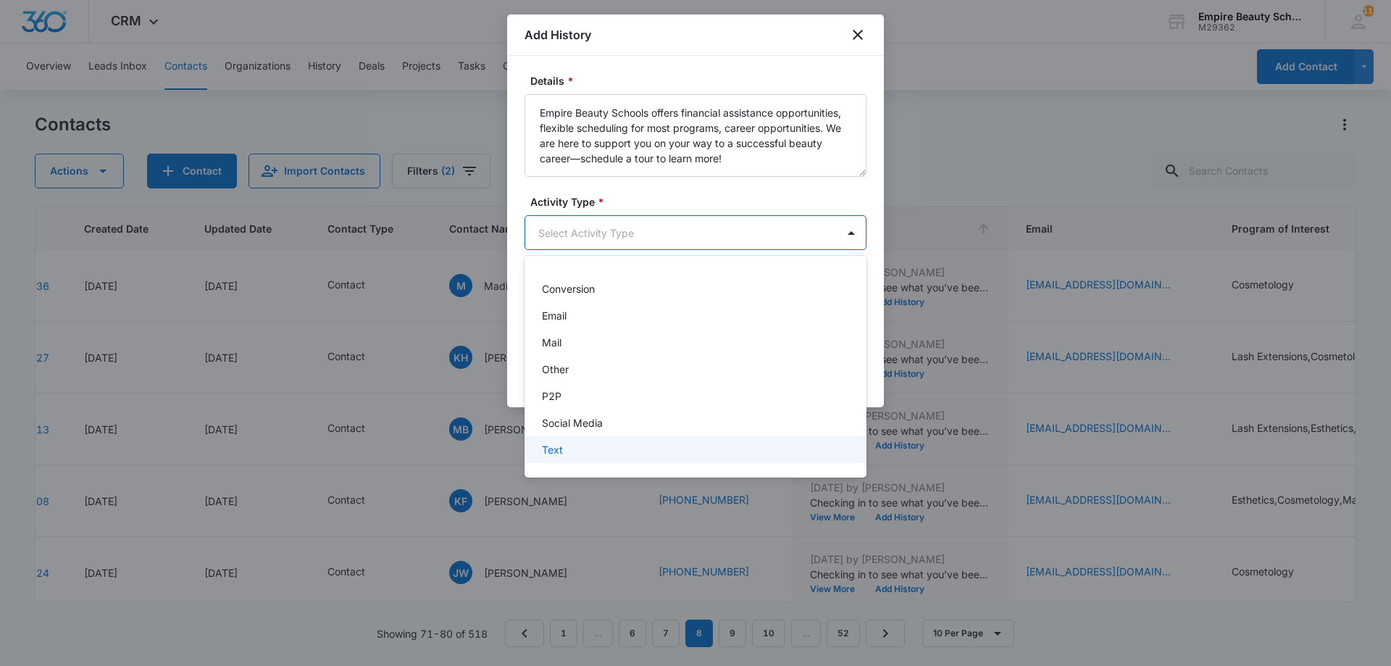
click at [618, 456] on div "Text" at bounding box center [694, 449] width 304 height 15
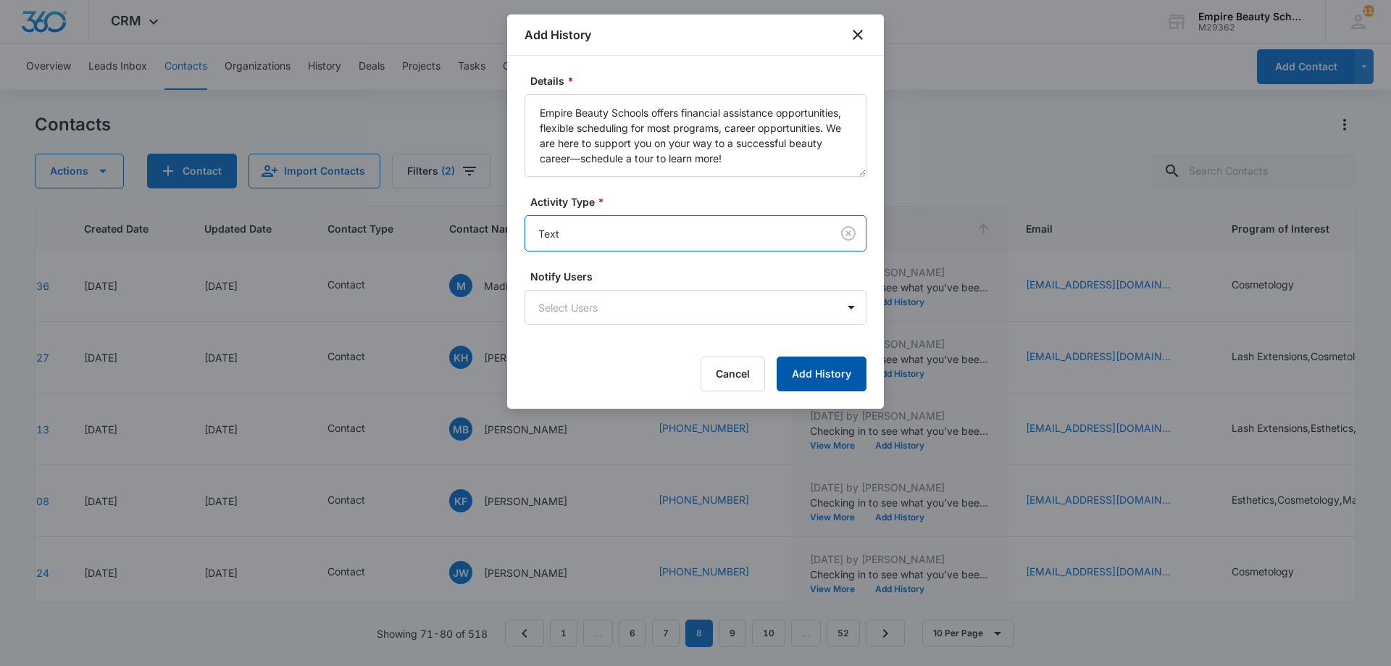
click at [834, 370] on button "Add History" at bounding box center [821, 373] width 90 height 35
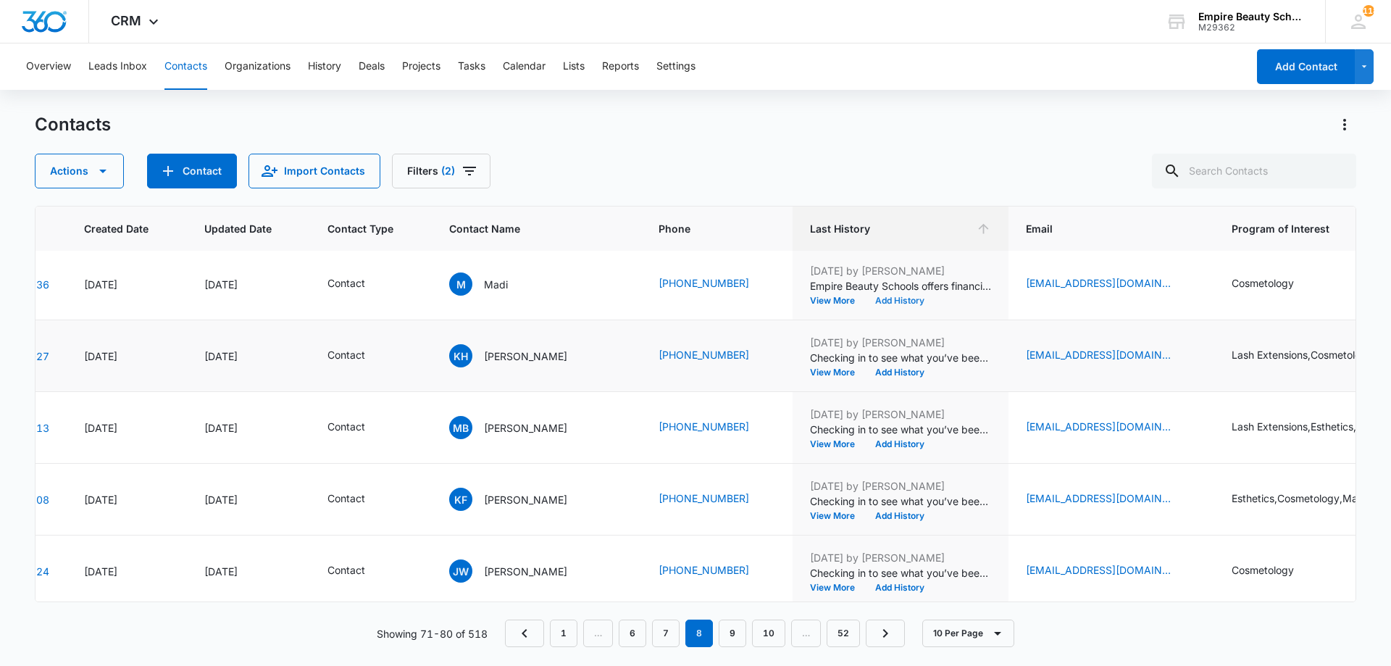
scroll to position [217, 92]
click at [872, 374] on button "Add History" at bounding box center [900, 373] width 70 height 9
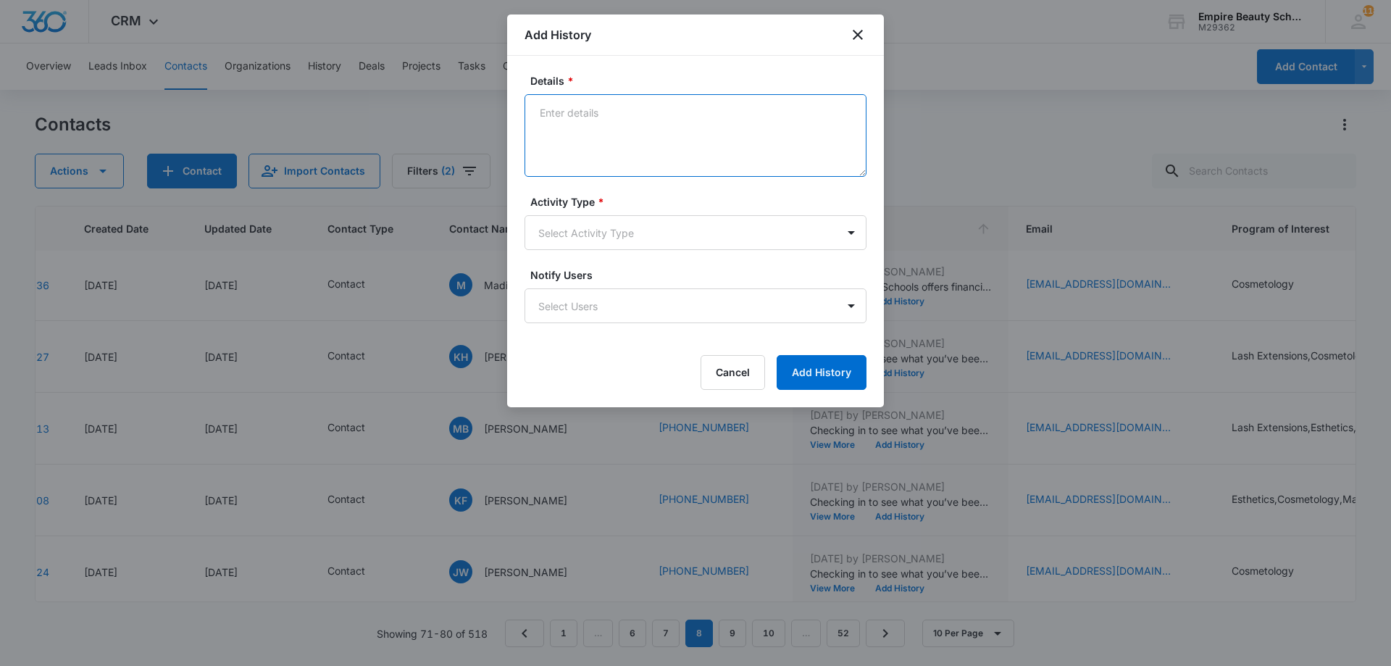
paste textarea "Empire Beauty Schools offers financial assistance opportunities, flexible sched…"
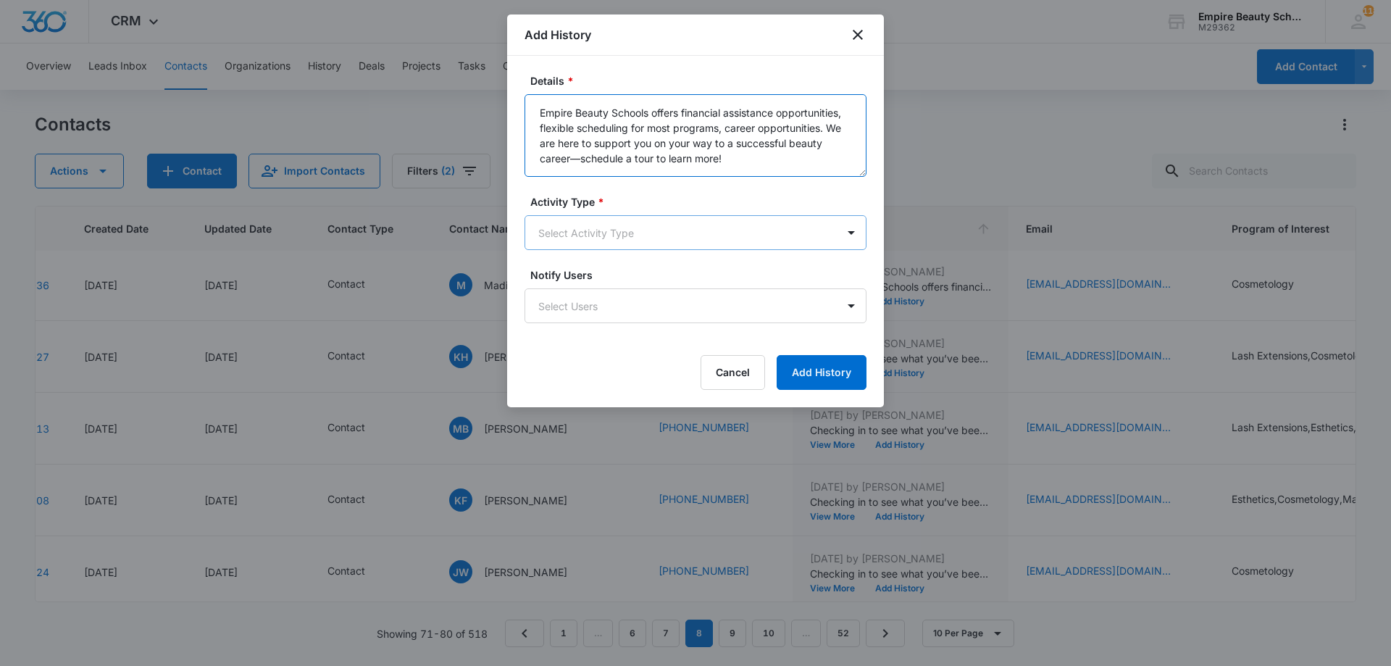
type textarea "Empire Beauty Schools offers financial assistance opportunities, flexible sched…"
click at [638, 230] on body "CRM Apps Forms CRM Email Shop Payments POS Files Brand Settings Empire Beauty S…" at bounding box center [695, 333] width 1391 height 666
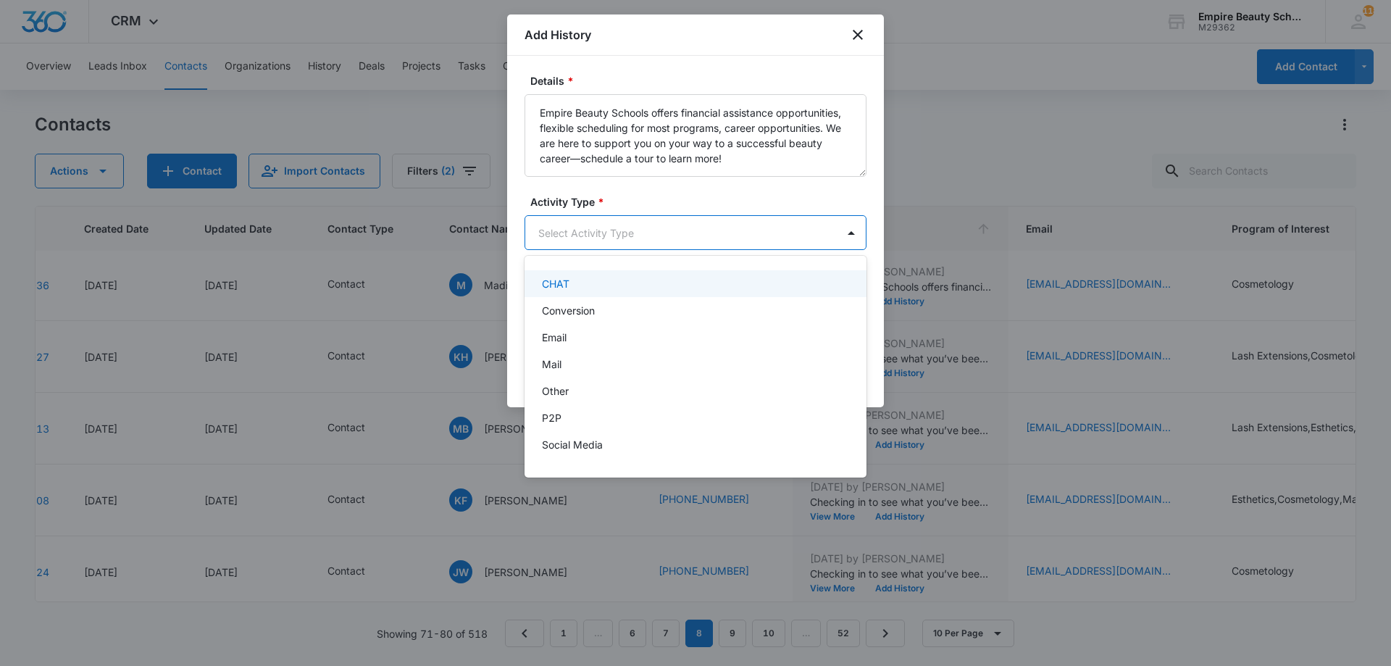
scroll to position [75, 0]
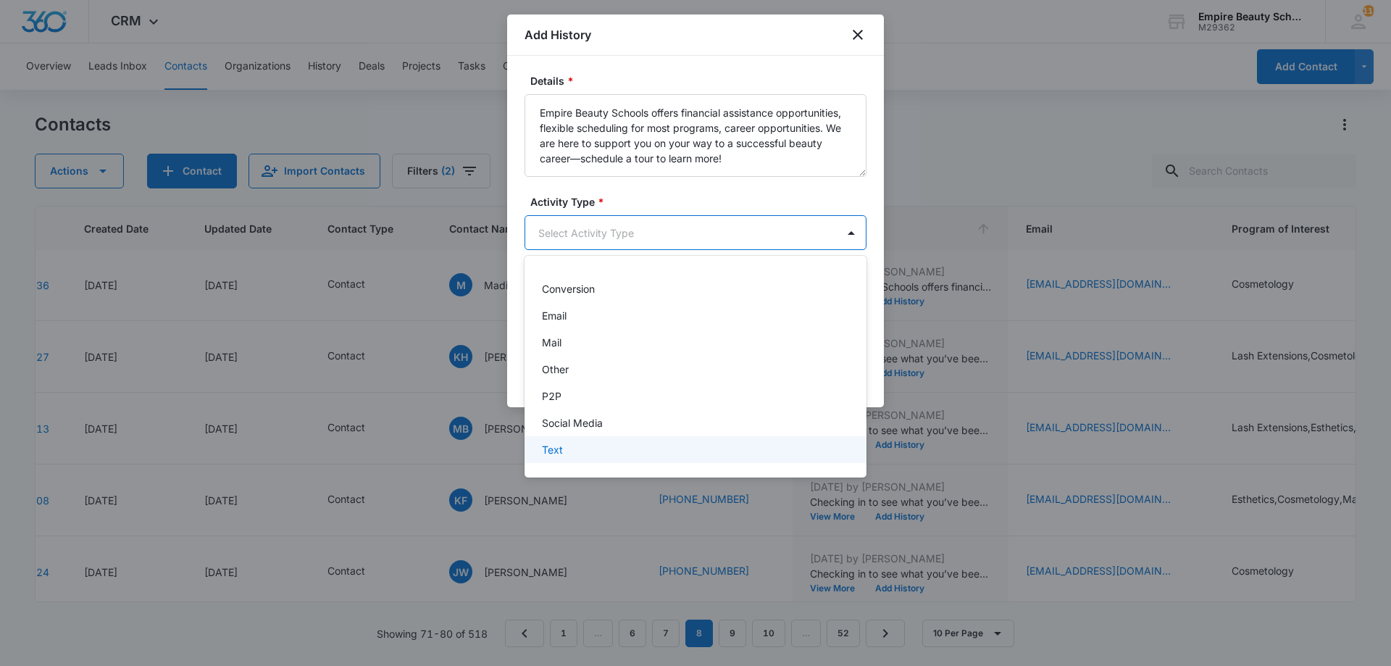
click at [587, 445] on div "Text" at bounding box center [694, 449] width 304 height 15
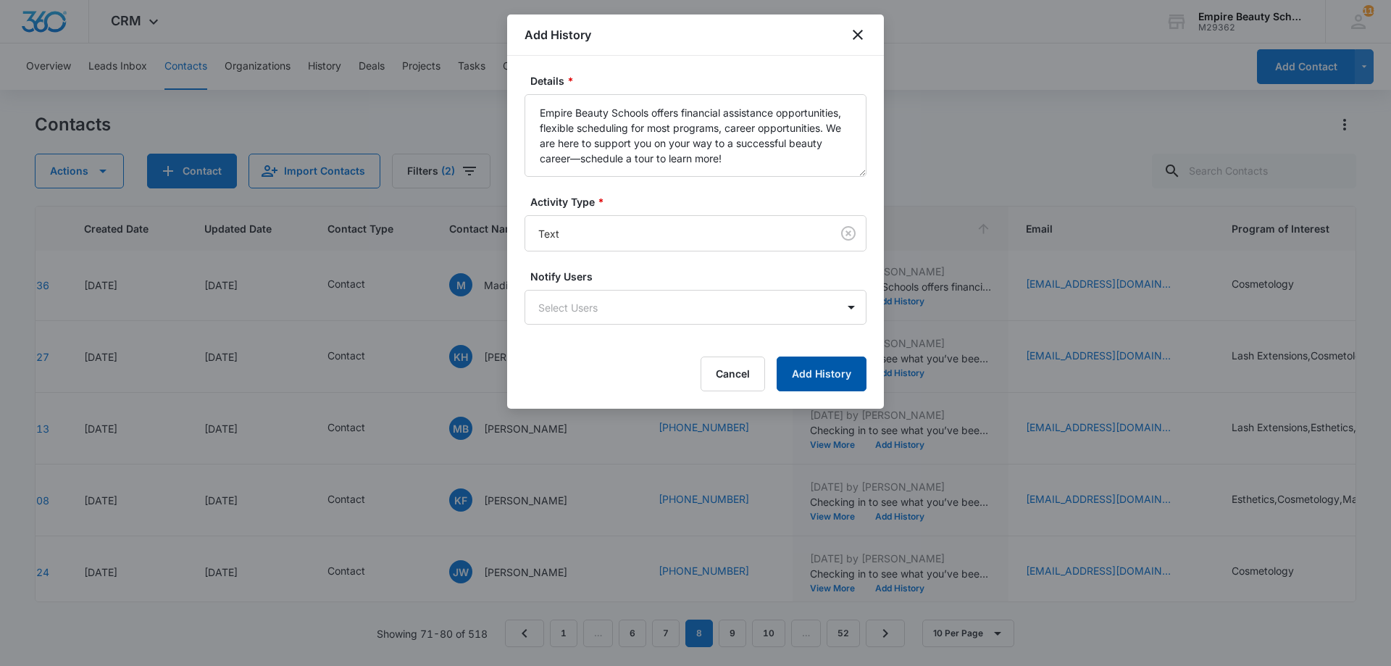
click at [845, 382] on button "Add History" at bounding box center [821, 373] width 90 height 35
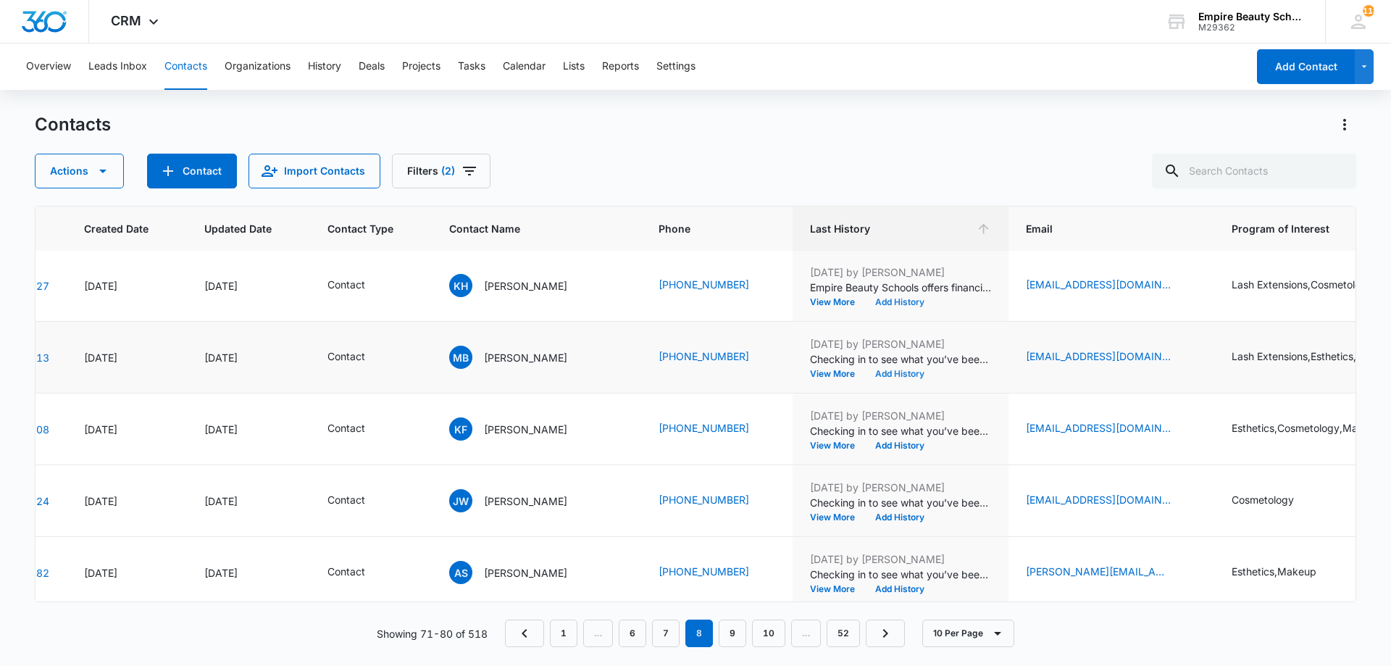
scroll to position [289, 92]
click at [870, 376] on button "Add History" at bounding box center [900, 373] width 70 height 9
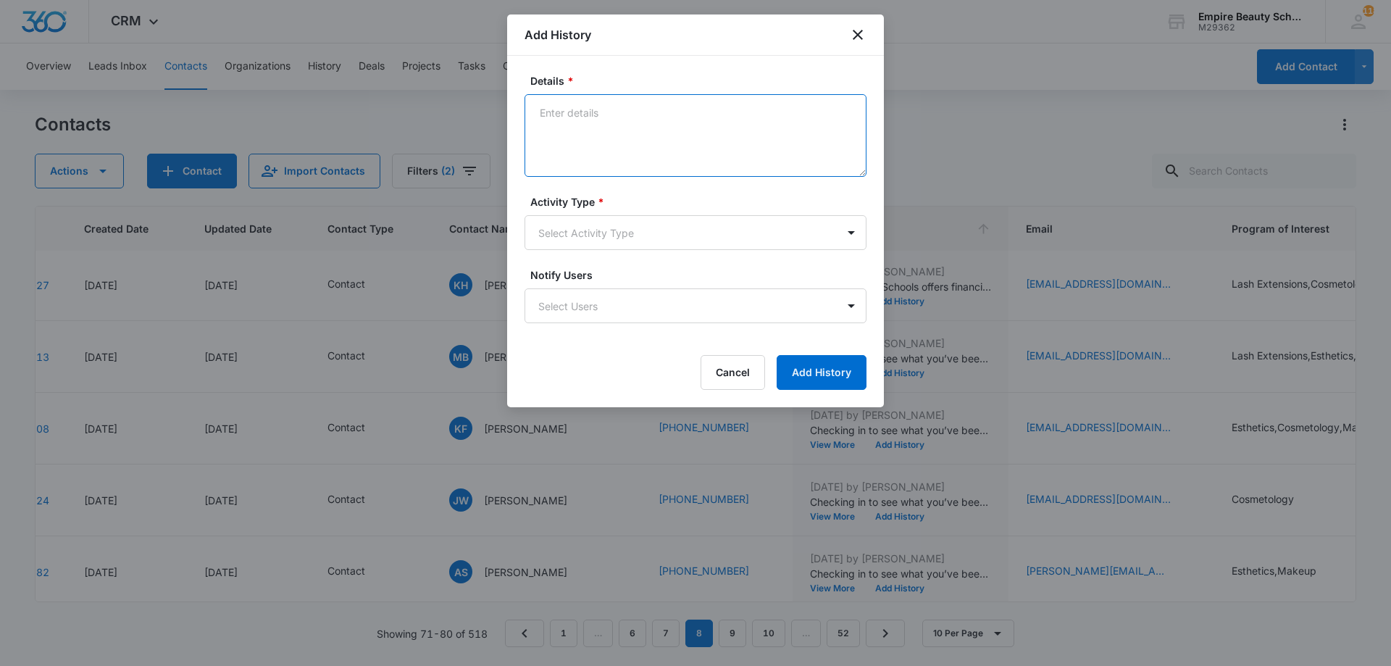
paste textarea "Empire Beauty Schools offers financial assistance opportunities, flexible sched…"
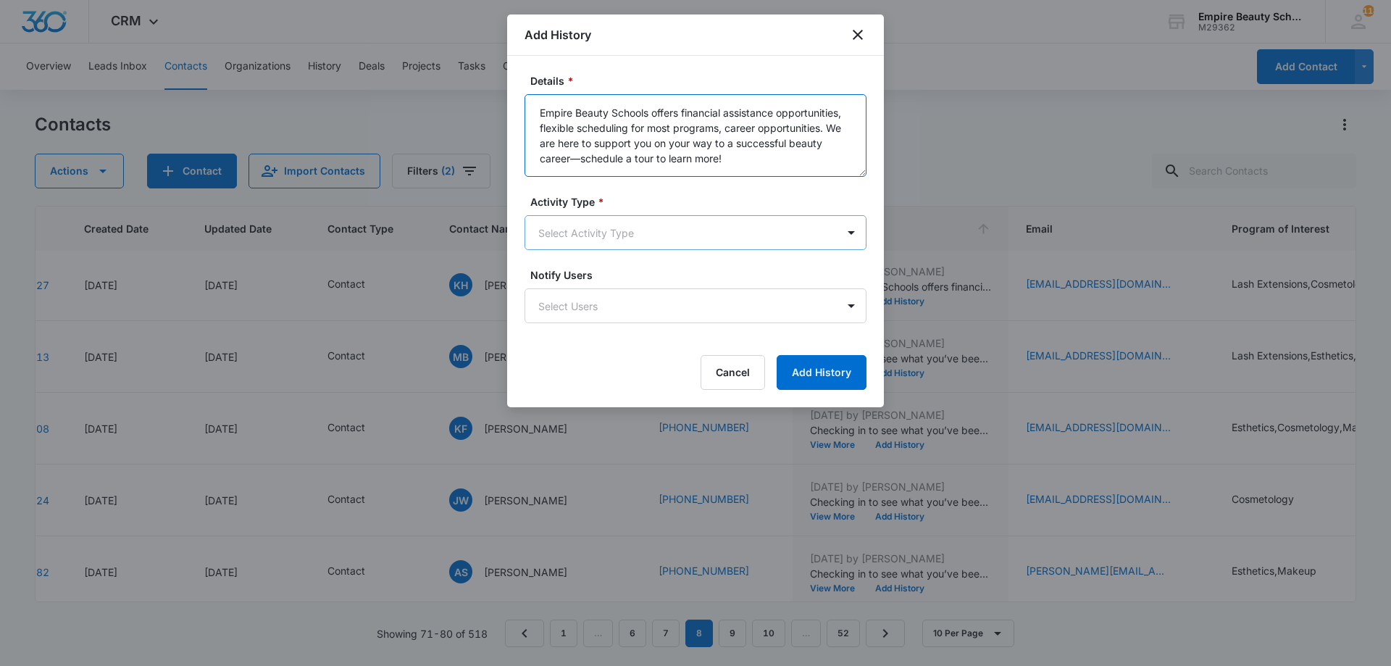
type textarea "Empire Beauty Schools offers financial assistance opportunities, flexible sched…"
click at [613, 243] on body "CRM Apps Forms CRM Email Shop Payments POS Files Brand Settings Empire Beauty S…" at bounding box center [695, 333] width 1391 height 666
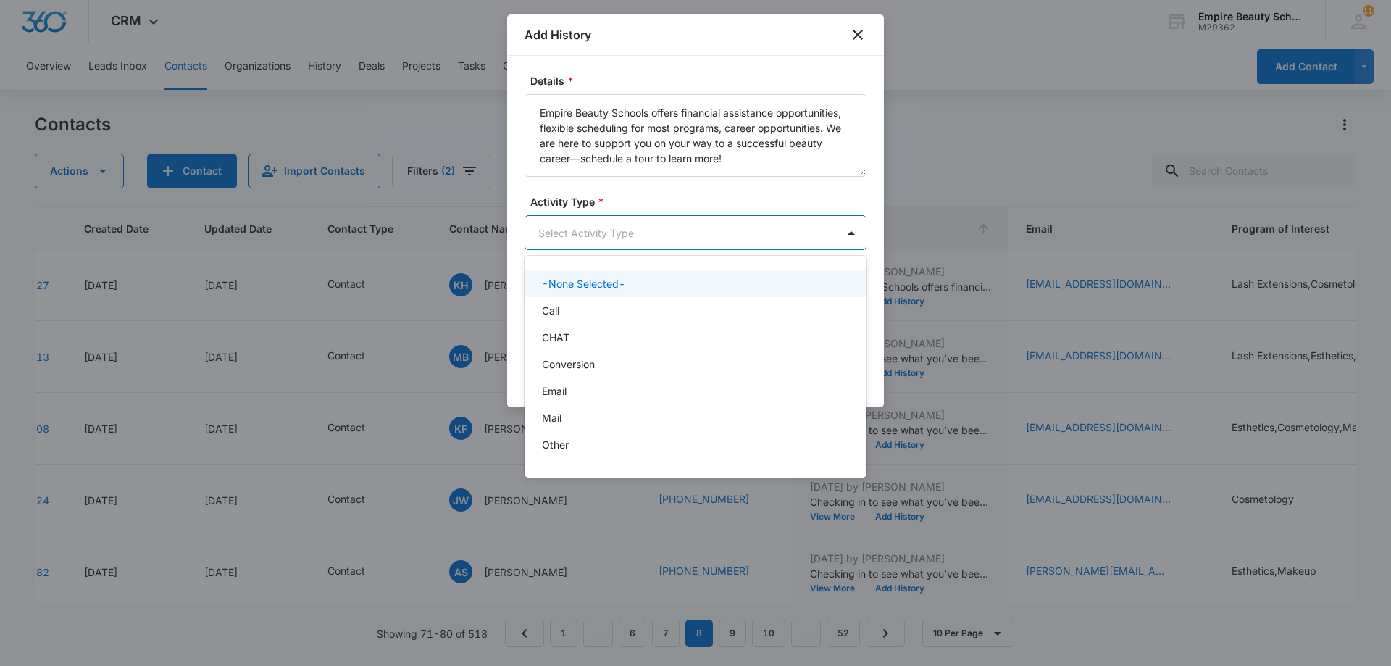
scroll to position [75, 0]
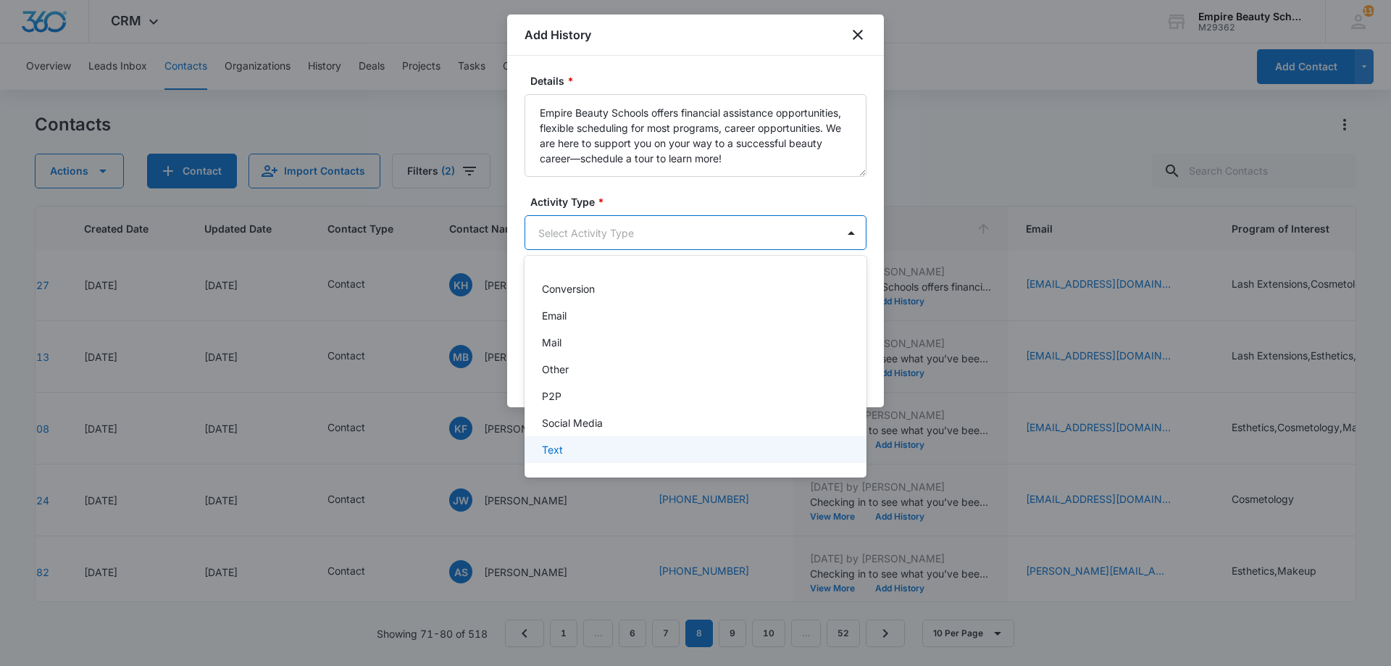
click at [592, 461] on div "Text" at bounding box center [695, 449] width 342 height 27
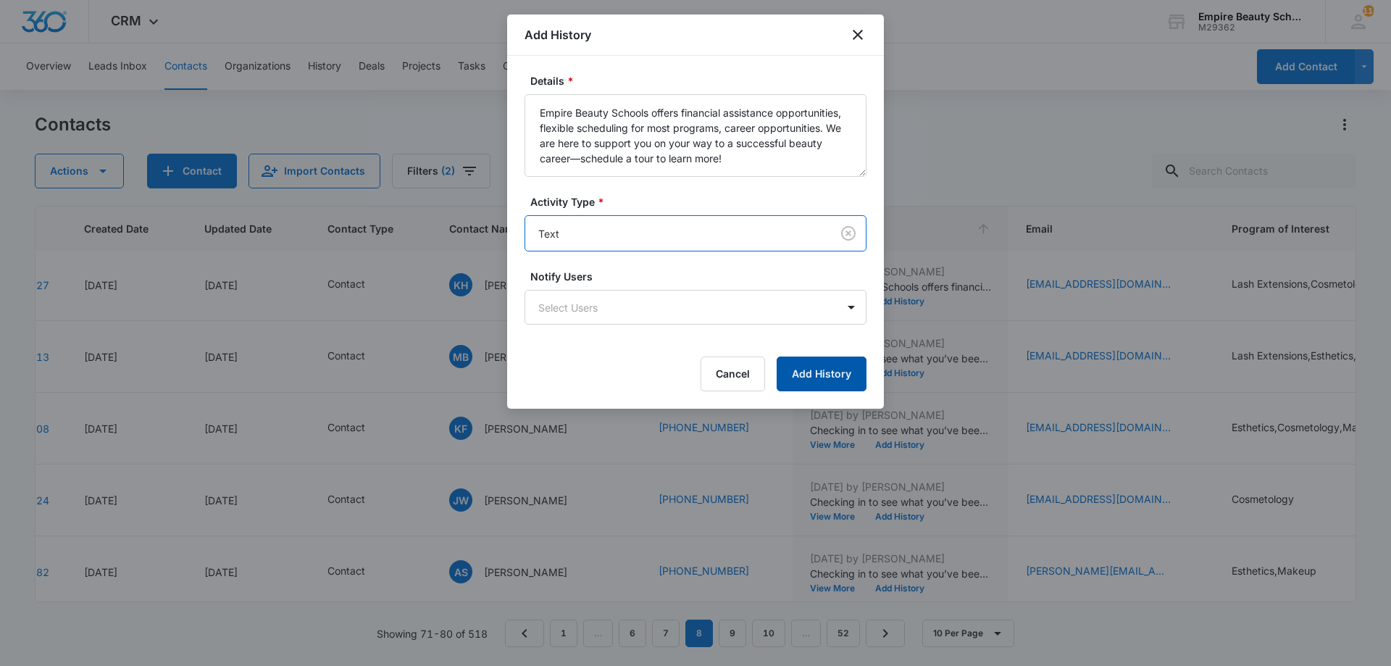
click at [842, 374] on button "Add History" at bounding box center [821, 373] width 90 height 35
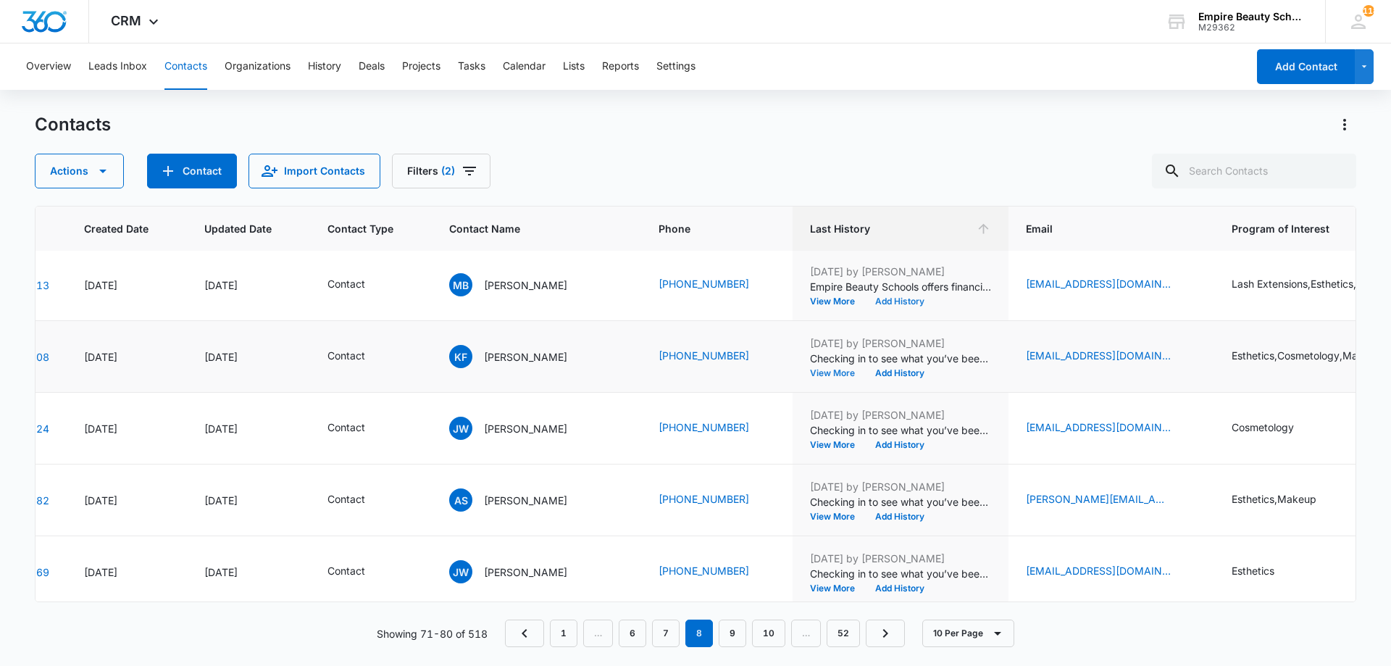
scroll to position [361, 92]
click at [868, 374] on button "Add History" at bounding box center [900, 372] width 70 height 9
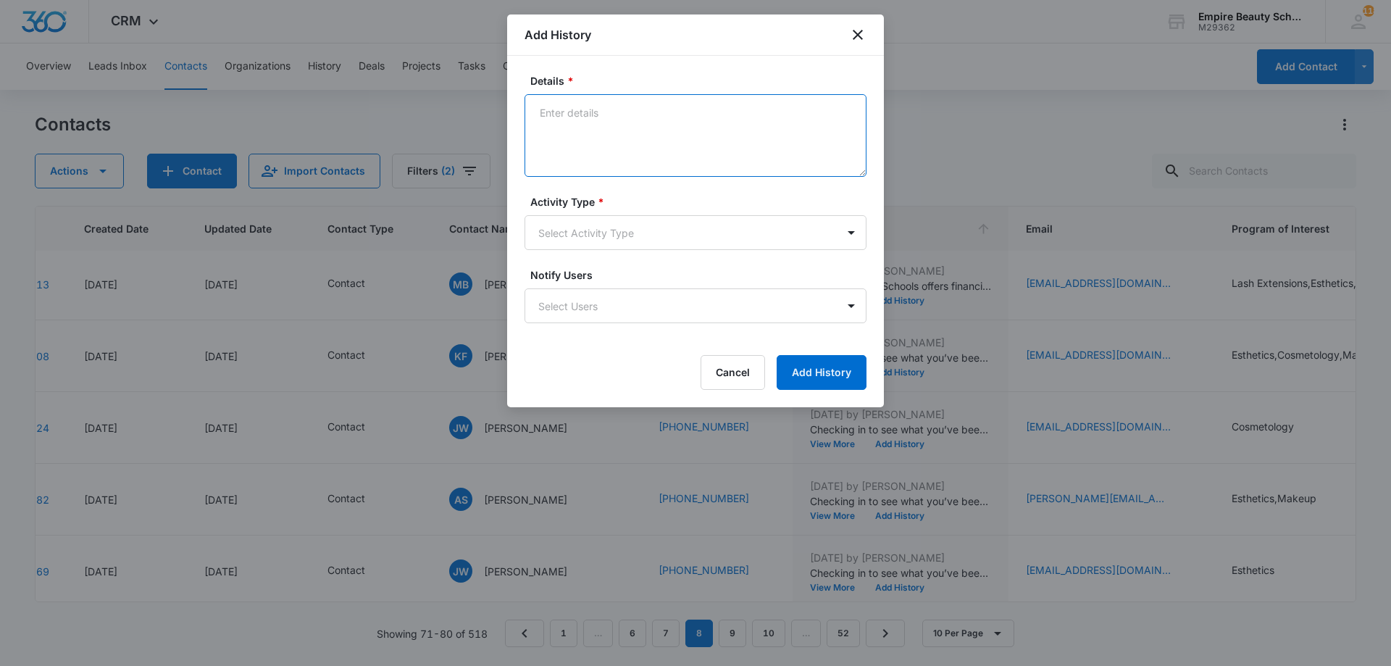
paste textarea "Empire Beauty Schools offers financial assistance opportunities, flexible sched…"
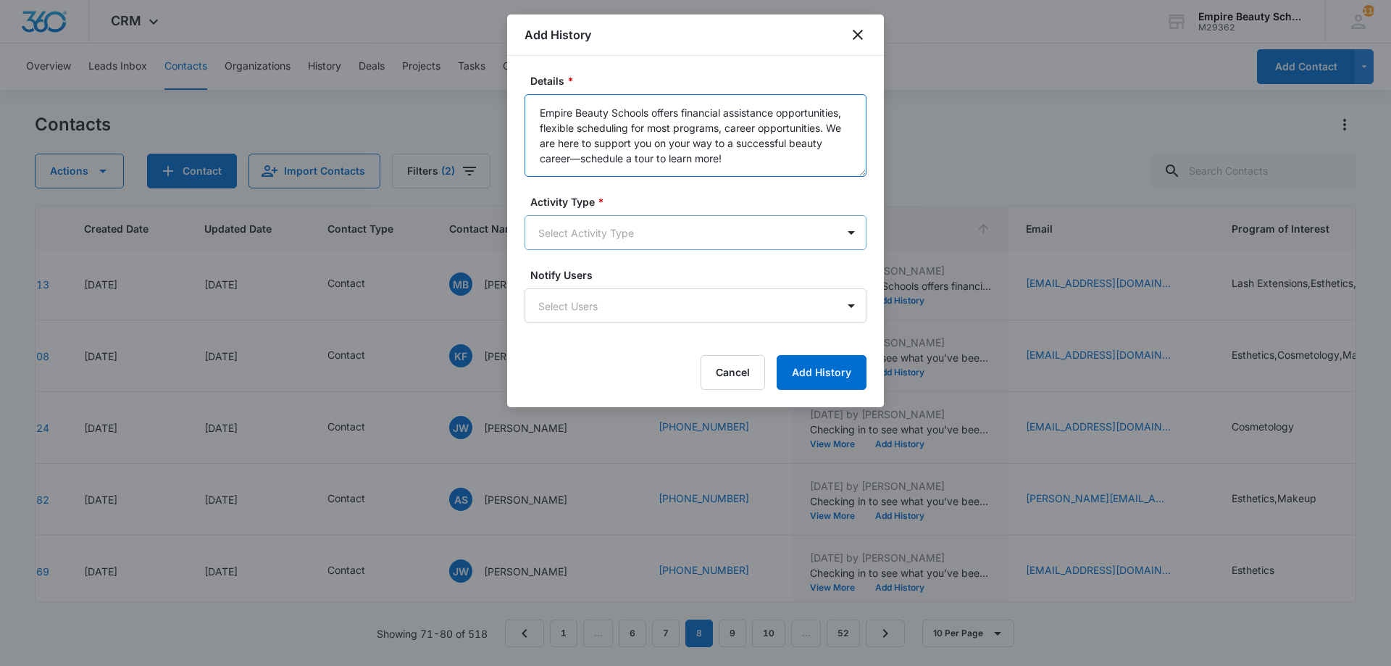
type textarea "Empire Beauty Schools offers financial assistance opportunities, flexible sched…"
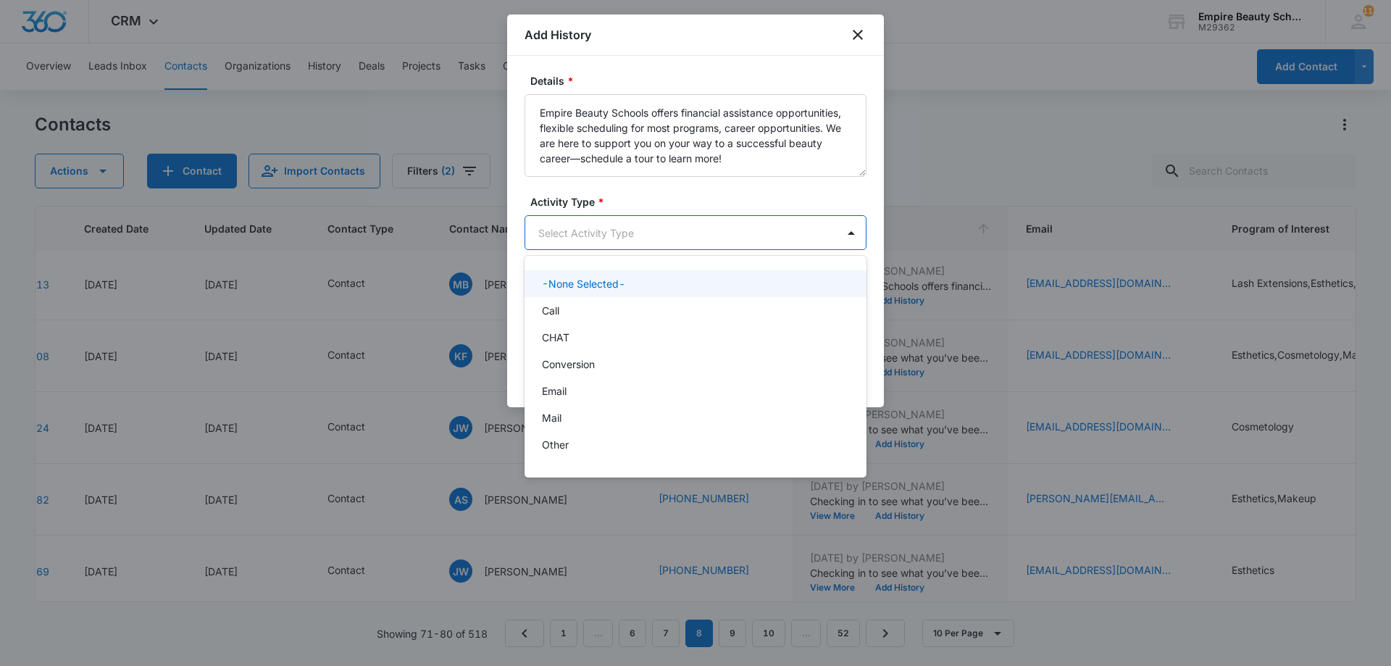
click at [683, 218] on body "CRM Apps Forms CRM Email Shop Payments POS Files Brand Settings Empire Beauty S…" at bounding box center [695, 333] width 1391 height 666
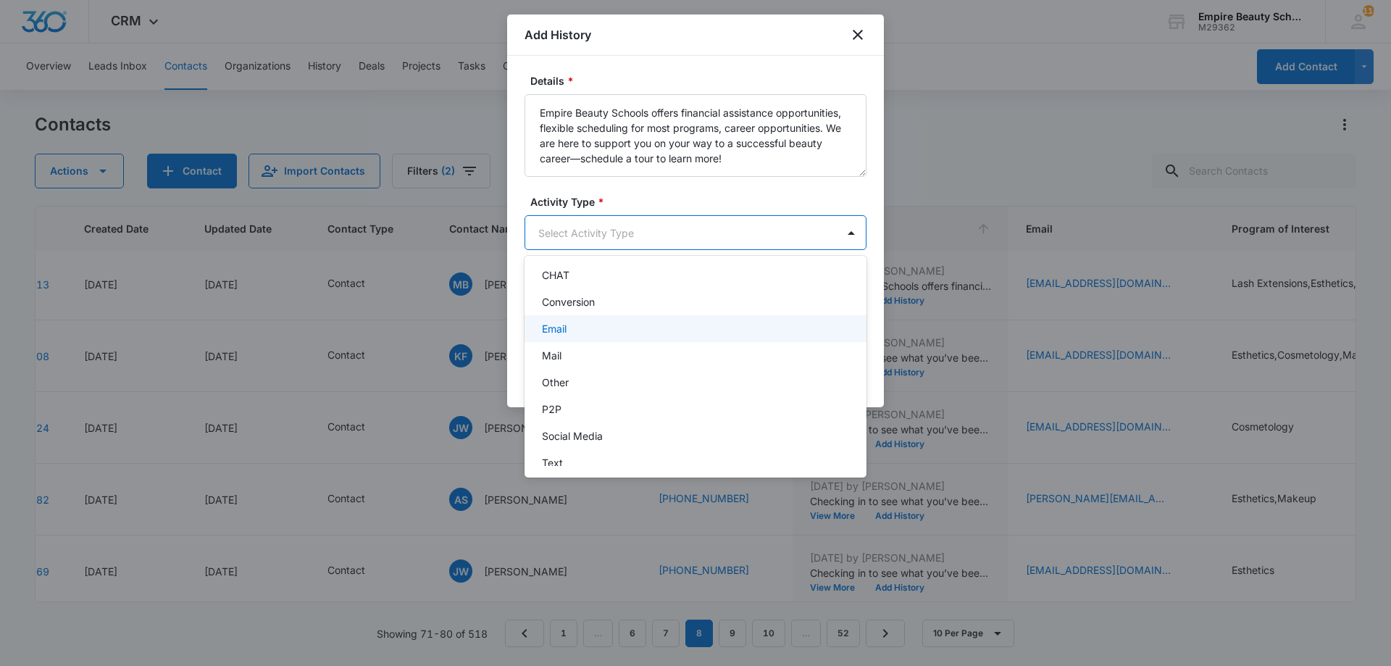
scroll to position [75, 0]
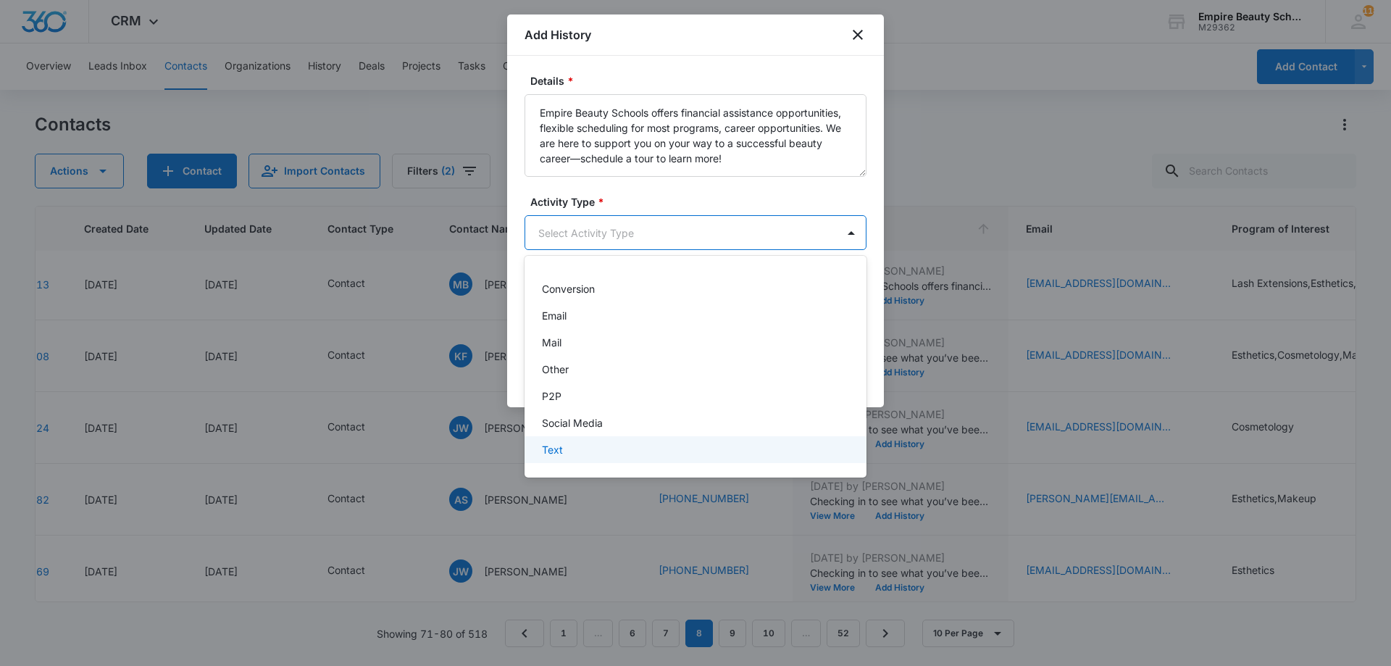
click at [607, 450] on div "Text" at bounding box center [694, 449] width 304 height 15
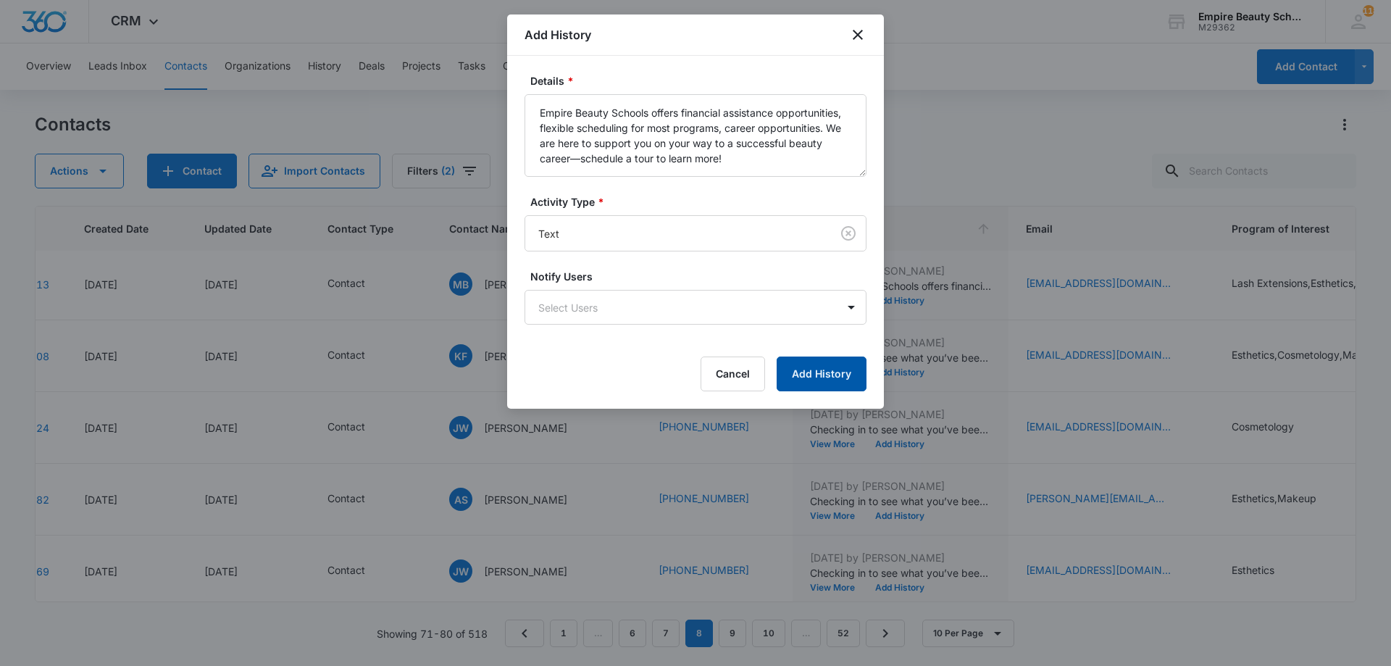
click at [813, 388] on button "Add History" at bounding box center [821, 373] width 90 height 35
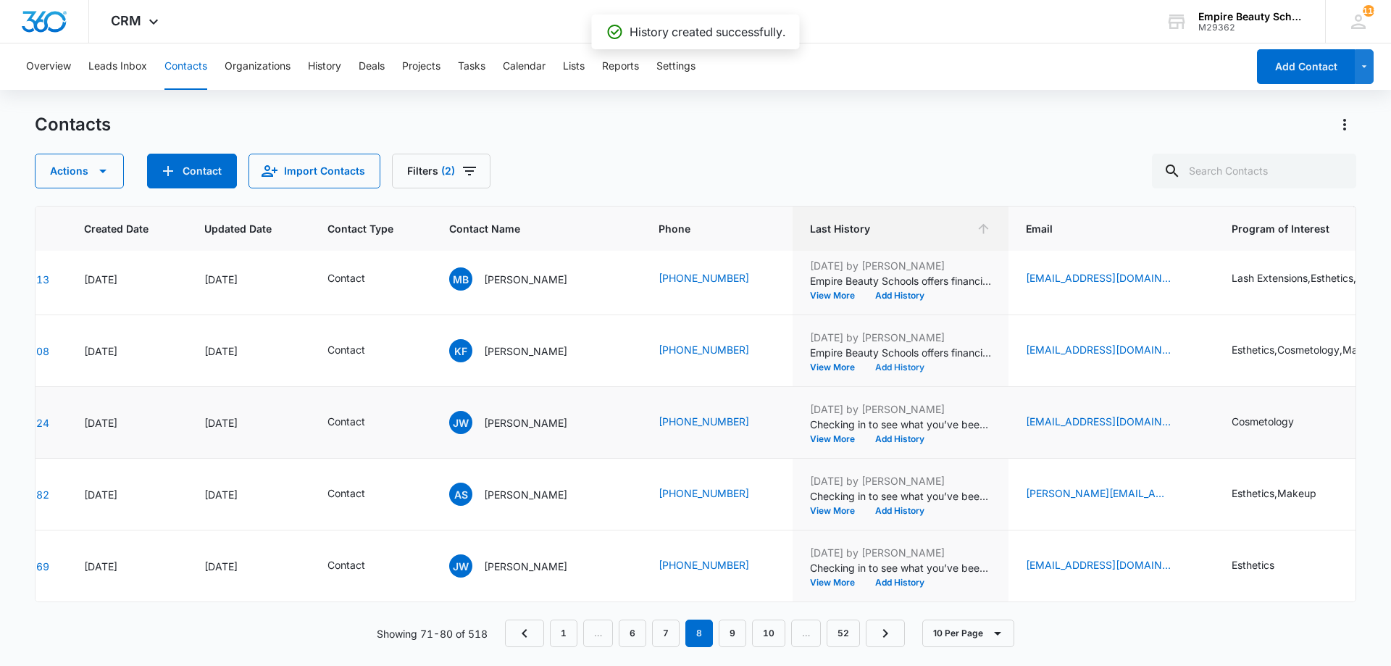
scroll to position [377, 92]
click at [865, 435] on button "Add History" at bounding box center [900, 439] width 70 height 9
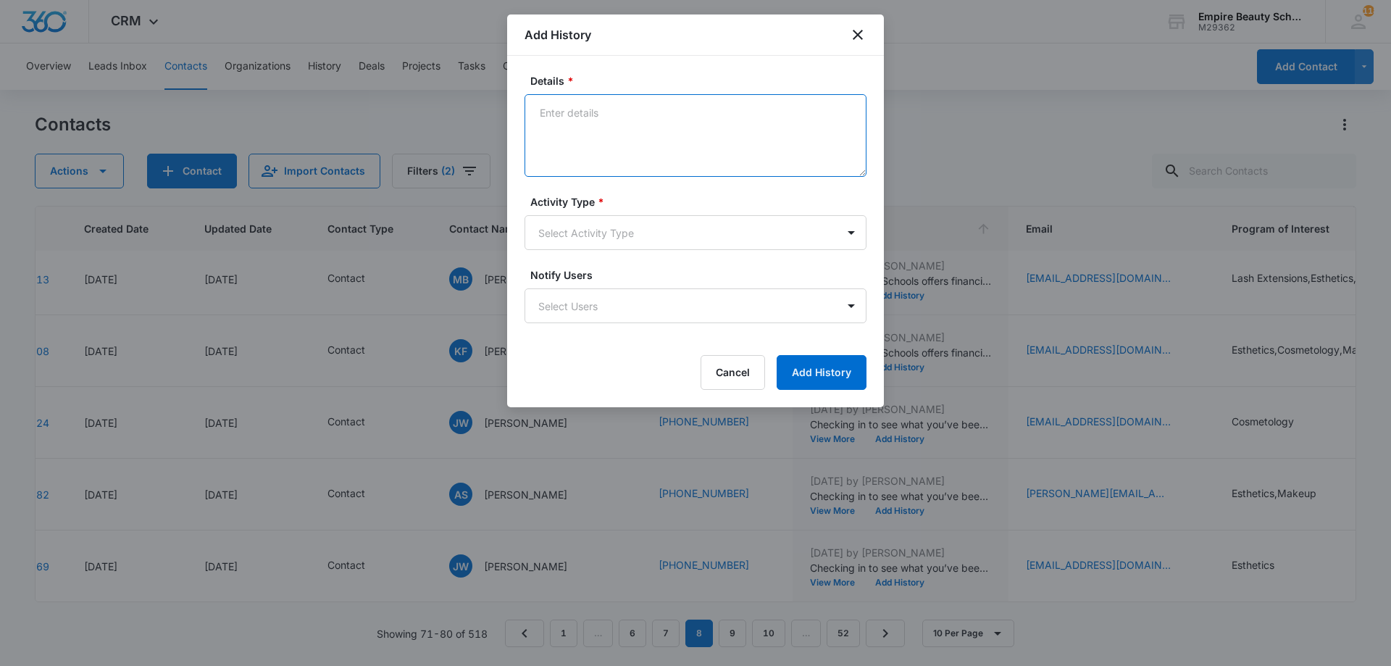
paste textarea "Empire Beauty Schools offers financial assistance opportunities, flexible sched…"
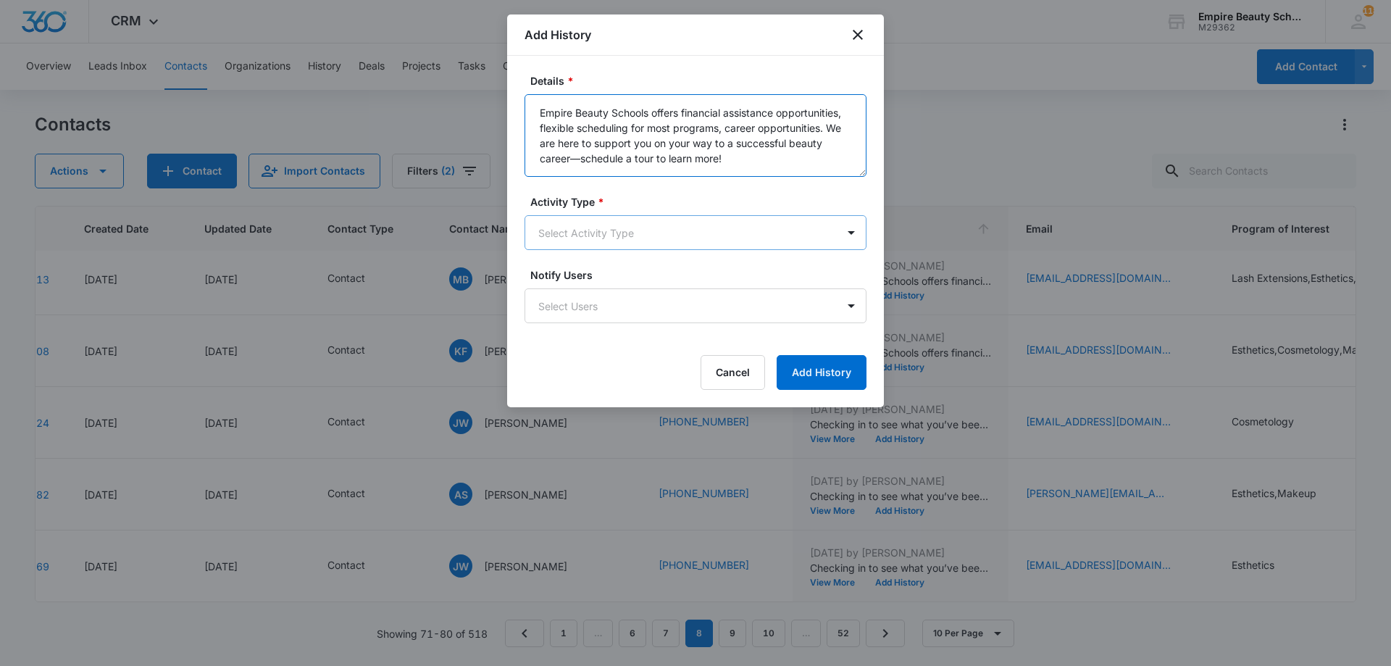
type textarea "Empire Beauty Schools offers financial assistance opportunities, flexible sched…"
click at [679, 244] on body "CRM Apps Forms CRM Email Shop Payments POS Files Brand Settings Empire Beauty S…" at bounding box center [695, 333] width 1391 height 666
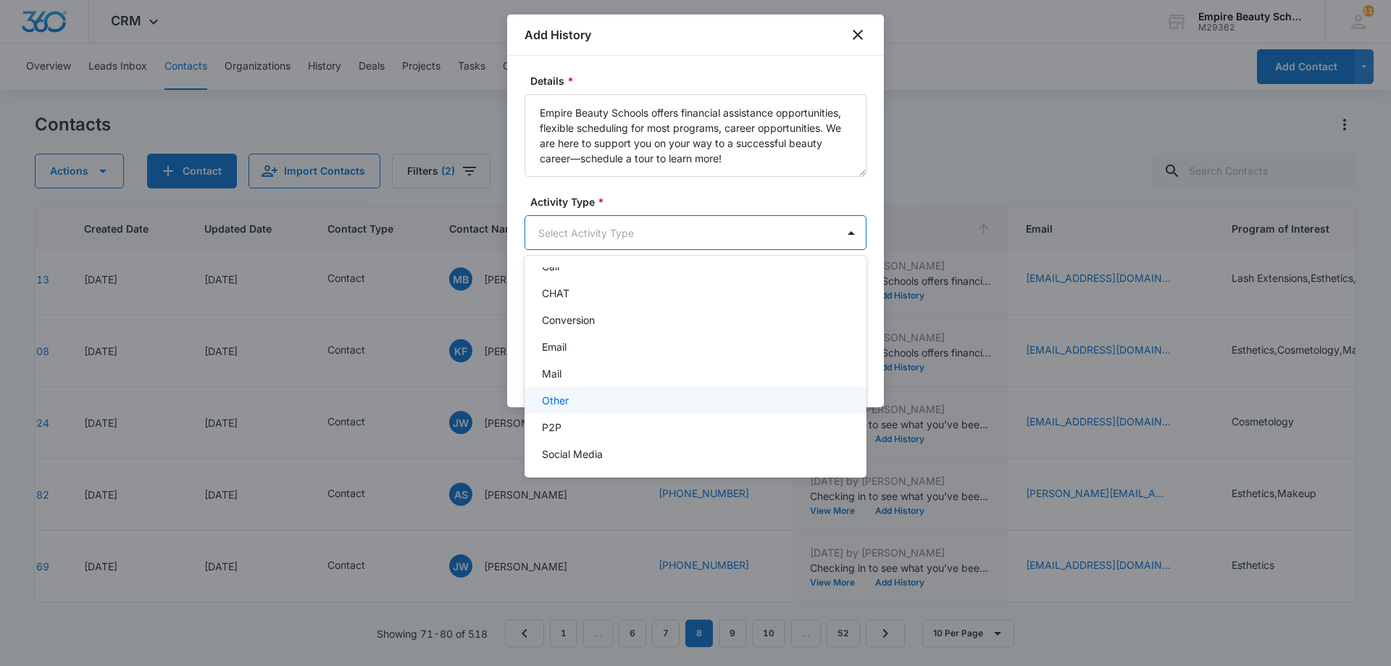
scroll to position [75, 0]
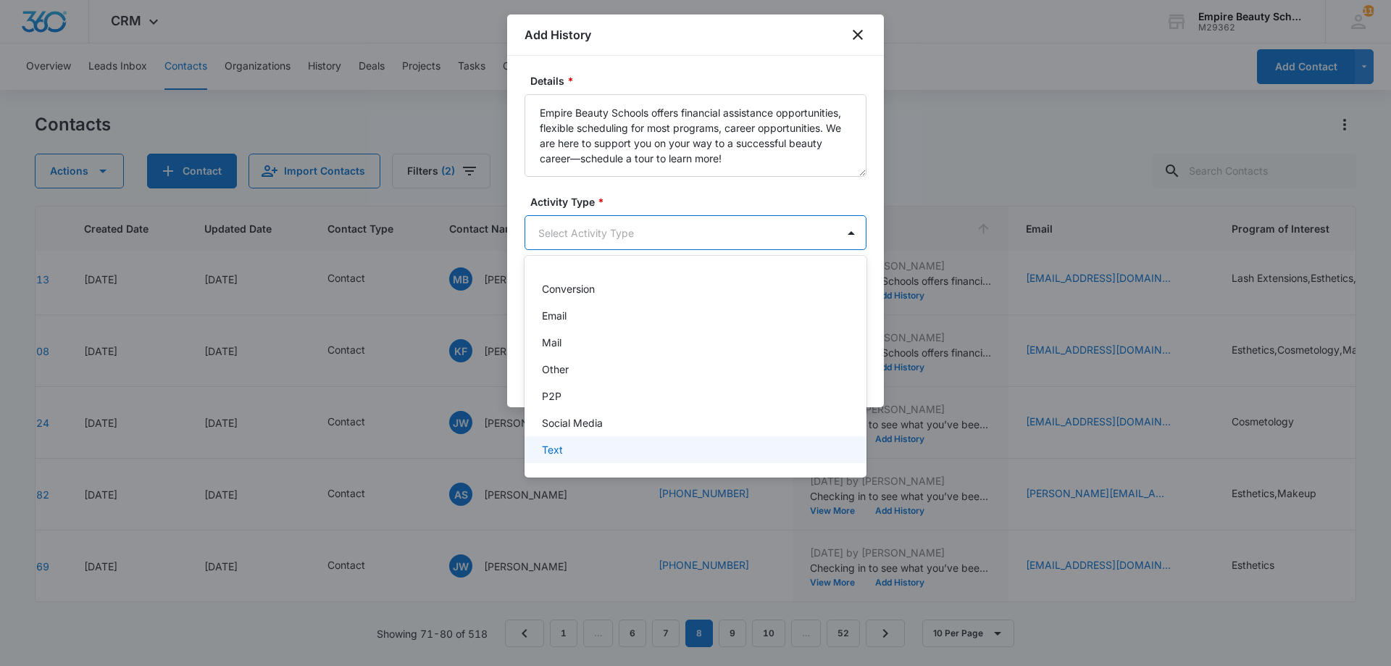
click at [612, 437] on div "Text" at bounding box center [695, 449] width 342 height 27
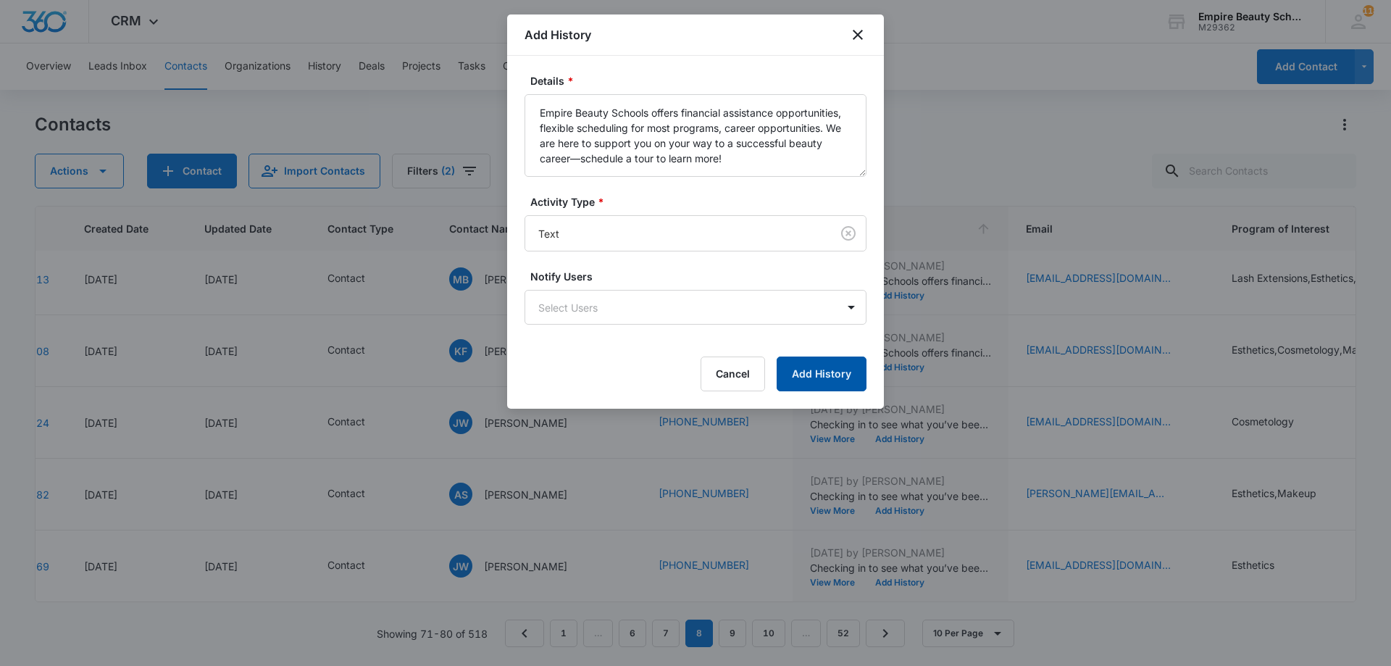
click at [814, 372] on button "Add History" at bounding box center [821, 373] width 90 height 35
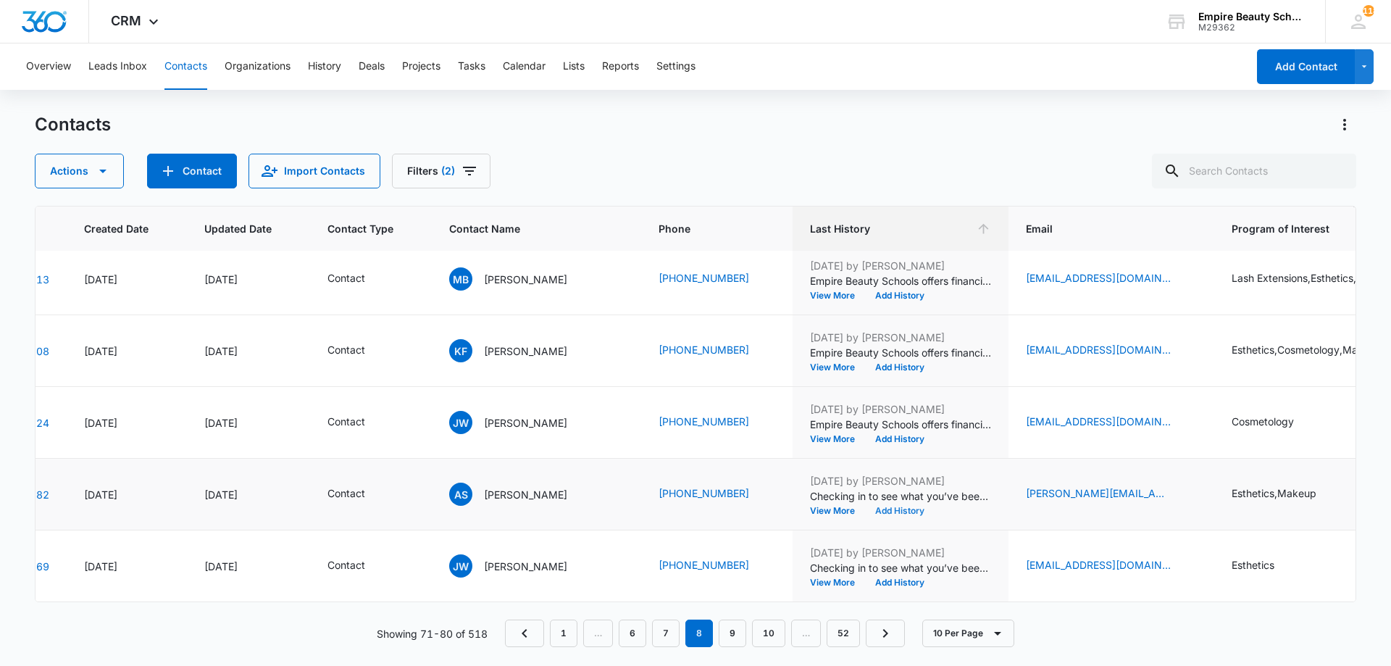
click at [889, 506] on button "Add History" at bounding box center [900, 510] width 70 height 9
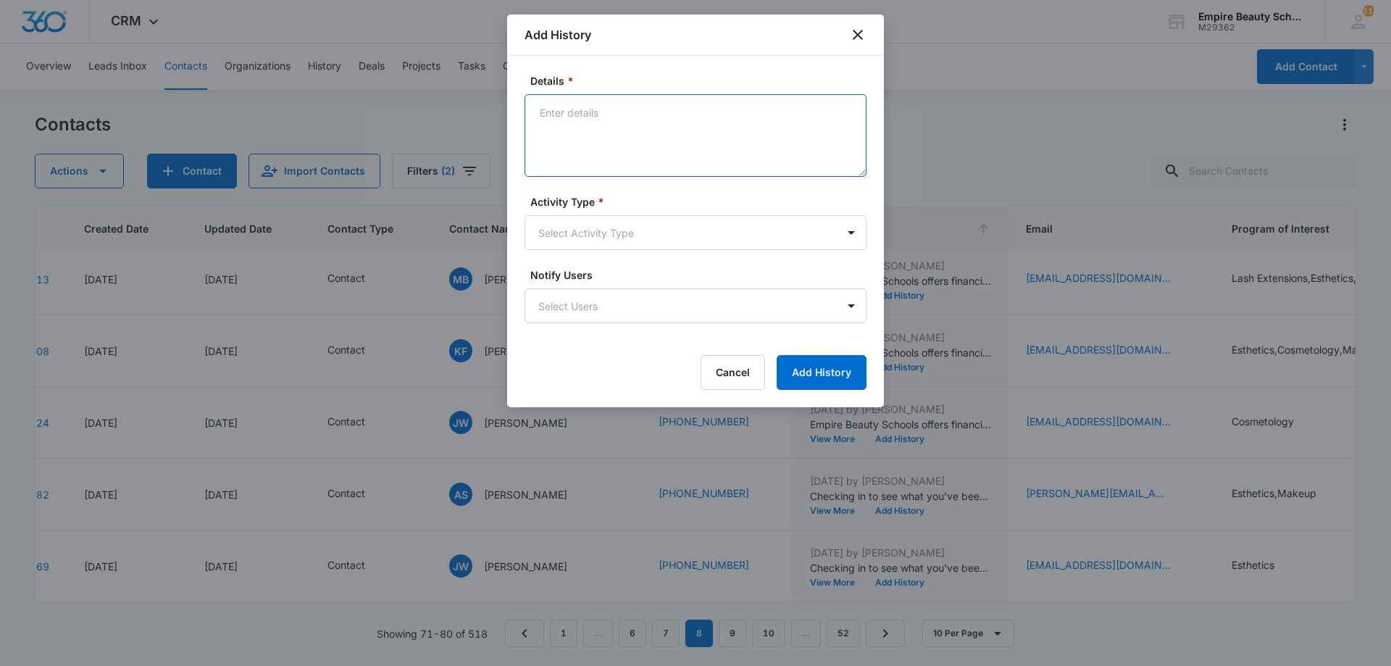
paste textarea "Empire Beauty Schools offers financial assistance opportunities, flexible sched…"
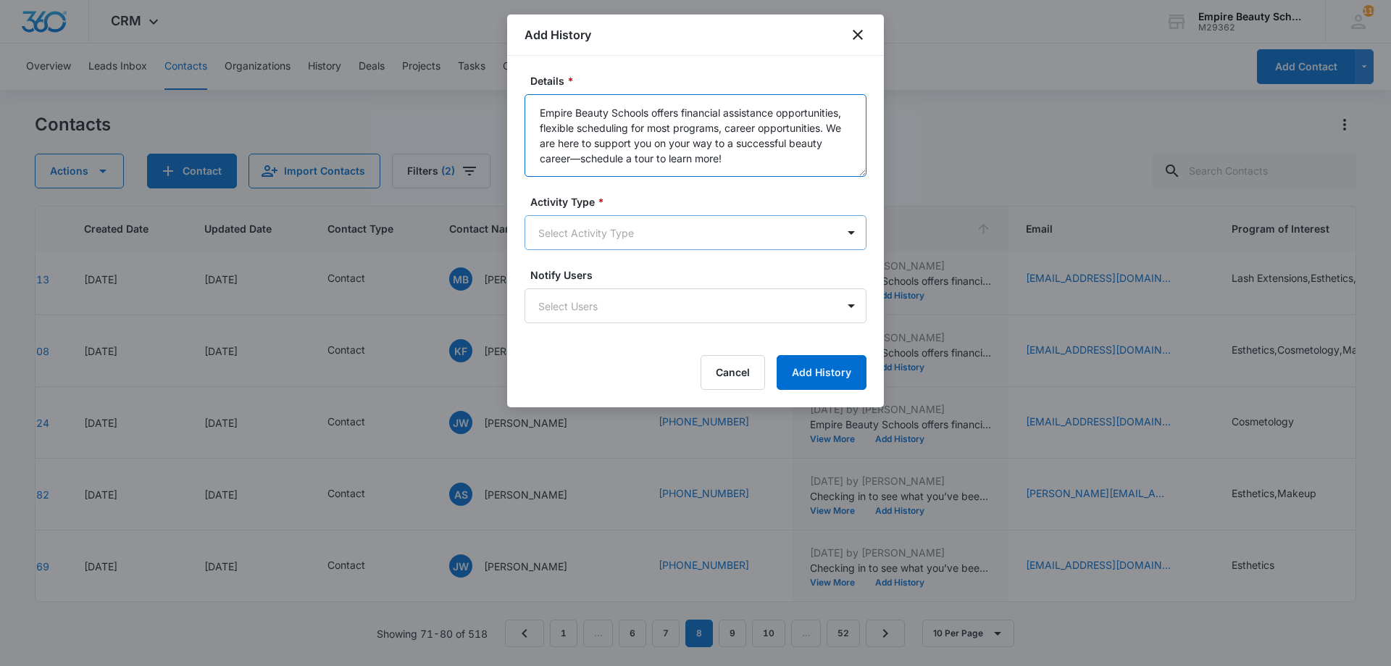
type textarea "Empire Beauty Schools offers financial assistance opportunities, flexible sched…"
click at [714, 225] on body "CRM Apps Forms CRM Email Shop Payments POS Files Brand Settings Empire Beauty S…" at bounding box center [695, 333] width 1391 height 666
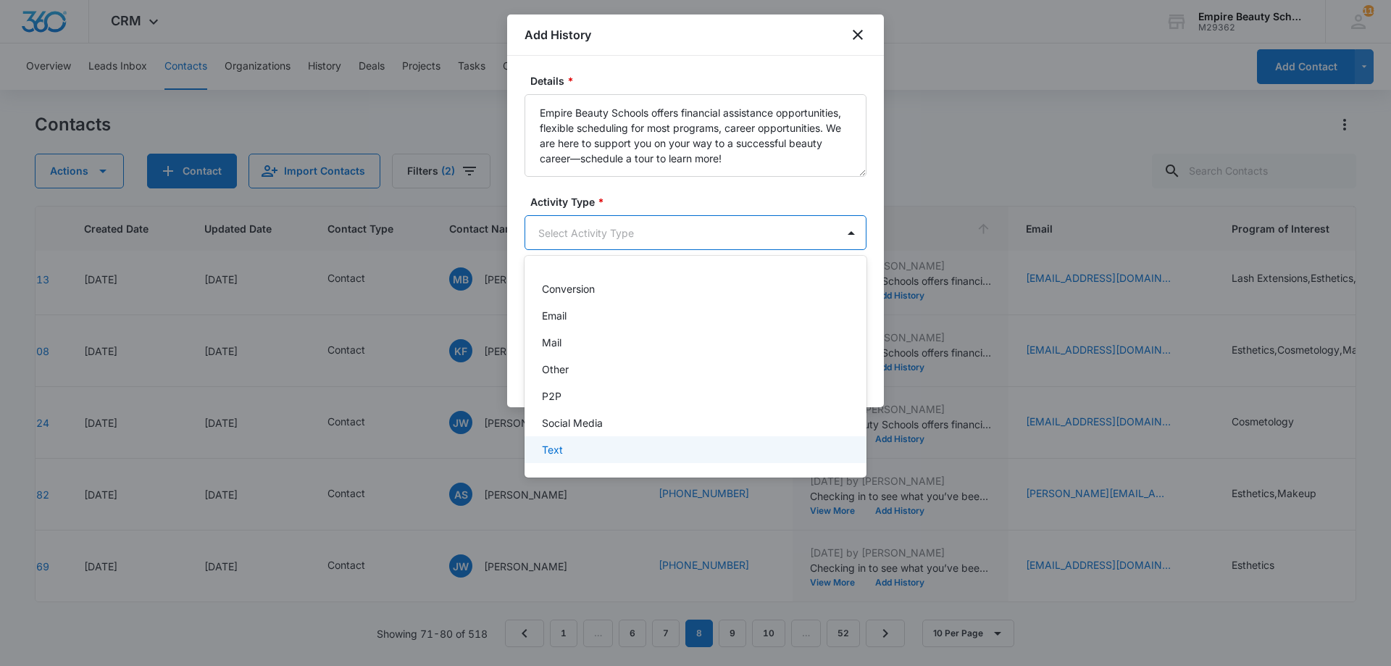
click at [588, 441] on div "Text" at bounding box center [695, 449] width 342 height 27
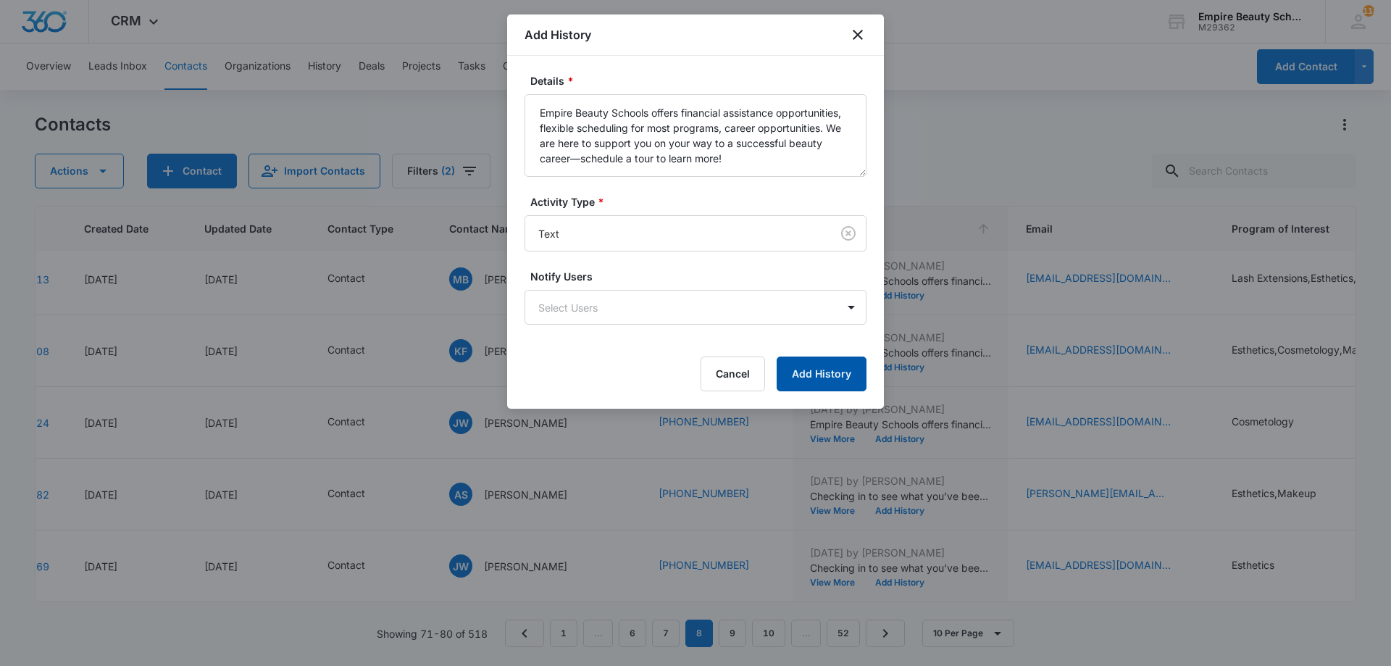
click at [830, 373] on button "Add History" at bounding box center [821, 373] width 90 height 35
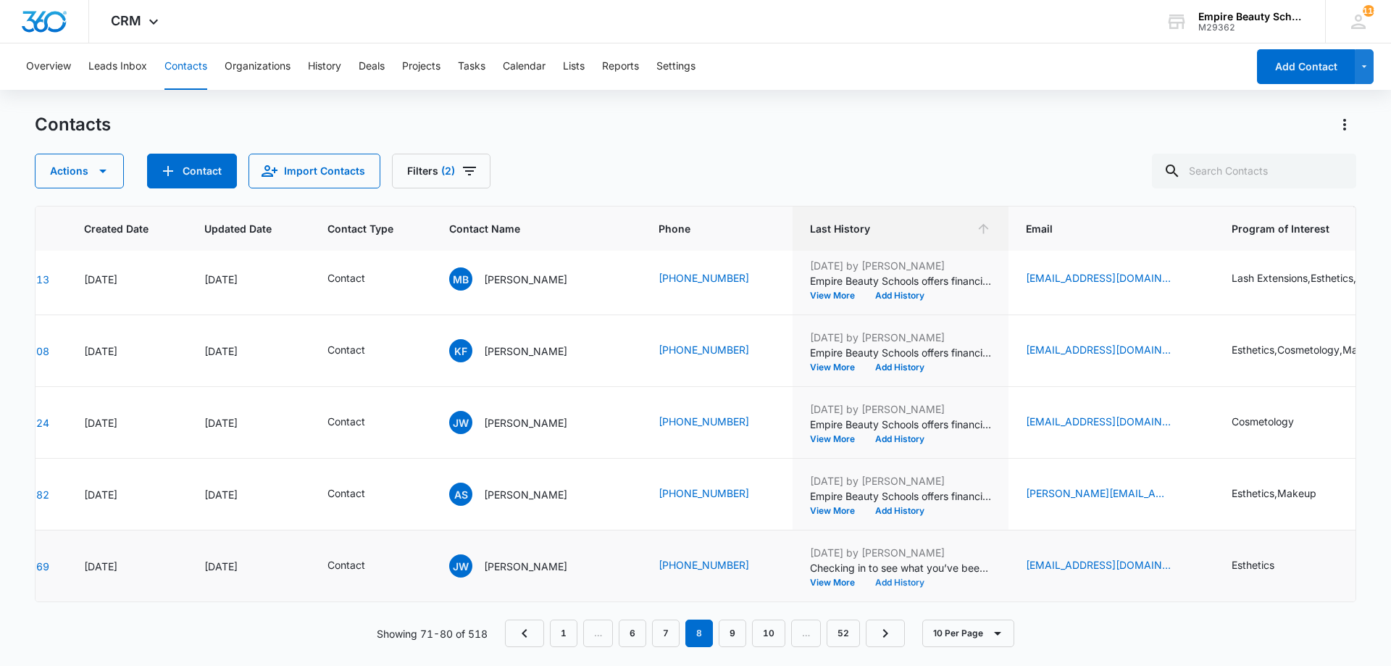
click at [873, 578] on button "Add History" at bounding box center [900, 582] width 70 height 9
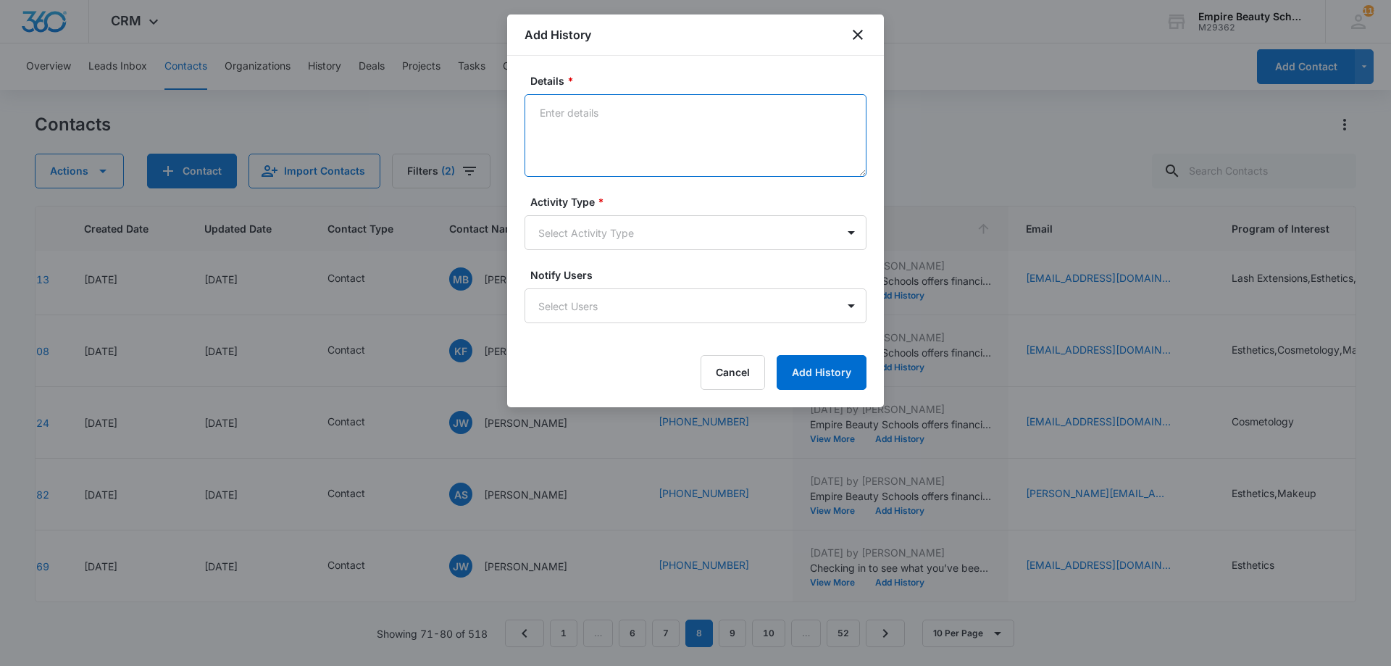
paste textarea "Empire Beauty Schools offers financial assistance opportunities, flexible sched…"
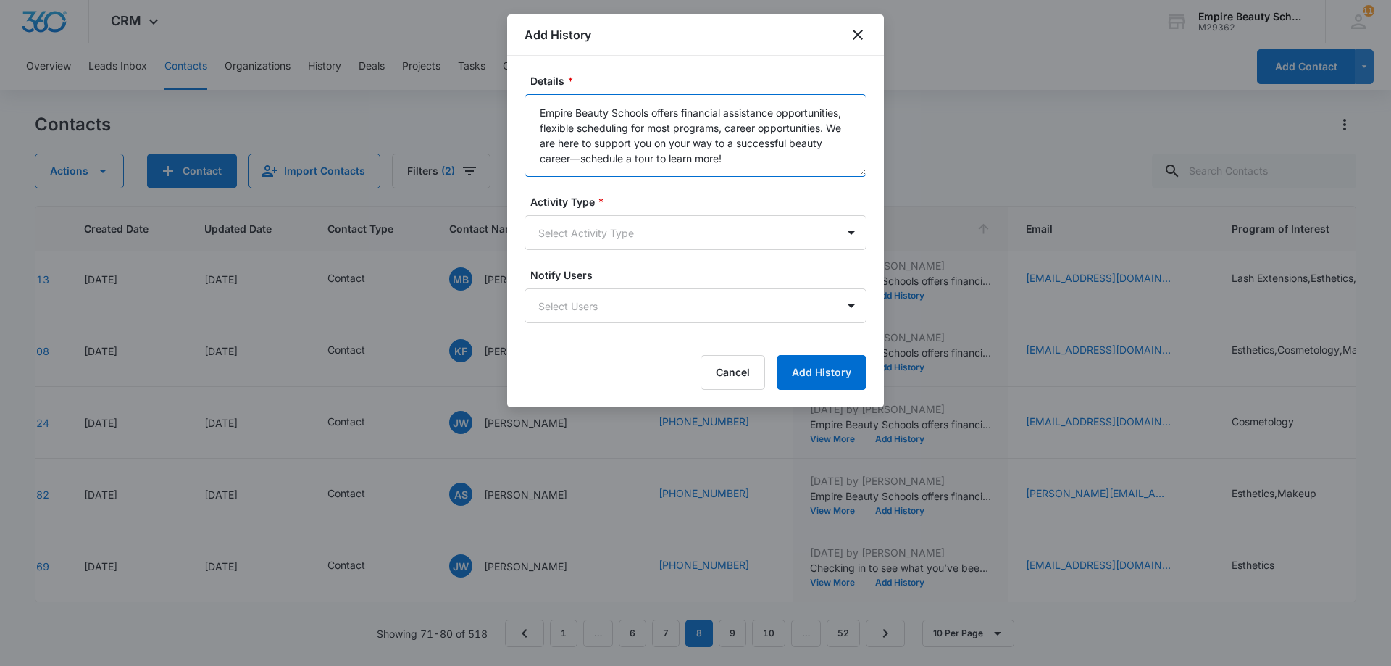
type textarea "Empire Beauty Schools offers financial assistance opportunities, flexible sched…"
click at [632, 214] on div "Activity Type * Select Activity Type" at bounding box center [695, 222] width 342 height 56
click at [619, 229] on body "CRM Apps Forms CRM Email Shop Payments POS Files Brand Settings Empire Beauty S…" at bounding box center [695, 333] width 1391 height 666
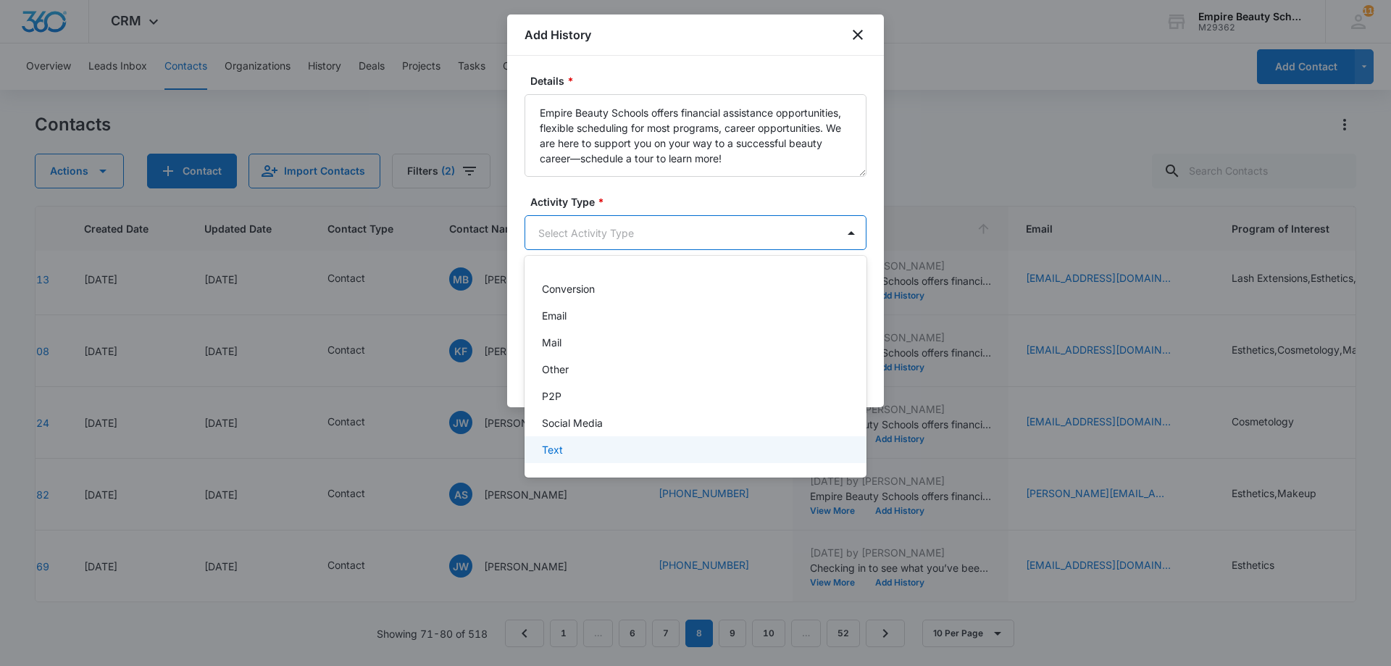
click at [574, 446] on div "Text" at bounding box center [694, 449] width 304 height 15
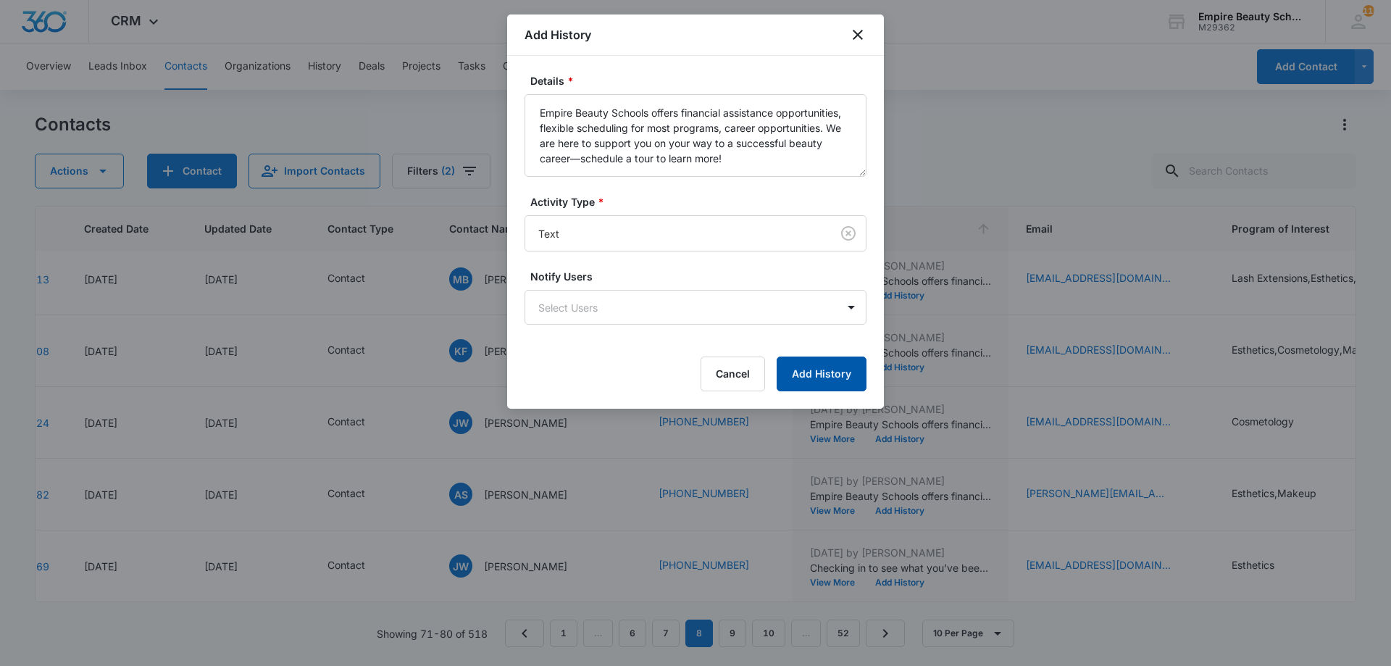
click at [819, 361] on button "Add History" at bounding box center [821, 373] width 90 height 35
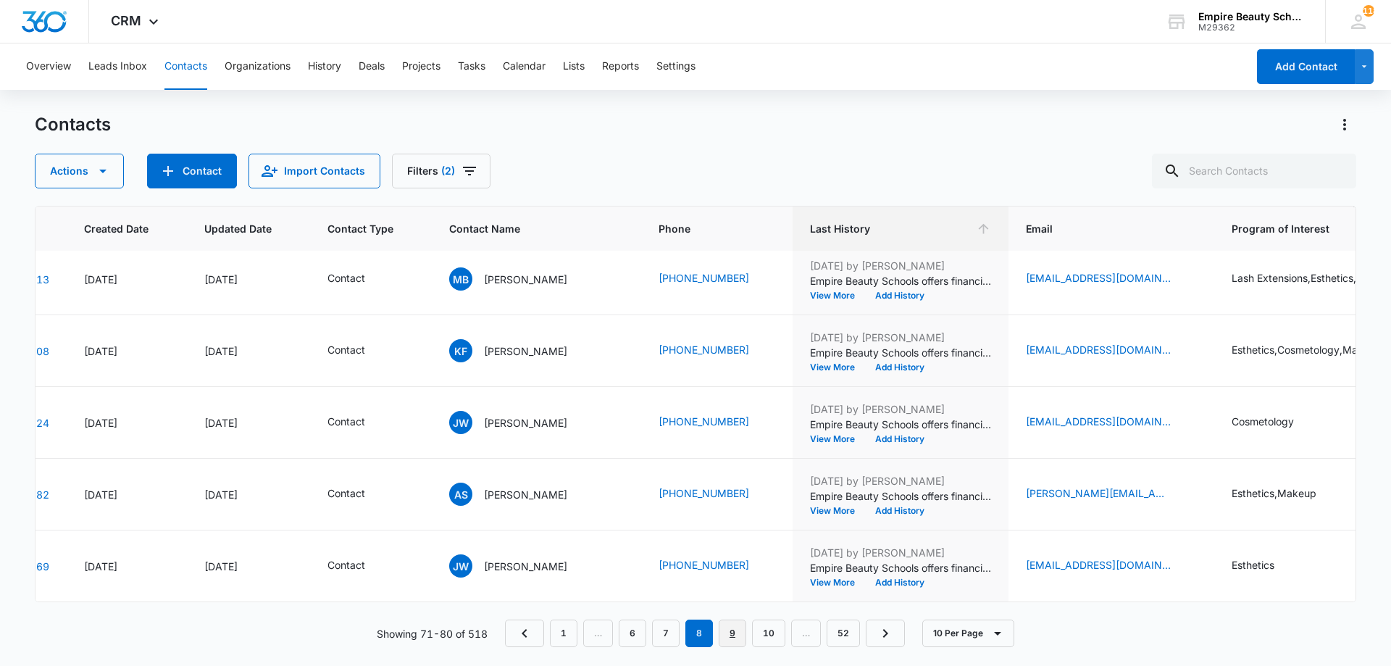
click at [745, 635] on link "9" at bounding box center [733, 633] width 28 height 28
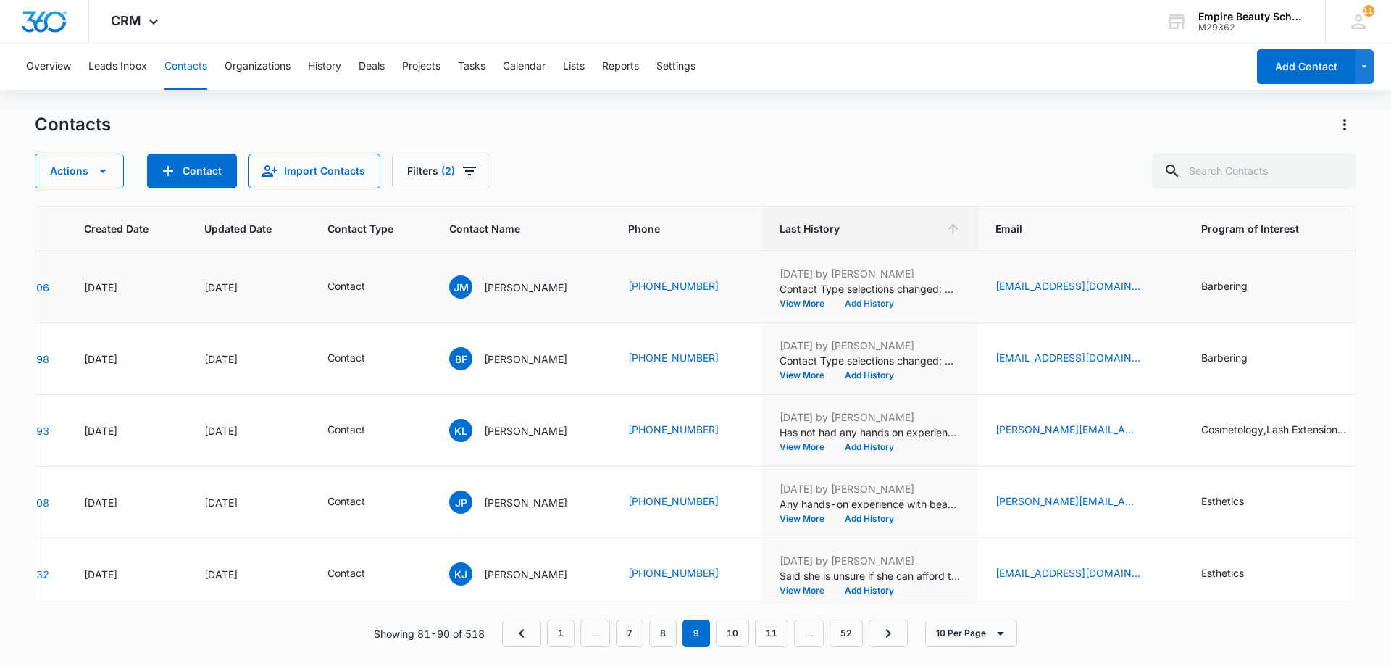
click at [882, 305] on button "Add History" at bounding box center [869, 303] width 70 height 9
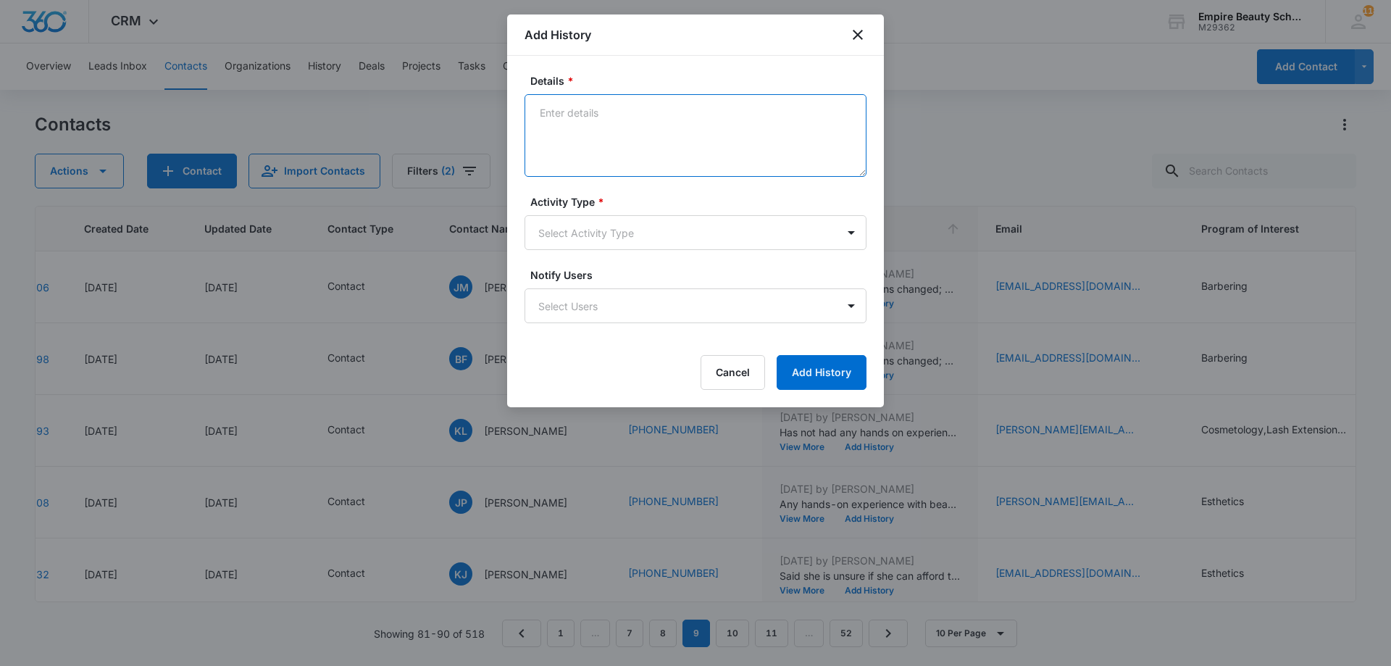
paste textarea "Empire Beauty Schools offers financial assistance opportunities, flexible sched…"
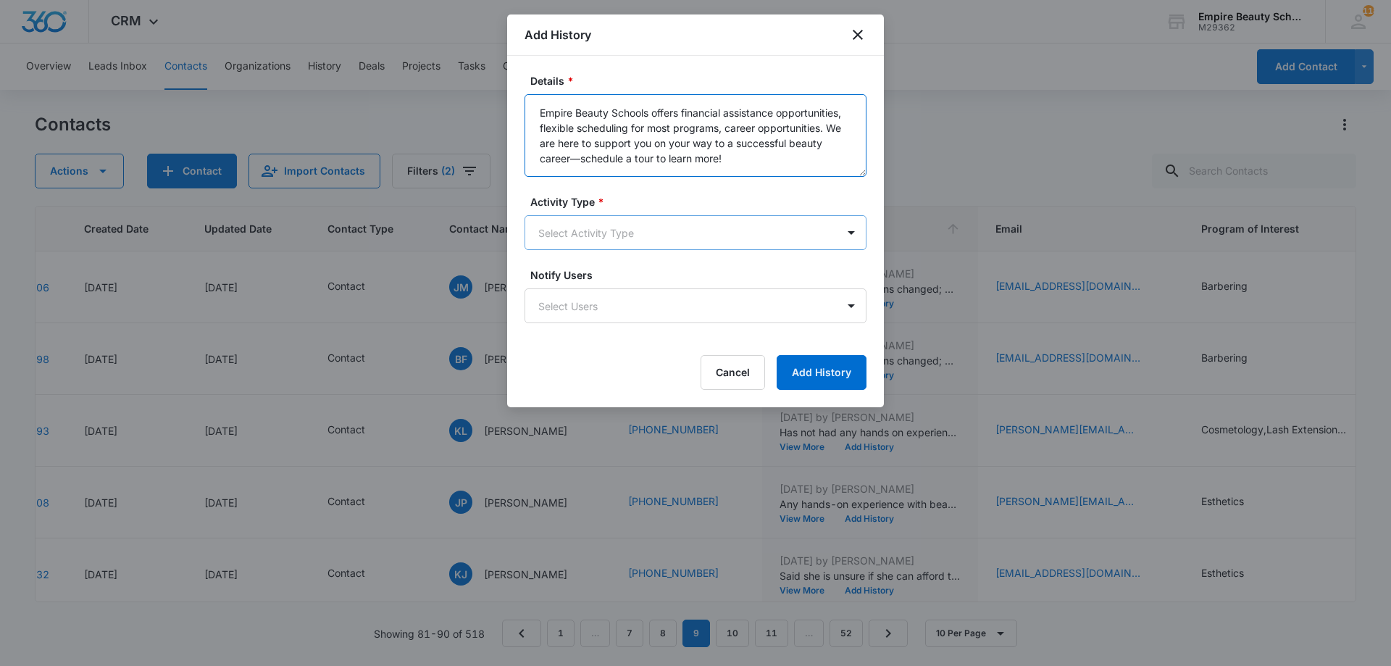
type textarea "Empire Beauty Schools offers financial assistance opportunities, flexible sched…"
click at [683, 240] on body "CRM Apps Forms CRM Email Shop Payments POS Files Brand Settings Empire Beauty S…" at bounding box center [695, 333] width 1391 height 666
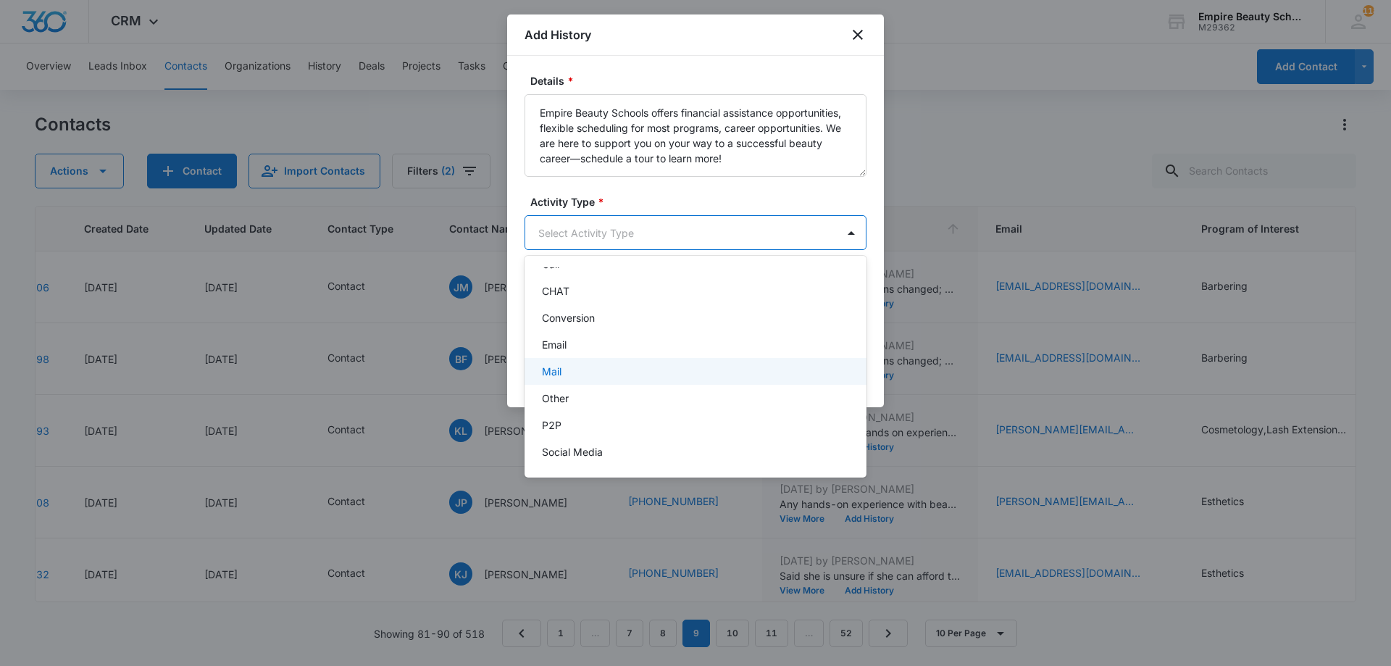
scroll to position [75, 0]
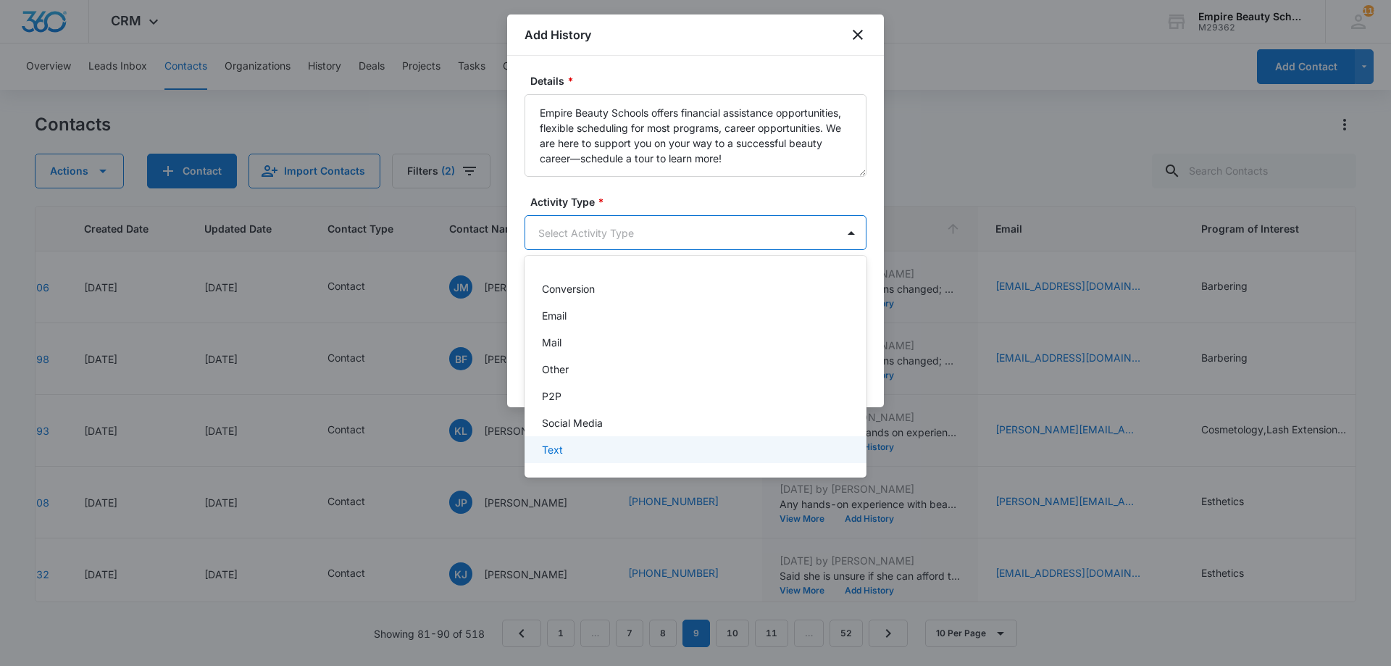
click at [641, 450] on div "Text" at bounding box center [694, 449] width 304 height 15
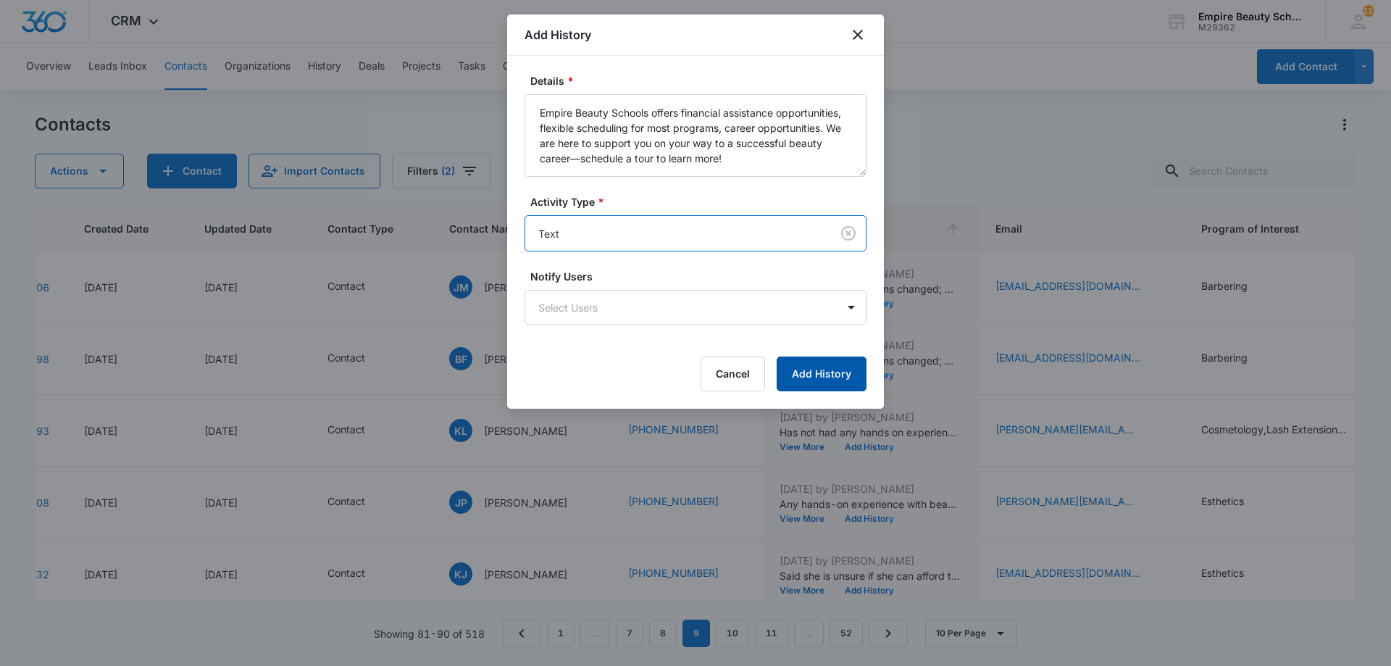
click at [853, 375] on button "Add History" at bounding box center [821, 373] width 90 height 35
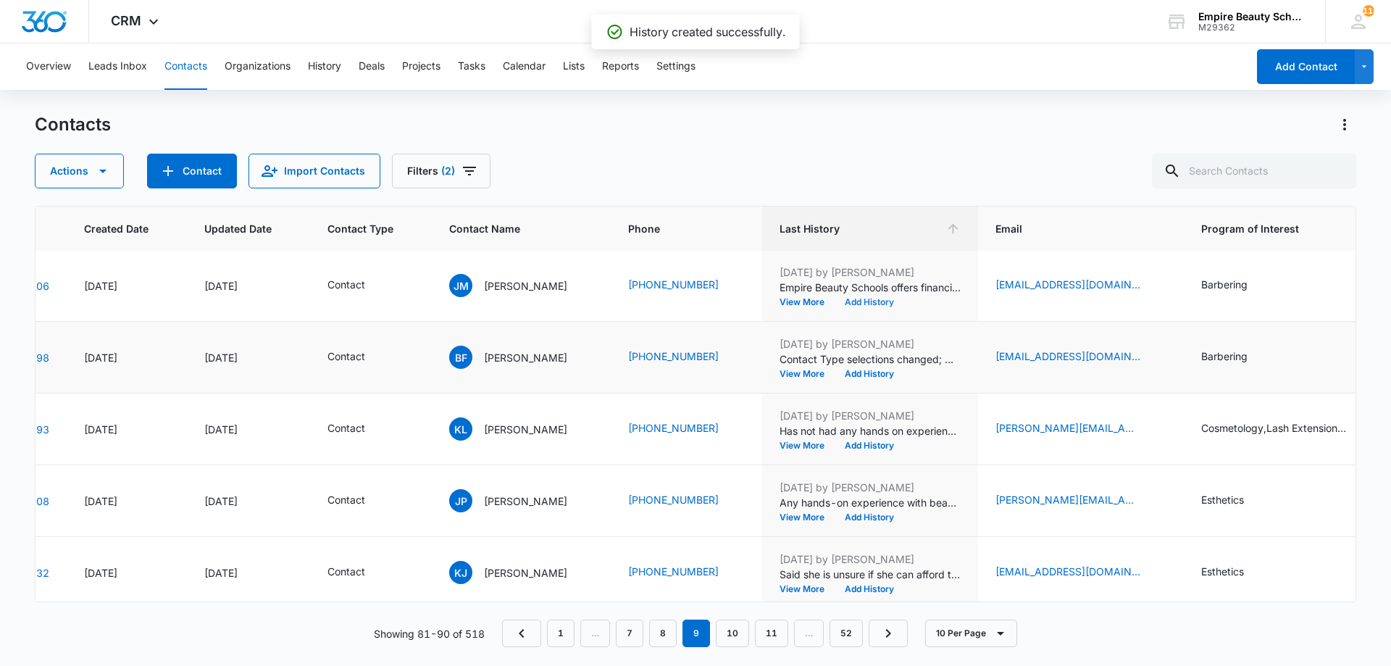
scroll to position [1, 92]
click at [801, 370] on button "View More" at bounding box center [806, 374] width 55 height 9
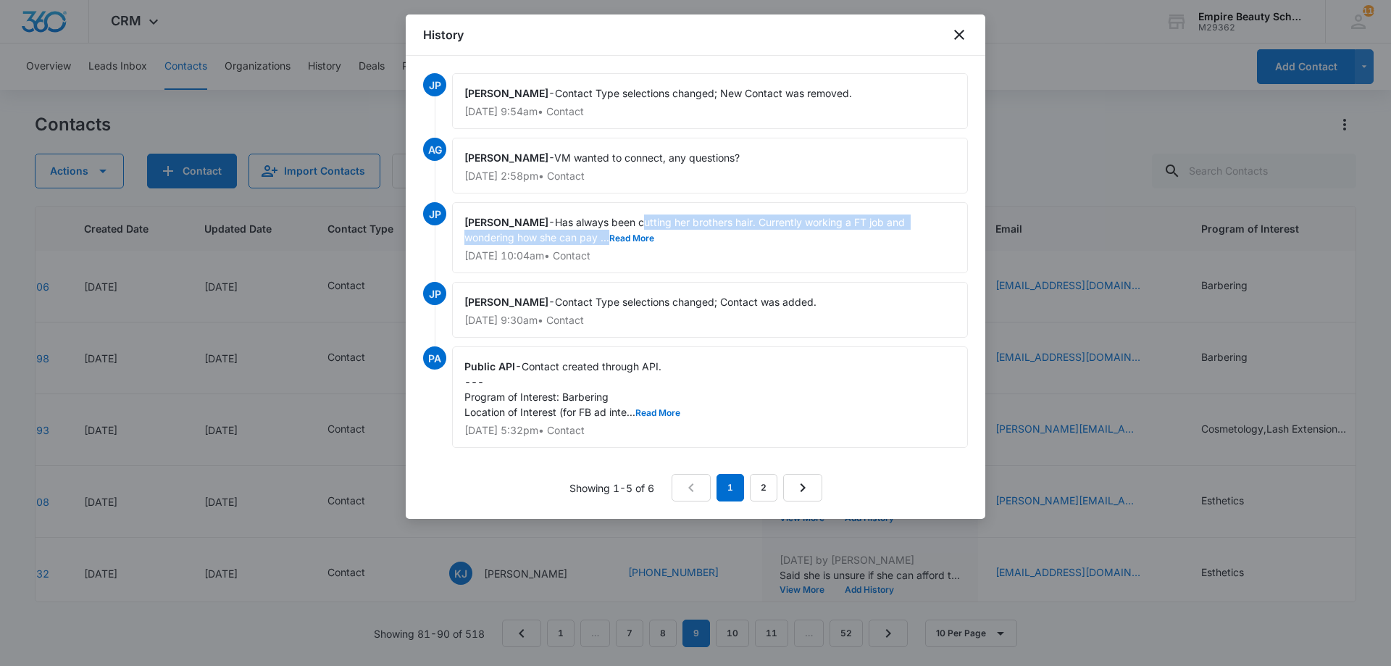
click at [649, 226] on div "[PERSON_NAME] - Has always been cutting her brothers hair. Currently working a …" at bounding box center [710, 237] width 516 height 71
click at [957, 274] on div "JP [PERSON_NAME] - Has always been cutting her brothers hair. Currently working…" at bounding box center [695, 242] width 545 height 80
click at [967, 39] on icon "close" at bounding box center [958, 34] width 17 height 17
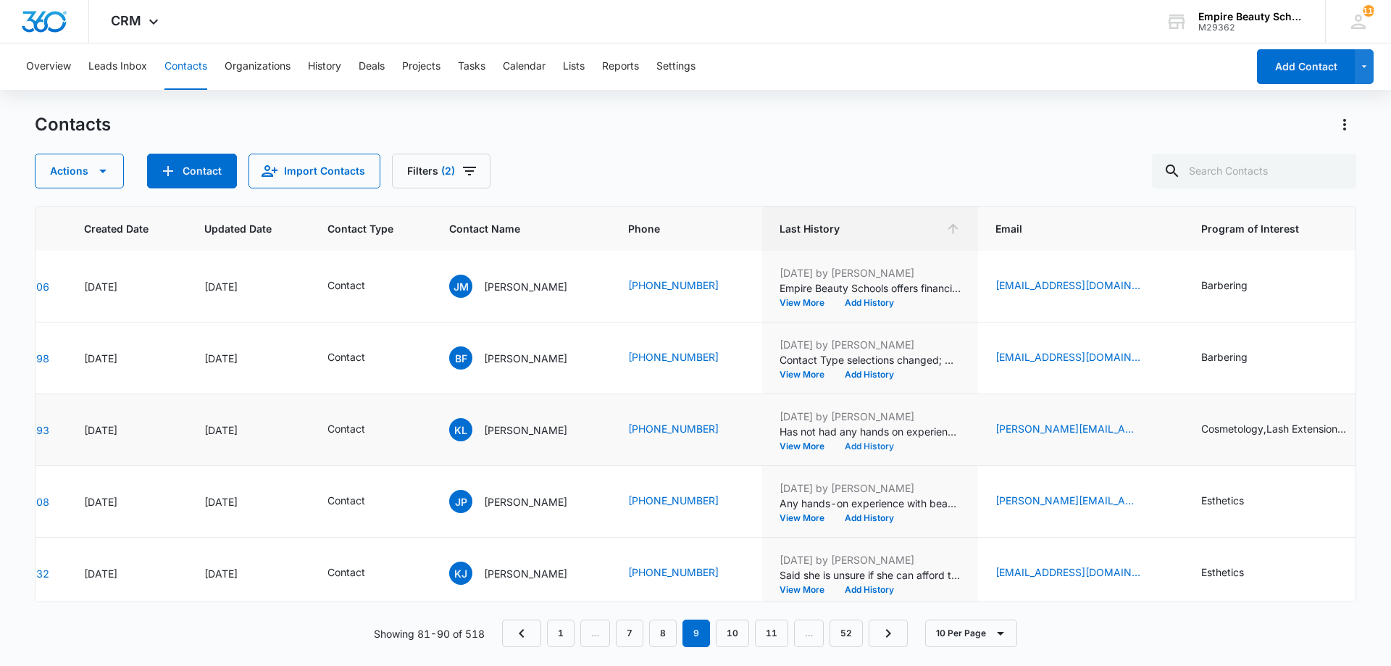
click at [883, 445] on button "Add History" at bounding box center [869, 446] width 70 height 9
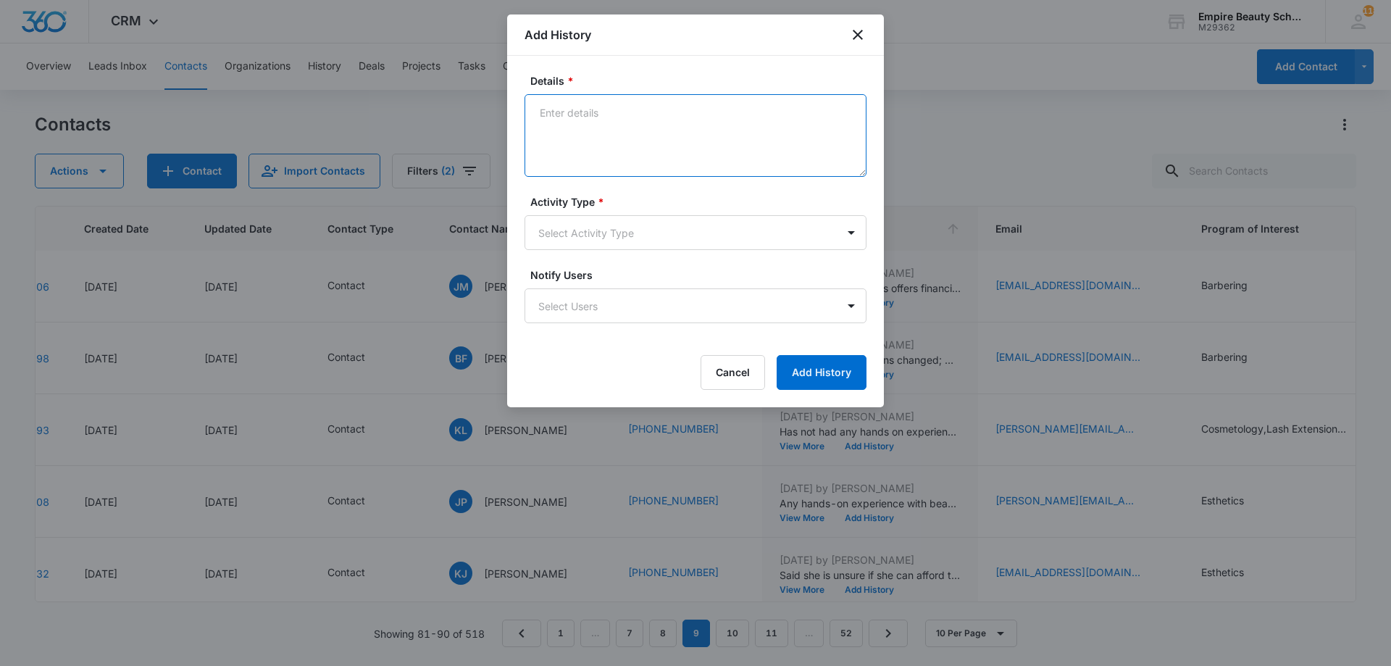
paste textarea "Empire Beauty Schools offers financial assistance opportunities, flexible sched…"
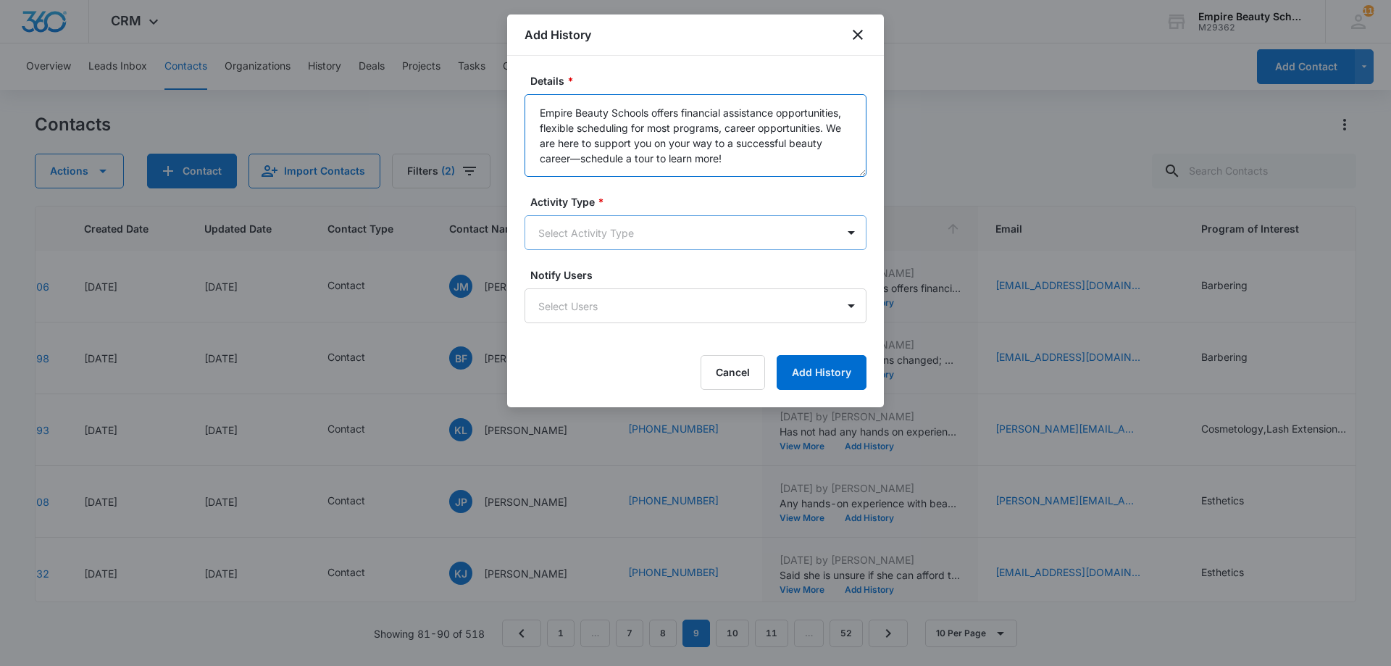
type textarea "Empire Beauty Schools offers financial assistance opportunities, flexible sched…"
click at [630, 243] on body "CRM Apps Forms CRM Email Shop Payments POS Files Brand Settings Empire Beauty S…" at bounding box center [695, 333] width 1391 height 666
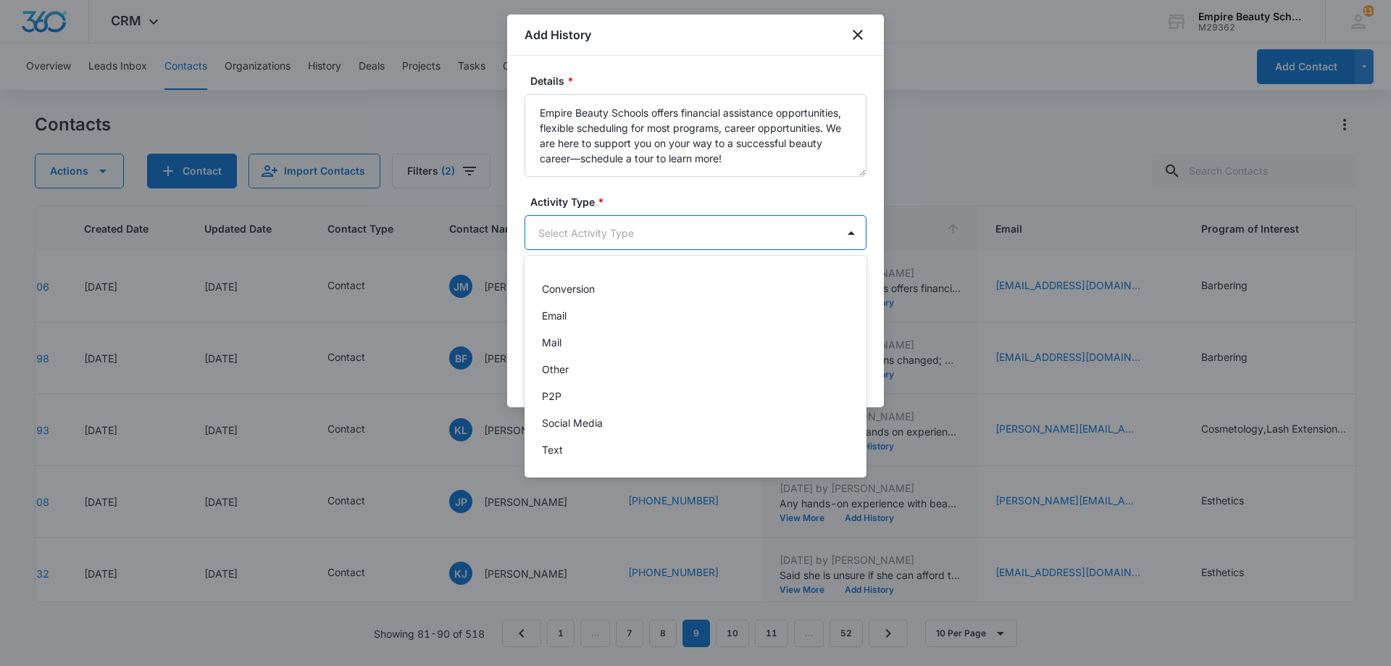
scroll to position [75, 0]
click at [583, 439] on div "Text" at bounding box center [695, 449] width 342 height 27
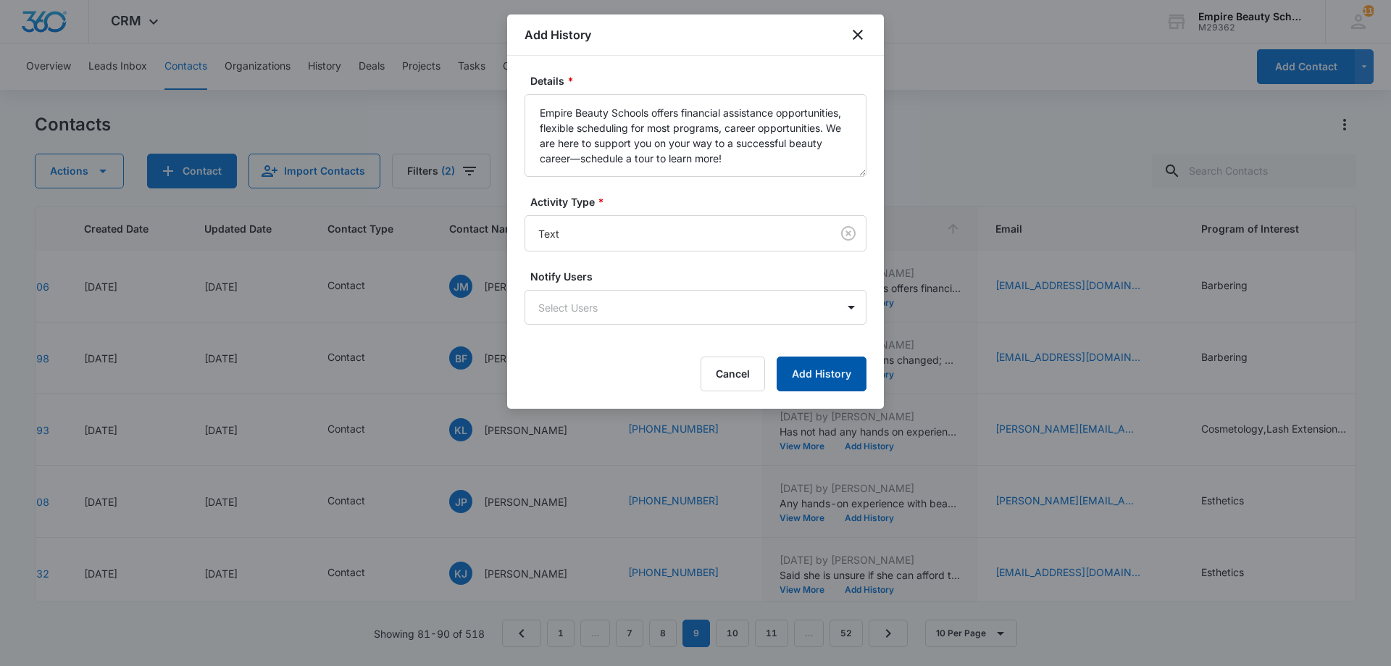
click at [798, 366] on button "Add History" at bounding box center [821, 373] width 90 height 35
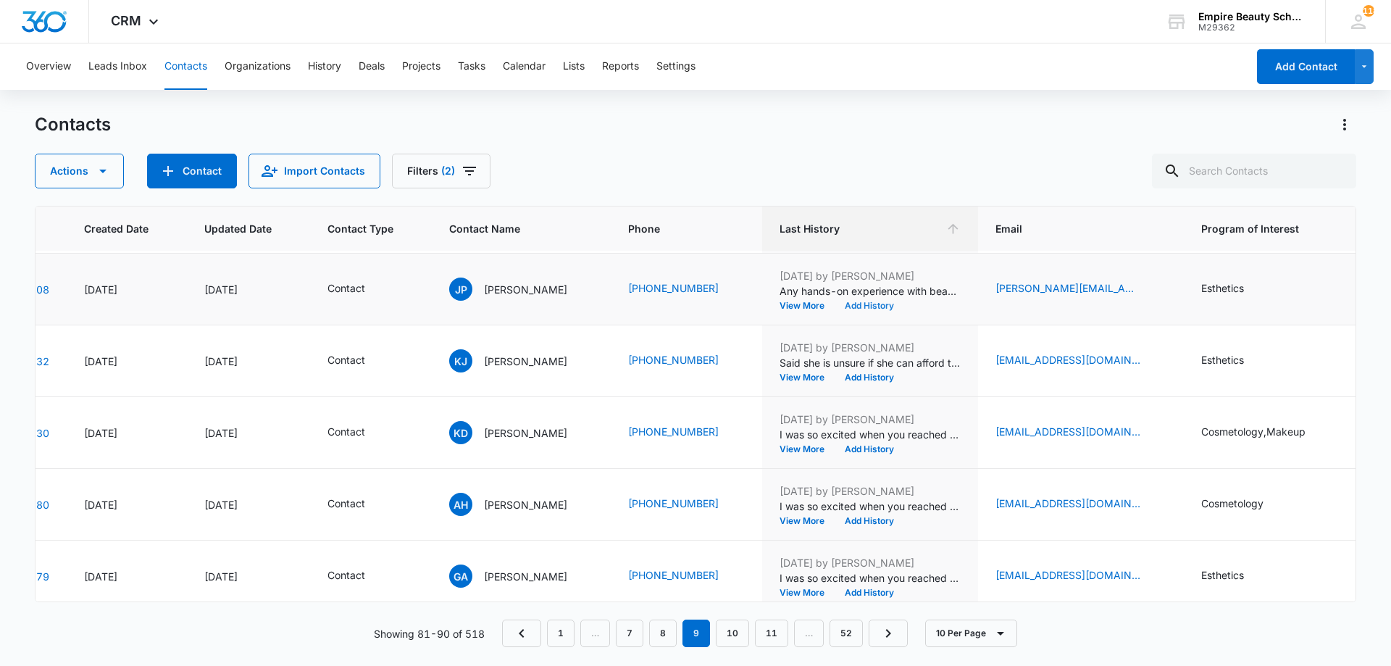
scroll to position [214, 92]
click at [887, 309] on button "Add History" at bounding box center [869, 305] width 70 height 9
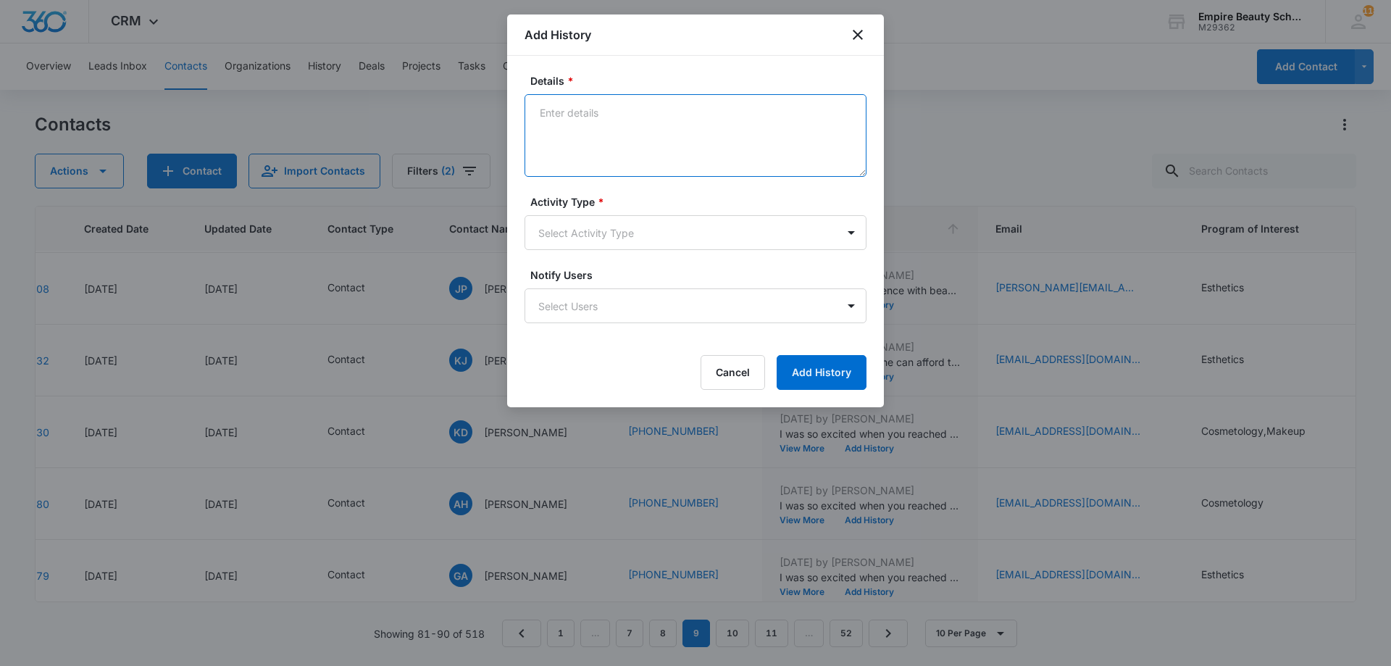
paste textarea "Empire Beauty Schools offers financial assistance opportunities, flexible sched…"
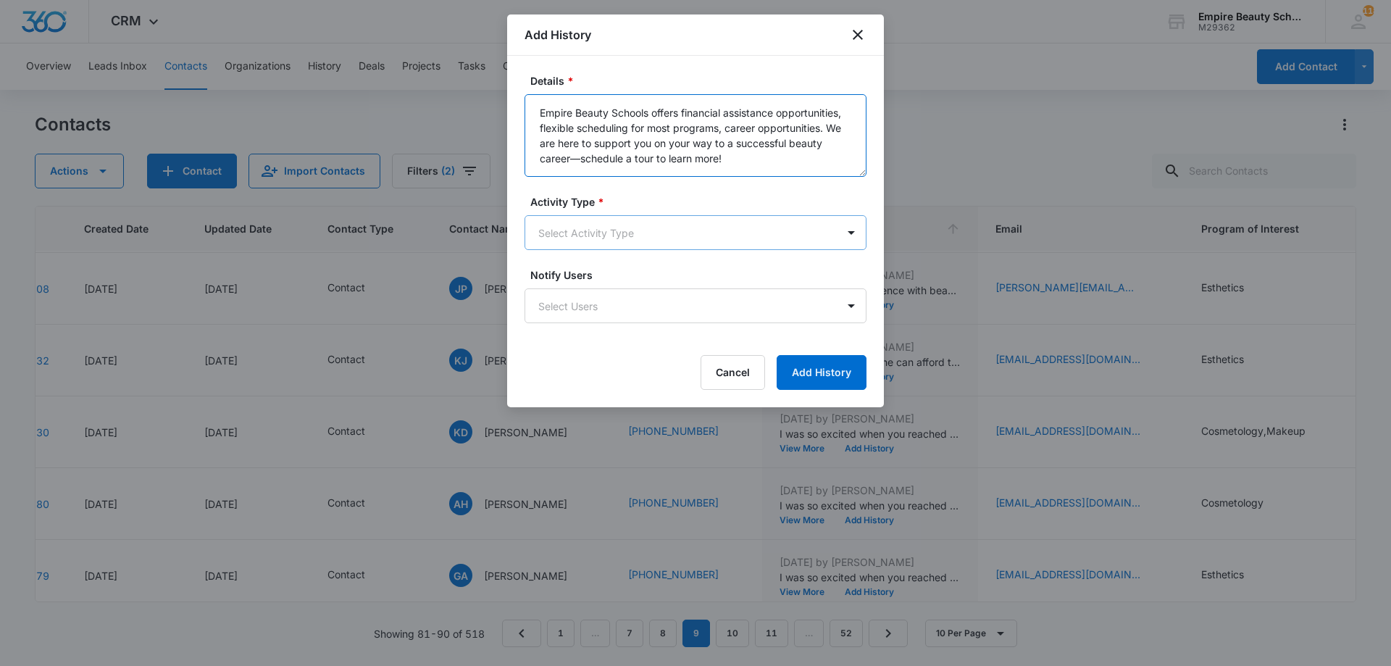
type textarea "Empire Beauty Schools offers financial assistance opportunities, flexible sched…"
click at [684, 231] on body "CRM Apps Forms CRM Email Shop Payments POS Files Brand Settings Empire Beauty S…" at bounding box center [695, 333] width 1391 height 666
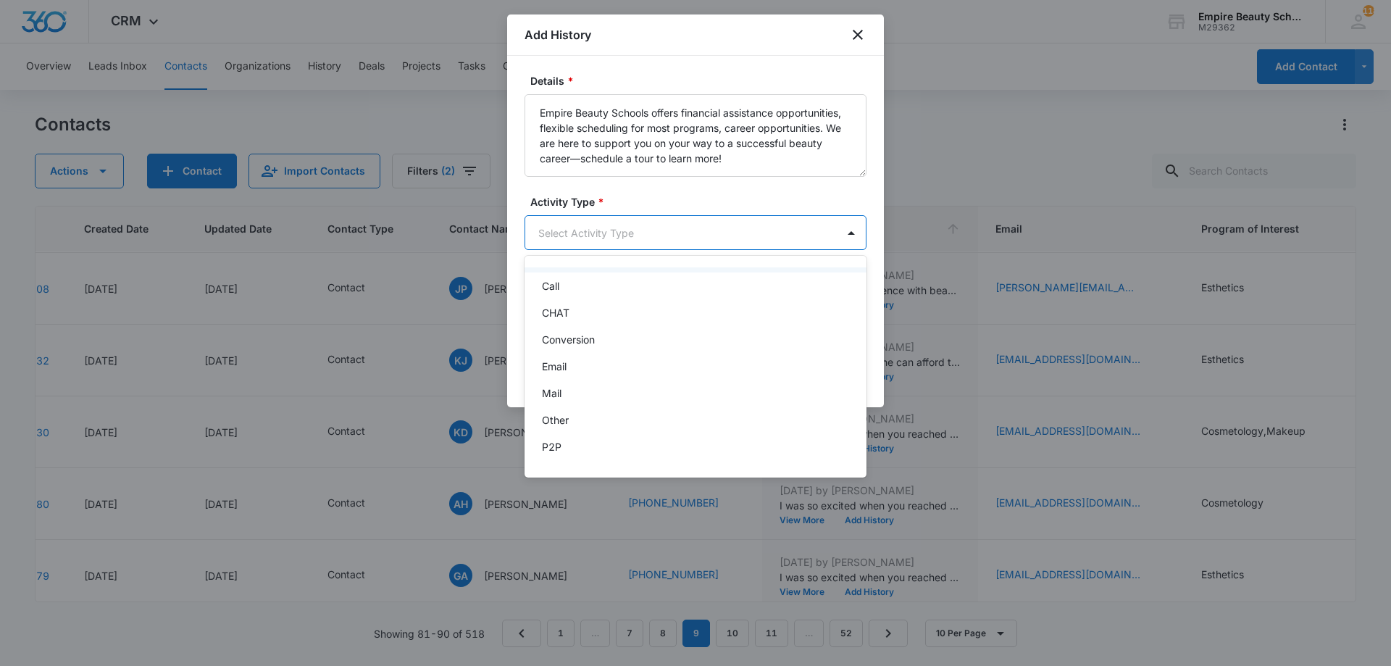
scroll to position [75, 0]
click at [600, 447] on div "Text" at bounding box center [694, 449] width 304 height 15
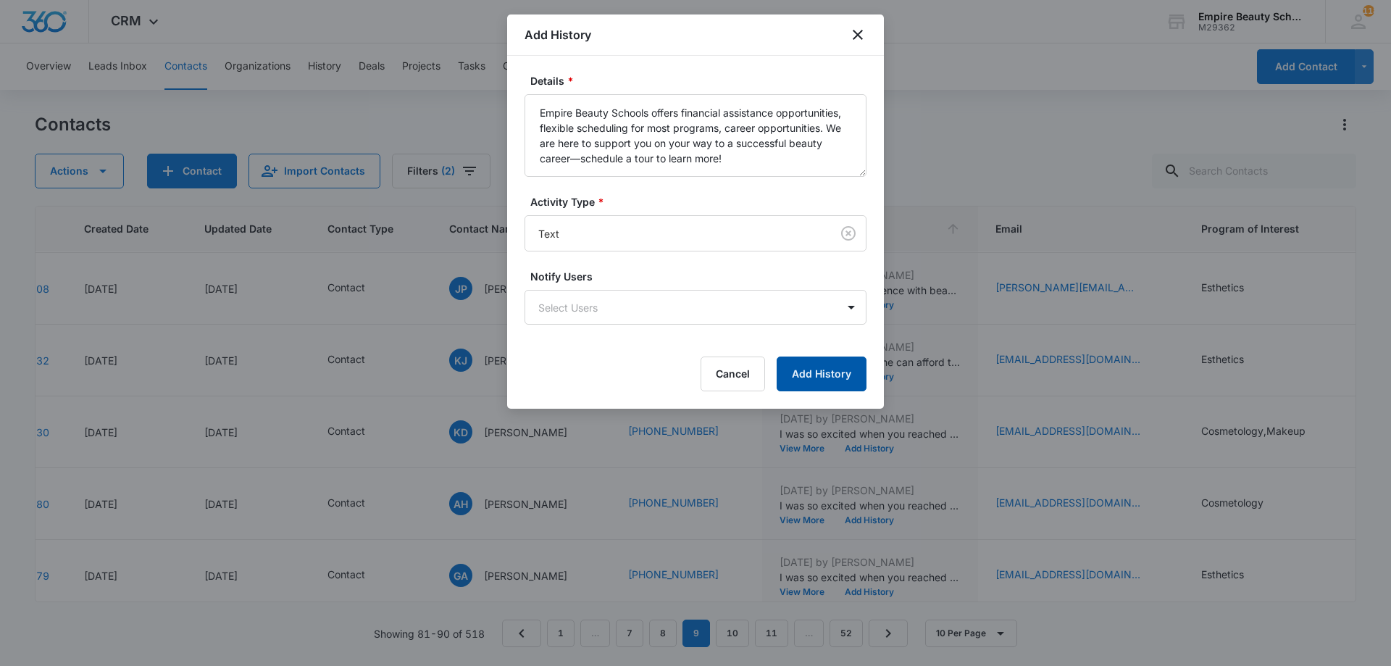
click at [838, 360] on button "Add History" at bounding box center [821, 373] width 90 height 35
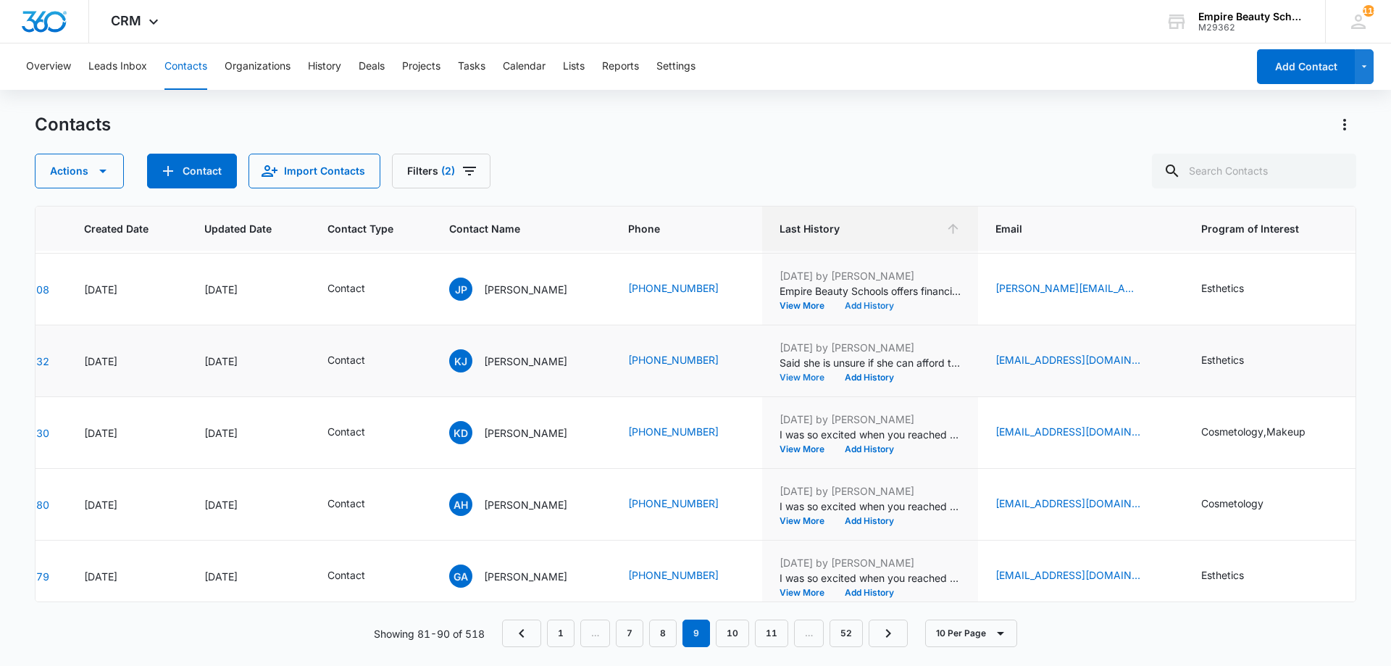
scroll to position [212, 92]
click at [858, 377] on button "Add History" at bounding box center [869, 378] width 70 height 9
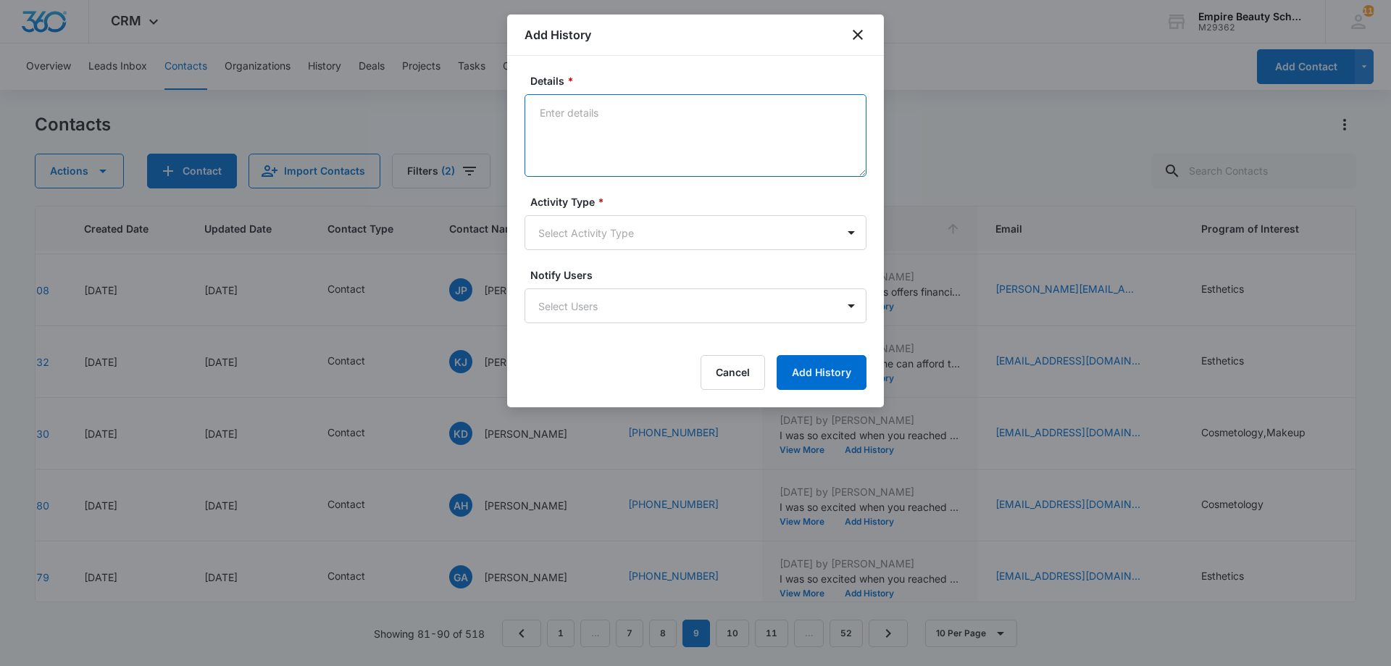
paste textarea "Empire Beauty Schools offers financial assistance opportunities, flexible sched…"
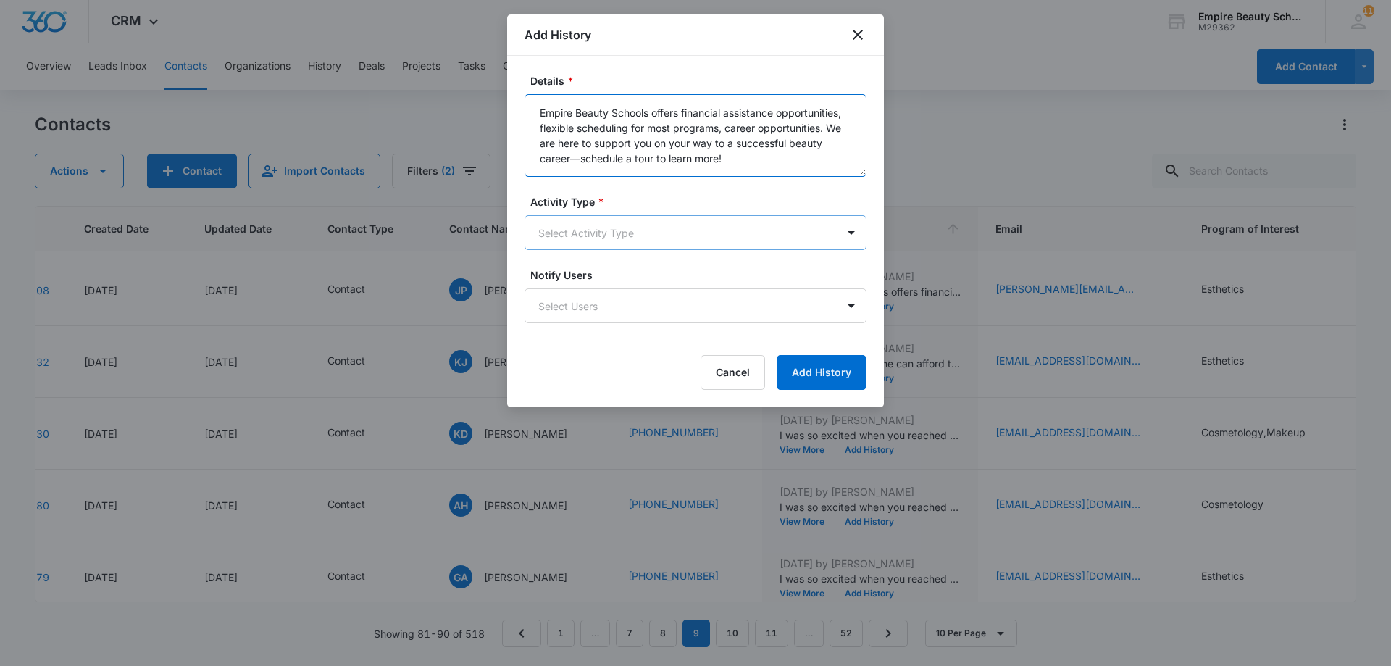
type textarea "Empire Beauty Schools offers financial assistance opportunities, flexible sched…"
click at [682, 242] on body "CRM Apps Forms CRM Email Shop Payments POS Files Brand Settings Empire Beauty S…" at bounding box center [695, 333] width 1391 height 666
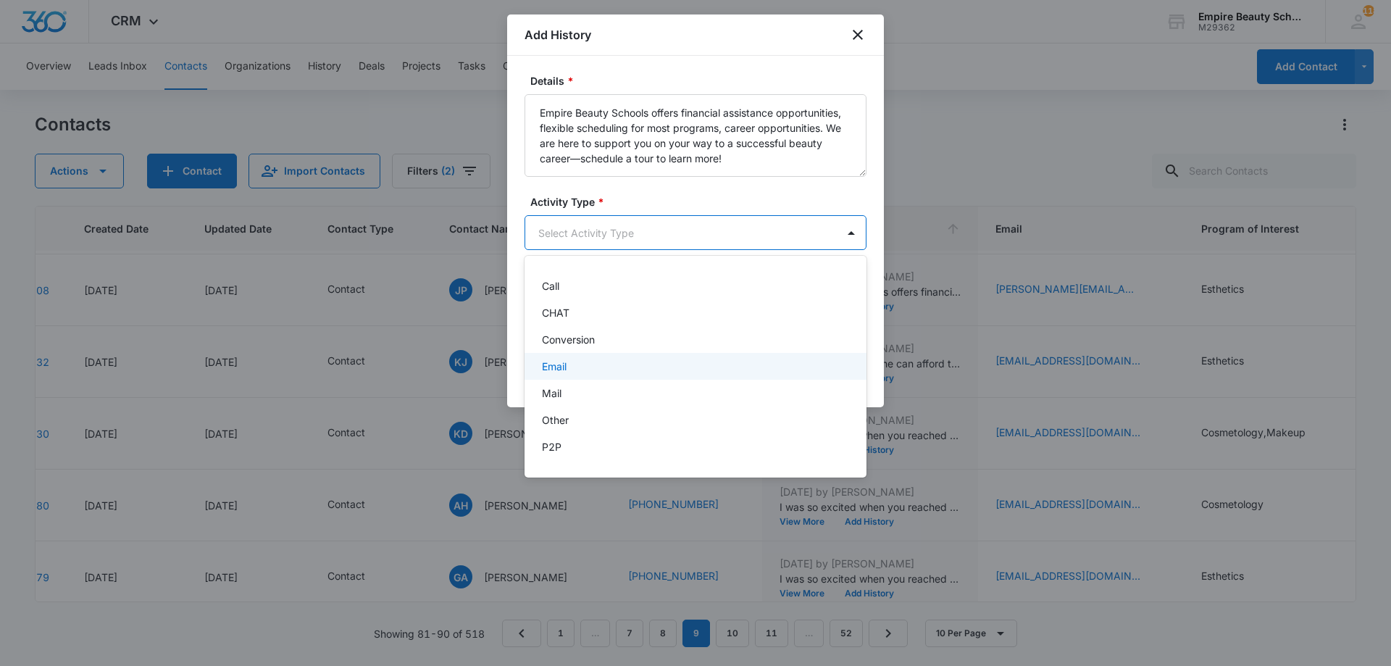
scroll to position [75, 0]
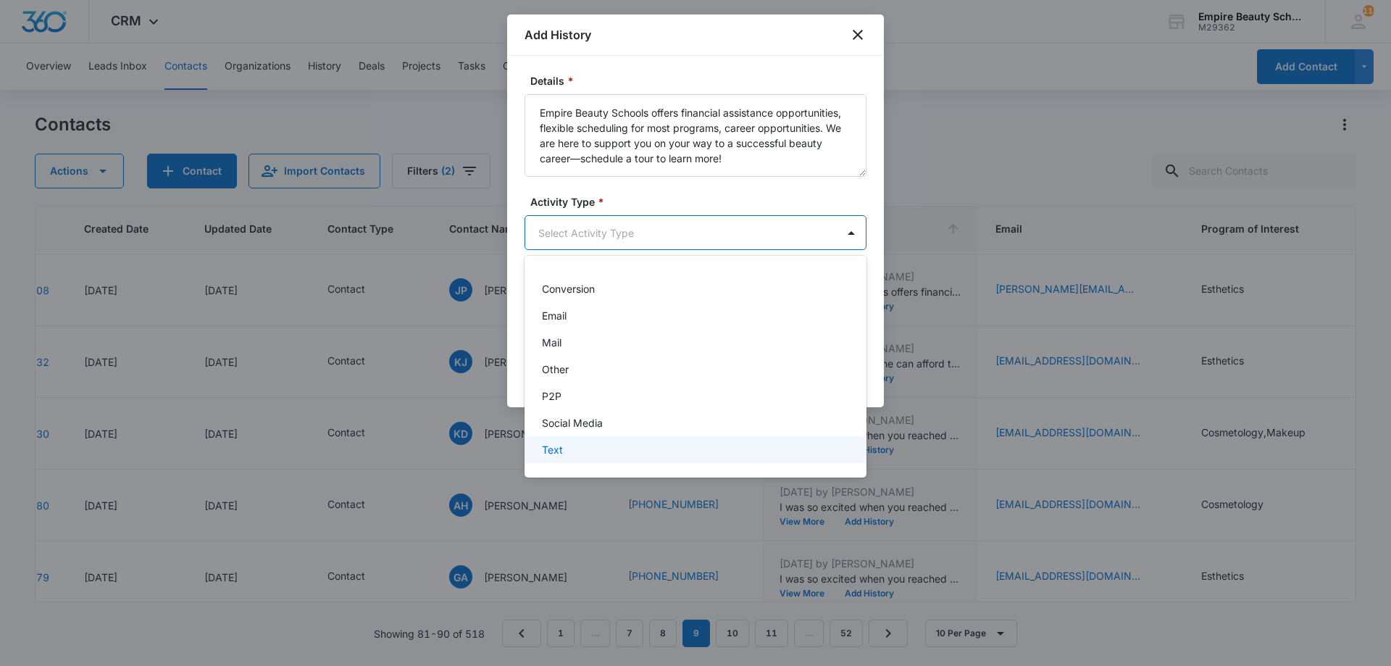
click at [664, 464] on div "-None Selected- Call CHAT Conversion Email Mail Other P2P Social Media Text" at bounding box center [695, 366] width 342 height 198
click at [658, 452] on div "Text" at bounding box center [694, 449] width 304 height 15
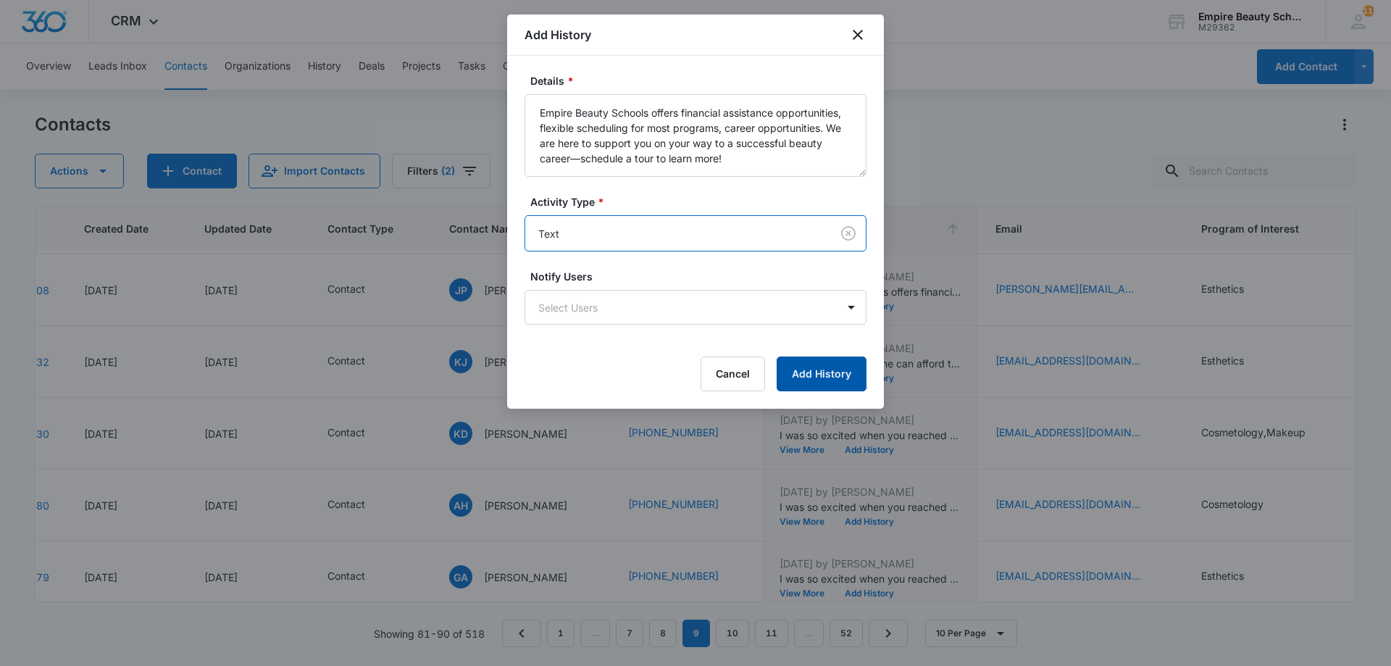
click at [811, 373] on button "Add History" at bounding box center [821, 373] width 90 height 35
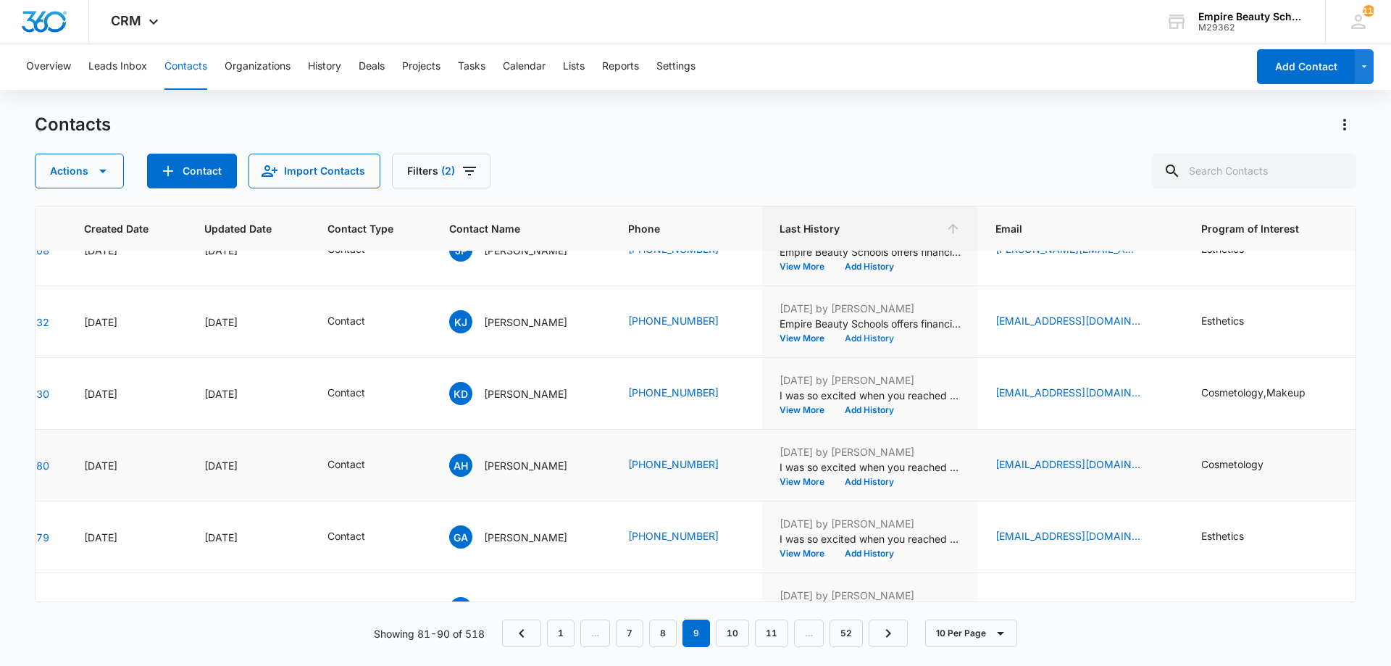
scroll to position [285, 92]
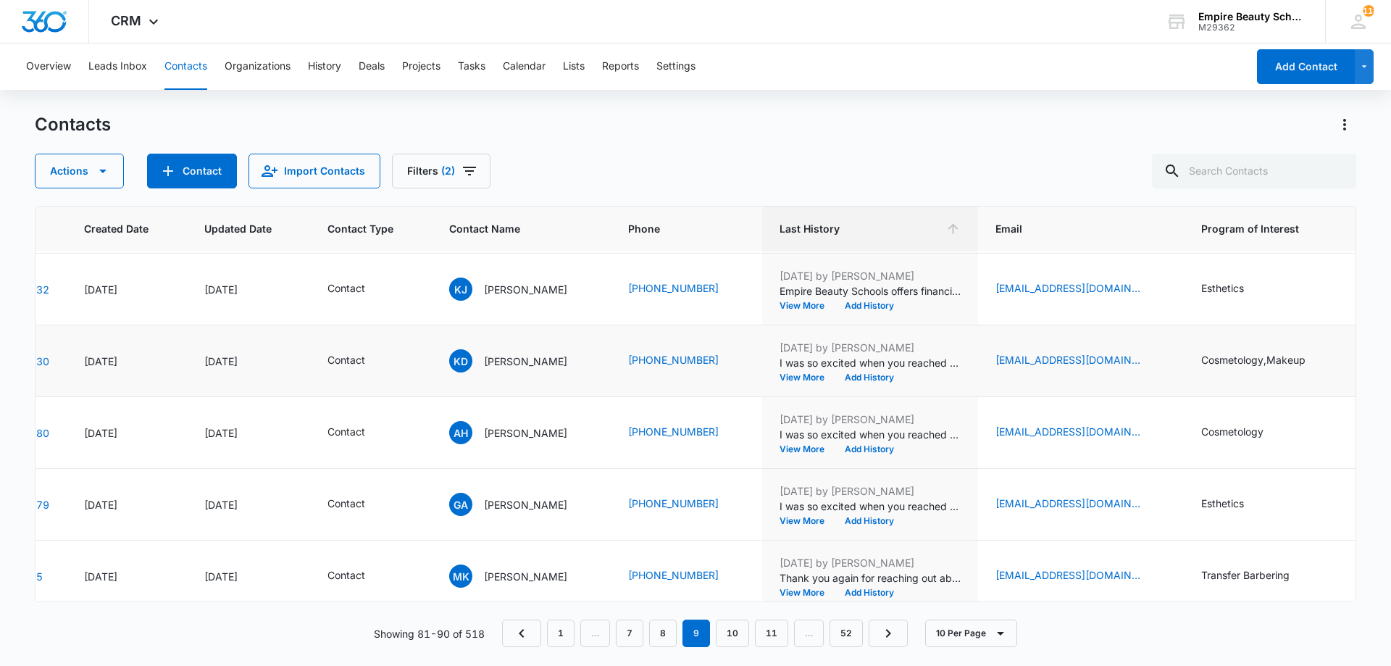
click at [854, 371] on div "[DATE] by [PERSON_NAME] I was so excited when you reached out looking for more …" at bounding box center [869, 361] width 181 height 42
click at [854, 383] on td "[DATE] by [PERSON_NAME] I was so excited when you reached out looking for more …" at bounding box center [870, 361] width 216 height 72
click at [853, 377] on button "Add History" at bounding box center [869, 377] width 70 height 9
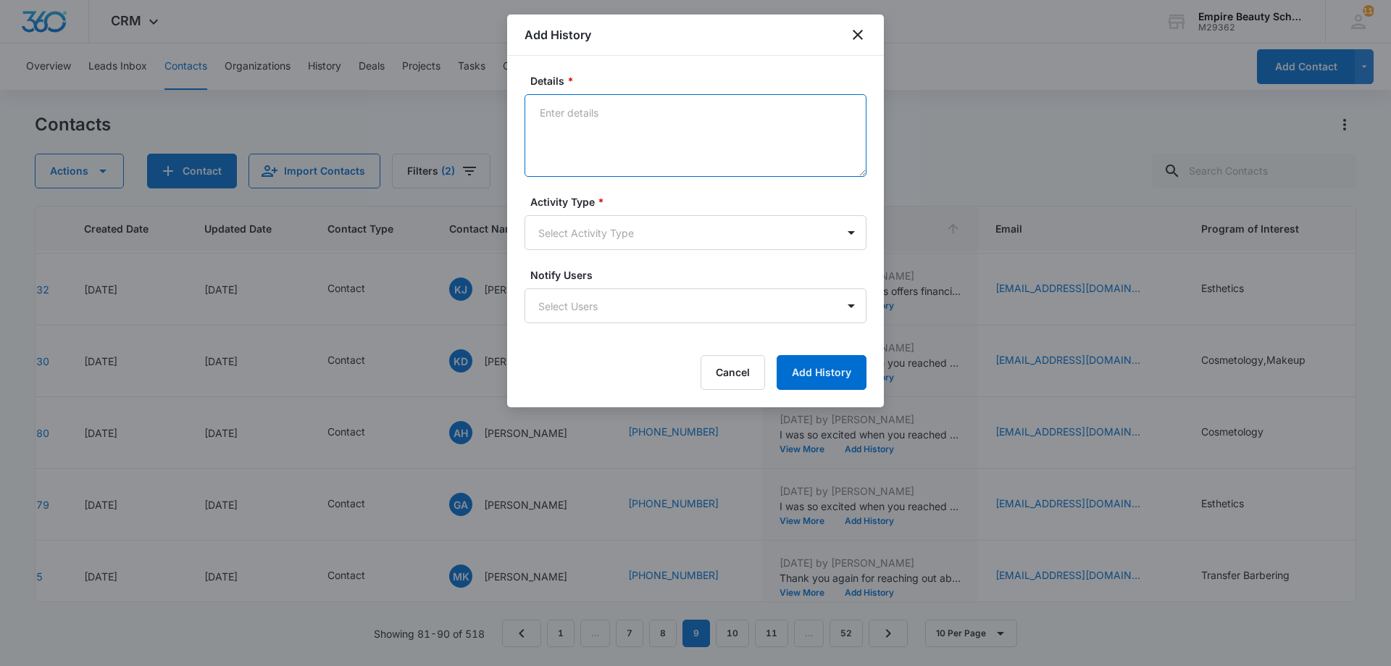
paste textarea "Empire Beauty Schools offers financial assistance opportunities, flexible sched…"
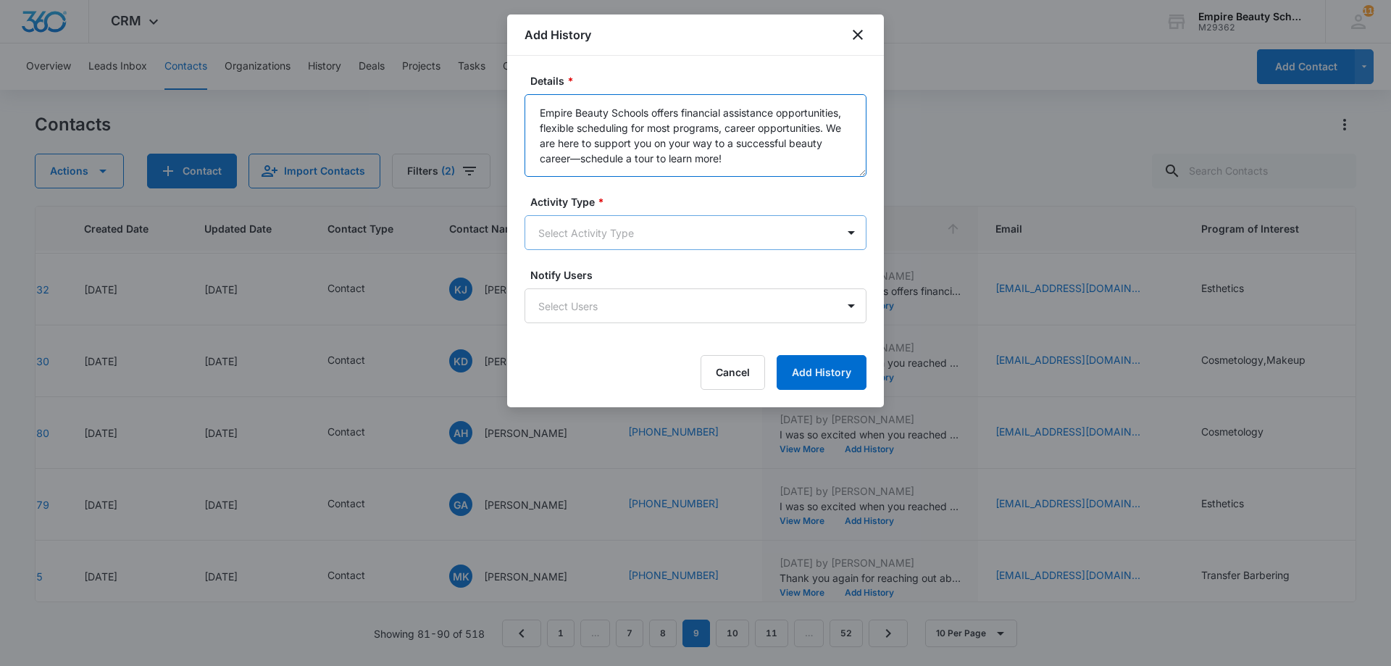
type textarea "Empire Beauty Schools offers financial assistance opportunities, flexible sched…"
click at [585, 218] on body "CRM Apps Forms CRM Email Shop Payments POS Files Brand Settings Empire Beauty S…" at bounding box center [695, 333] width 1391 height 666
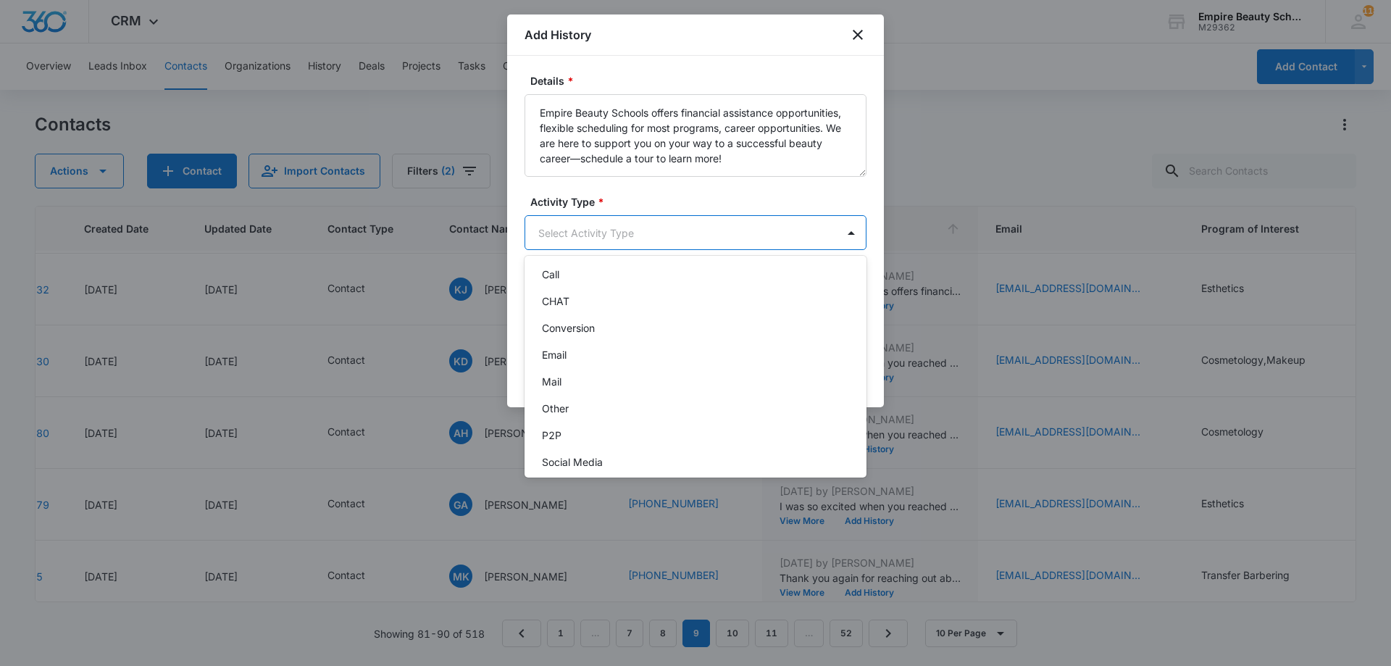
scroll to position [75, 0]
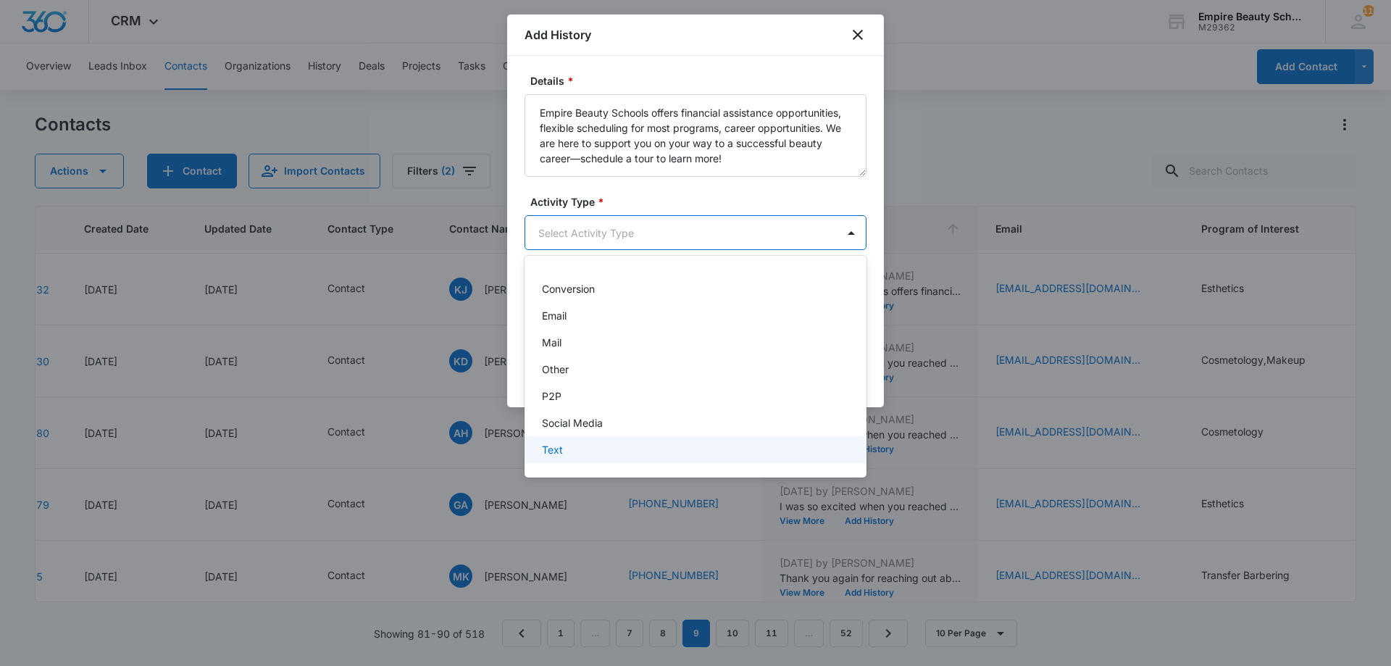
click at [587, 442] on div "Text" at bounding box center [694, 449] width 304 height 15
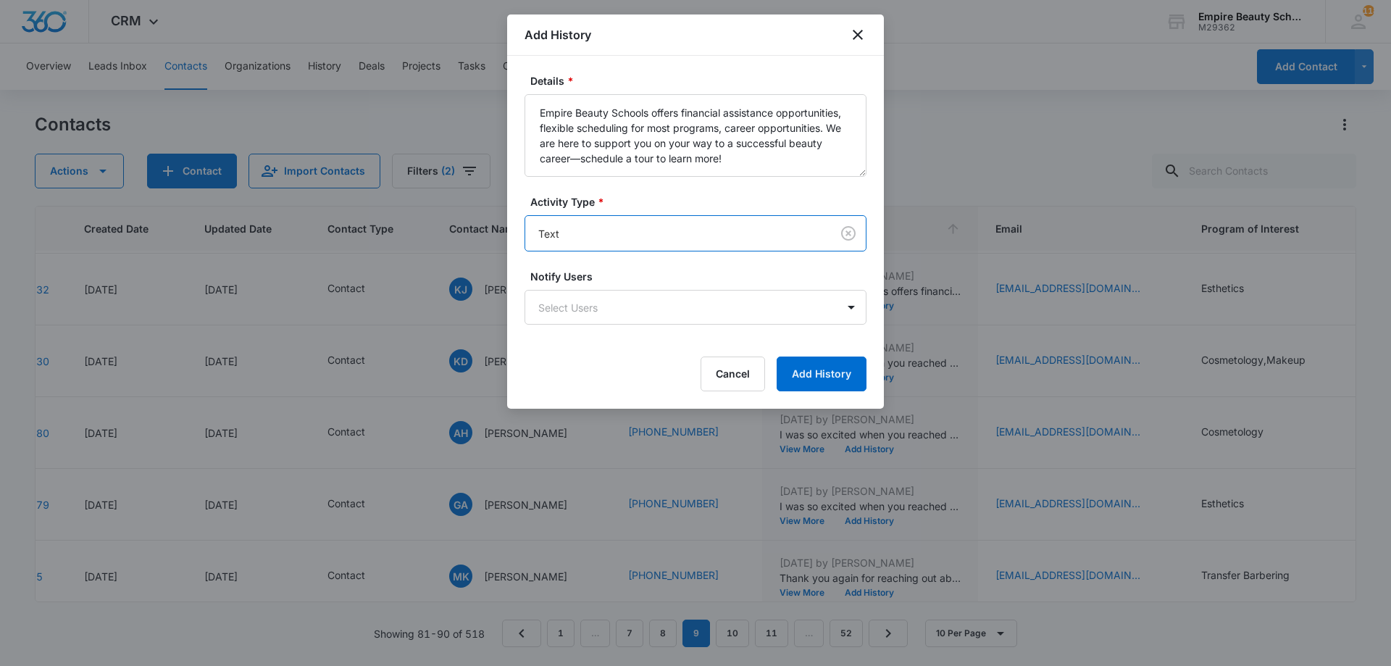
click at [810, 351] on form "Details * Empire Beauty Schools offers financial assistance opportunities, flex…" at bounding box center [695, 232] width 342 height 318
click at [811, 359] on button "Add History" at bounding box center [821, 373] width 90 height 35
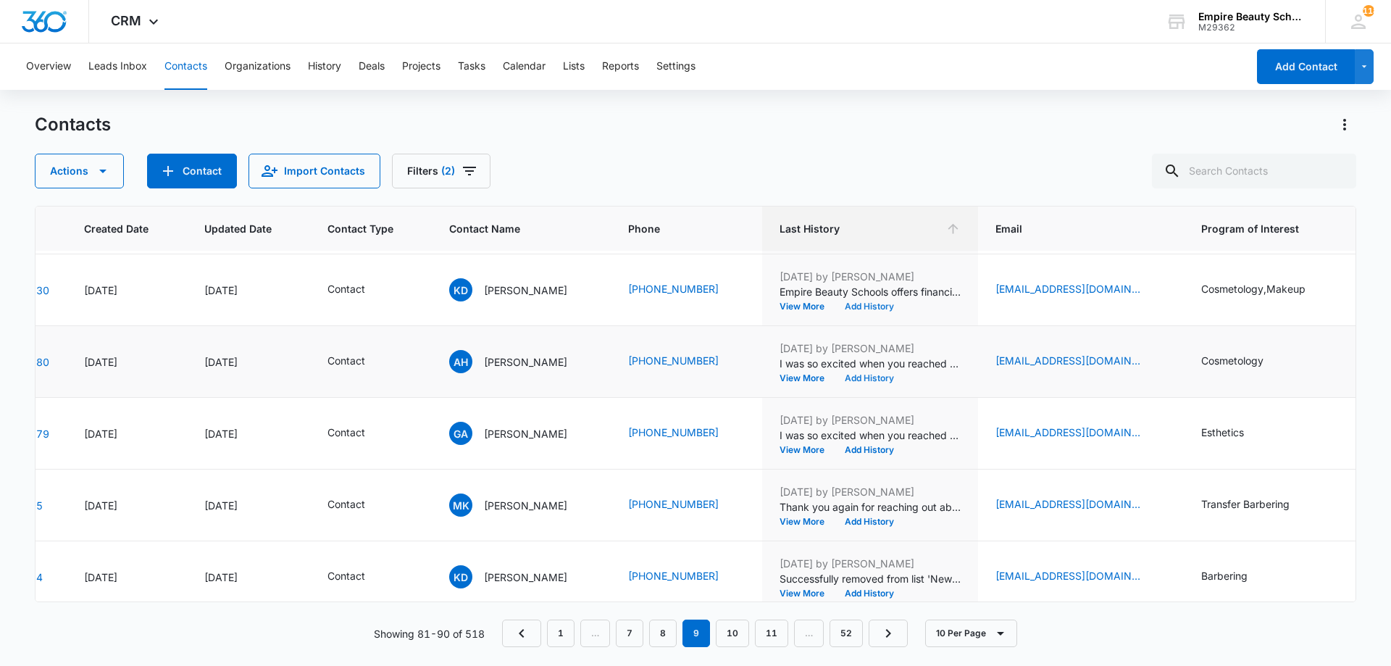
scroll to position [357, 92]
click at [856, 378] on button "Add History" at bounding box center [869, 376] width 70 height 9
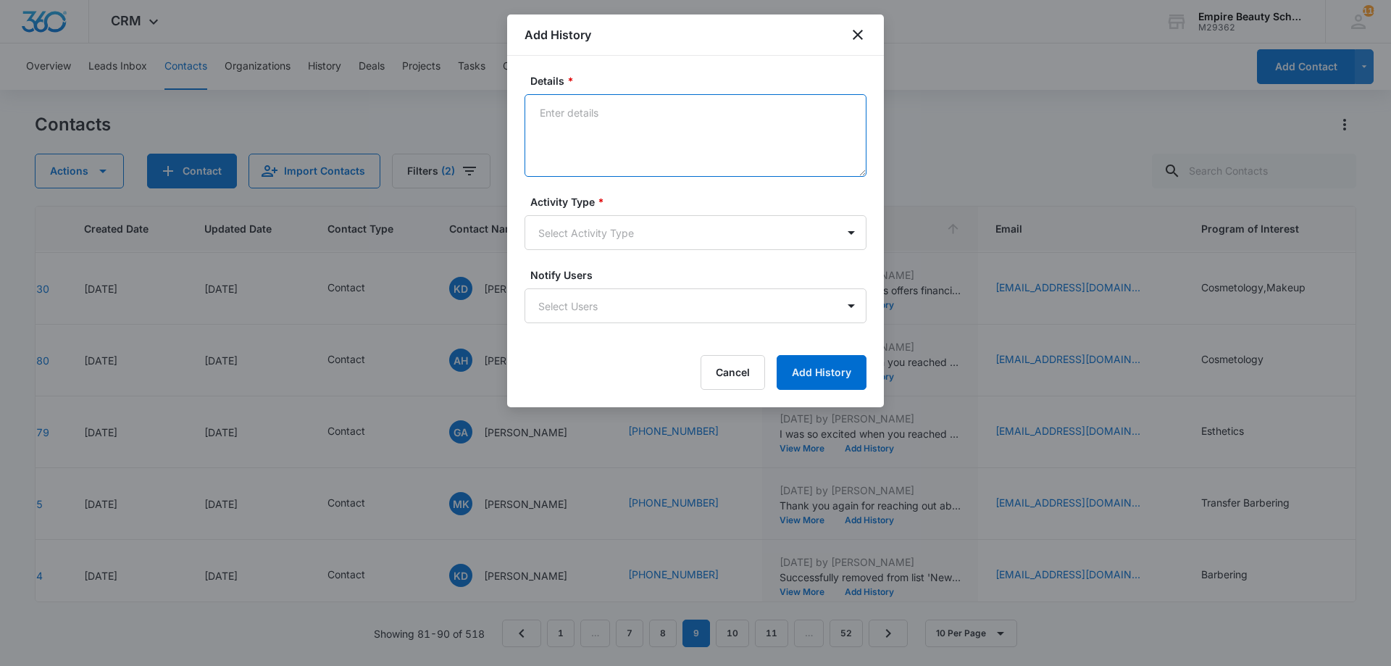
paste textarea "Empire Beauty Schools offers financial assistance opportunities, flexible sched…"
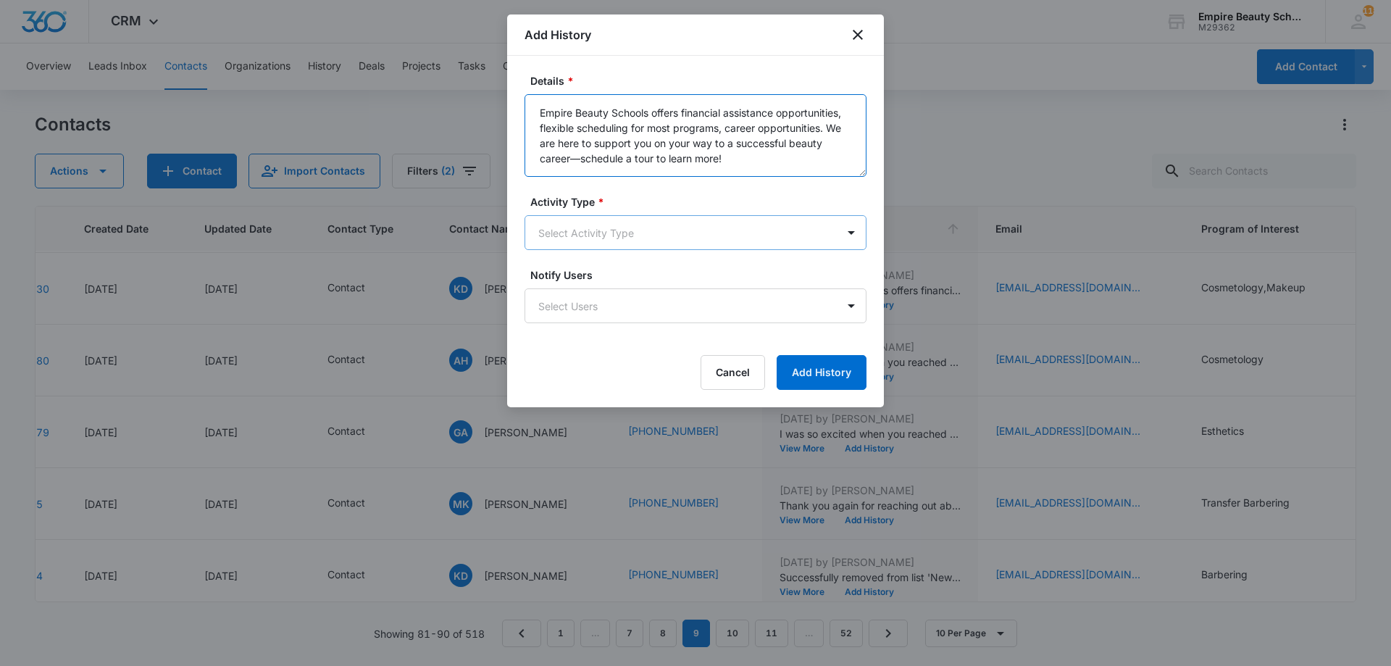
type textarea "Empire Beauty Schools offers financial assistance opportunities, flexible sched…"
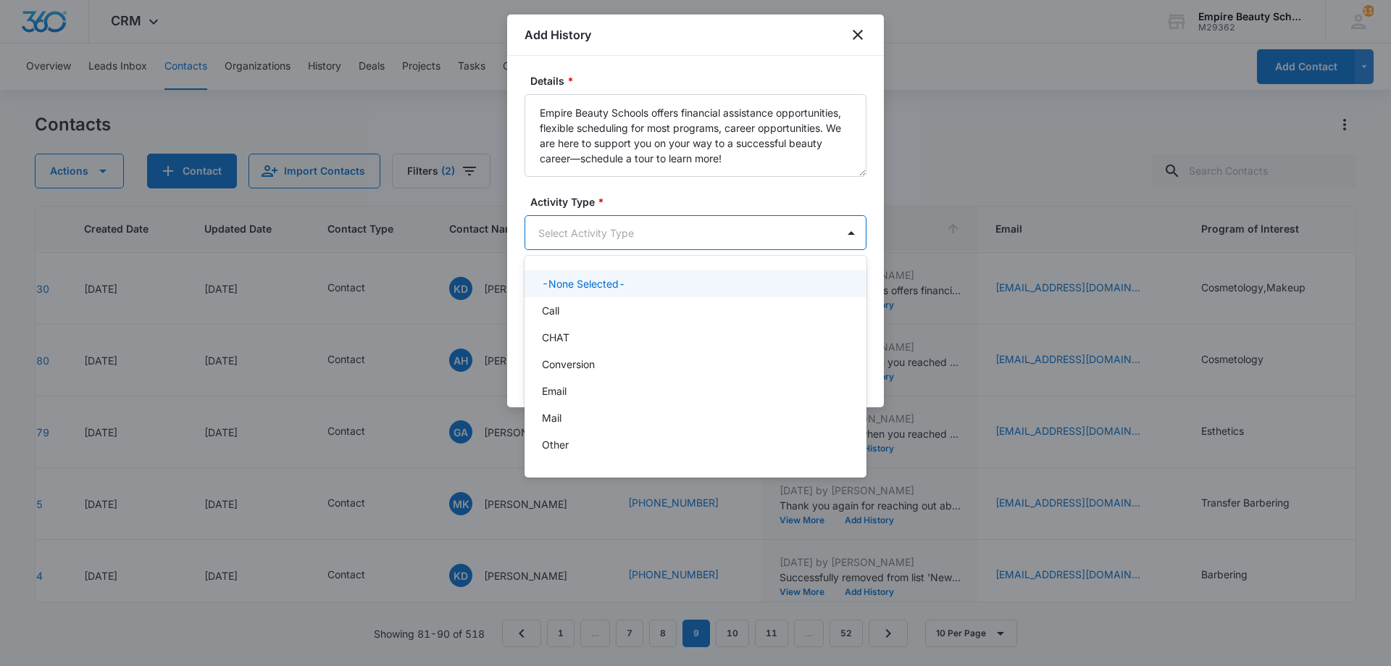
click at [624, 227] on body "CRM Apps Forms CRM Email Shop Payments POS Files Brand Settings Empire Beauty S…" at bounding box center [695, 333] width 1391 height 666
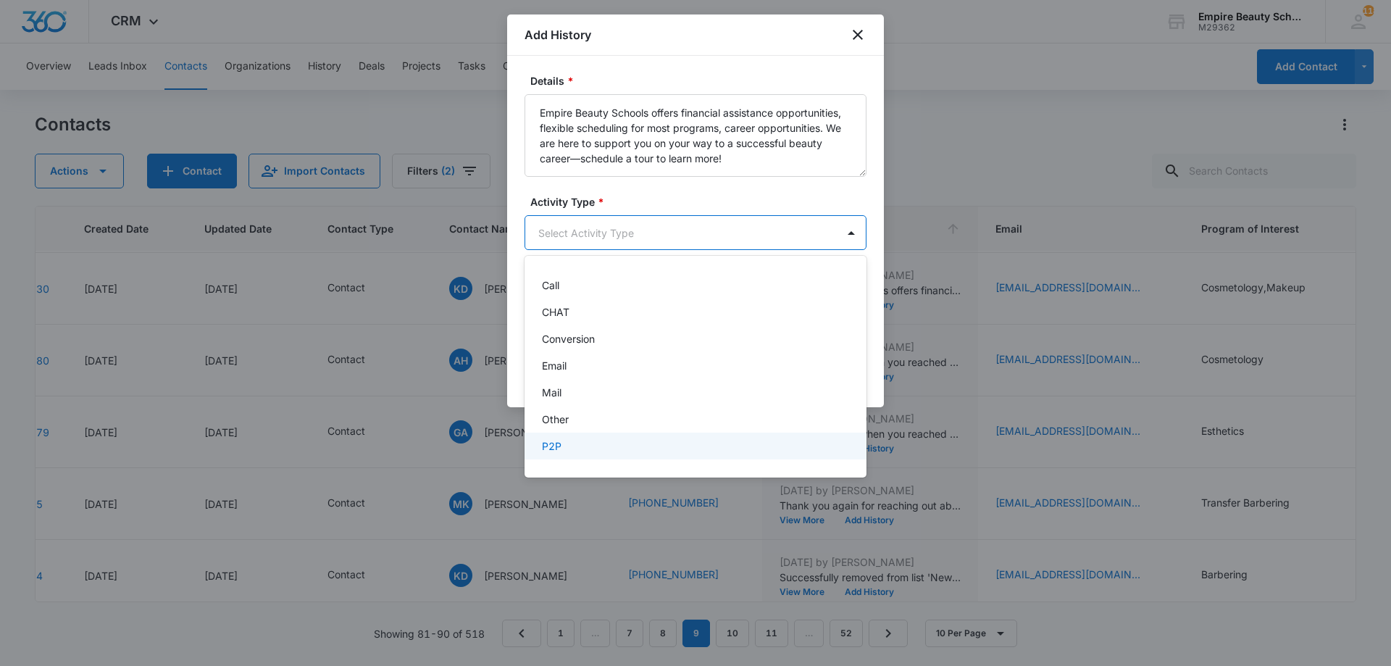
scroll to position [75, 0]
click at [591, 453] on div "Text" at bounding box center [694, 449] width 304 height 15
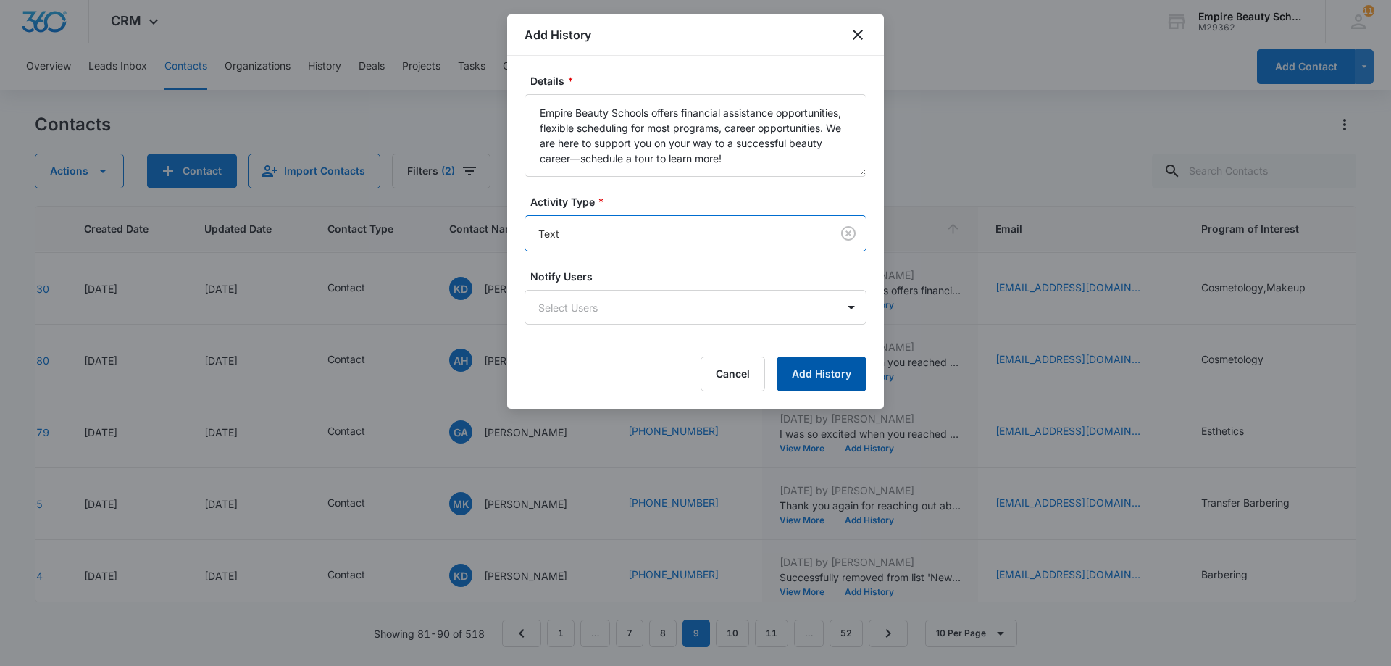
click at [813, 369] on button "Add History" at bounding box center [821, 373] width 90 height 35
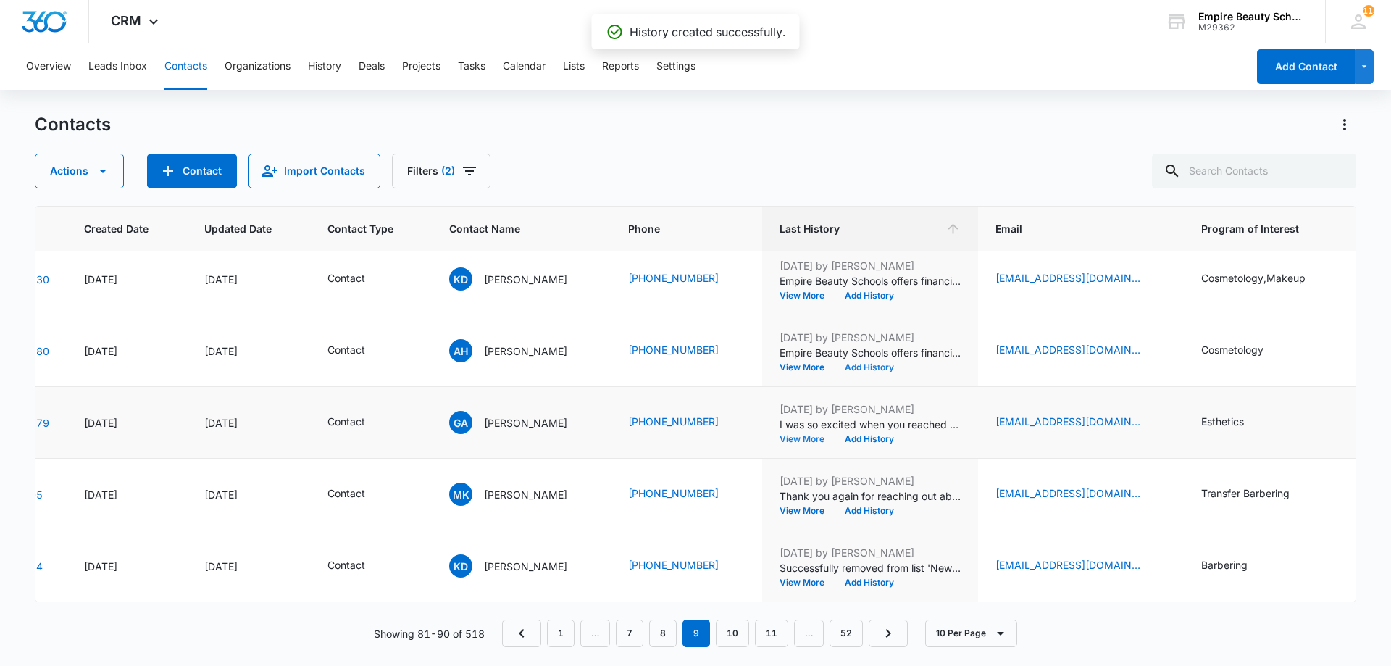
scroll to position [377, 92]
click at [866, 435] on button "Add History" at bounding box center [869, 439] width 70 height 9
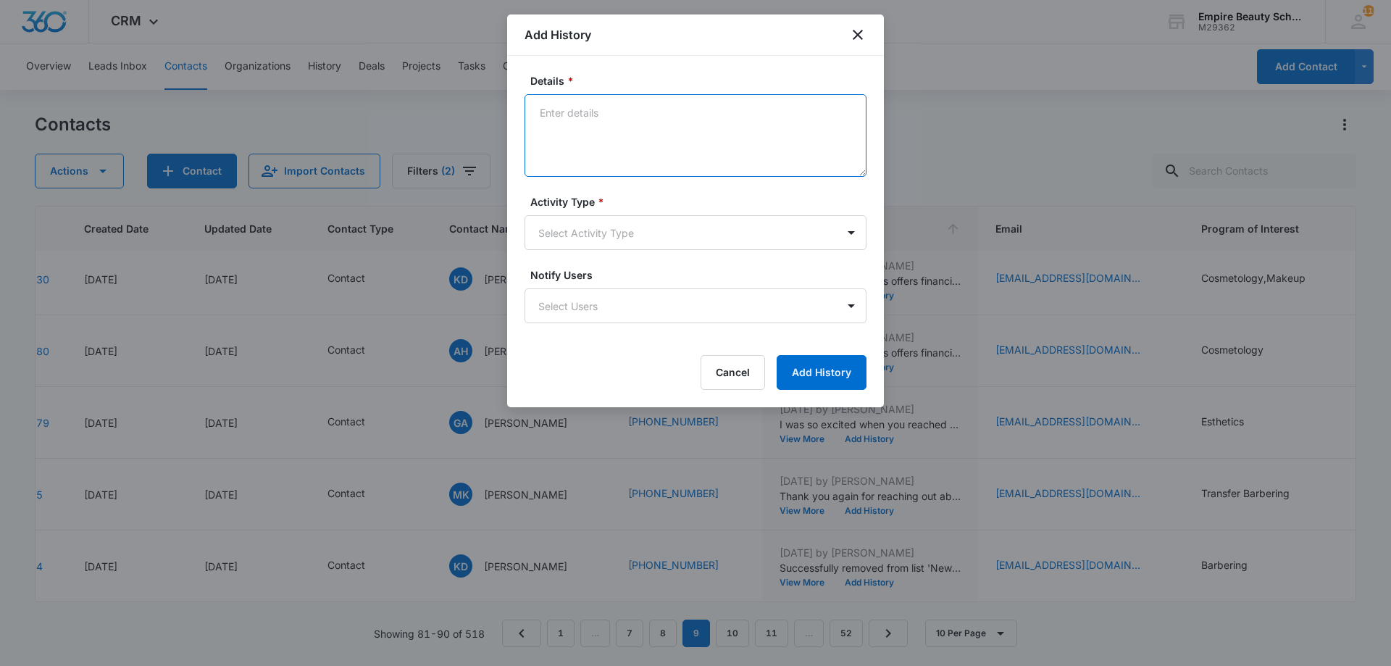
paste textarea "Empire Beauty Schools offers financial assistance opportunities, flexible sched…"
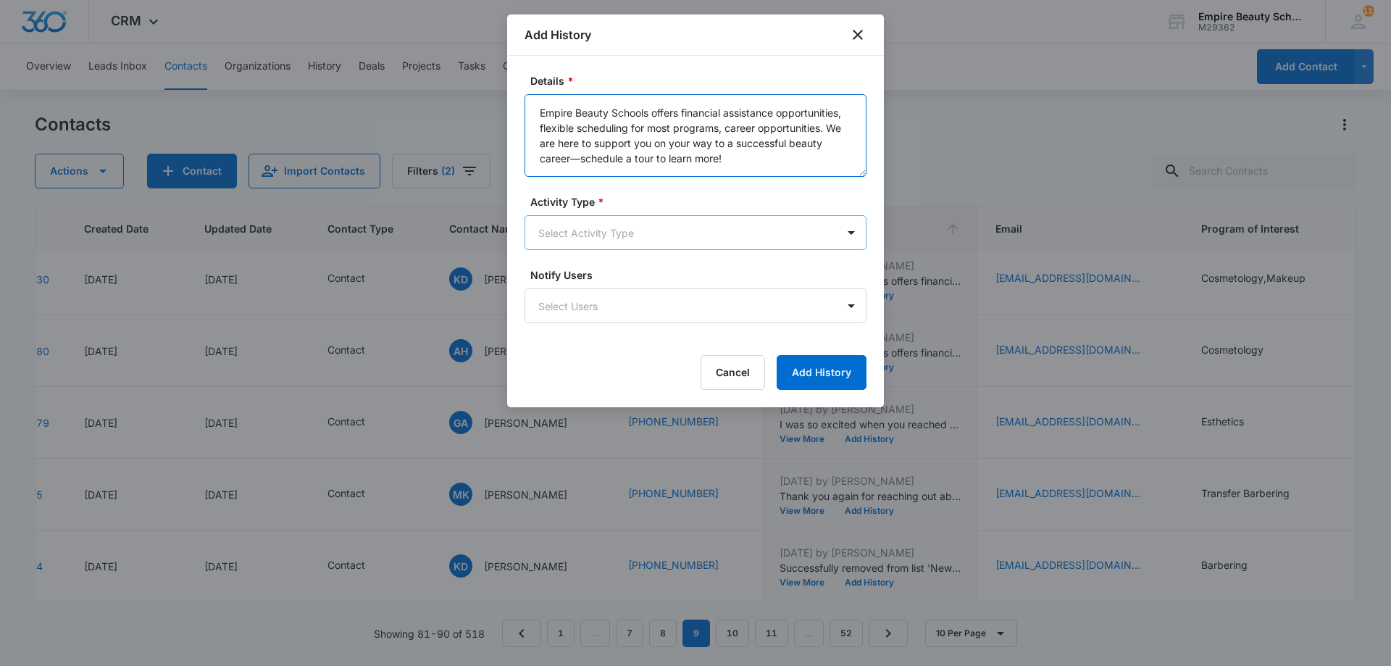
type textarea "Empire Beauty Schools offers financial assistance opportunities, flexible sched…"
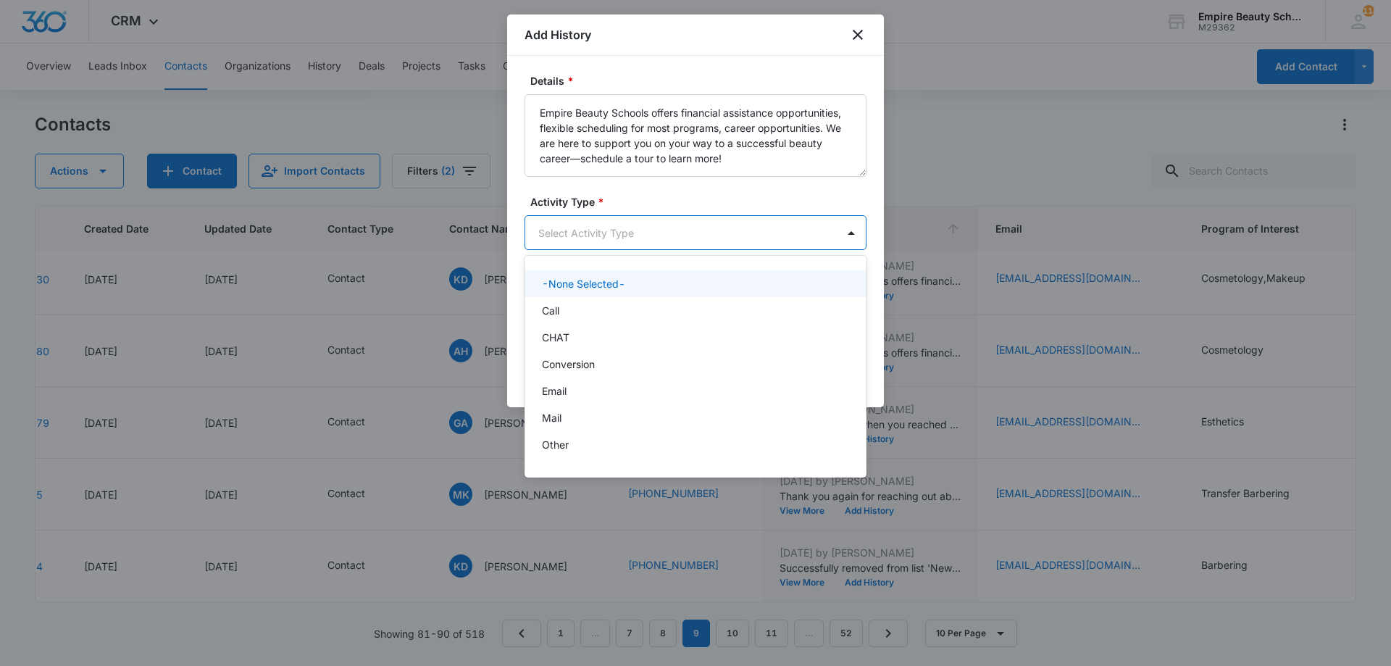
click at [637, 238] on body "CRM Apps Forms CRM Email Shop Payments POS Files Brand Settings Empire Beauty S…" at bounding box center [695, 333] width 1391 height 666
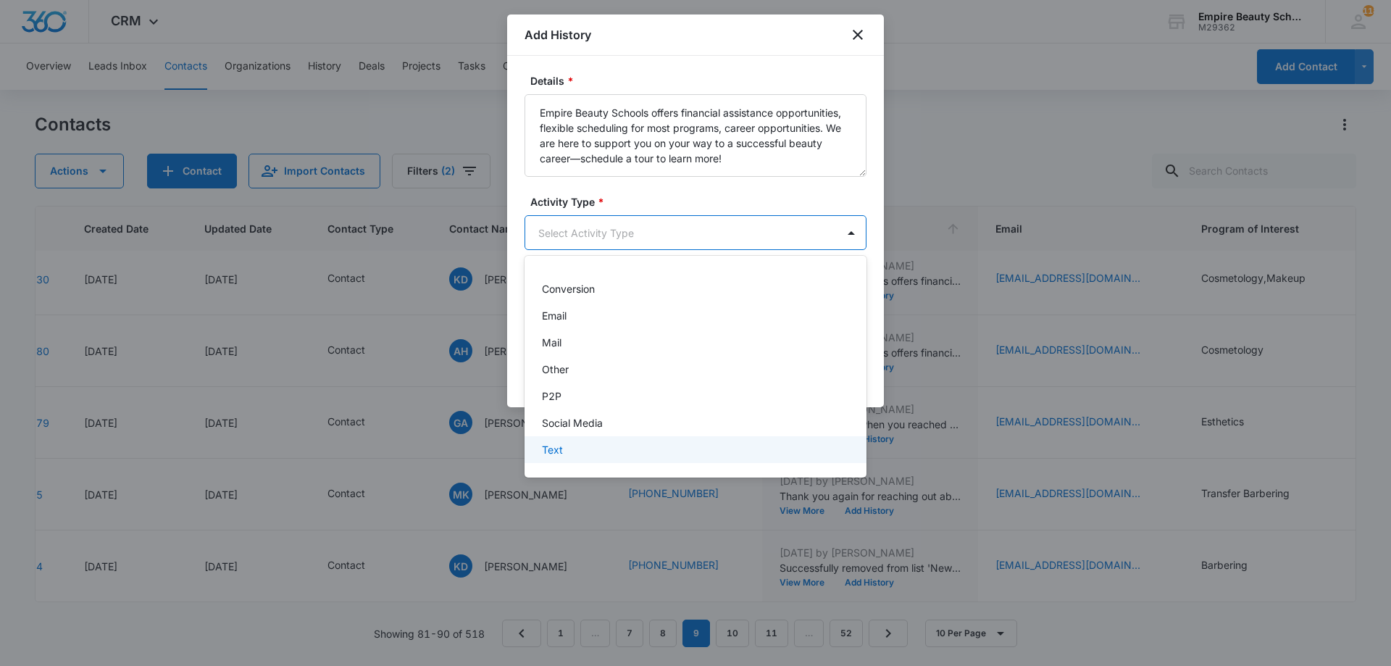
click at [579, 450] on div "Text" at bounding box center [694, 449] width 304 height 15
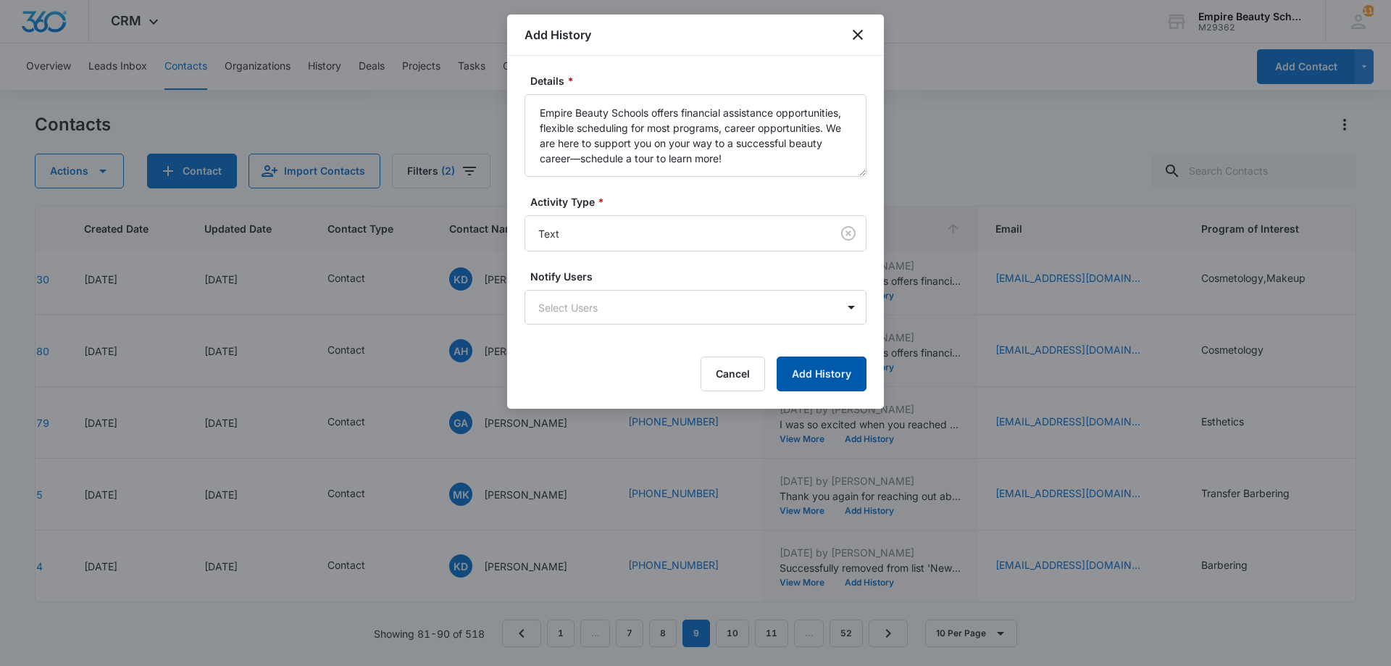
click at [800, 377] on button "Add History" at bounding box center [821, 373] width 90 height 35
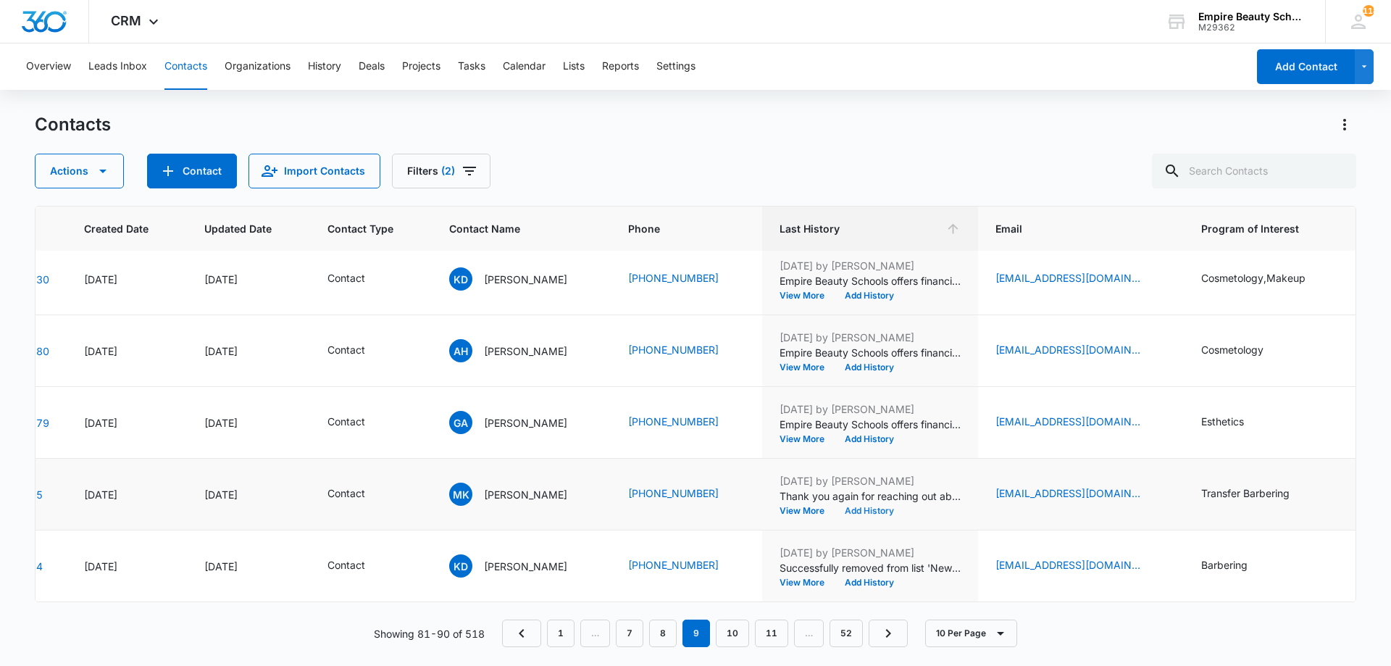
click at [871, 506] on button "Add History" at bounding box center [869, 510] width 70 height 9
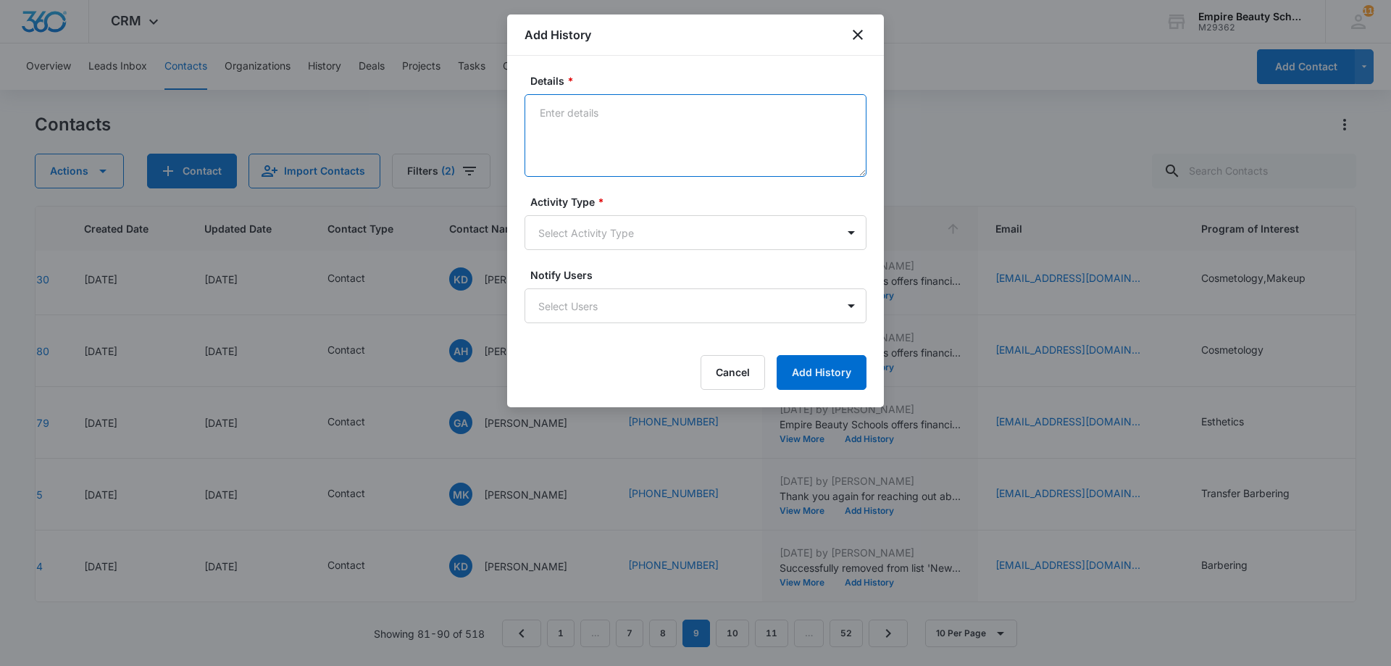
drag, startPoint x: 692, startPoint y: 141, endPoint x: 640, endPoint y: 128, distance: 53.8
click at [640, 128] on textarea "Details *" at bounding box center [695, 135] width 342 height 83
paste textarea "Empire Beauty Schools offers financial assistance opportunities, flexible sched…"
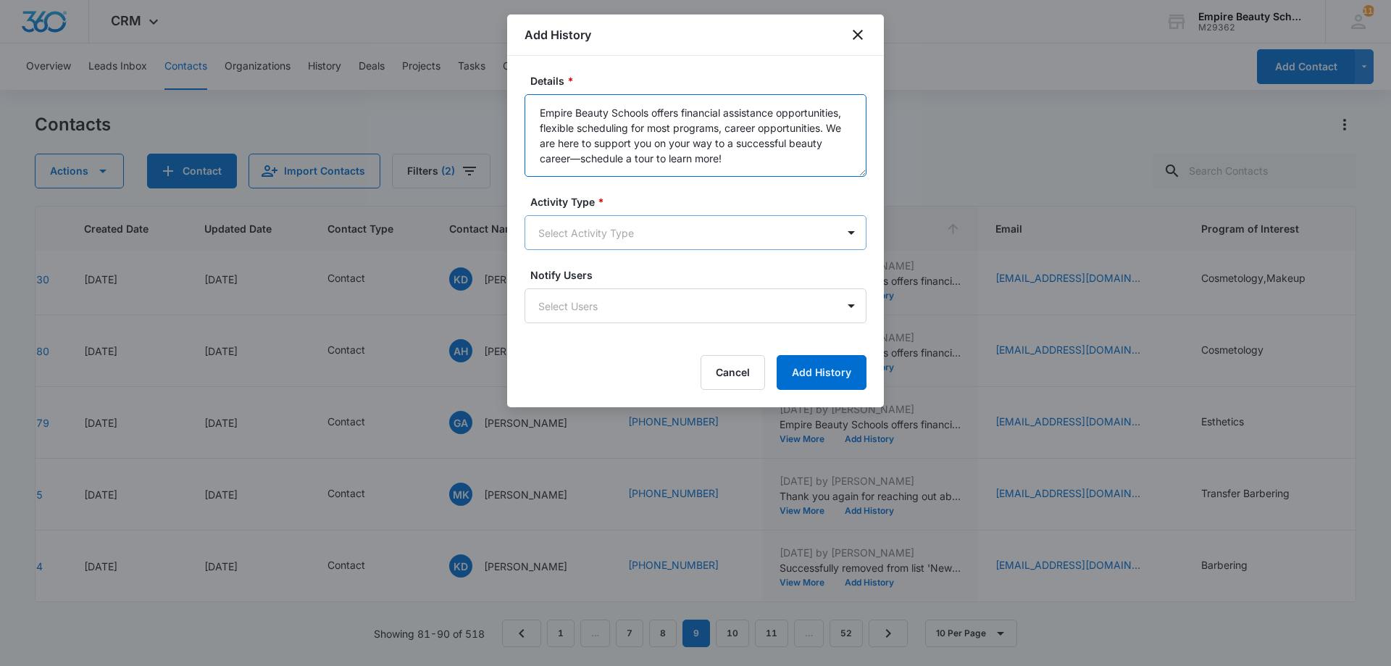
type textarea "Empire Beauty Schools offers financial assistance opportunities, flexible sched…"
click at [589, 216] on body "CRM Apps Forms CRM Email Shop Payments POS Files Brand Settings Empire Beauty S…" at bounding box center [695, 333] width 1391 height 666
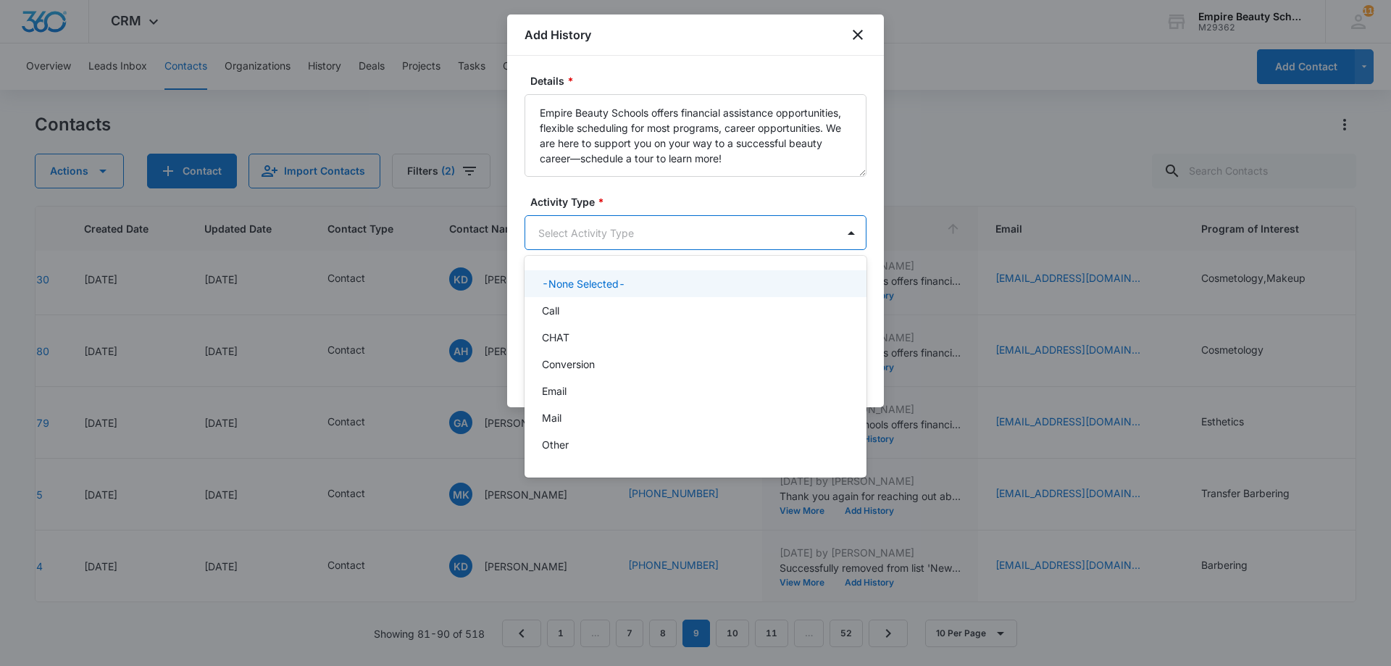
click at [591, 240] on div at bounding box center [695, 333] width 1391 height 666
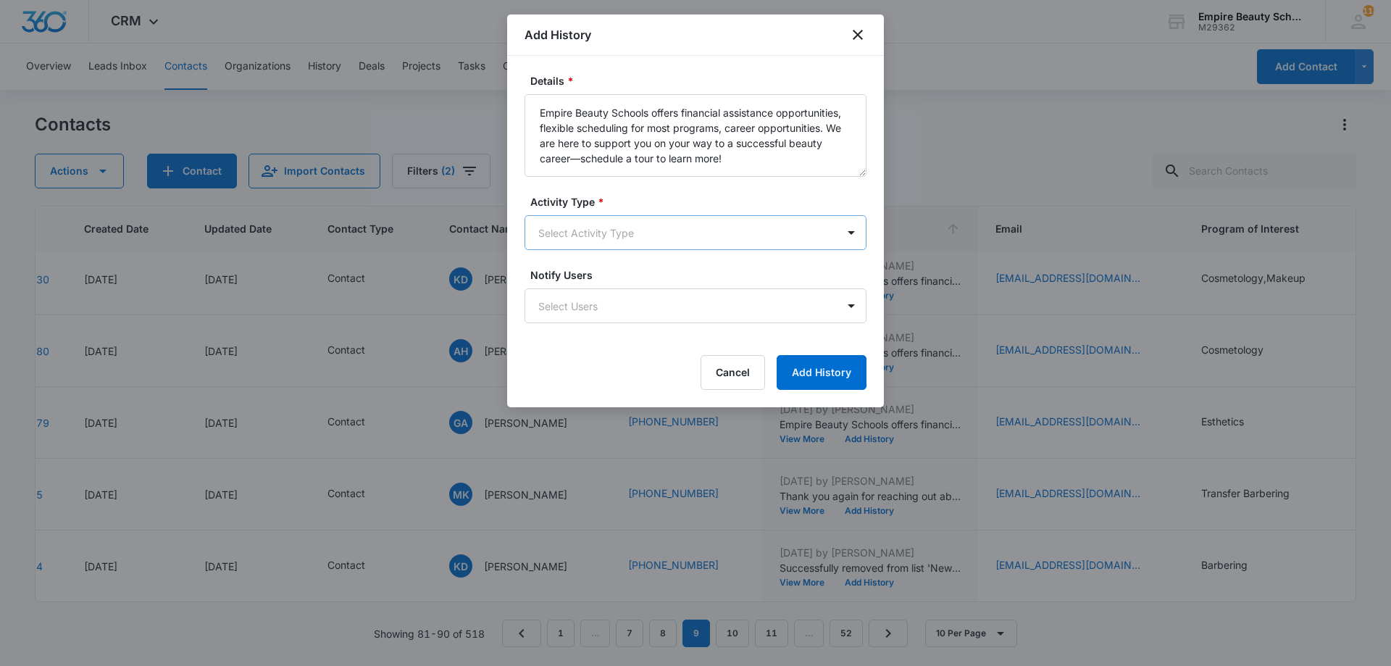
click at [592, 237] on body "CRM Apps Forms CRM Email Shop Payments POS Files Brand Settings Empire Beauty S…" at bounding box center [695, 333] width 1391 height 666
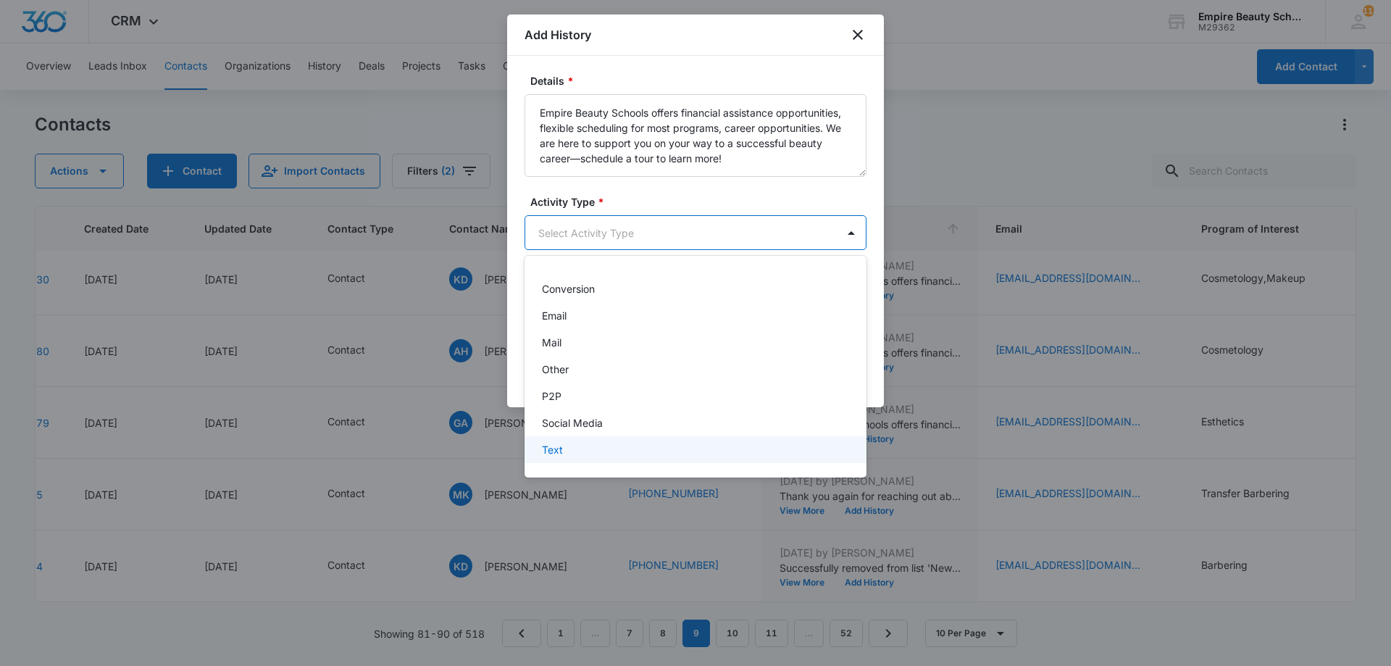
click at [581, 456] on div "Text" at bounding box center [694, 449] width 304 height 15
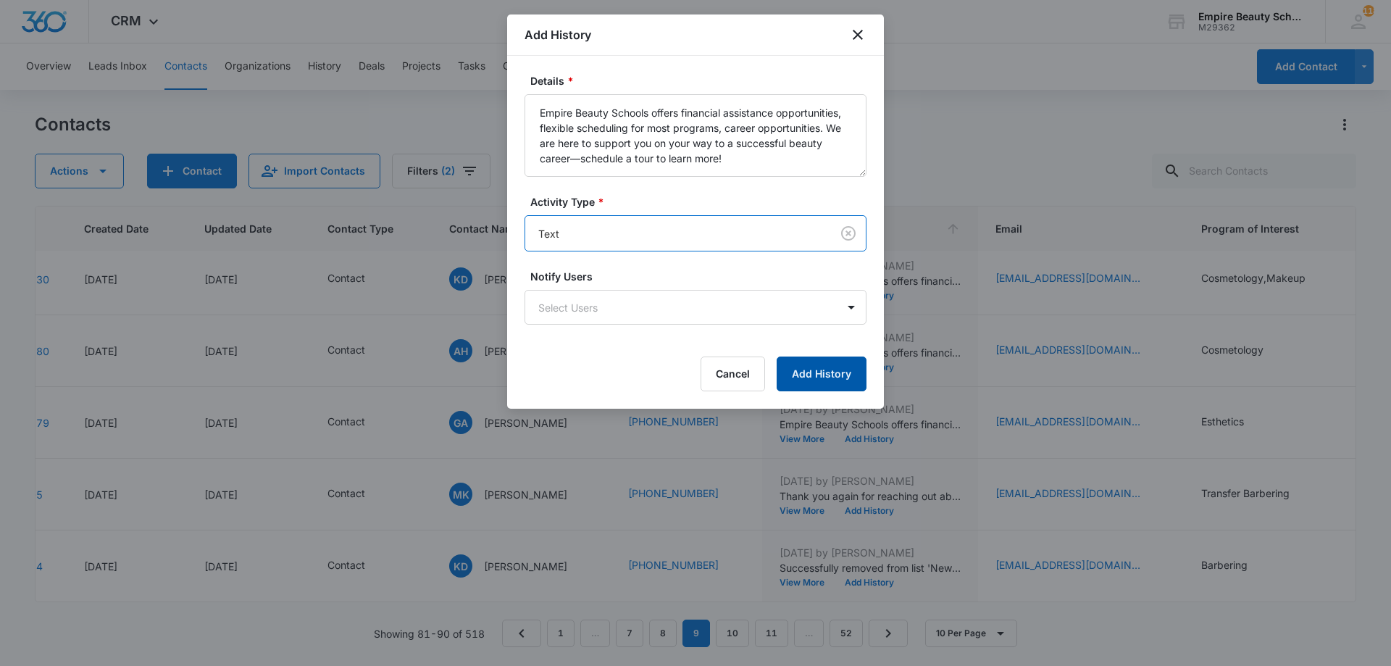
click at [834, 359] on button "Add History" at bounding box center [821, 373] width 90 height 35
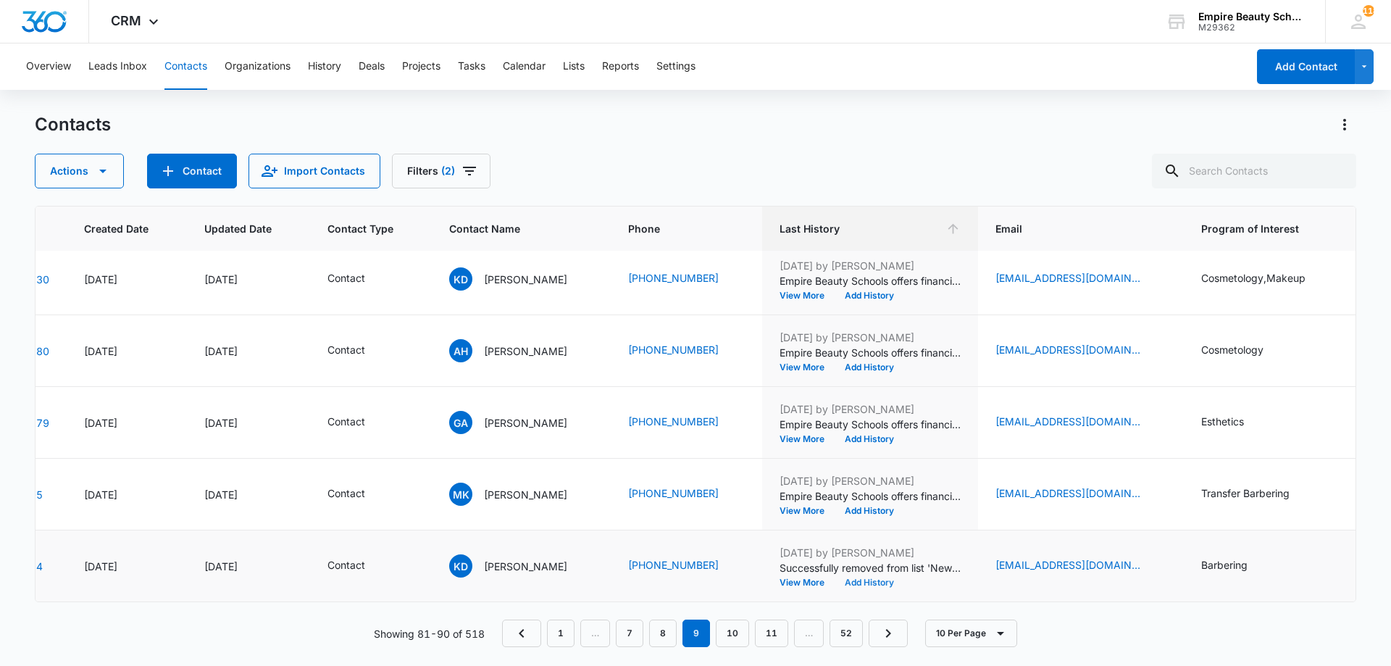
click at [861, 578] on button "Add History" at bounding box center [869, 582] width 70 height 9
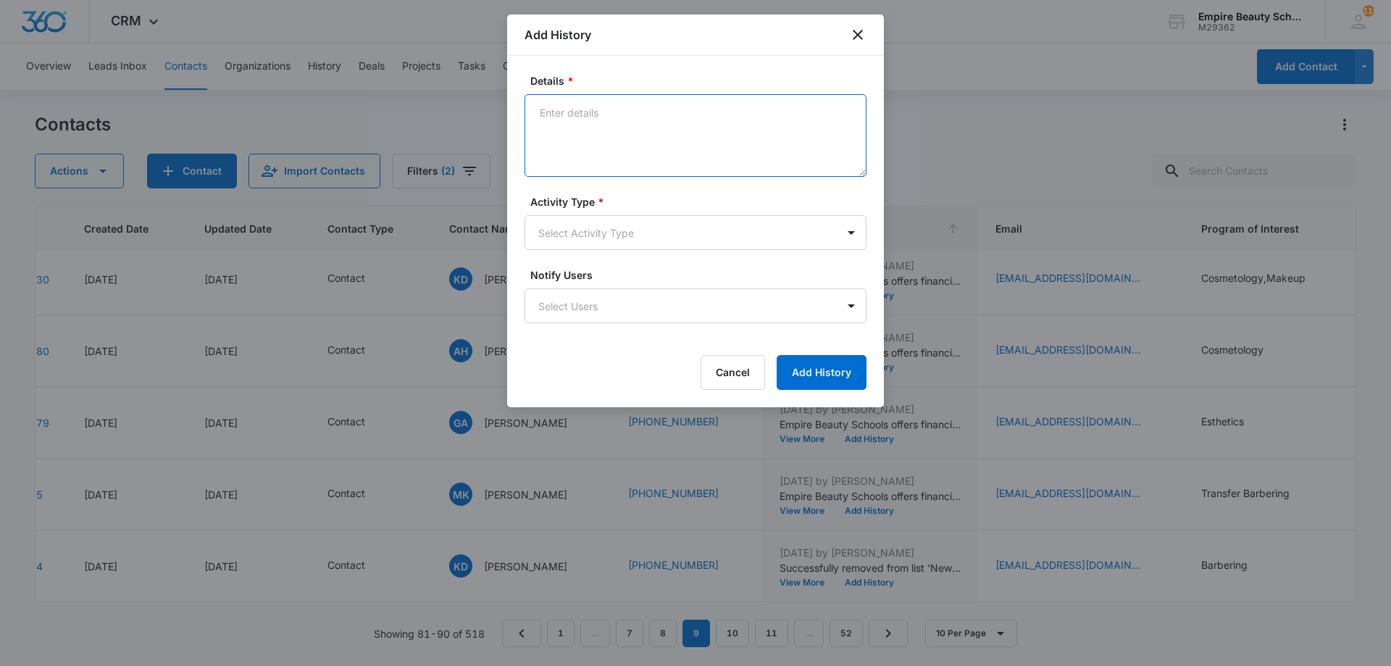
click at [603, 120] on textarea "Details *" at bounding box center [695, 135] width 342 height 83
paste textarea "Empire Beauty Schools offers financial assistance opportunities, flexible sched…"
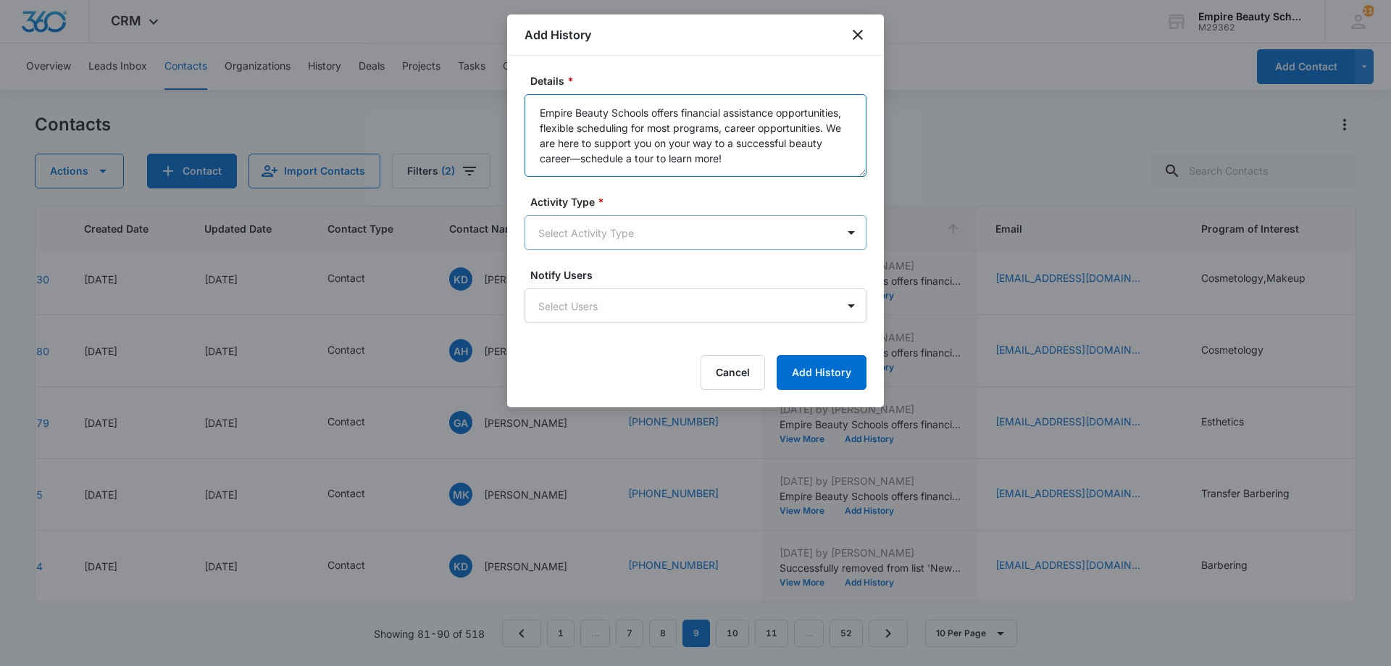
type textarea "Empire Beauty Schools offers financial assistance opportunities, flexible sched…"
click at [635, 235] on body "CRM Apps Forms CRM Email Shop Payments POS Files Brand Settings Empire Beauty S…" at bounding box center [695, 333] width 1391 height 666
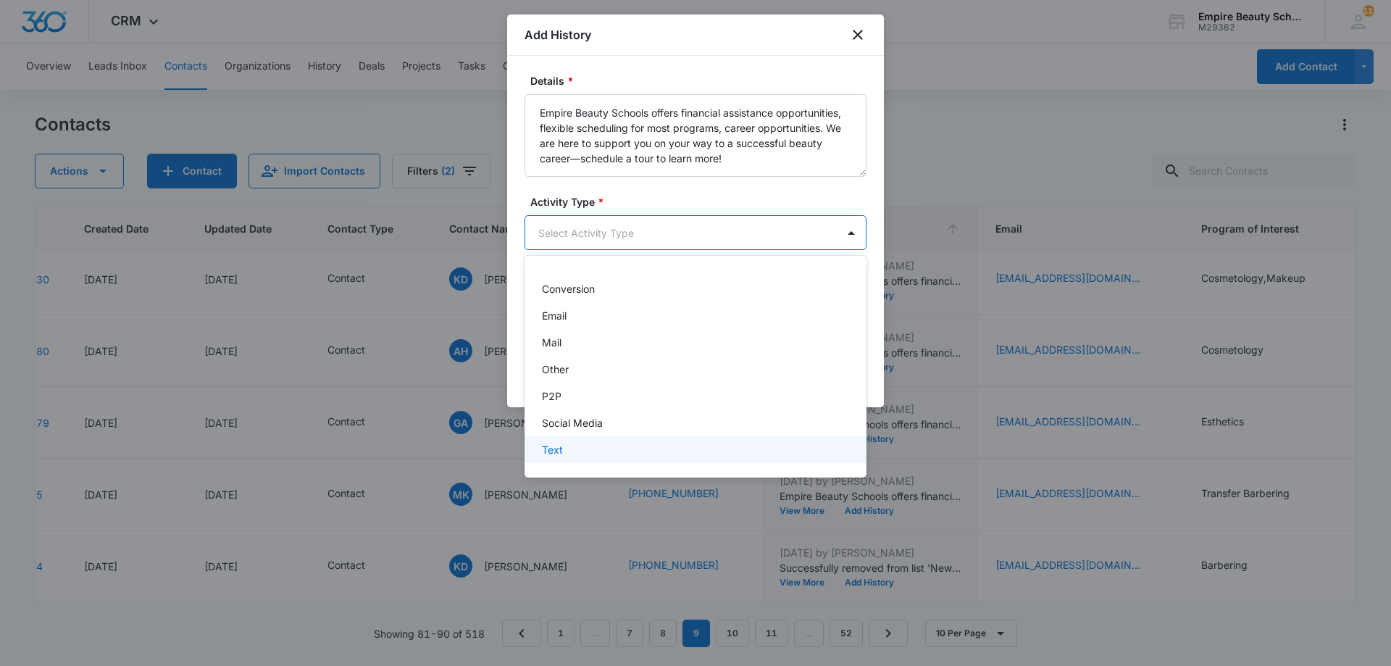
click at [569, 445] on div "Text" at bounding box center [694, 449] width 304 height 15
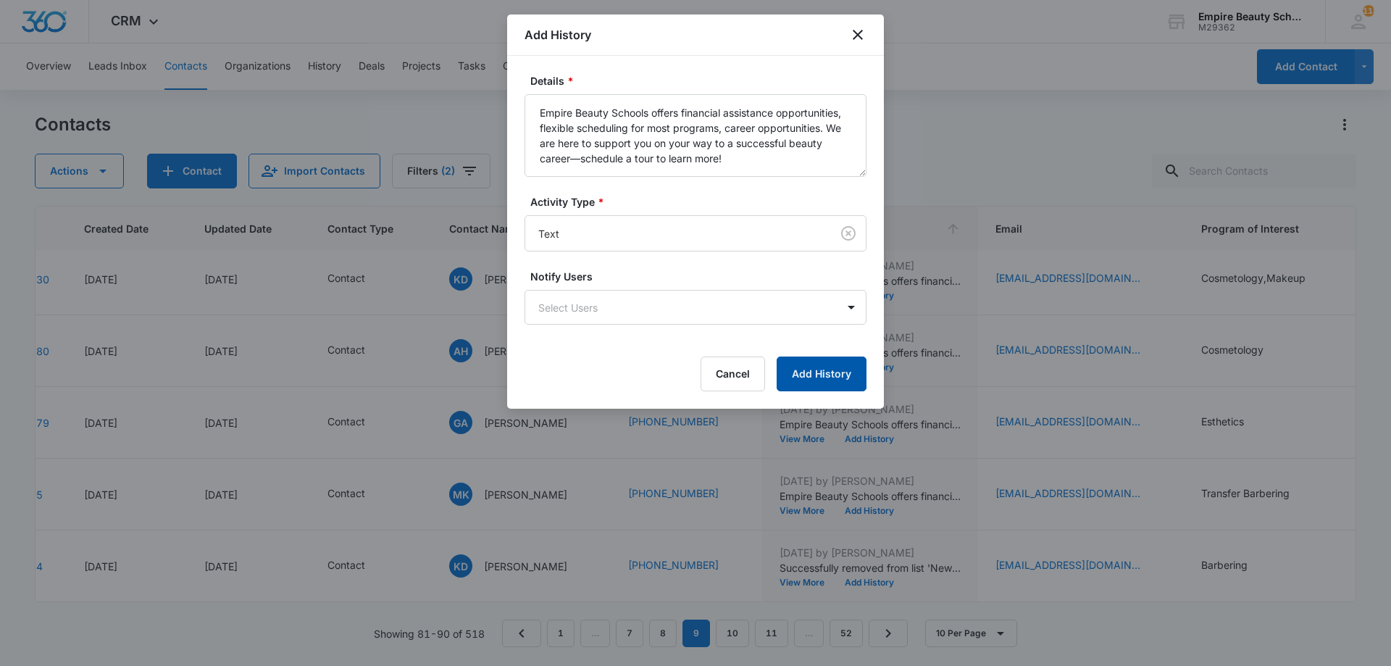
click at [818, 378] on button "Add History" at bounding box center [821, 373] width 90 height 35
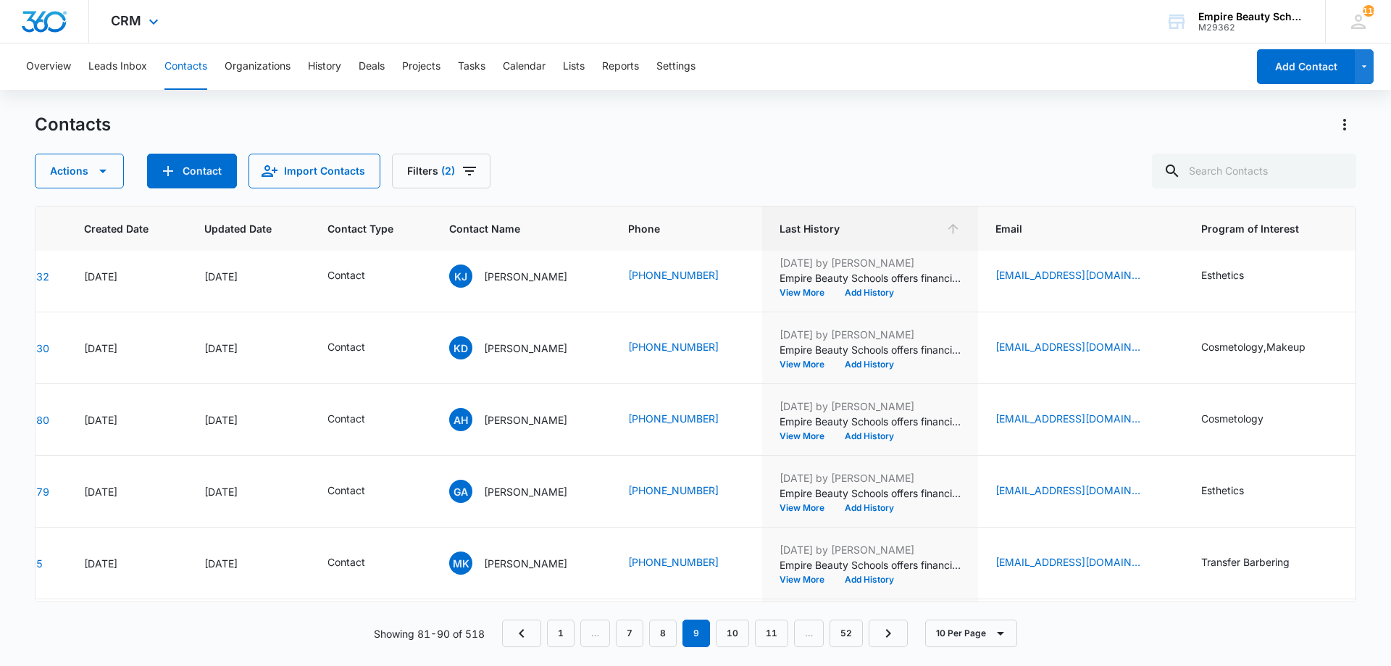
scroll to position [325, 92]
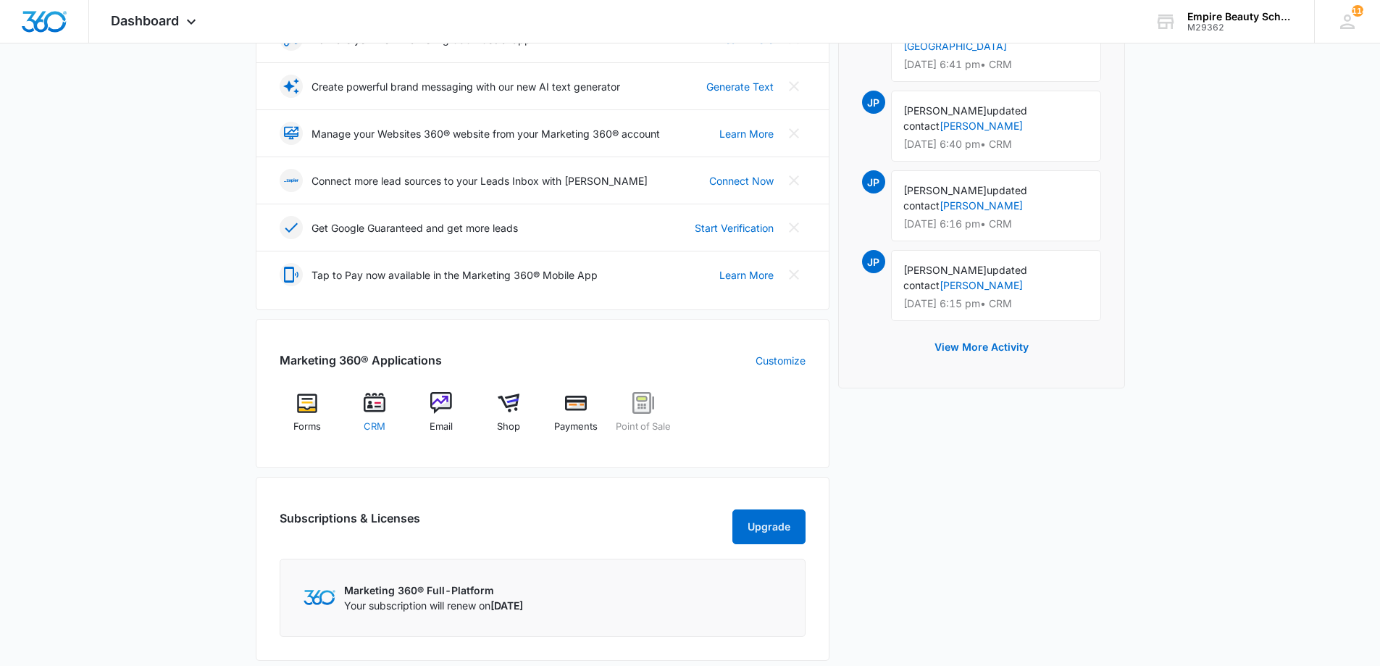
scroll to position [289, 0]
click at [380, 409] on img at bounding box center [375, 401] width 22 height 22
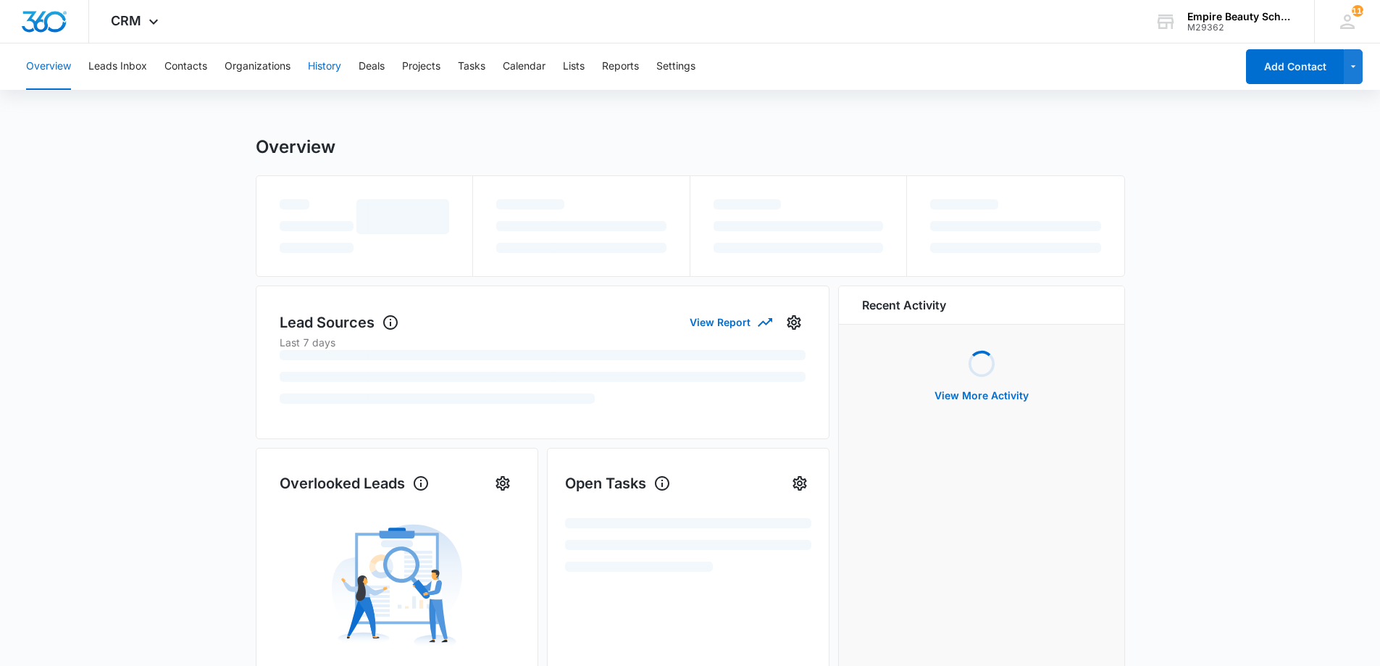
click at [327, 68] on button "History" at bounding box center [324, 66] width 33 height 46
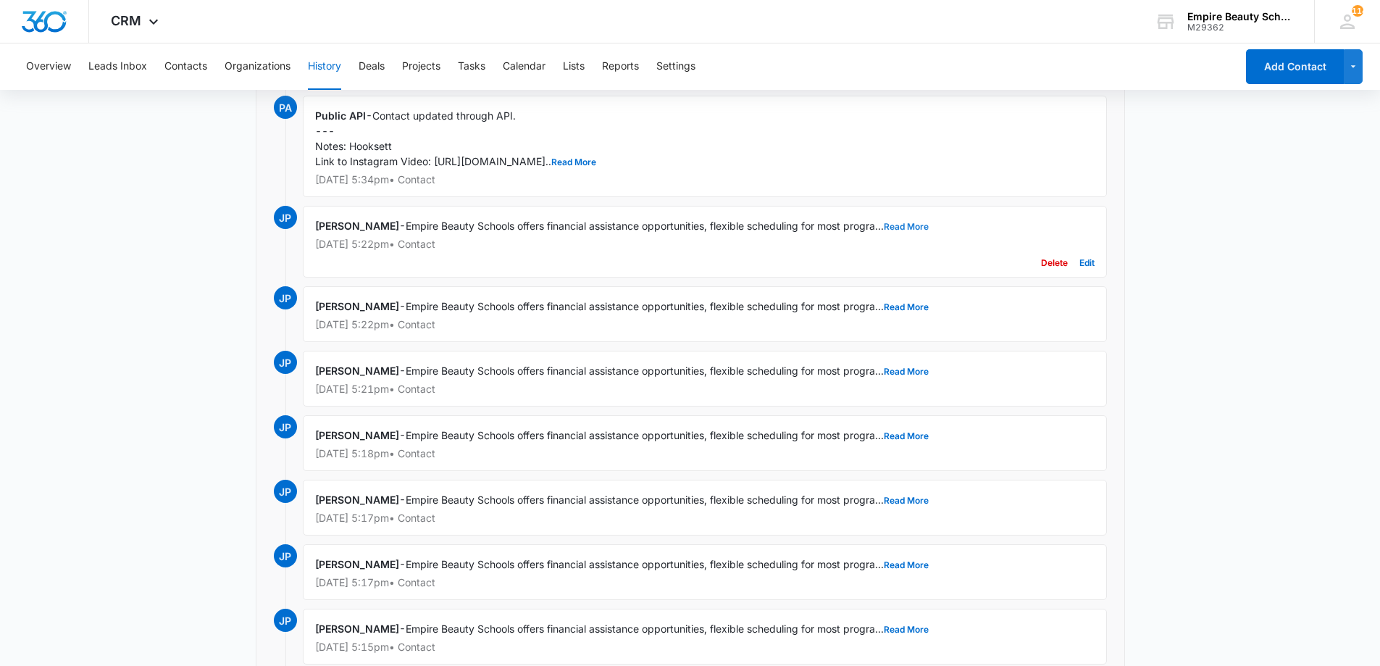
scroll to position [1153, 0]
click at [928, 228] on button "Read More" at bounding box center [906, 226] width 45 height 9
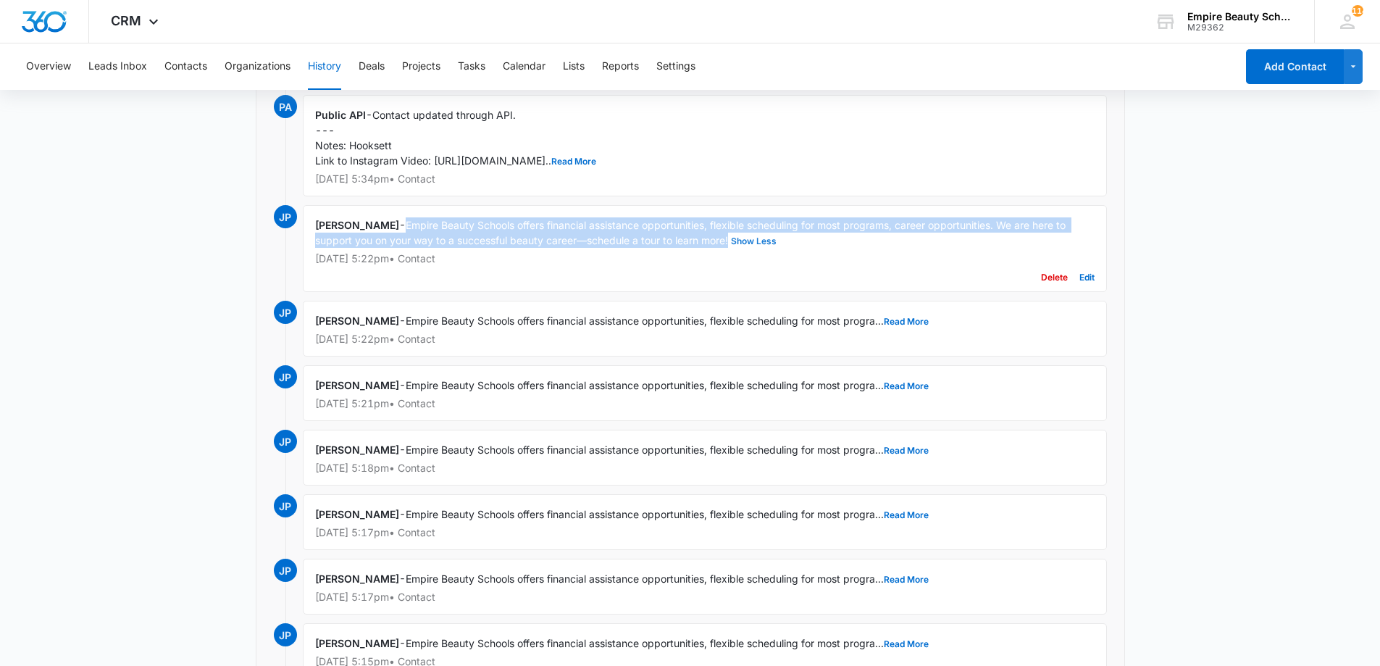
drag, startPoint x: 410, startPoint y: 225, endPoint x: 732, endPoint y: 245, distance: 323.0
click at [732, 245] on div "Jess Peltonovich - Empire Beauty Schools offers financial assistance opportunit…" at bounding box center [705, 248] width 804 height 87
copy span "Empire Beauty Schools offers financial assistance opportunities, flexible sched…"
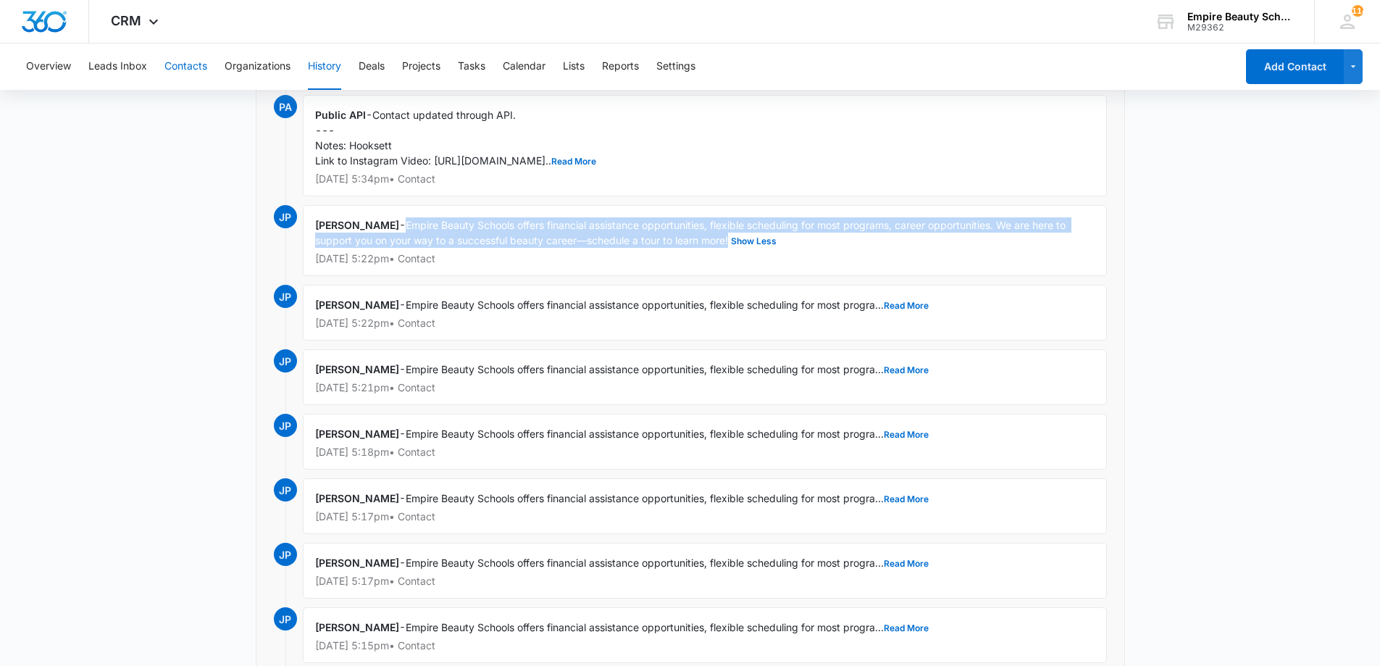
click at [169, 64] on button "Contacts" at bounding box center [185, 66] width 43 height 46
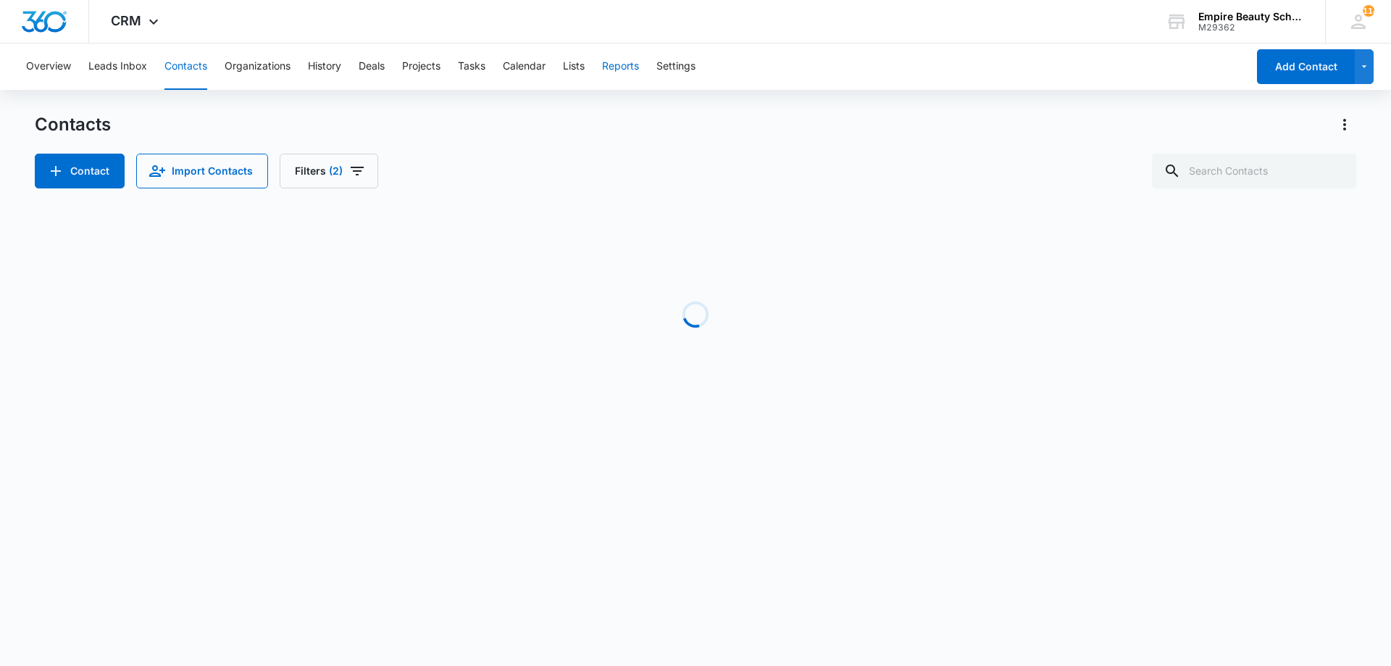
click at [609, 74] on button "Reports" at bounding box center [620, 66] width 37 height 46
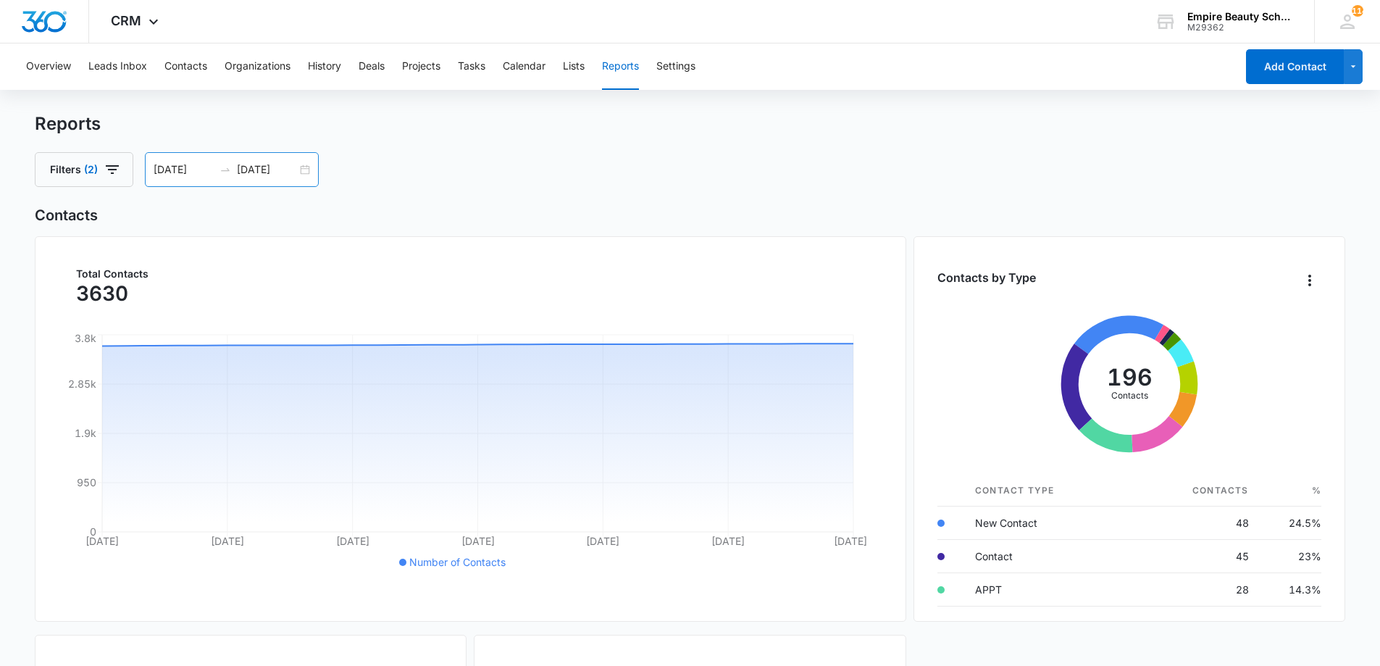
click at [301, 172] on div "07/13/2025 08/12/2025" at bounding box center [232, 169] width 174 height 35
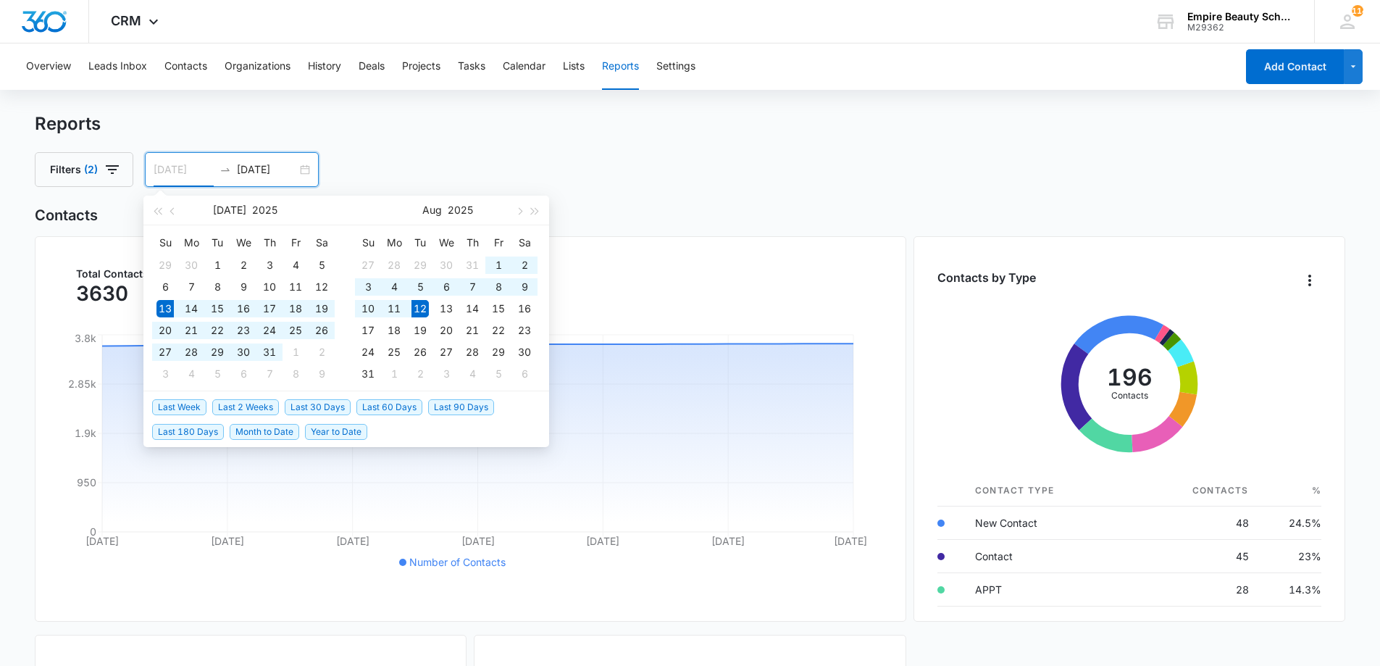
type input "08/12/2025"
click at [422, 310] on div "12" at bounding box center [419, 308] width 17 height 17
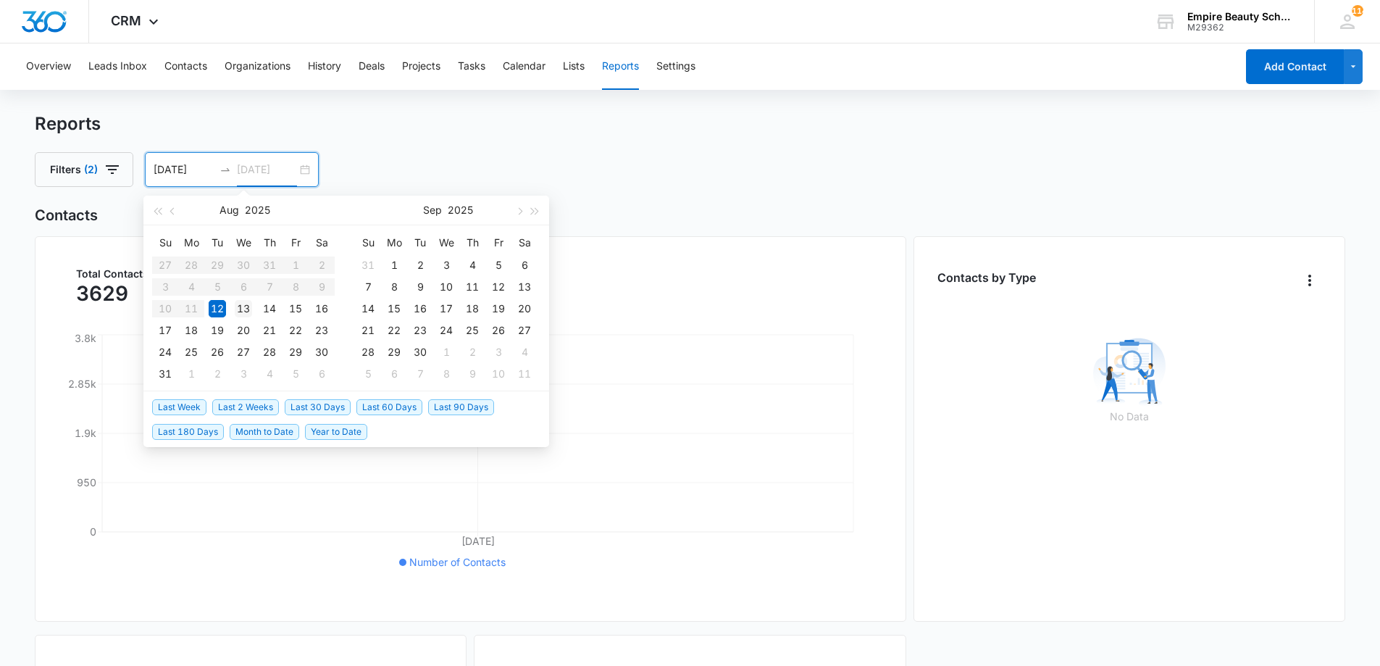
type input "08/13/2025"
click at [238, 310] on div "13" at bounding box center [243, 308] width 17 height 17
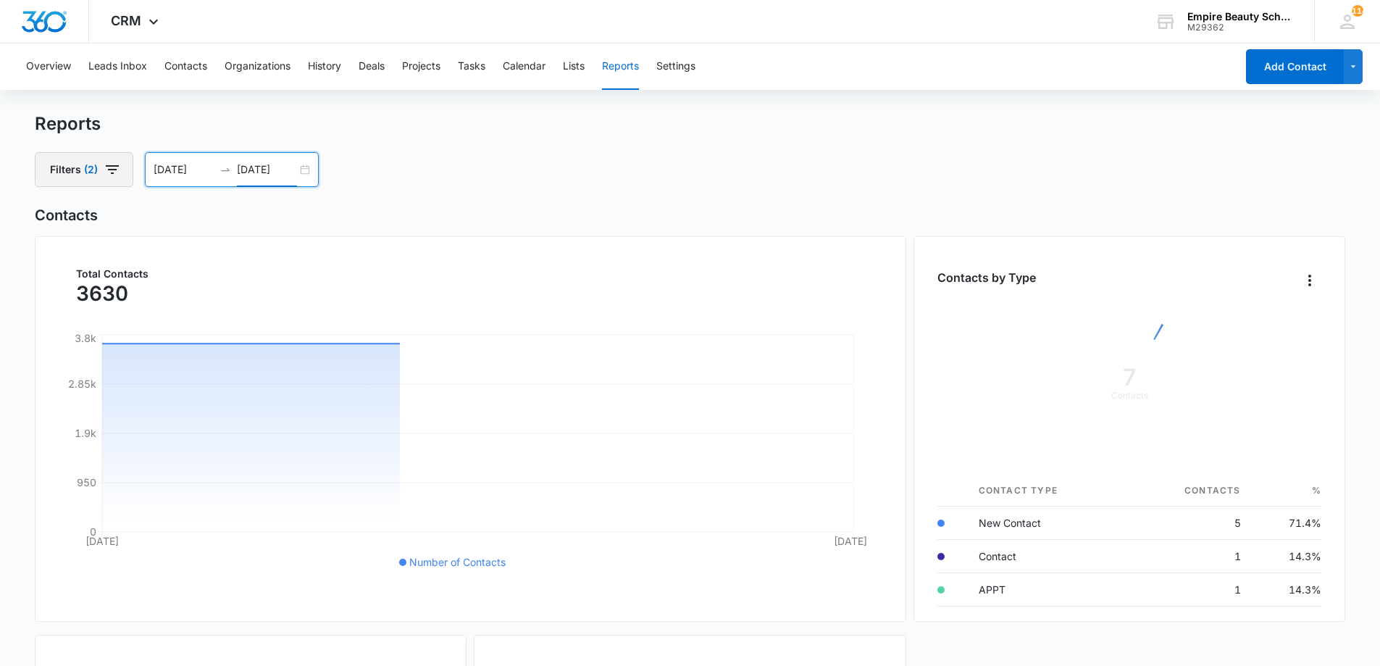
click at [104, 170] on icon "button" at bounding box center [112, 169] width 17 height 17
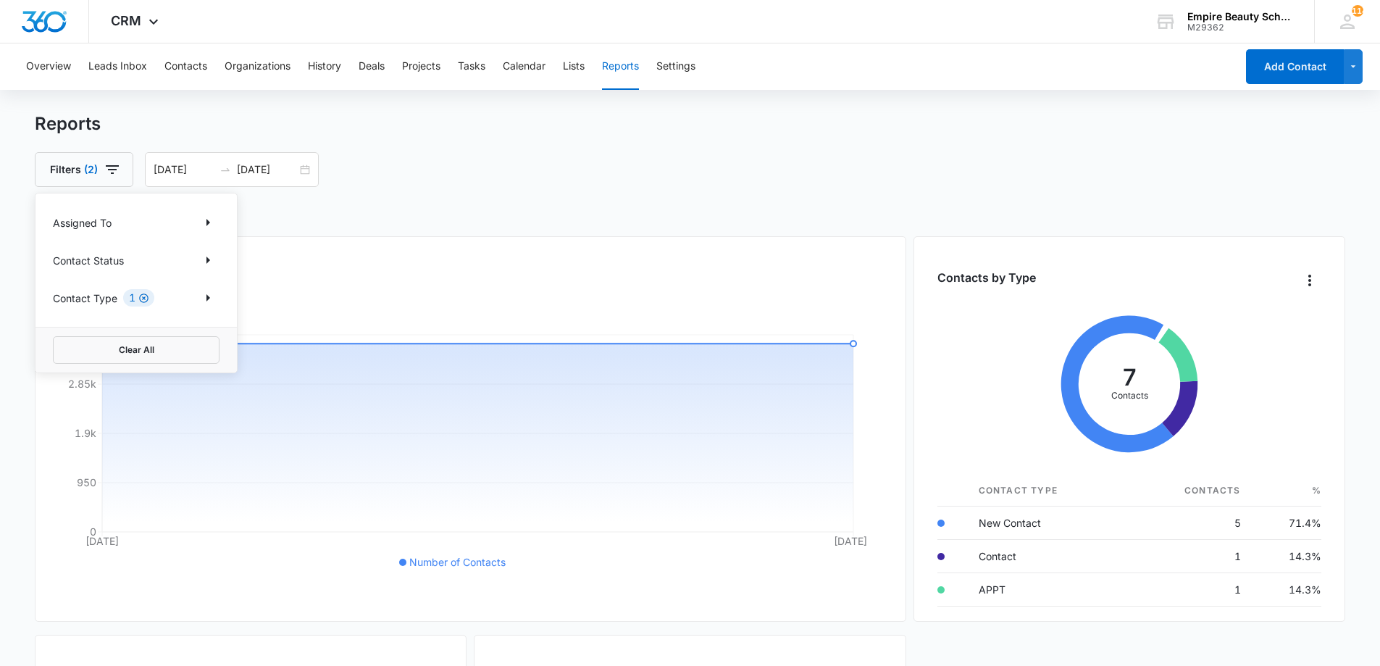
click at [144, 297] on icon "Clear" at bounding box center [143, 297] width 9 height 9
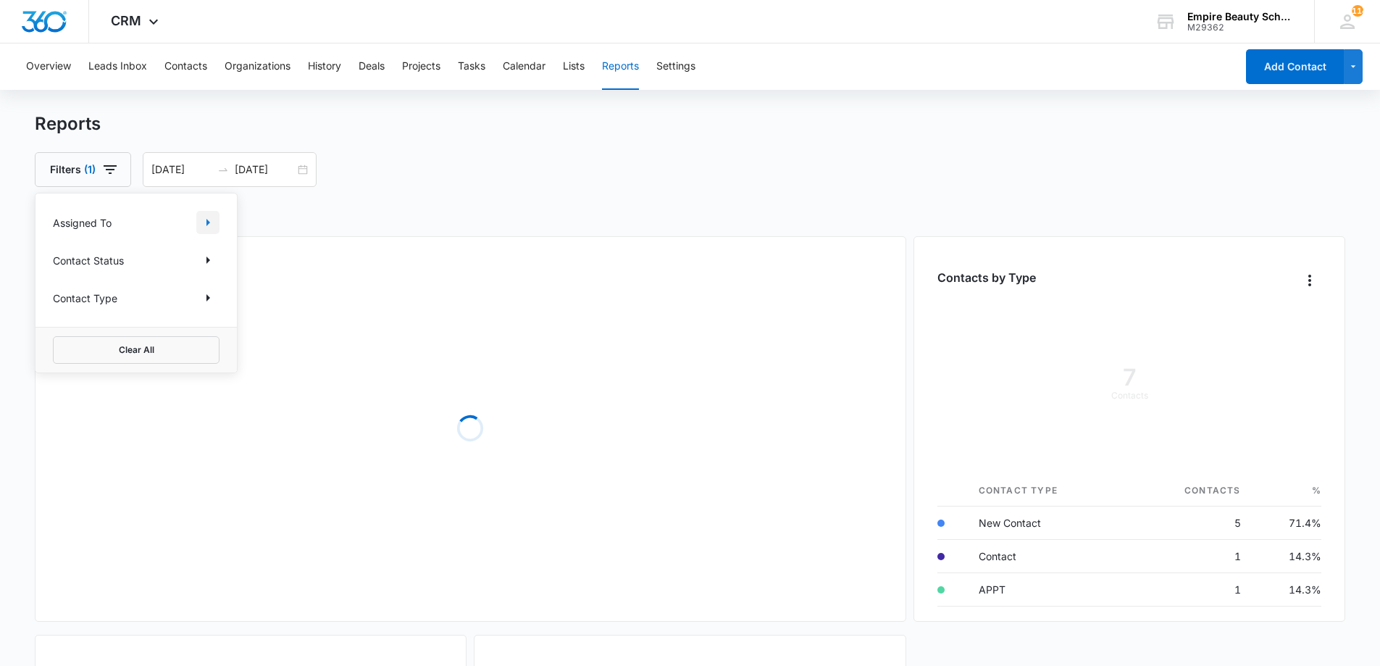
click at [206, 225] on icon "Show Assigned To filters" at bounding box center [207, 222] width 17 height 17
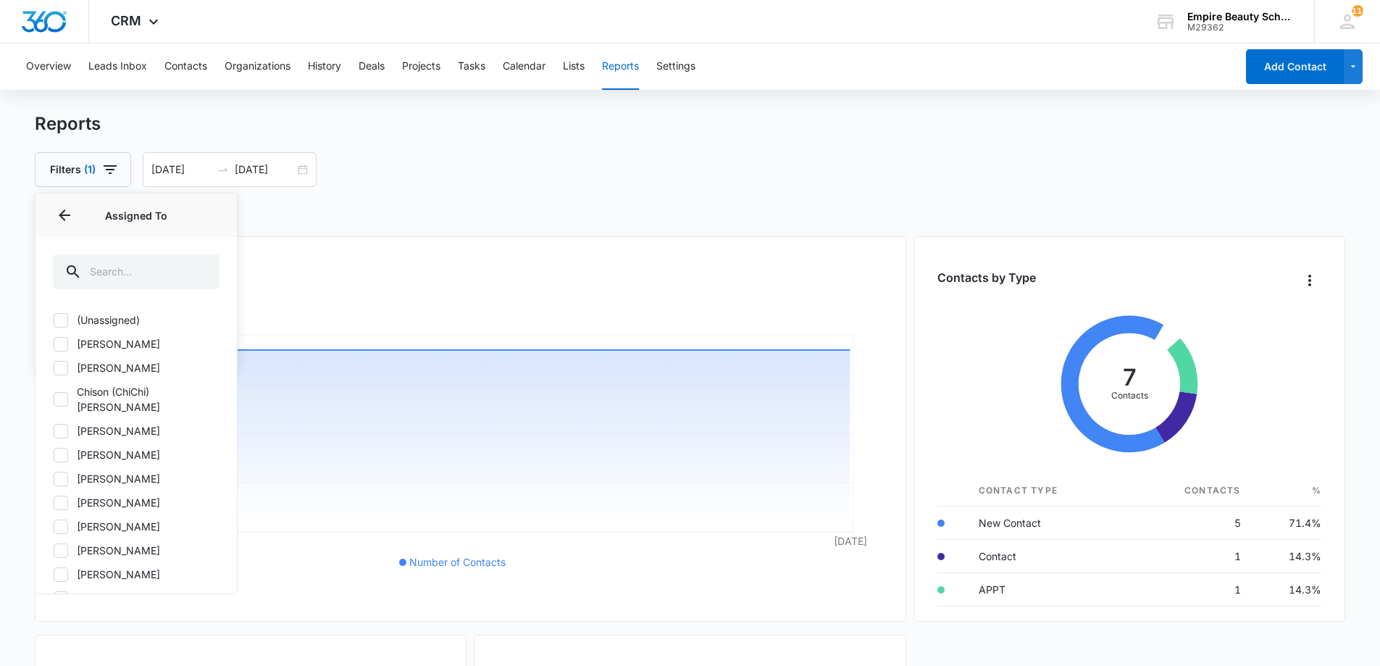
click at [122, 471] on label "[PERSON_NAME]" at bounding box center [136, 478] width 167 height 15
click at [54, 478] on input "[PERSON_NAME]" at bounding box center [53, 478] width 1 height 1
checkbox input "true"
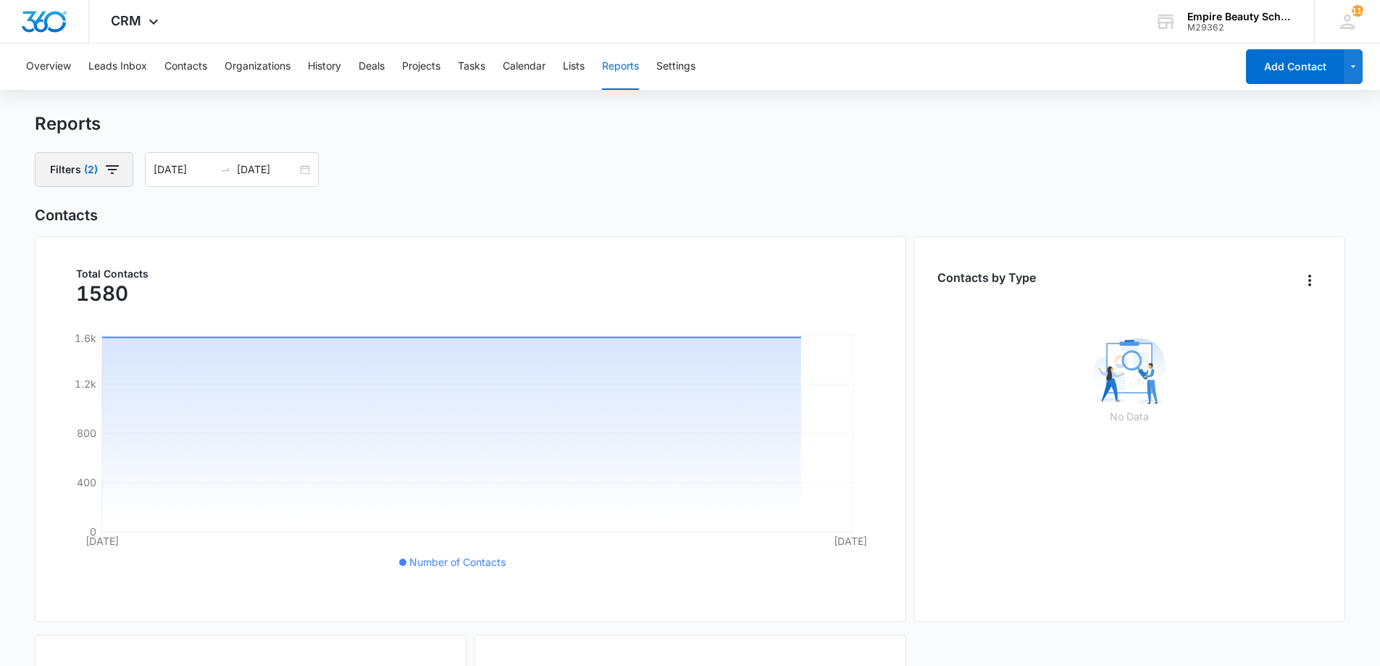
click at [84, 166] on span "(2)" at bounding box center [91, 169] width 14 height 10
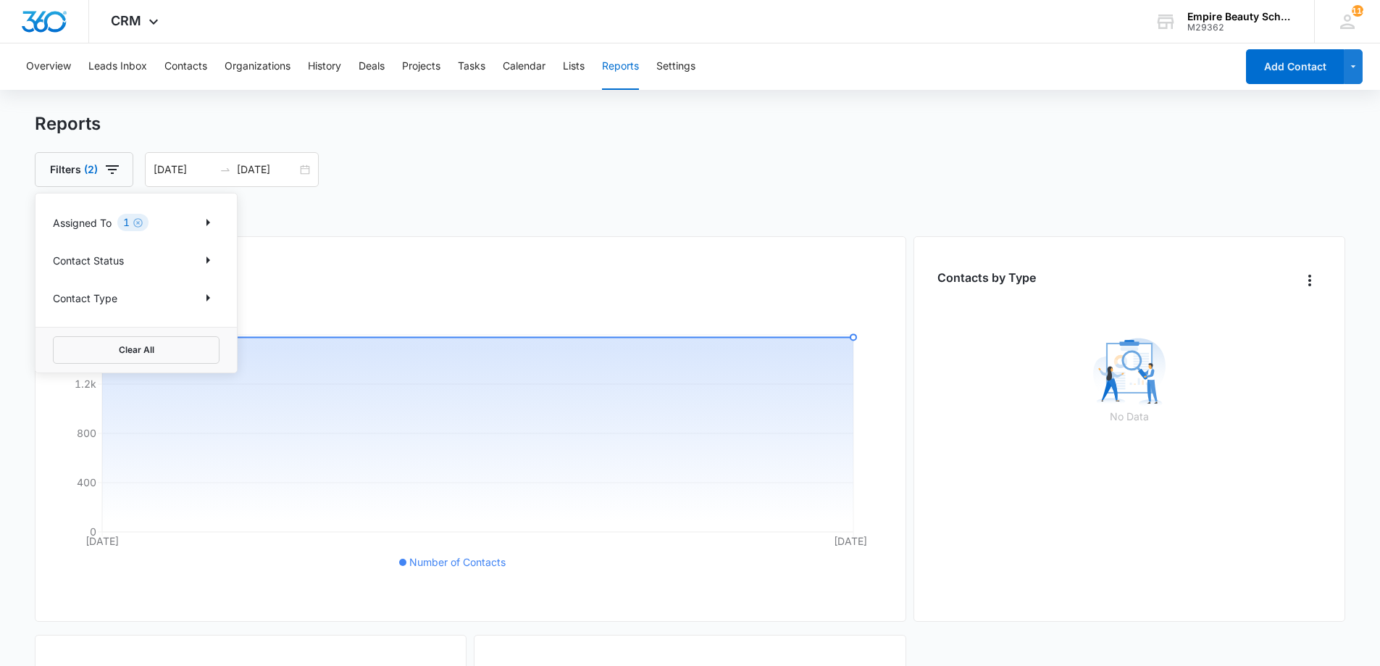
click at [569, 222] on h2 "Contacts" at bounding box center [690, 215] width 1311 height 22
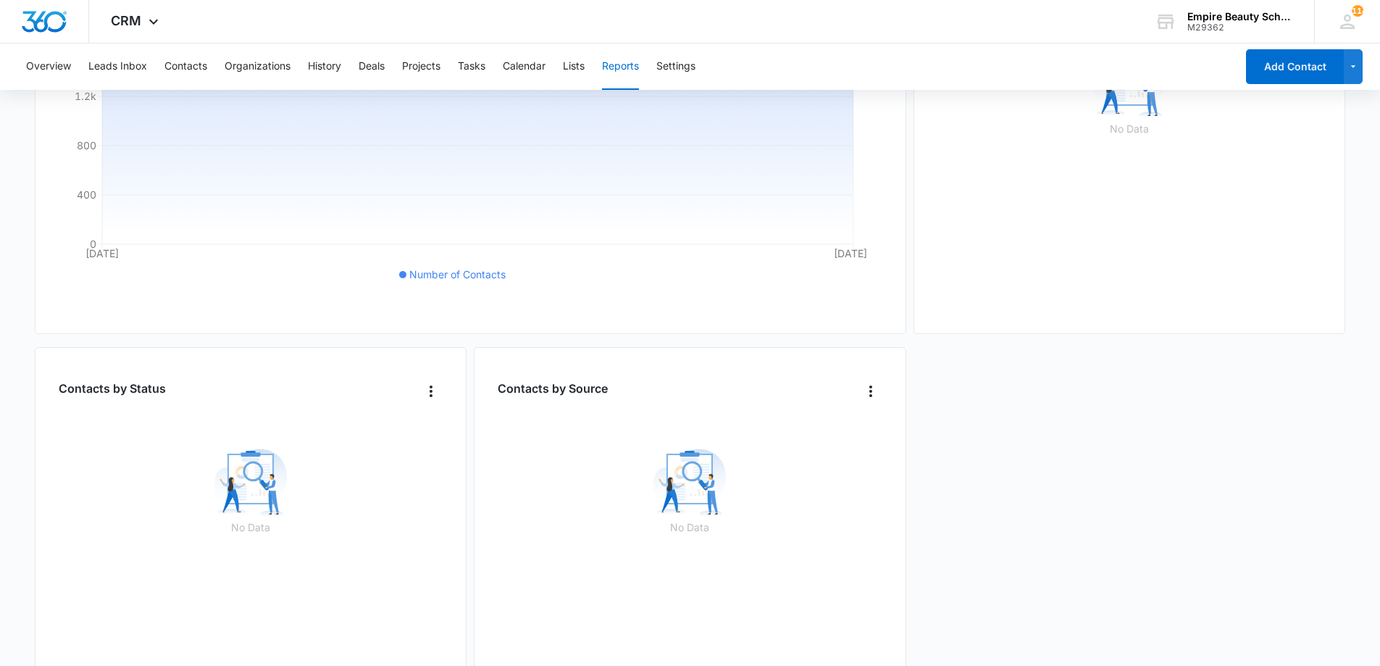
scroll to position [289, 0]
click at [187, 70] on button "Contacts" at bounding box center [185, 66] width 43 height 46
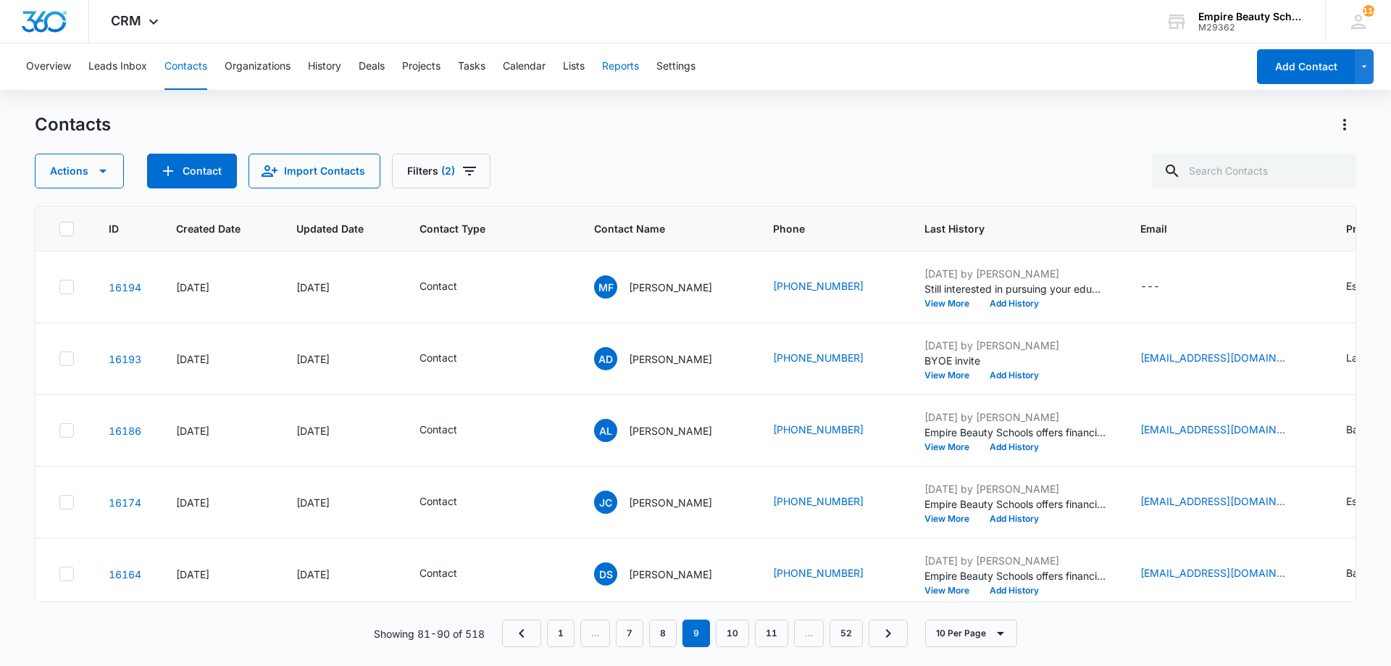
click at [614, 67] on button "Reports" at bounding box center [620, 66] width 37 height 46
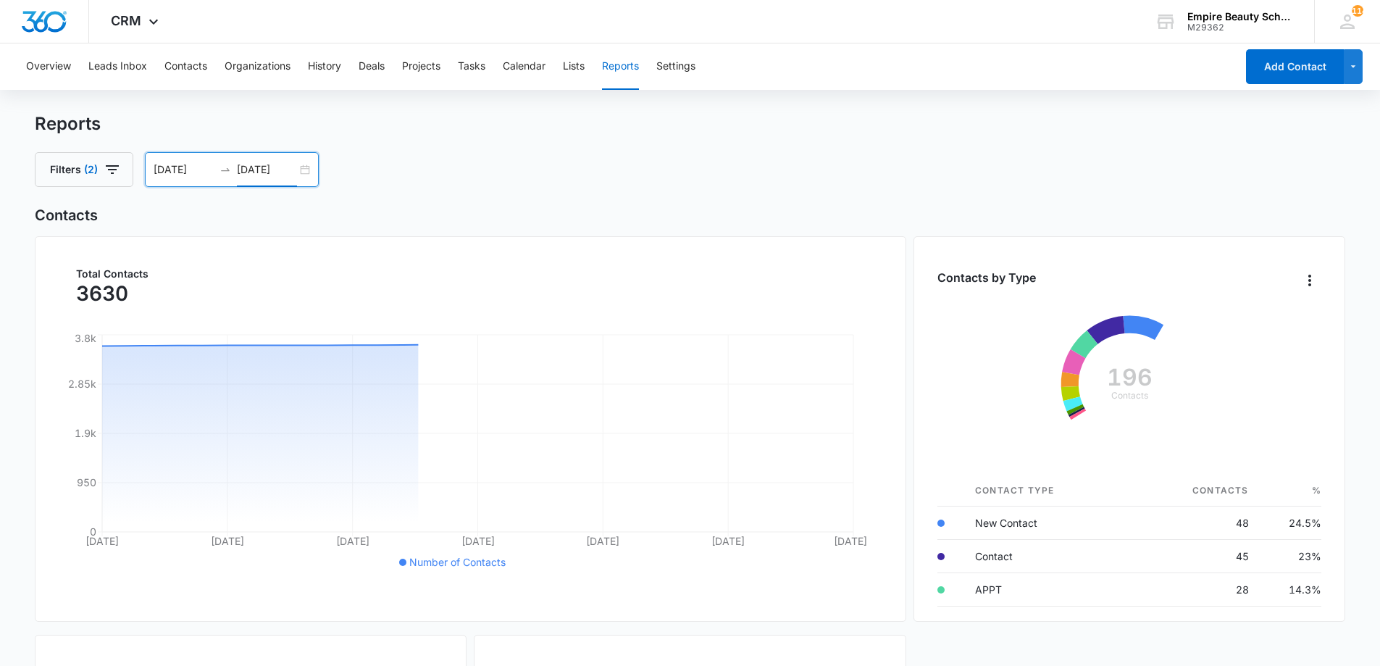
click at [290, 173] on input "08/12/2025" at bounding box center [267, 170] width 60 height 16
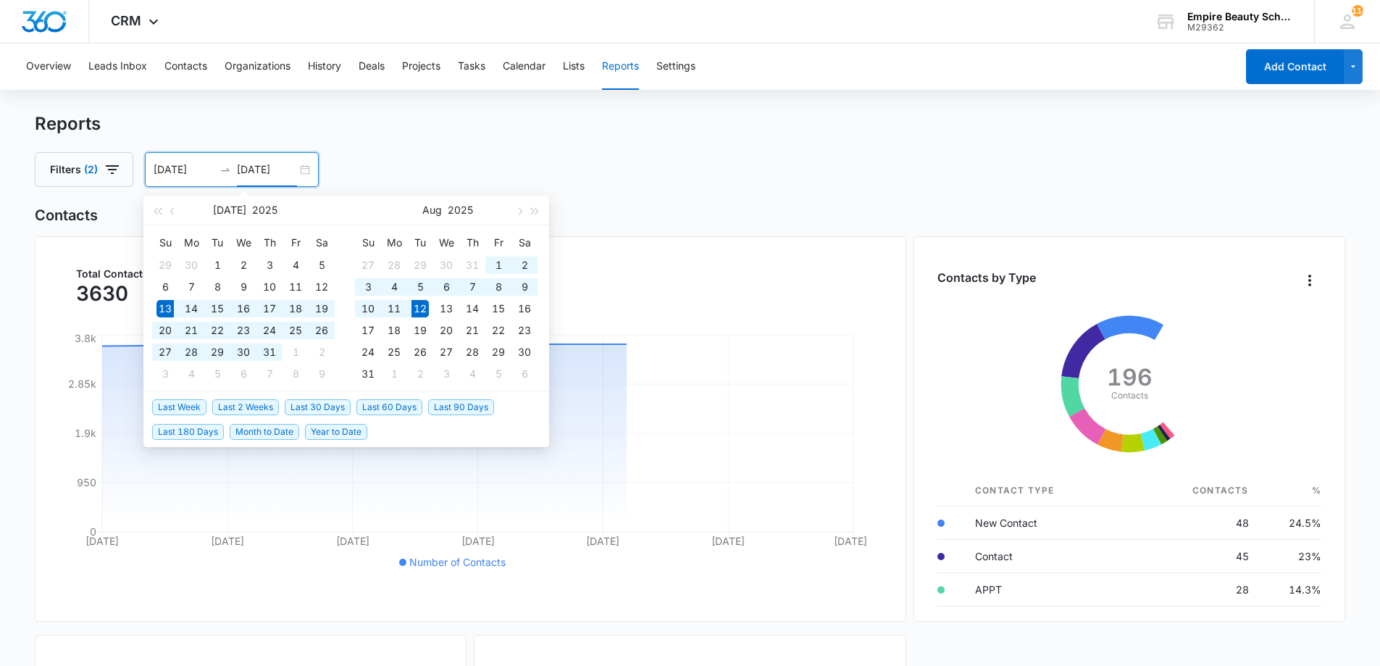
click at [296, 170] on input "08/12/2025" at bounding box center [267, 170] width 60 height 16
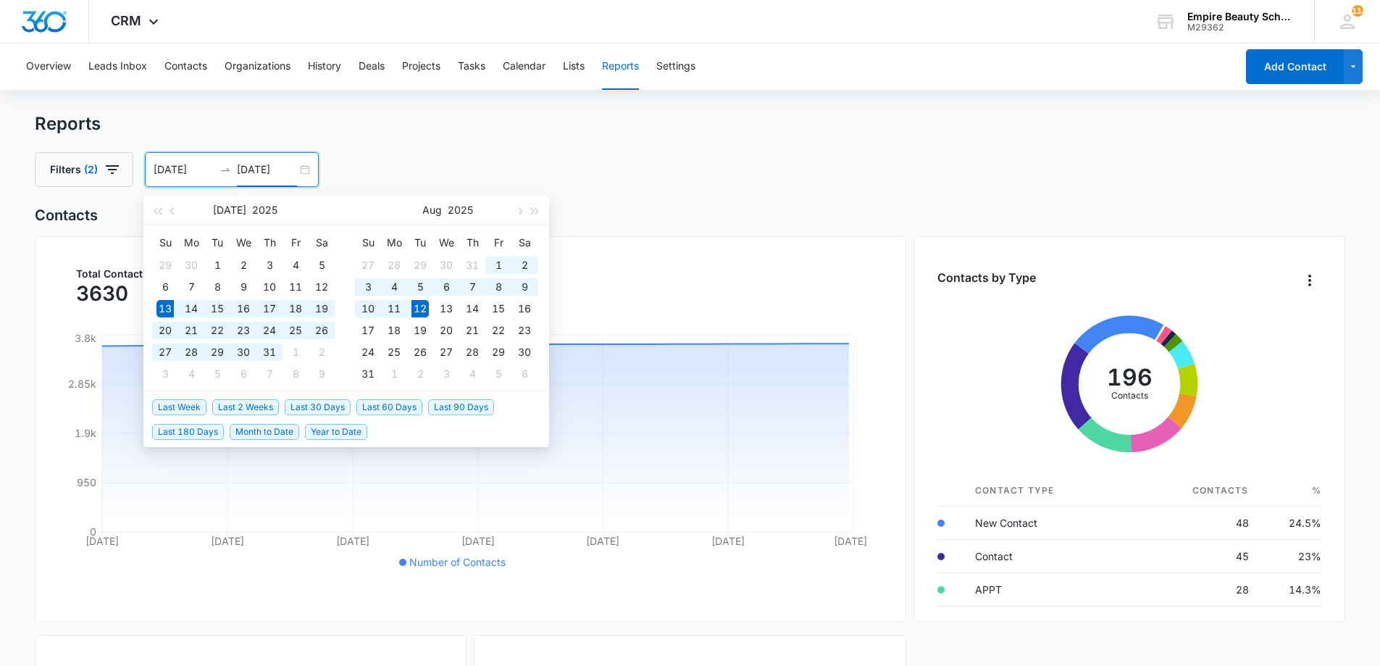
type input "08/12/2025"
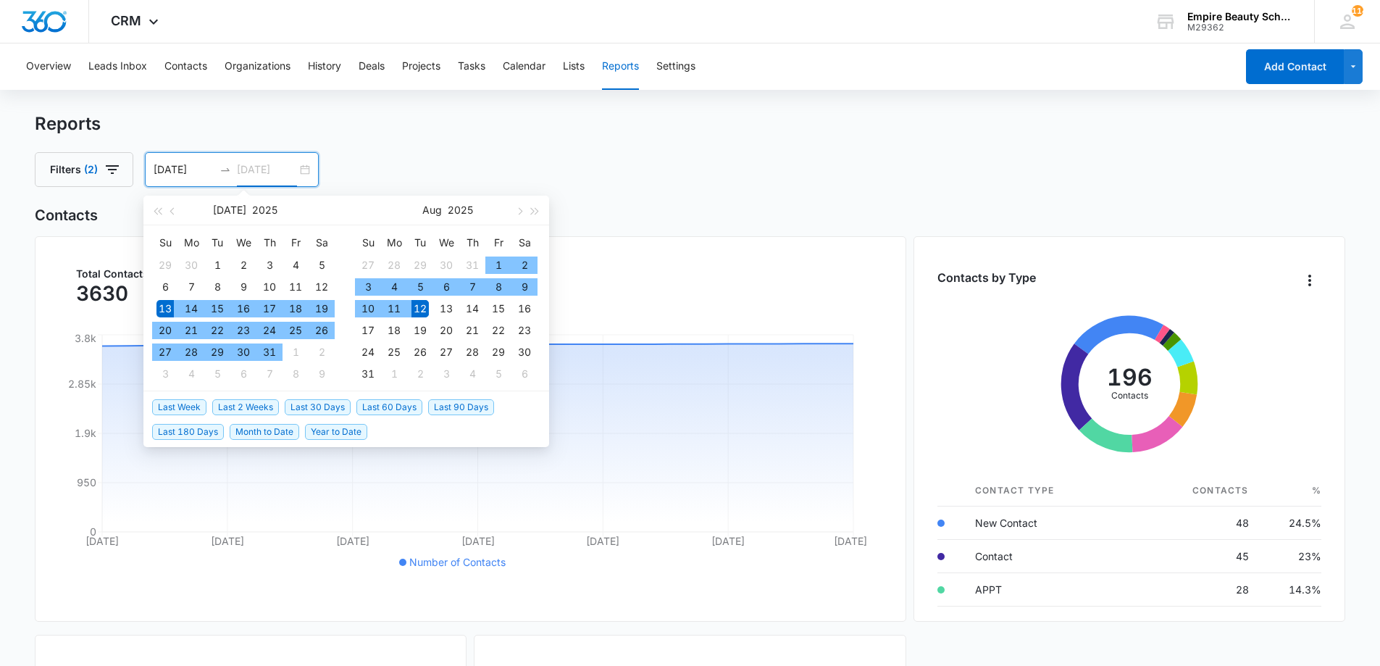
click at [422, 310] on div "12" at bounding box center [419, 308] width 17 height 17
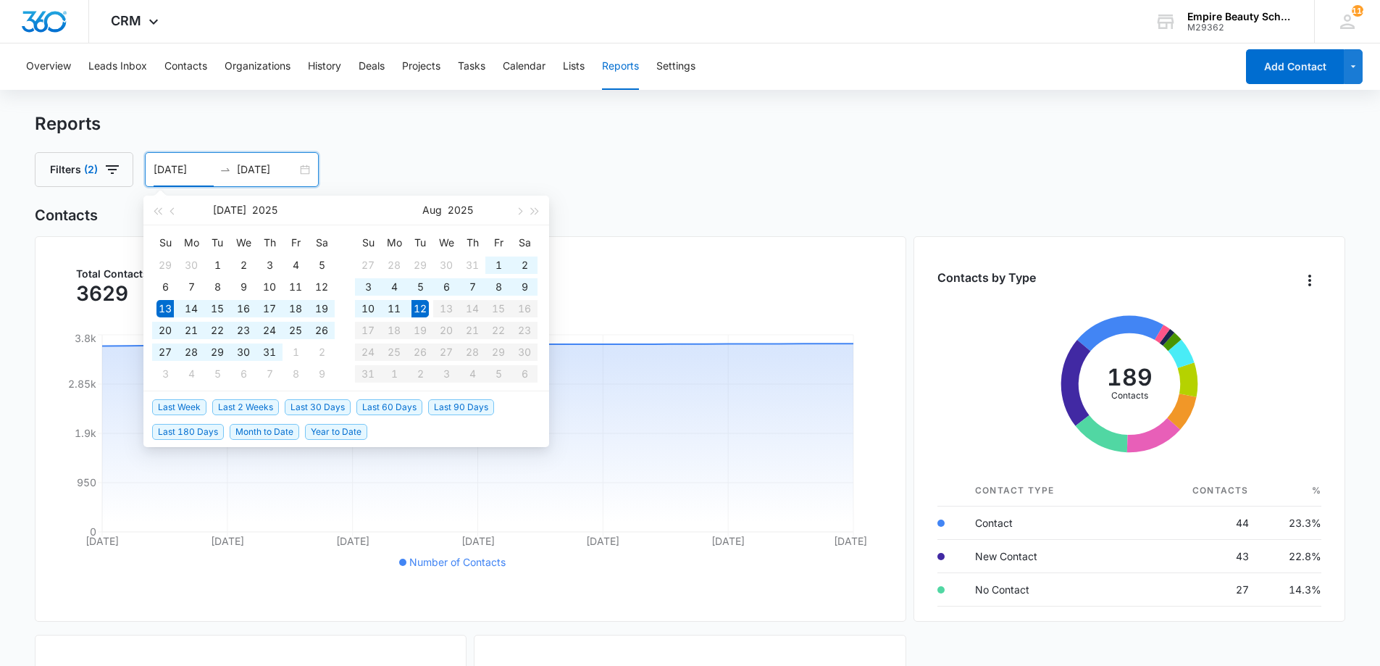
drag, startPoint x: 423, startPoint y: 312, endPoint x: 447, endPoint y: 306, distance: 24.6
click at [448, 304] on table "Su Mo Tu We Th Fr Sa 27 28 29 30 31 1 2 3 4 5 6 7 8 9 10 11 12 13 14 15 16 17 1…" at bounding box center [446, 308] width 183 height 154
click at [423, 311] on div "12" at bounding box center [419, 308] width 17 height 17
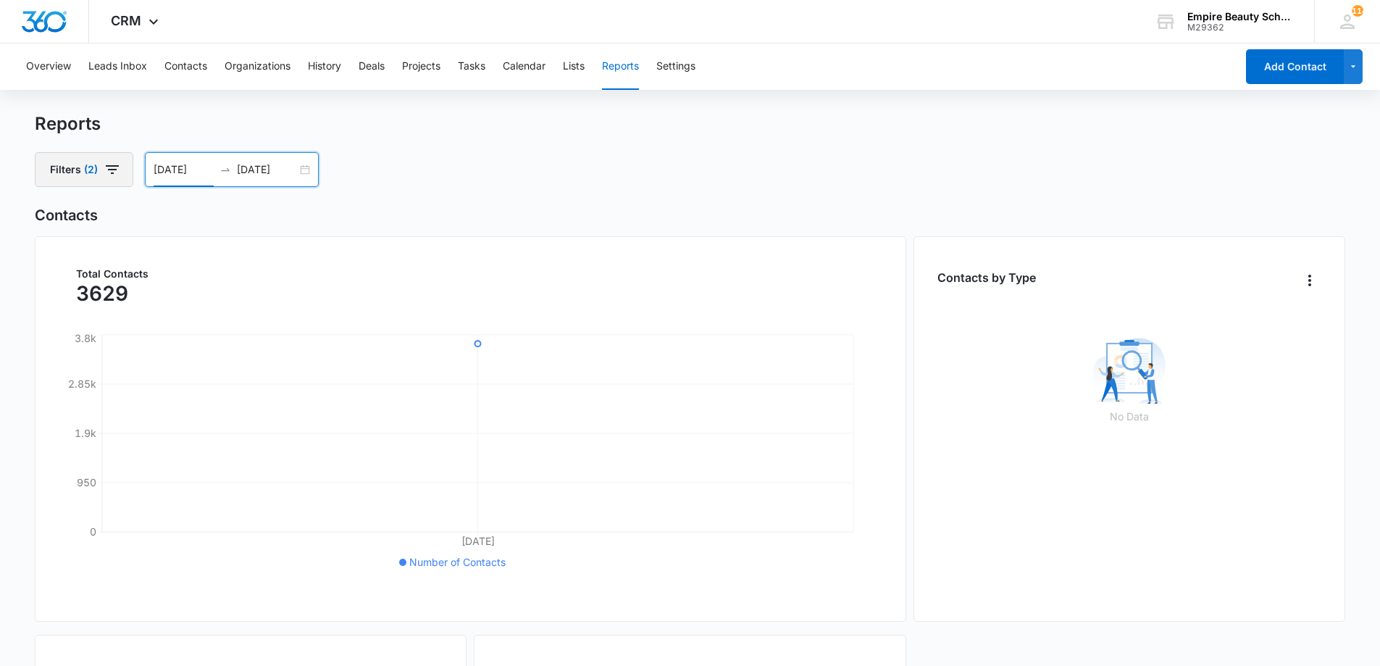
click at [96, 165] on span "(2)" at bounding box center [91, 169] width 14 height 10
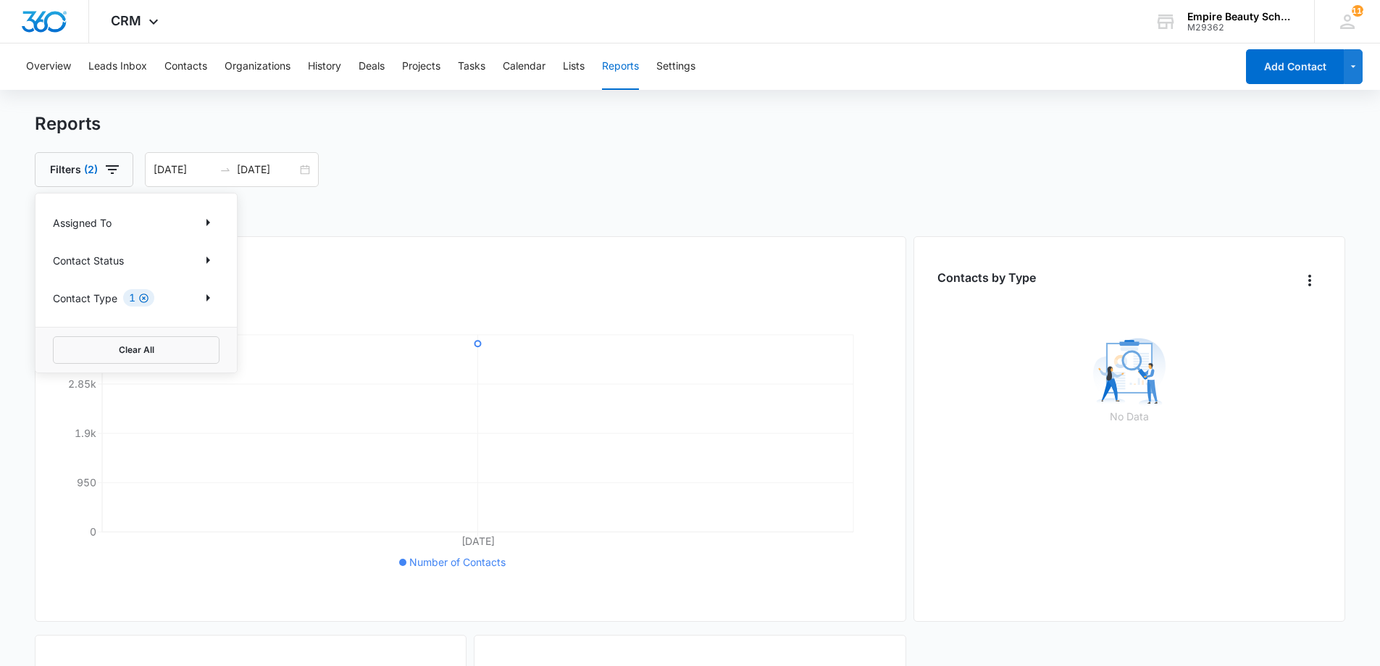
click at [146, 295] on icon "Clear" at bounding box center [143, 298] width 11 height 11
click at [148, 121] on div "Reports" at bounding box center [690, 124] width 1311 height 22
click at [301, 159] on div "08/12/2025 08/12/2025" at bounding box center [230, 169] width 174 height 35
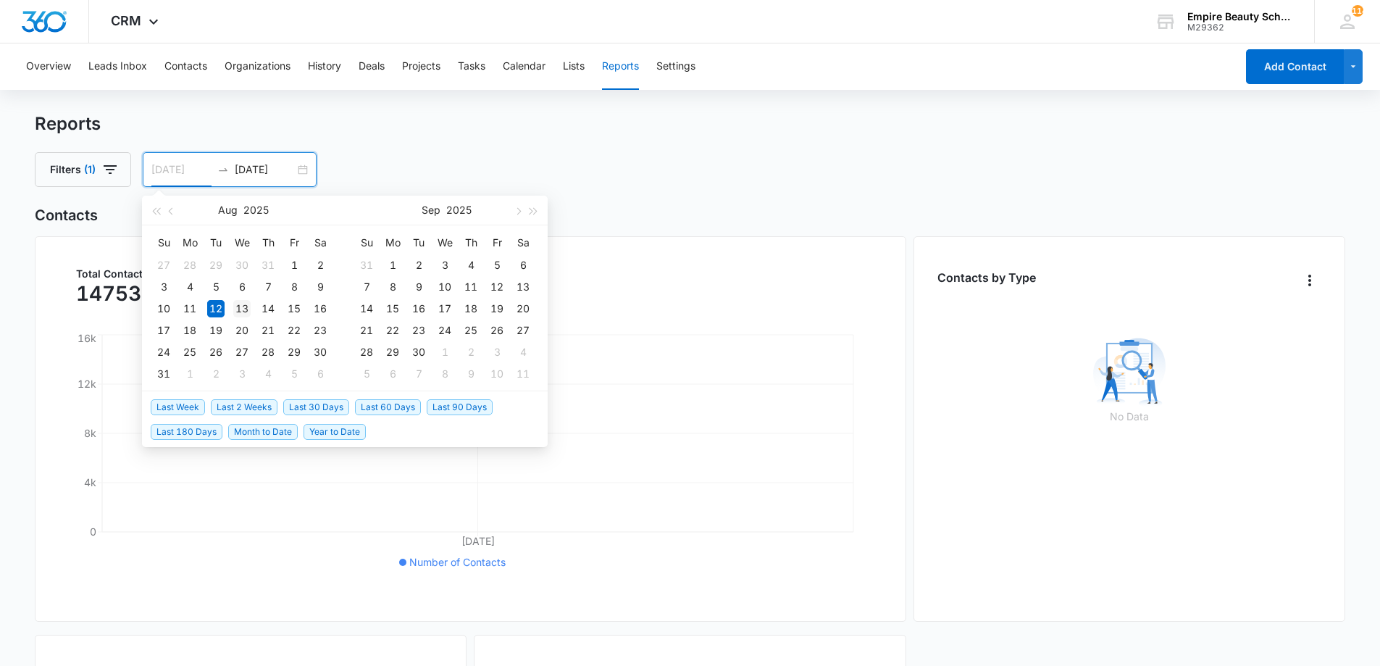
type input "08/13/2025"
click at [242, 313] on div "13" at bounding box center [241, 308] width 17 height 17
click at [218, 311] on table "Su Mo Tu We Th Fr Sa 27 28 29 30 31 1 2 3 4 5 6 7 8 9 10 11 12 13 14 15 16 17 1…" at bounding box center [242, 308] width 183 height 154
type input "08/12/2025"
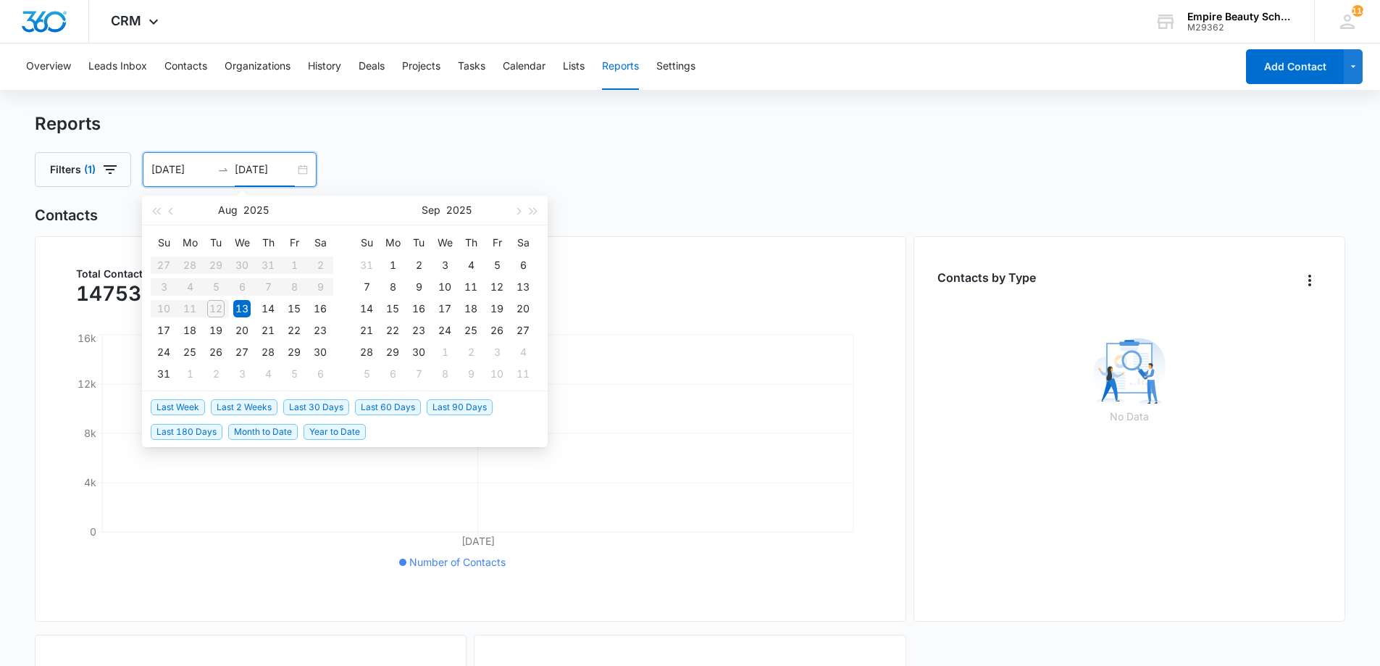
click at [345, 172] on div "Filters (1) 08/12/2025 08/12/2025 Aug 2025 Su Mo Tu We Th Fr Sa 27 28 29 30 31 …" at bounding box center [690, 169] width 1311 height 35
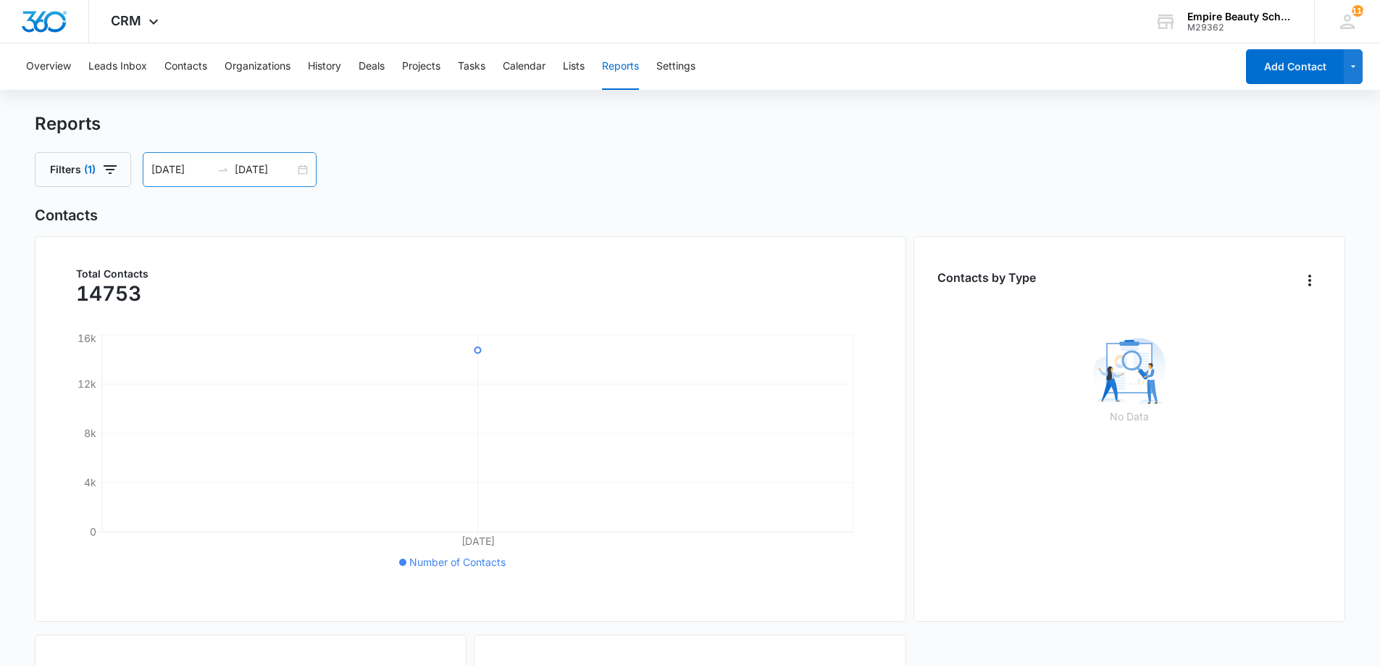
click at [303, 174] on div "08/12/2025 08/12/2025" at bounding box center [230, 169] width 174 height 35
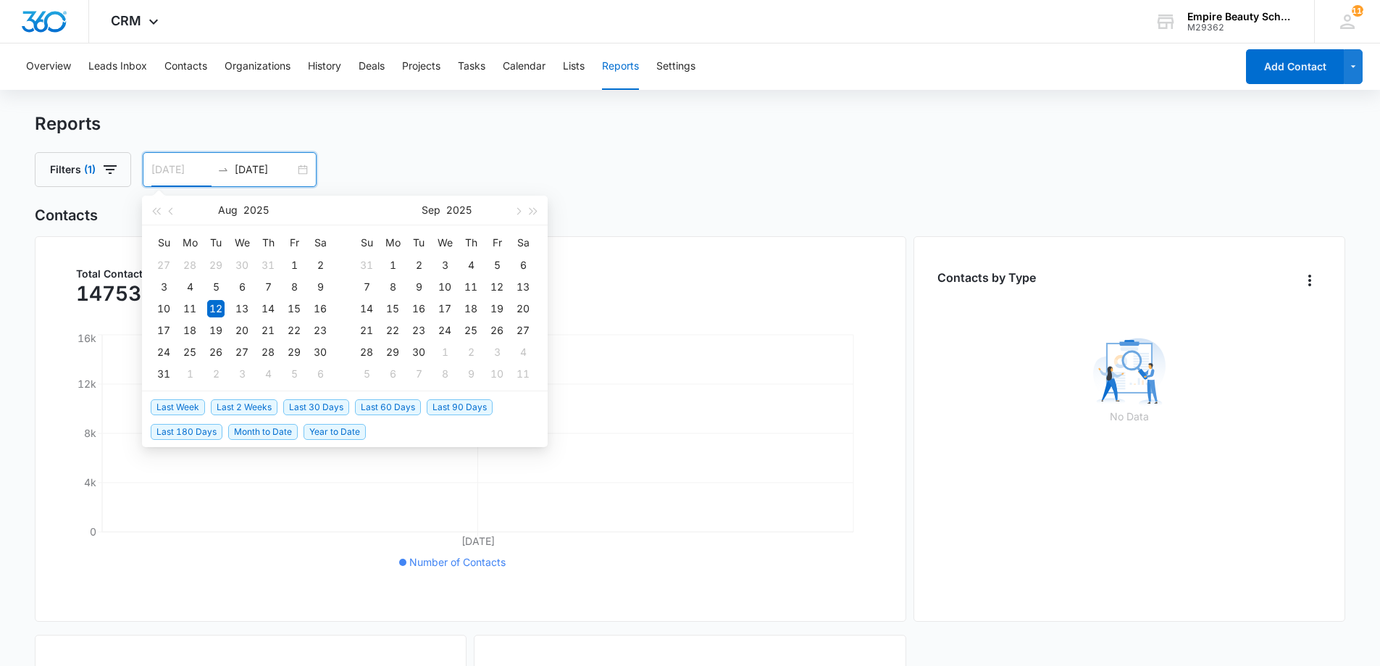
type input "08/12/2025"
click at [219, 308] on div "12" at bounding box center [215, 308] width 17 height 17
type input "08/13/2025"
click at [235, 310] on div "13" at bounding box center [241, 308] width 17 height 17
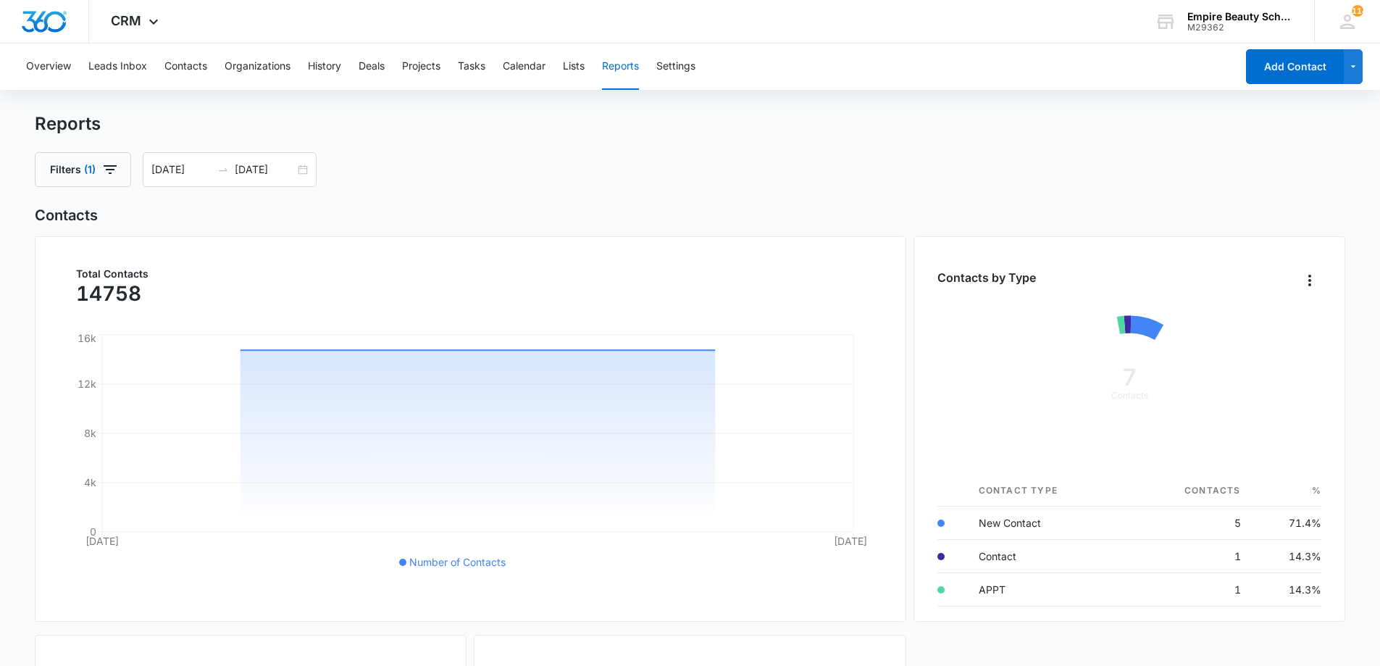
click at [344, 166] on div "Filters (1) 08/12/2025 08/13/2025 Aug 2025 Su Mo Tu We Th Fr Sa 27 28 29 30 31 …" at bounding box center [690, 169] width 1311 height 35
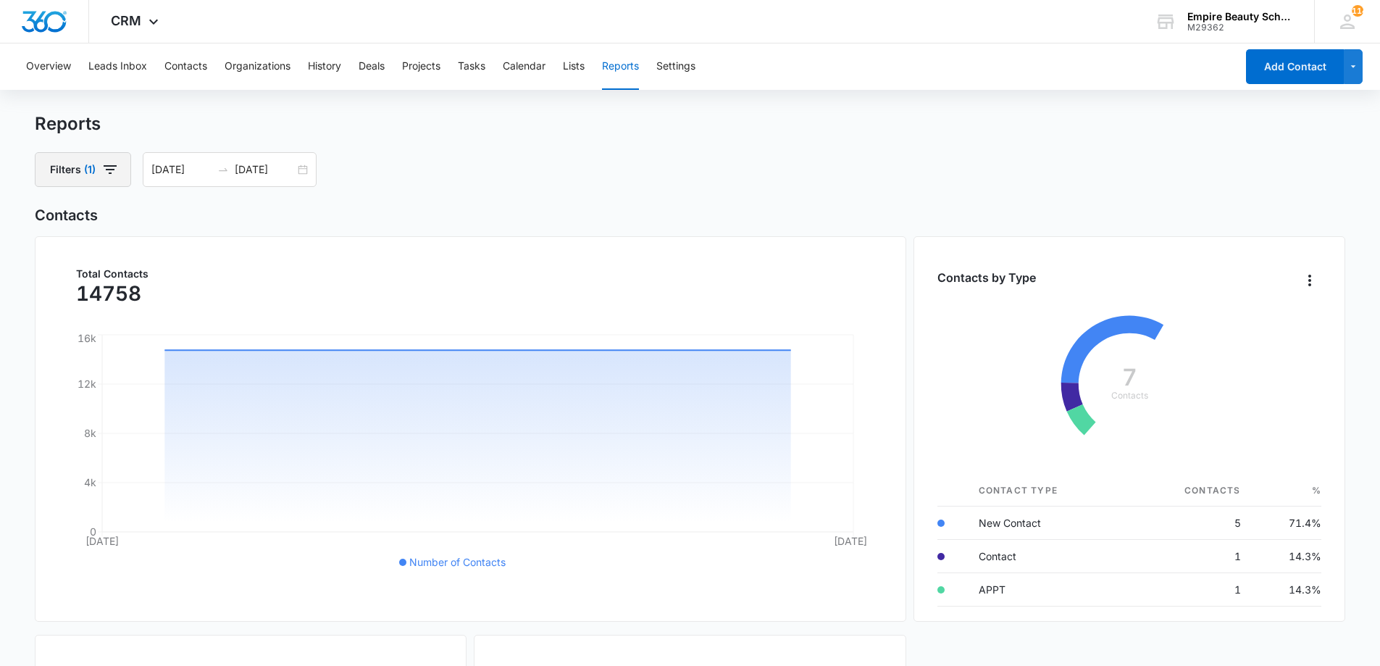
click at [120, 171] on button "Filters (1)" at bounding box center [83, 169] width 96 height 35
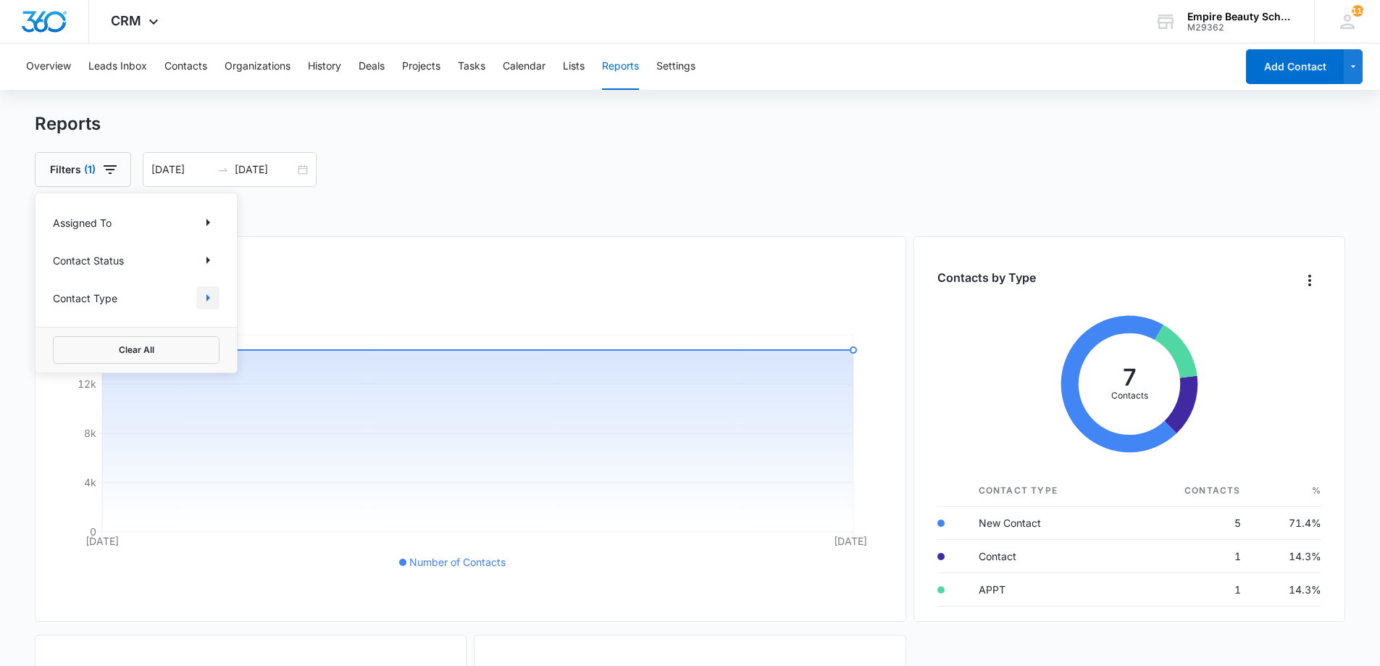
click at [209, 302] on icon "Show Contact Type filters" at bounding box center [207, 297] width 17 height 17
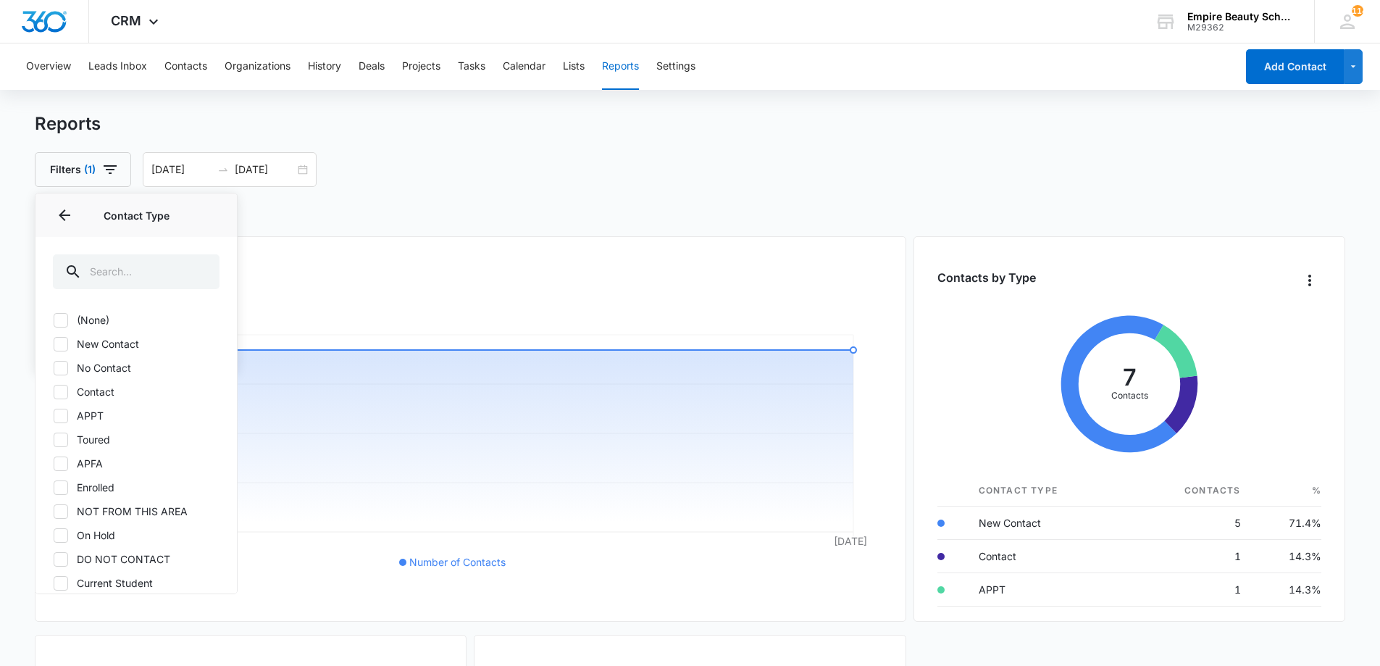
click at [766, 162] on div "Filters (1) Assigned To Contact Status Contact Type Contact Type (None) New Con…" at bounding box center [690, 169] width 1311 height 35
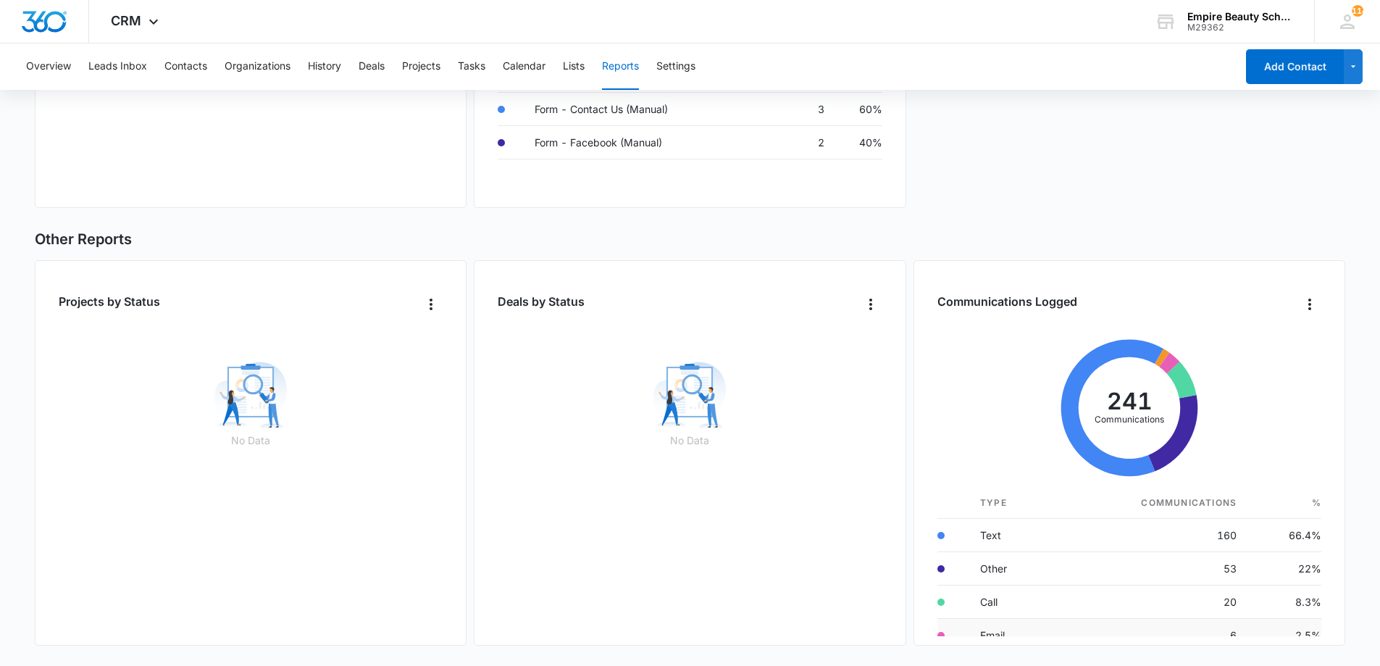
scroll to position [61, 0]
click at [337, 70] on button "History" at bounding box center [324, 66] width 33 height 46
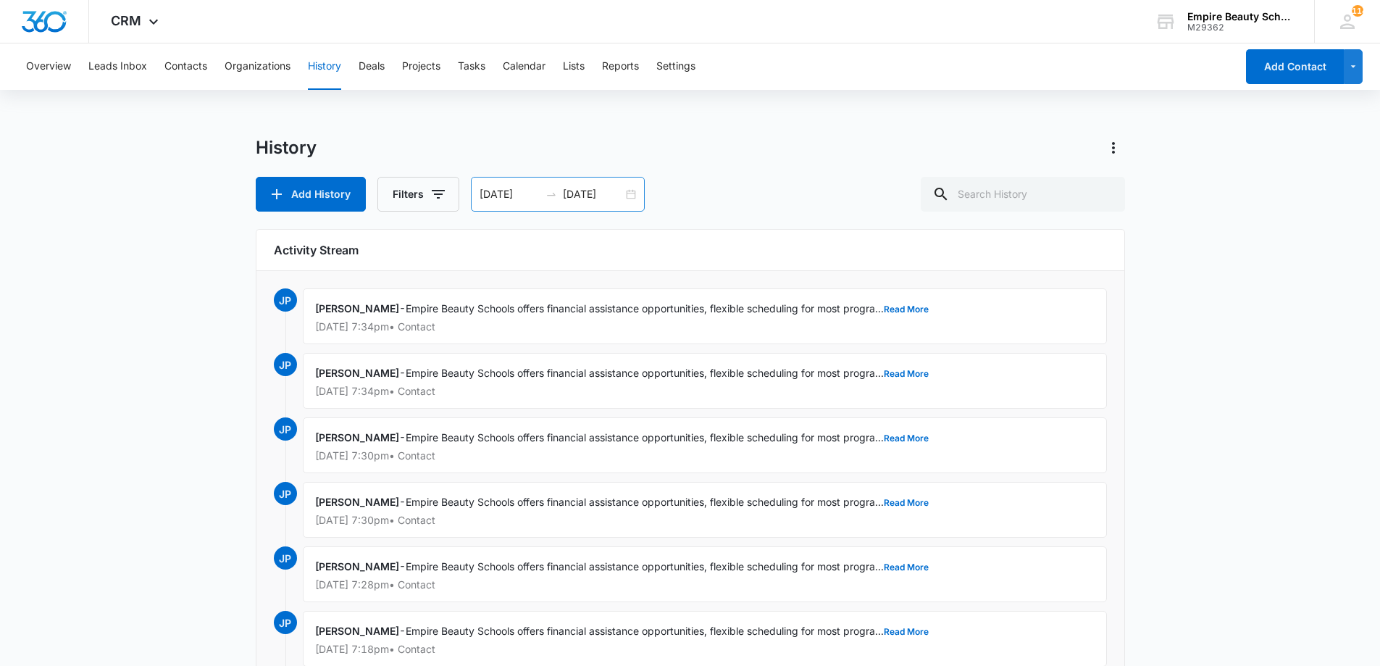
click at [637, 191] on div "08/11/2025 08/12/2025" at bounding box center [558, 194] width 174 height 35
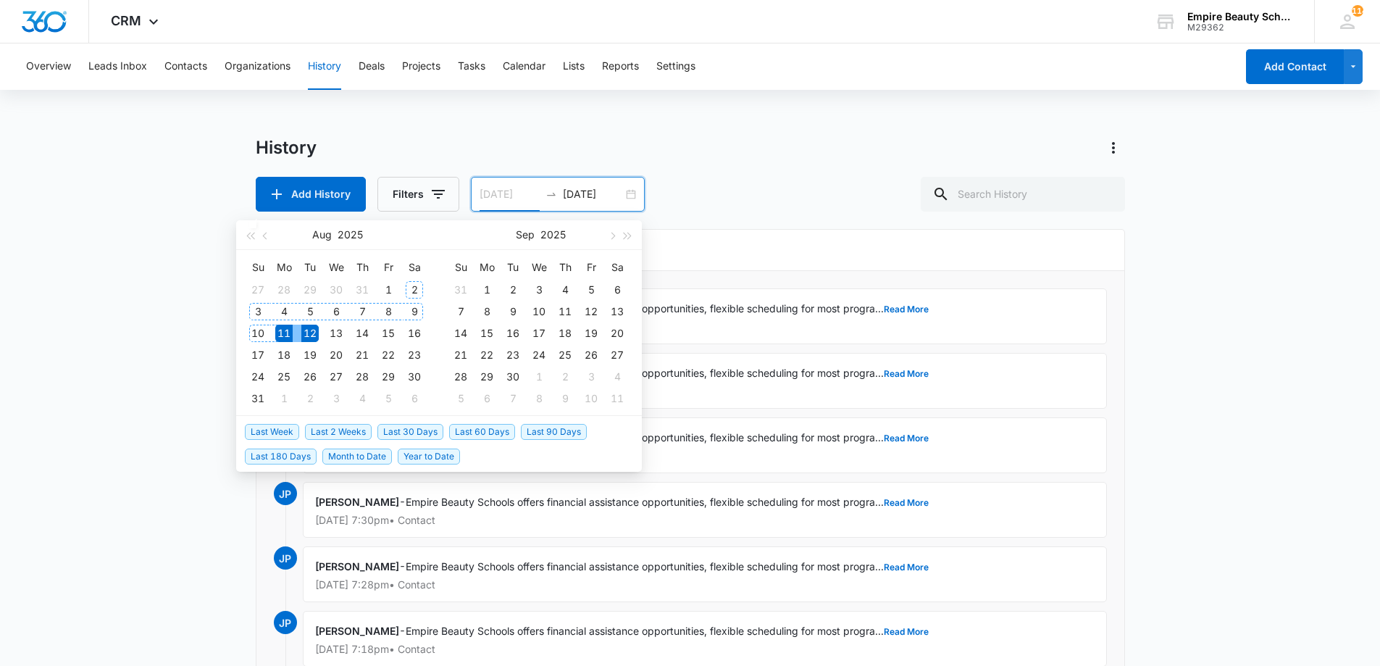
type input "08/12/2025"
click at [303, 336] on div "12" at bounding box center [309, 332] width 17 height 17
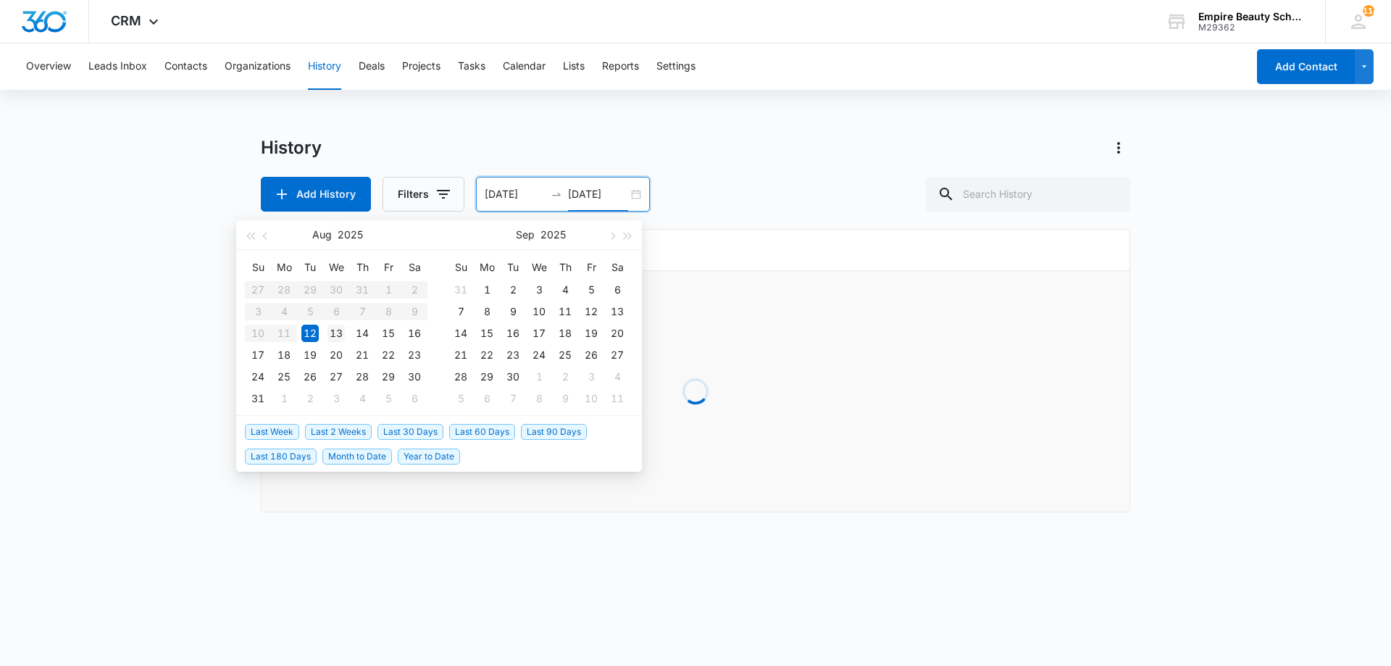
type input "08/13/2025"
click at [332, 334] on div "13" at bounding box center [335, 332] width 17 height 17
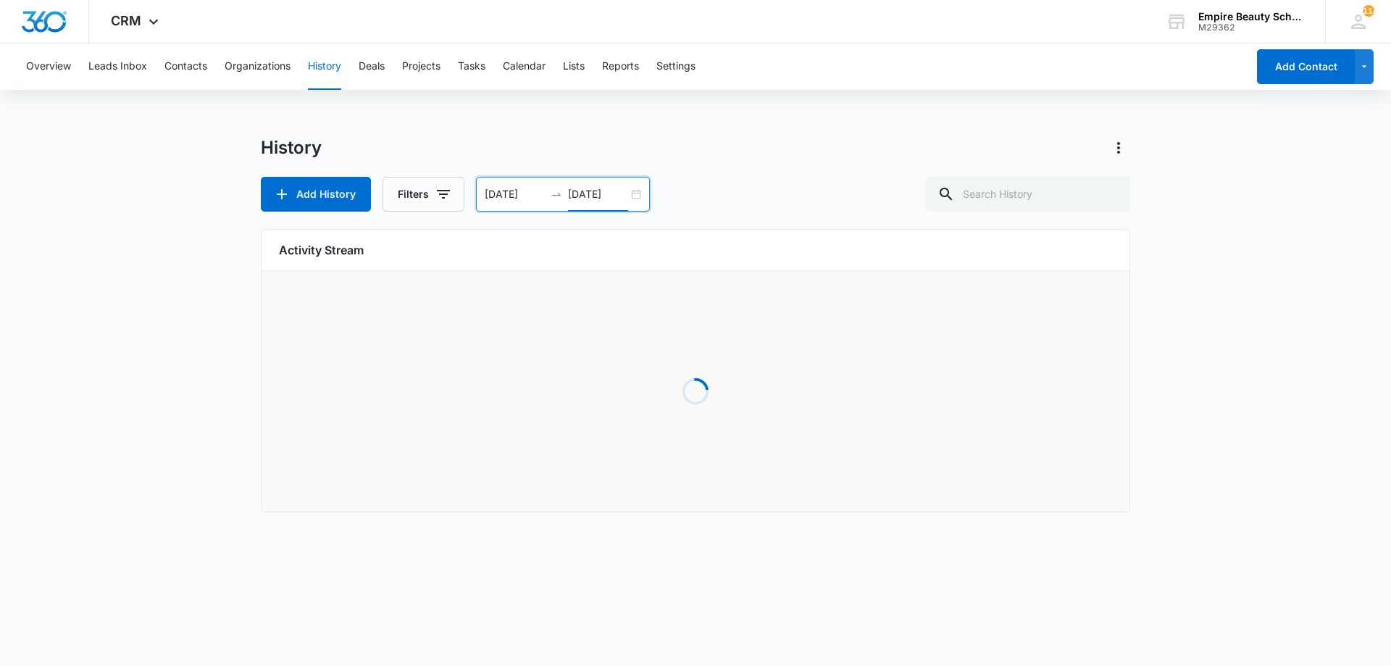
click at [841, 154] on div "History" at bounding box center [695, 147] width 869 height 23
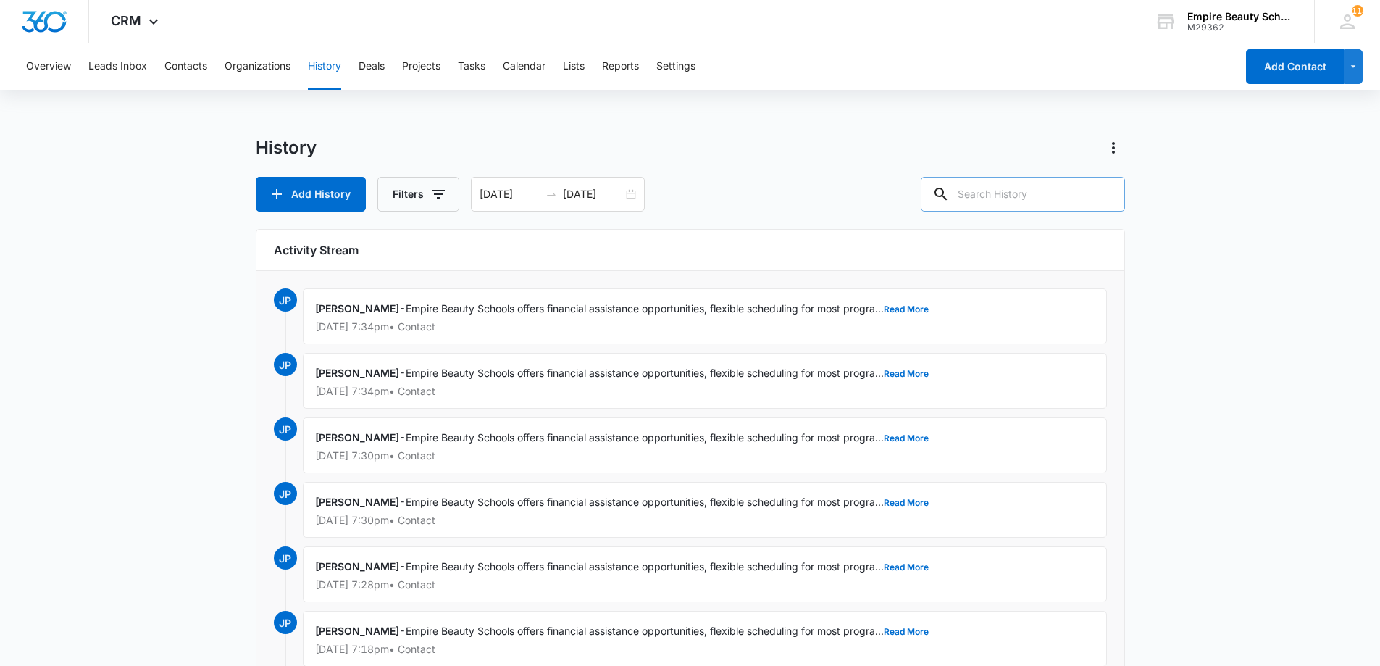
drag, startPoint x: 1022, startPoint y: 193, endPoint x: 1037, endPoint y: 188, distance: 15.3
click at [1028, 196] on input "text" at bounding box center [1023, 194] width 204 height 35
type input "Set APPT"
click at [435, 192] on icon "button" at bounding box center [438, 193] width 17 height 17
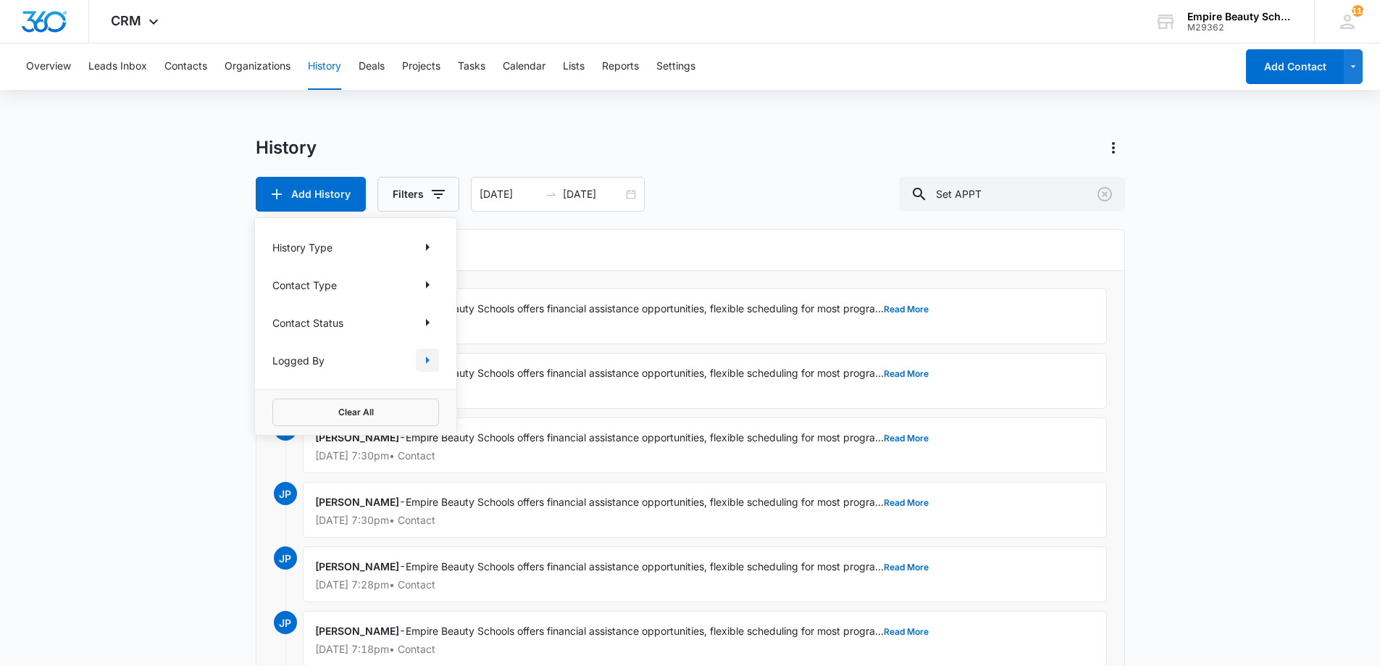
click at [421, 362] on icon "Show Logged By filters" at bounding box center [427, 359] width 17 height 17
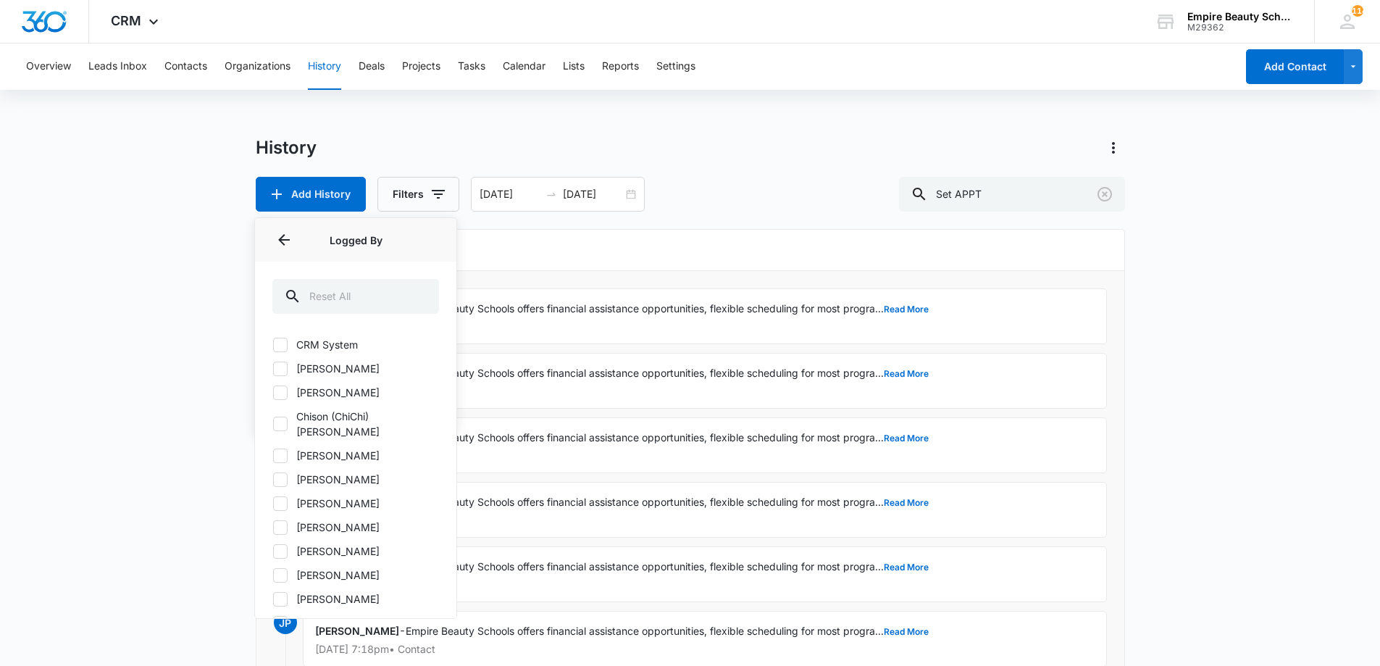
click at [321, 495] on label "[PERSON_NAME]" at bounding box center [355, 502] width 167 height 15
click at [273, 503] on input "[PERSON_NAME]" at bounding box center [272, 503] width 1 height 1
checkbox input "true"
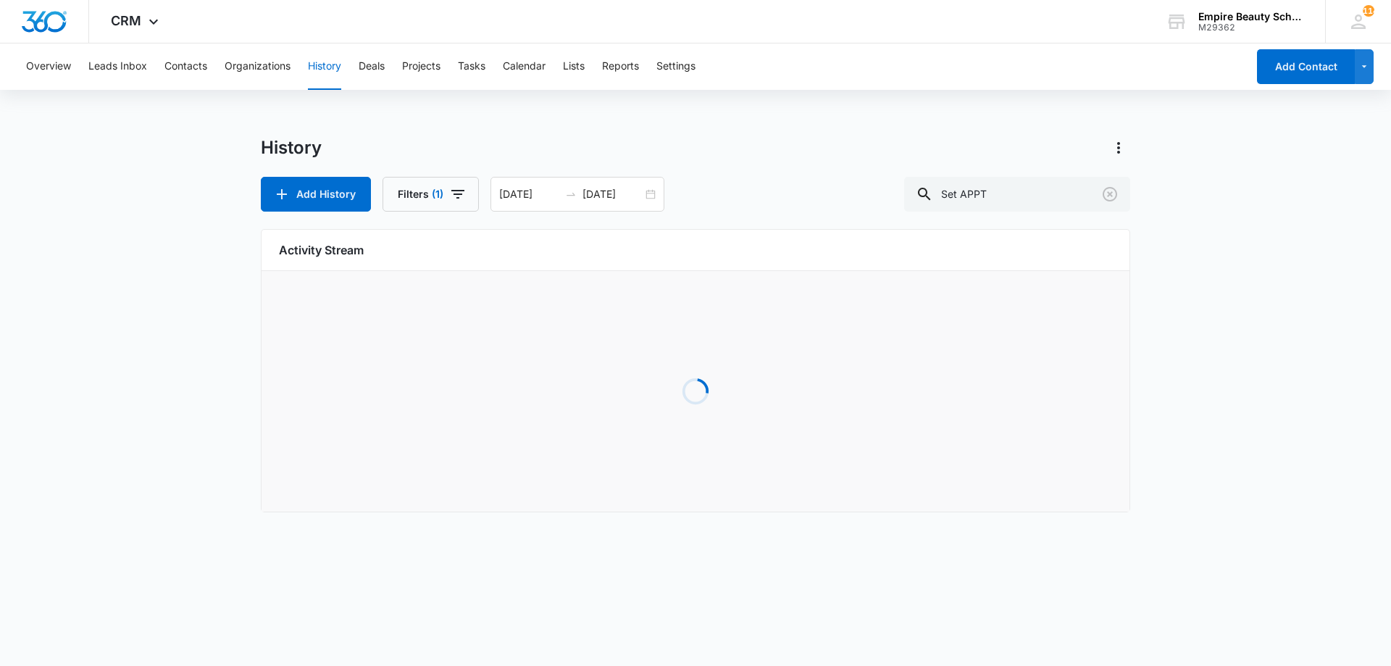
click at [735, 119] on div "Overview Leads Inbox Contacts Organizations History Deals Projects Tasks Calend…" at bounding box center [695, 286] width 1391 height 486
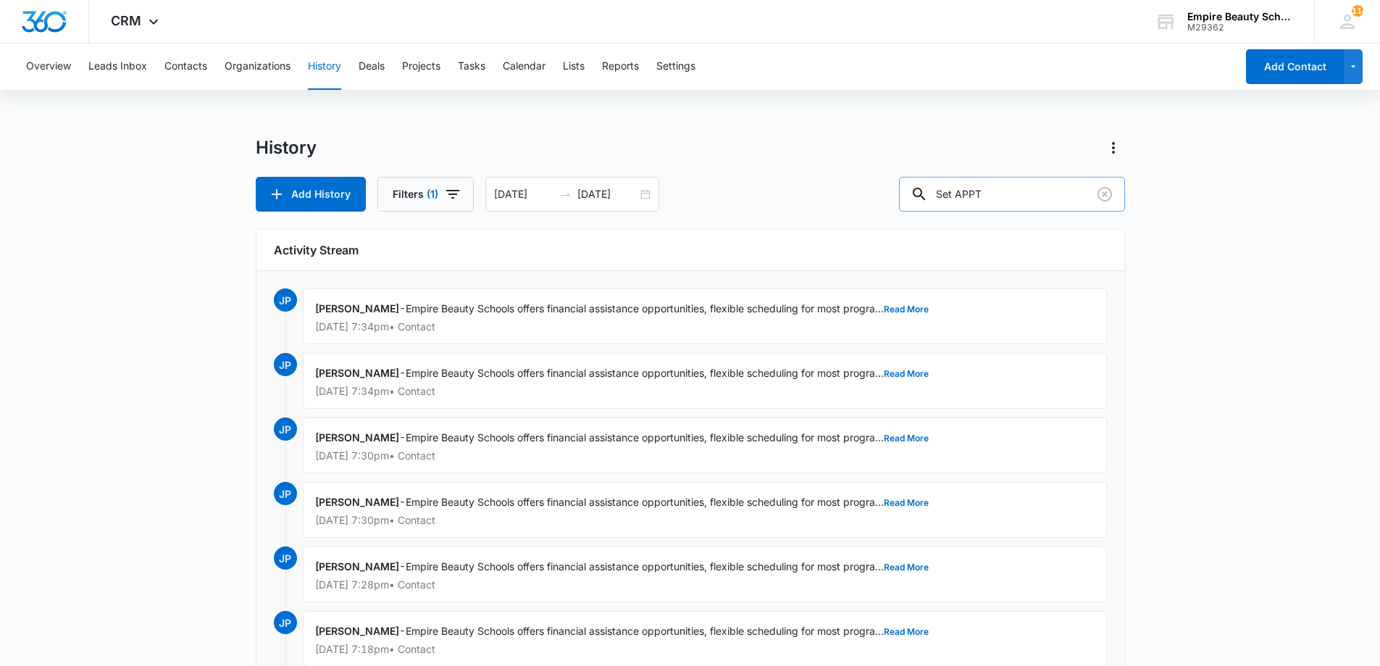
click at [1018, 188] on input "Set APPT" at bounding box center [1012, 194] width 226 height 35
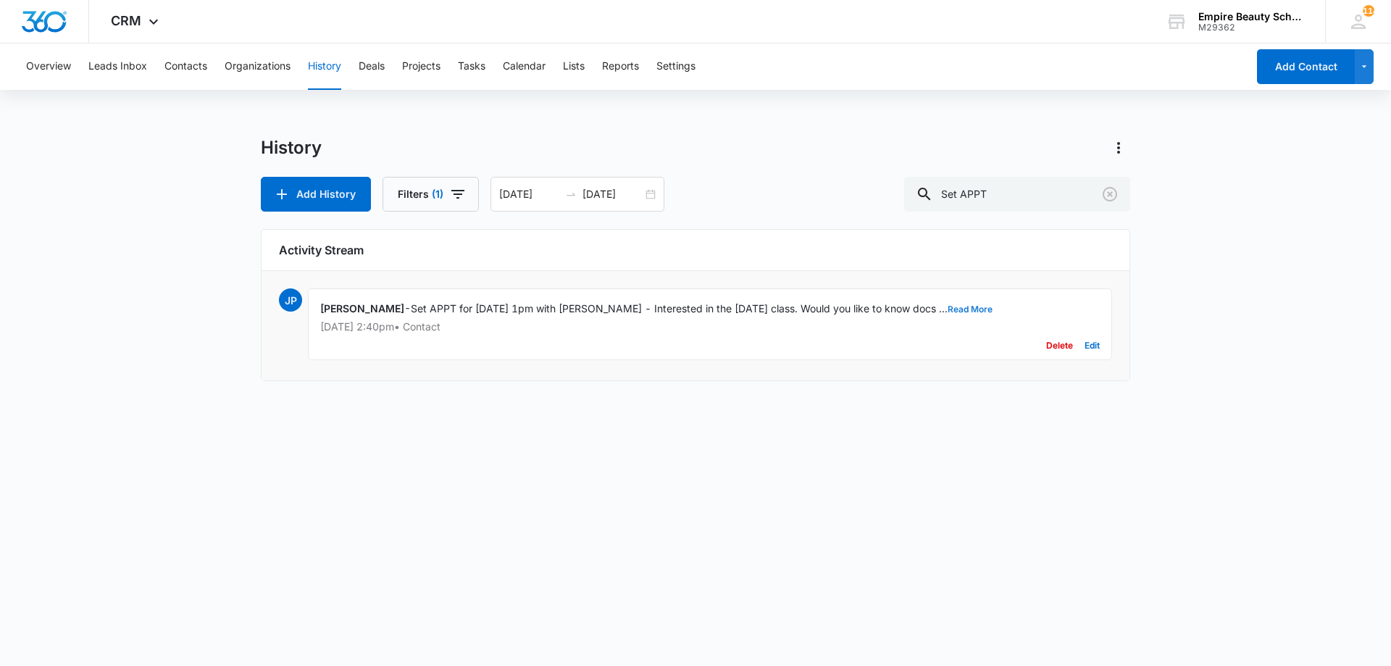
click at [947, 314] on button "Read More" at bounding box center [969, 309] width 45 height 9
click at [939, 309] on span "Set APPT for 8/23 at 1pm with Amelia - Interested in the 4/27/26 class. Would y…" at bounding box center [721, 308] width 621 height 12
click at [1108, 194] on icon "Clear" at bounding box center [1109, 193] width 17 height 17
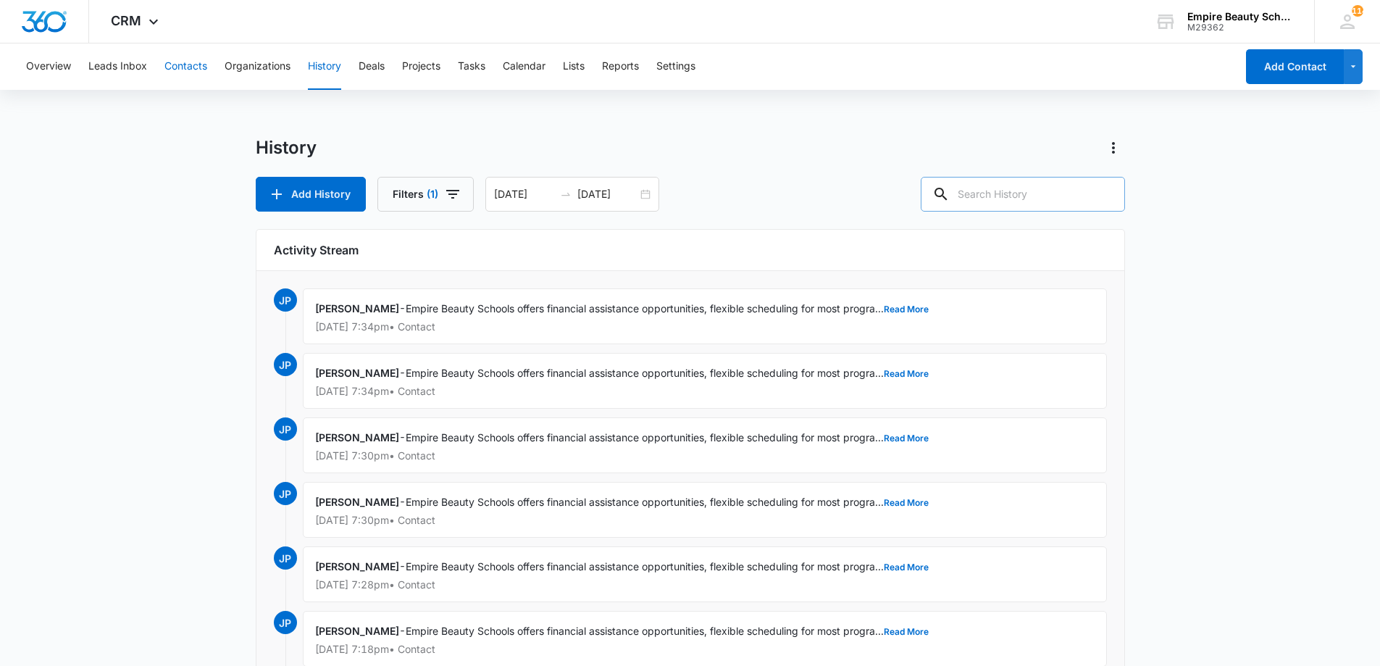
click at [174, 66] on button "Contacts" at bounding box center [185, 66] width 43 height 46
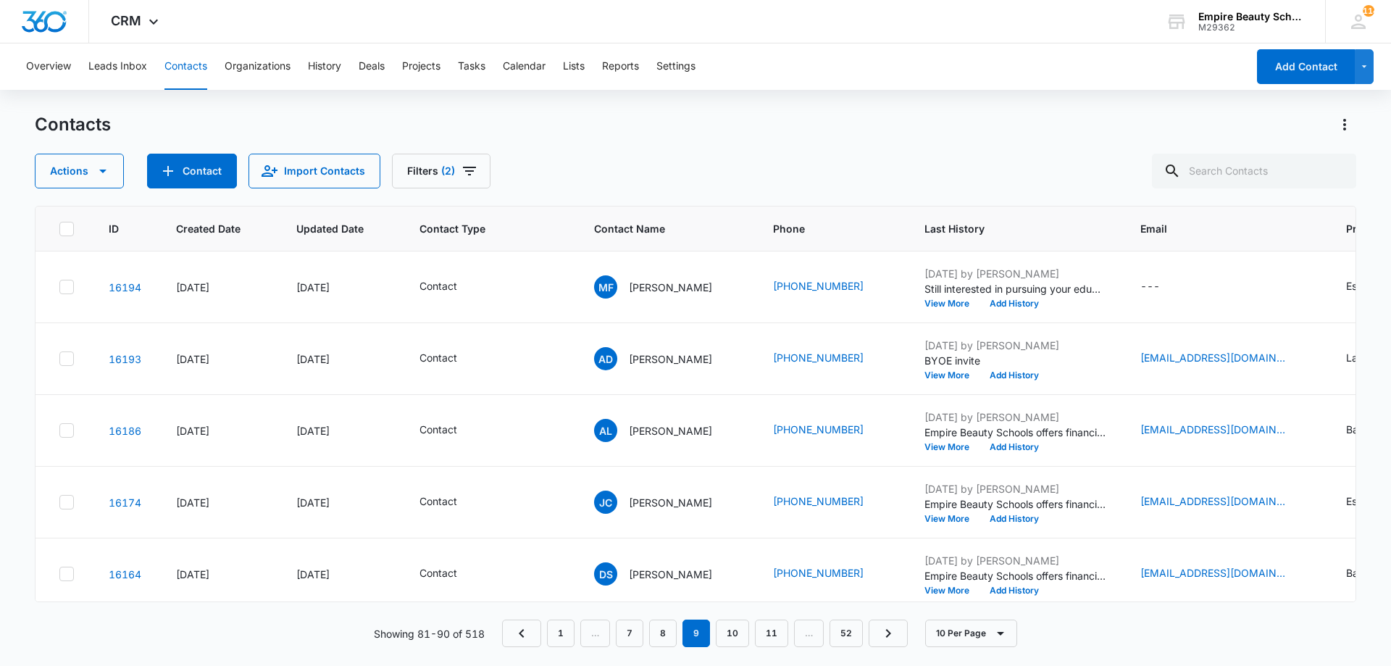
click at [458, 147] on div "Contacts Actions Contact Import Contacts Filters (2)" at bounding box center [695, 150] width 1321 height 75
click at [458, 158] on button "Filters (2)" at bounding box center [441, 171] width 99 height 35
click at [458, 335] on icon "Clear" at bounding box center [456, 337] width 11 height 11
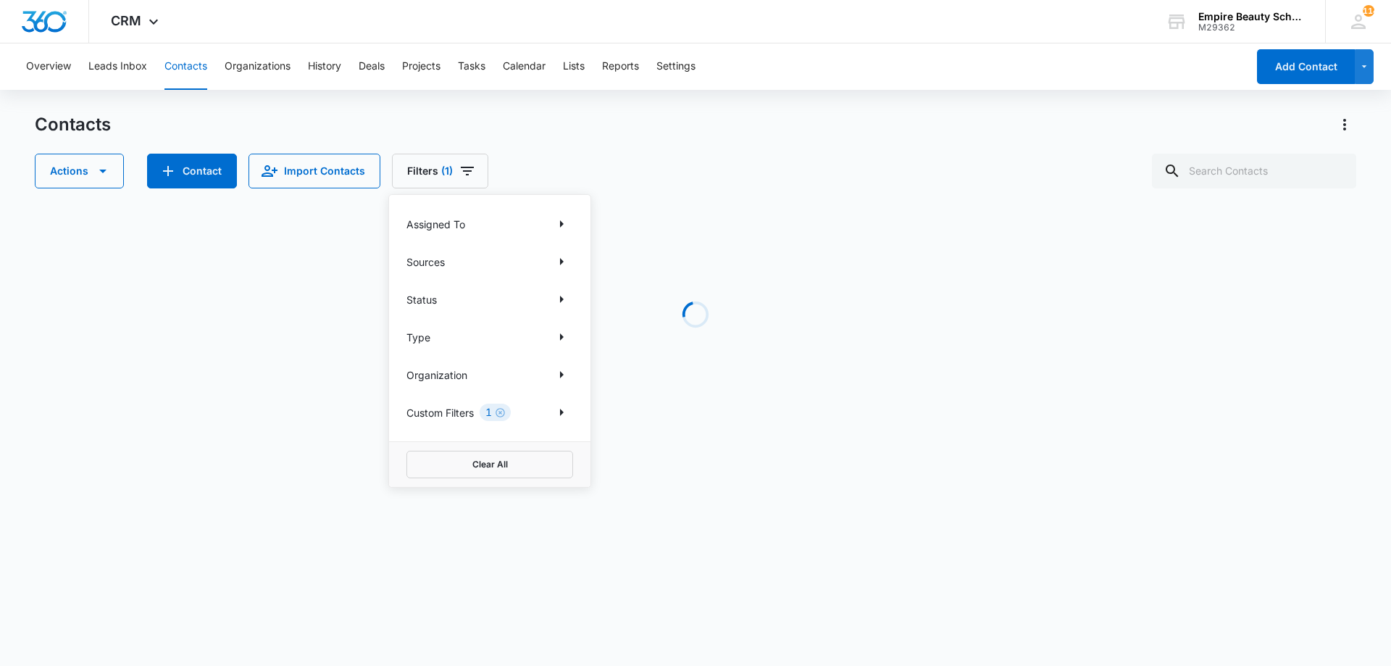
click at [653, 167] on div "Actions Contact Import Contacts Filters (1) Assigned To Sources Status Type Org…" at bounding box center [695, 171] width 1321 height 35
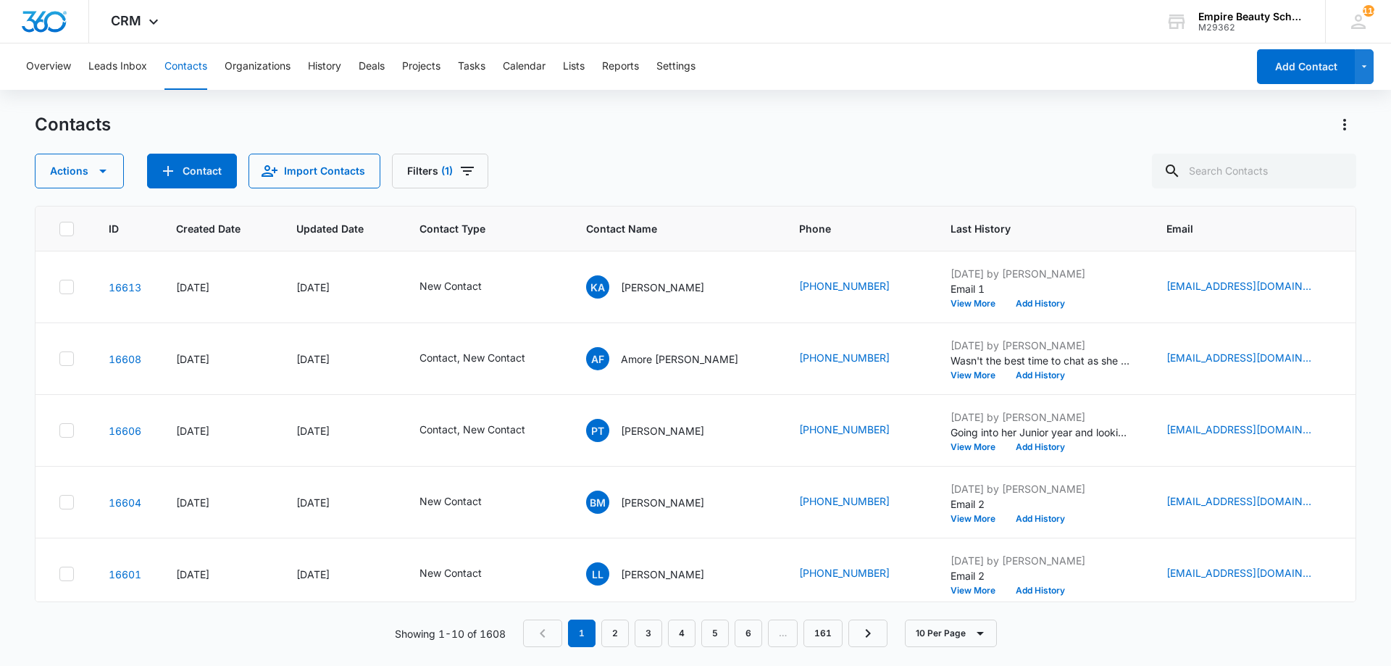
click at [920, 86] on div "Overview Leads Inbox Contacts Organizations History Deals Projects Tasks Calend…" at bounding box center [631, 66] width 1229 height 46
